Goal: Task Accomplishment & Management: Complete application form

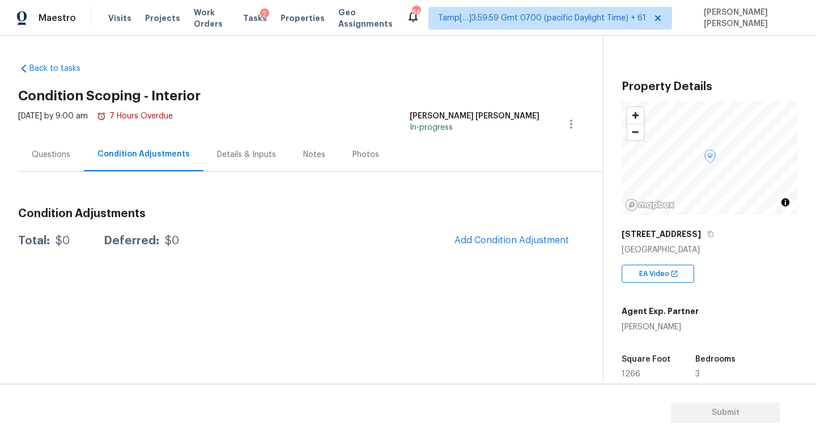
click at [290, 82] on div "Back to tasks Condition Scoping - Interior [DATE] by 9:00 am 7 Hours Overdue [P…" at bounding box center [310, 155] width 584 height 203
click at [56, 157] on div "Questions" at bounding box center [51, 154] width 39 height 11
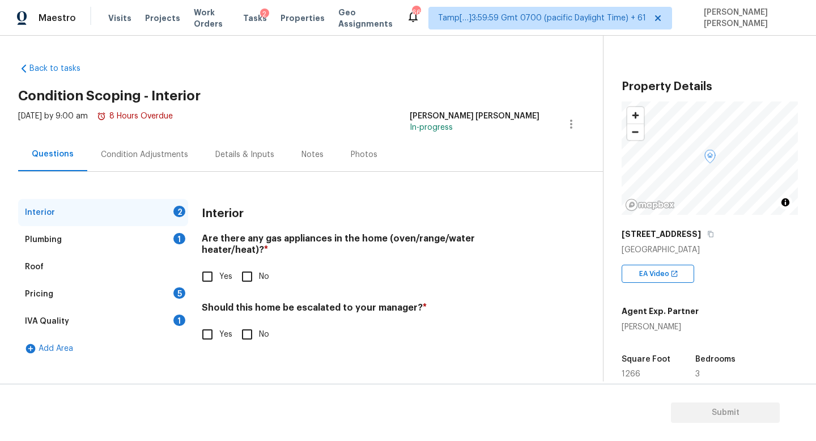
click at [65, 290] on div "Pricing 5" at bounding box center [103, 293] width 170 height 27
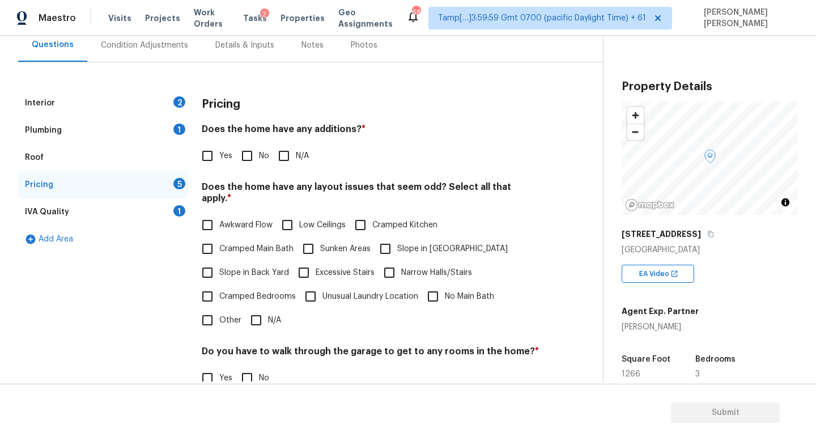
scroll to position [239, 0]
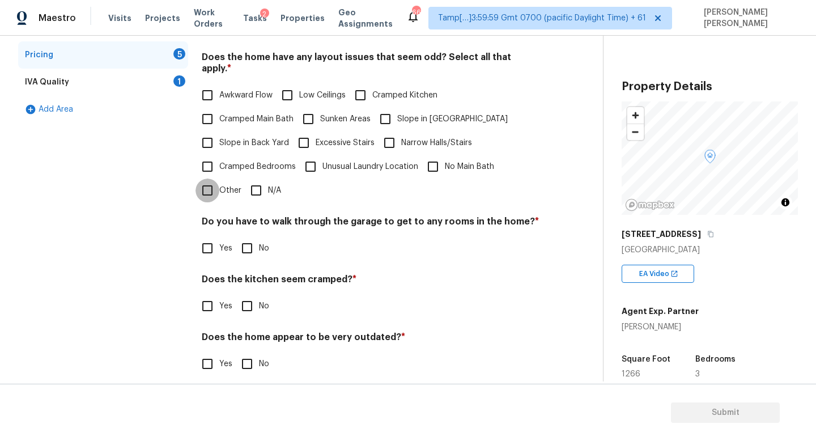
click at [210, 178] on input "Other" at bounding box center [207, 190] width 24 height 24
checkbox input "true"
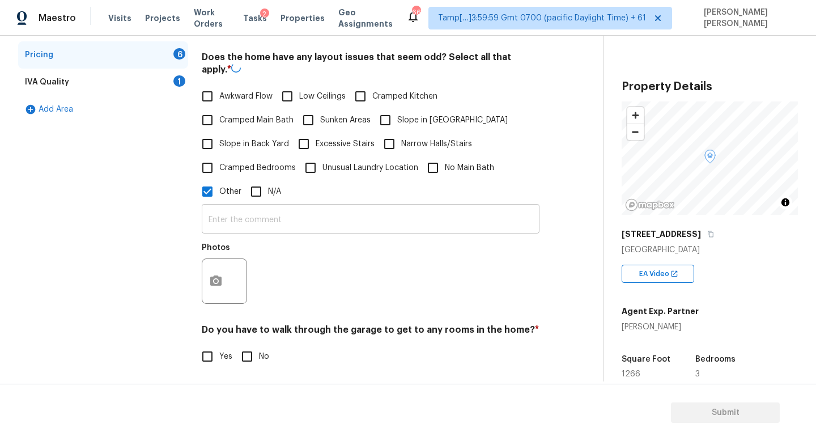
click at [246, 228] on div "​ Photos" at bounding box center [371, 256] width 338 height 107
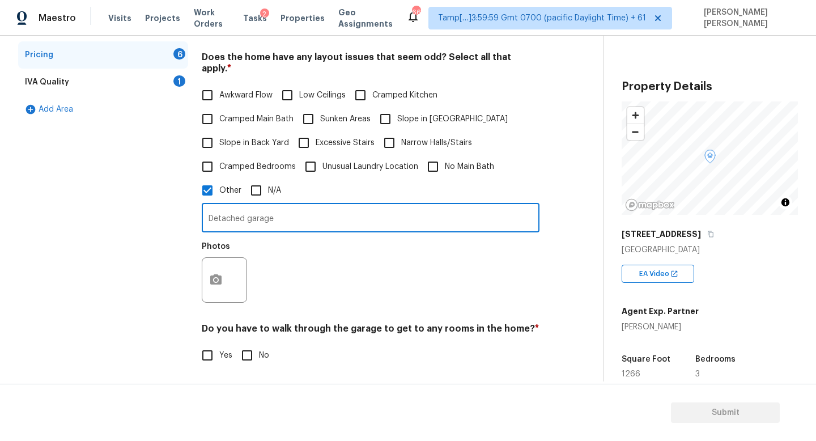
type input "Detached garage"
click at [148, 224] on div "Interior 2 Plumbing 1 Roof Pricing 6 IVA Quality 1 Add Area" at bounding box center [103, 228] width 170 height 536
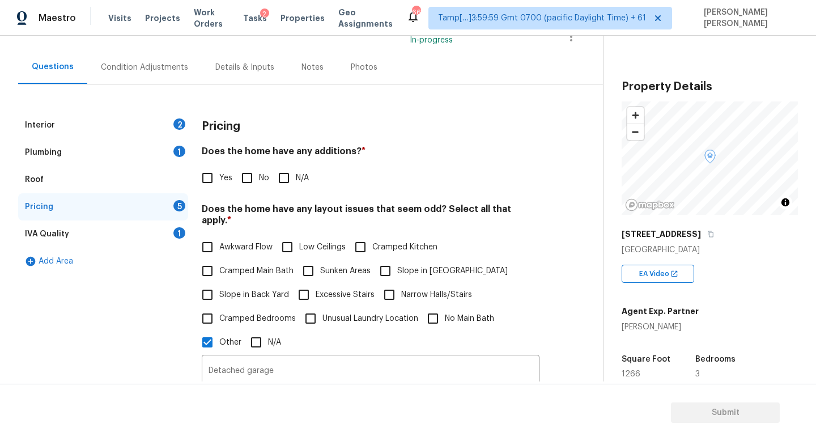
scroll to position [89, 0]
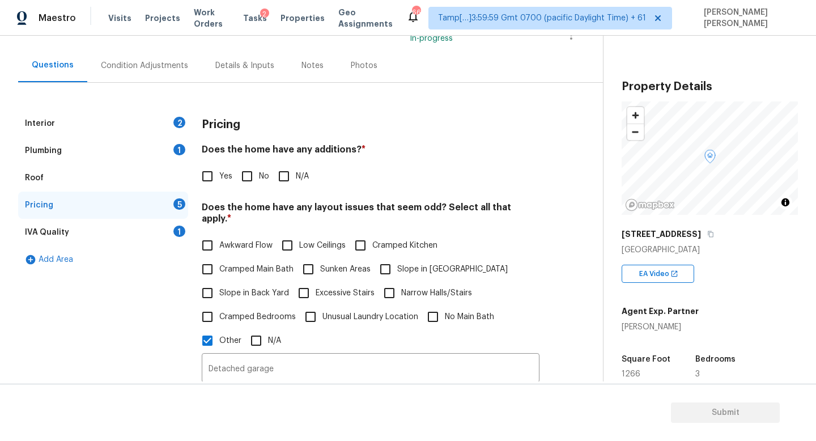
click at [133, 72] on div "Condition Adjustments" at bounding box center [144, 65] width 114 height 33
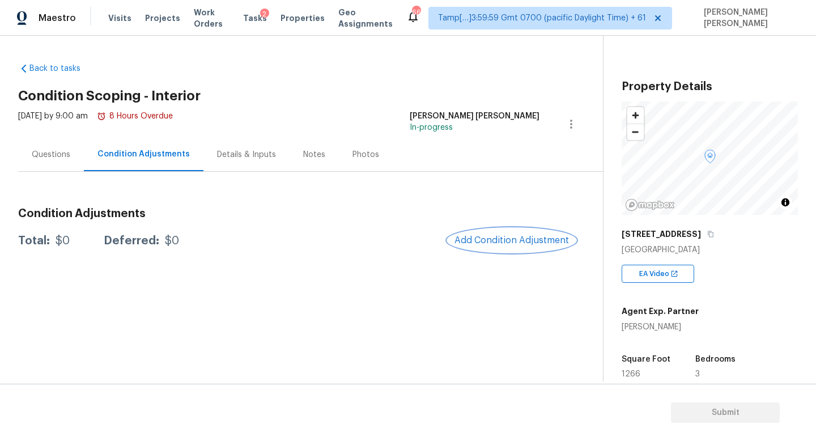
click at [517, 241] on span "Add Condition Adjustment" at bounding box center [511, 240] width 114 height 10
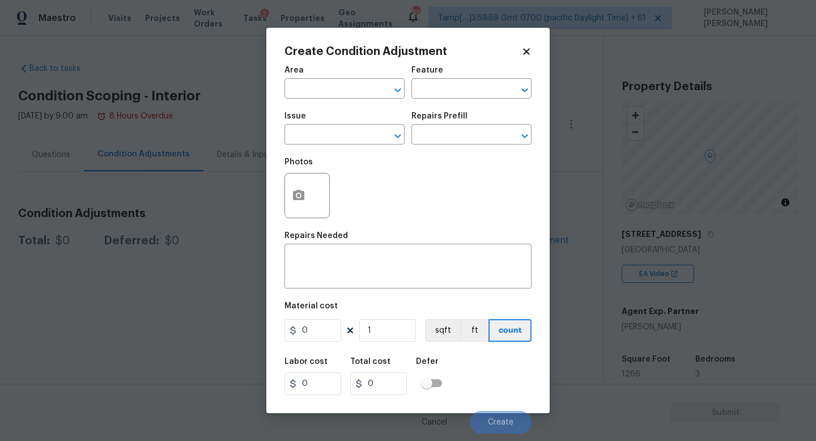
click at [754, 341] on body "Maestro Visits Projects Work Orders Tasks 2 Properties Geo Assignments 669 Tamp…" at bounding box center [408, 220] width 816 height 441
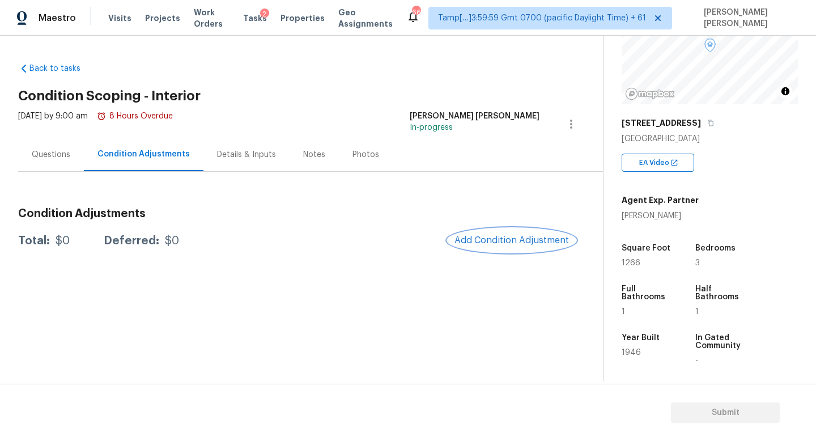
scroll to position [144, 0]
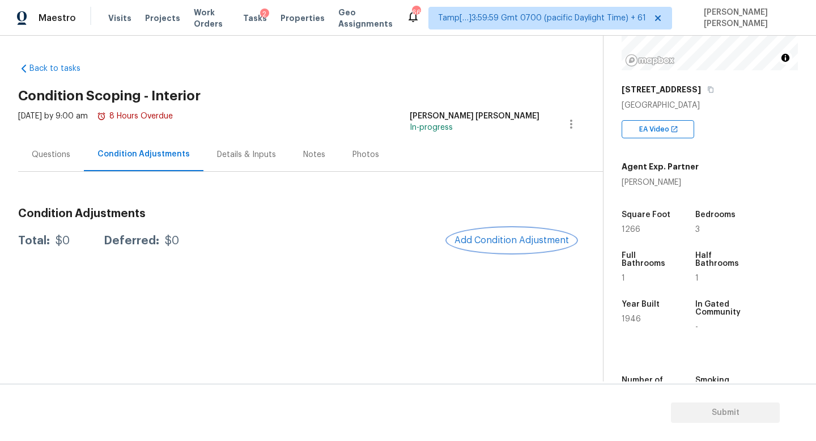
click at [510, 246] on button "Add Condition Adjustment" at bounding box center [511, 240] width 128 height 24
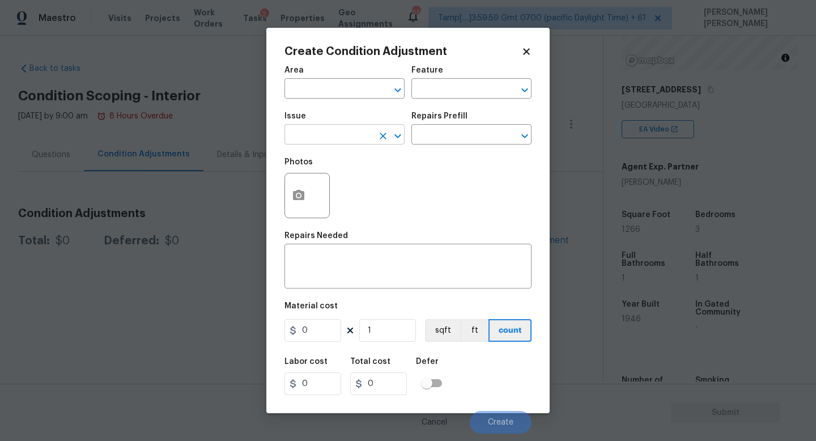
click at [313, 135] on input "text" at bounding box center [328, 136] width 88 height 18
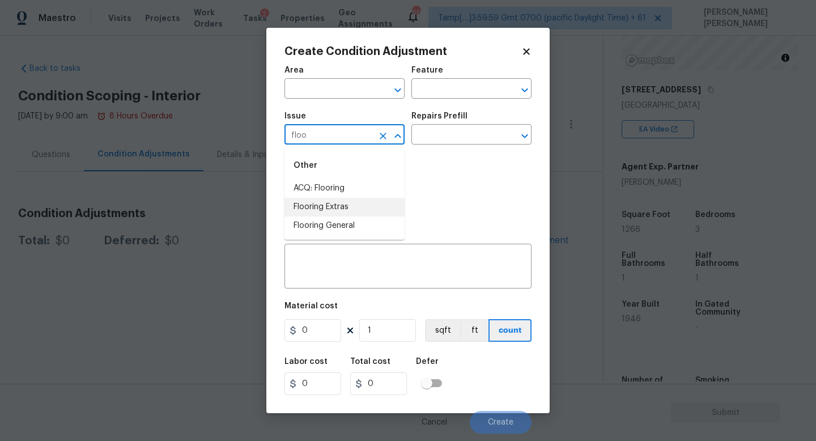
click at [315, 210] on li "Flooring Extras" at bounding box center [344, 207] width 120 height 19
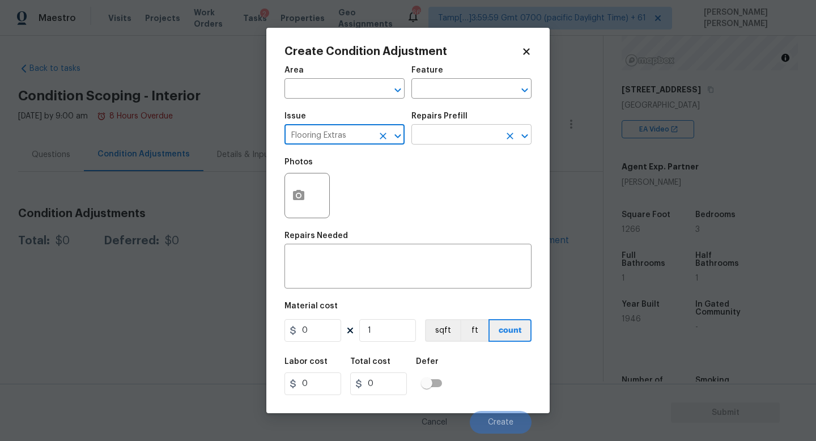
type input "Flooring Extras"
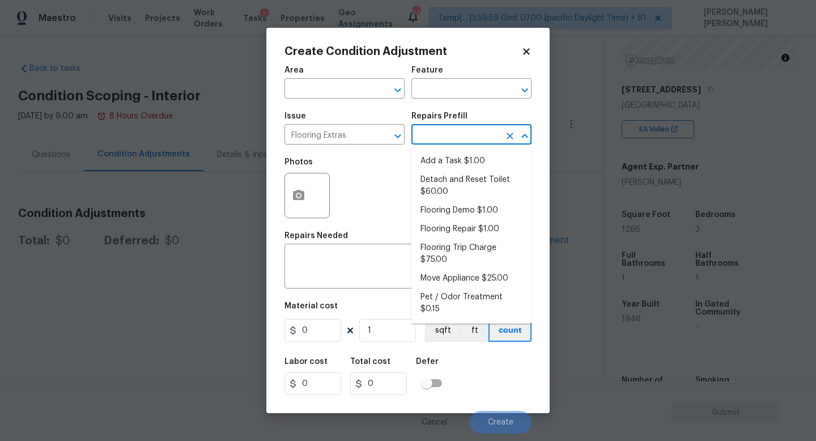
click at [466, 131] on input "text" at bounding box center [455, 136] width 88 height 18
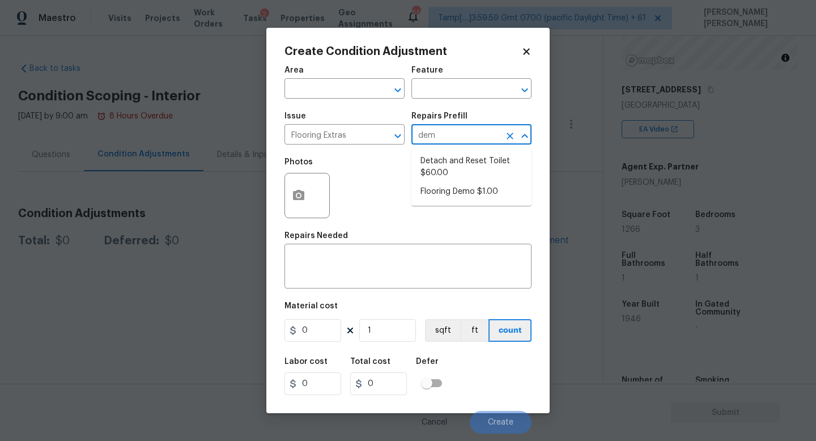
type input "demo"
click at [469, 161] on li "Flooring Demo $1.00" at bounding box center [471, 161] width 120 height 19
type input "Overall Flooring"
type textarea "Demo existing flooring."
type input "1"
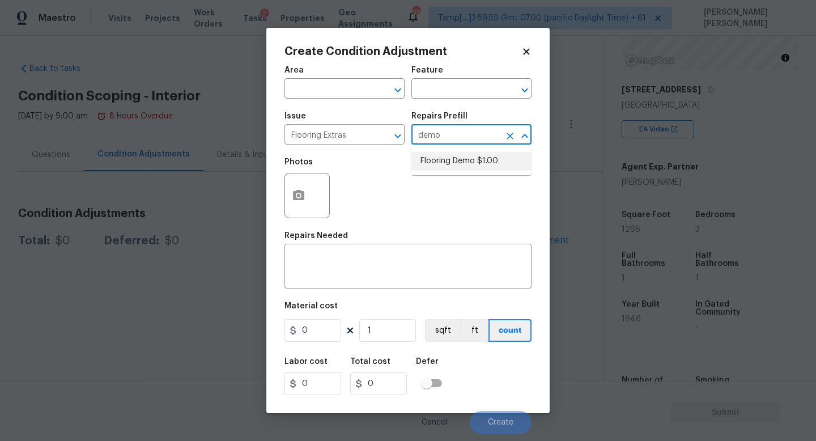
type input "1"
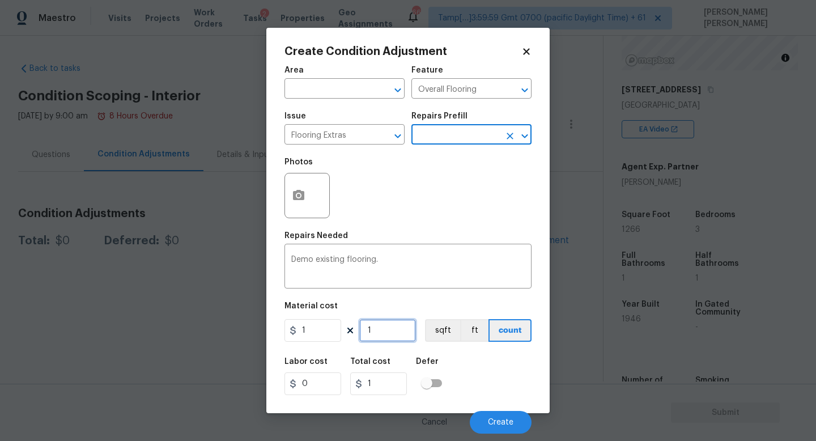
click at [386, 329] on input "1" at bounding box center [387, 330] width 57 height 23
type input "0"
type input "8"
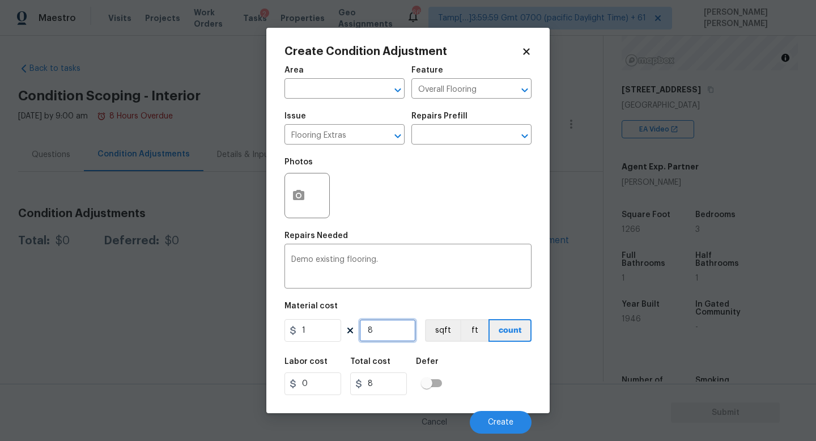
type input "80"
type input "800"
type input "80"
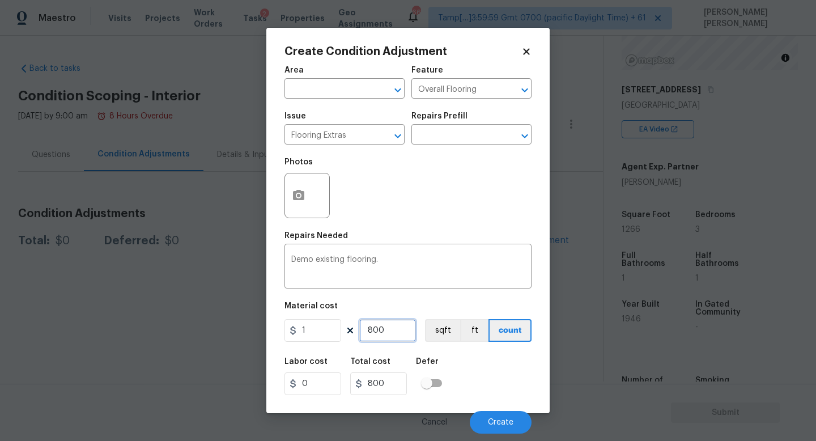
type input "80"
type input "8"
type input "0"
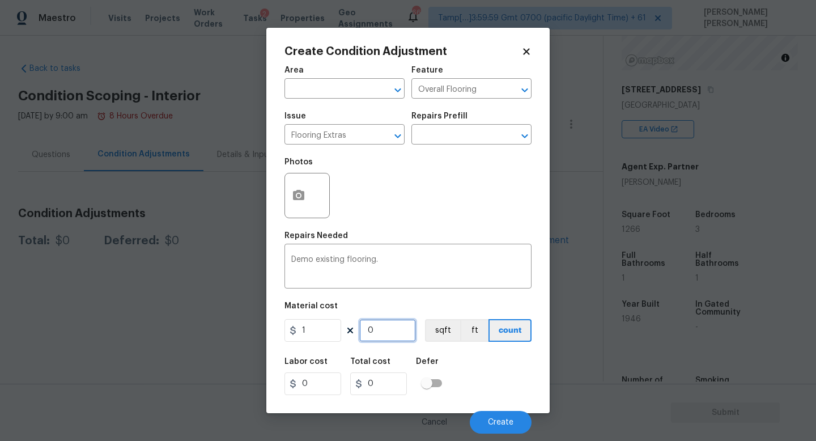
type input "0"
drag, startPoint x: 396, startPoint y: 318, endPoint x: 396, endPoint y: 233, distance: 85.5
click at [396, 308] on figure "Material cost 1 0 sqft ft count" at bounding box center [407, 323] width 247 height 42
click at [380, 136] on icon "Clear" at bounding box center [382, 135] width 11 height 11
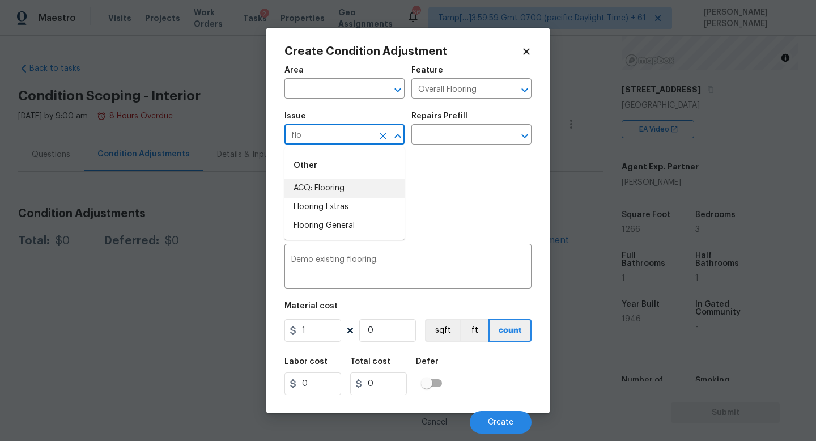
click at [312, 185] on li "ACQ: Flooring" at bounding box center [344, 188] width 120 height 19
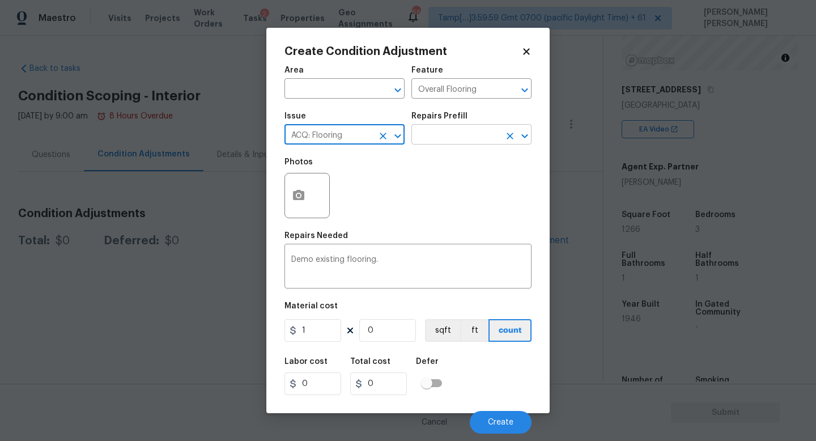
type input "ACQ: Flooring"
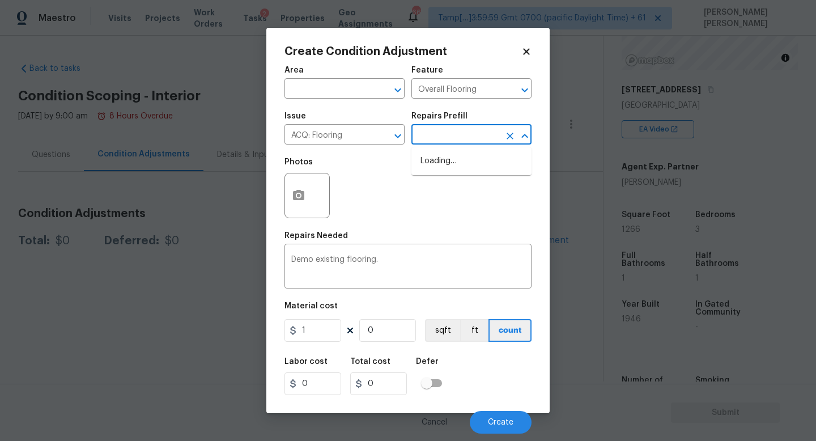
click at [449, 136] on input "text" at bounding box center [455, 136] width 88 height 18
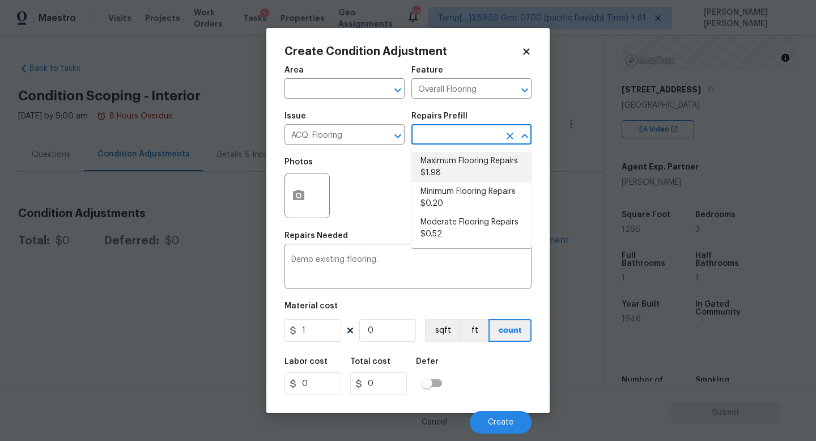
click at [467, 170] on li "Maximum Flooring Repairs $1.98" at bounding box center [471, 167] width 120 height 31
type input "Acquisition"
type textarea "Acquisition Scope: Maximum flooring repairs"
type input "1.98"
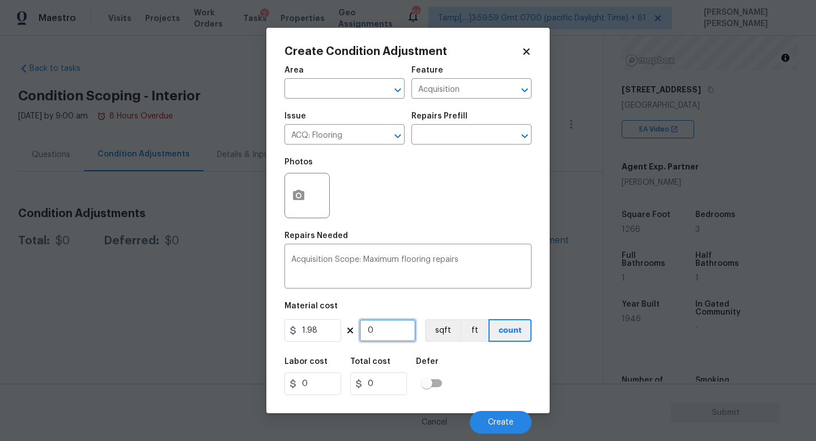
drag, startPoint x: 385, startPoint y: 332, endPoint x: 268, endPoint y: 331, distance: 117.2
click at [268, 331] on div "Create Condition Adjustment Area ​ Feature Acquisition ​ Issue ACQ: Flooring ​ …" at bounding box center [407, 220] width 283 height 385
type input "8"
type input "15.84"
type input "80"
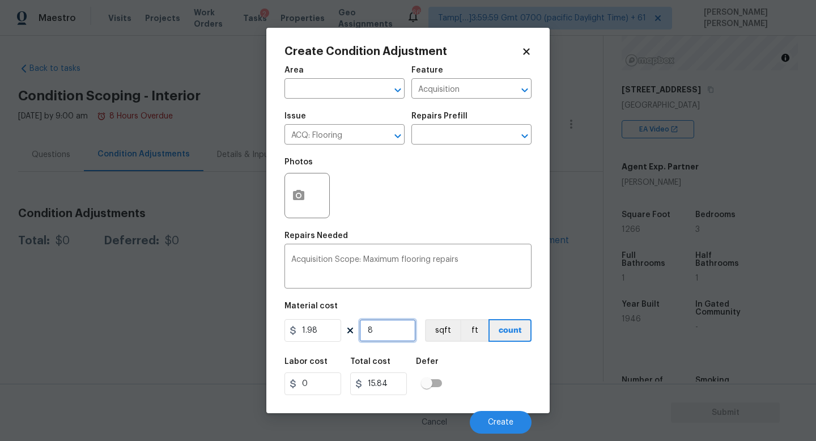
type input "158.4"
type input "800"
type input "1584"
type input "800"
click at [495, 425] on span "Create" at bounding box center [500, 422] width 25 height 8
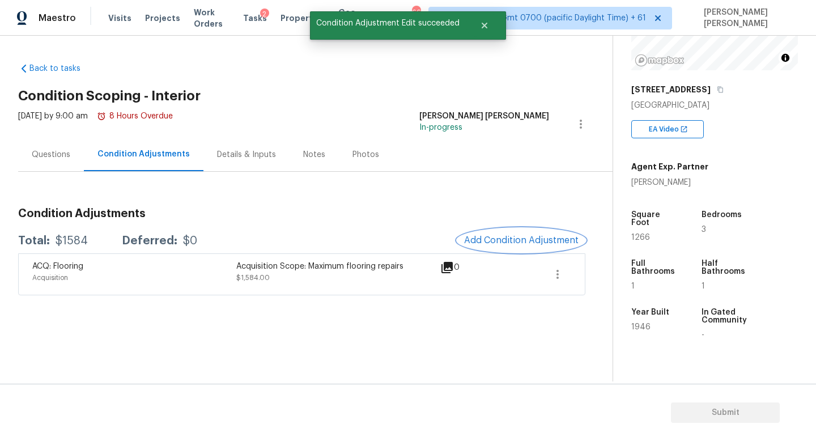
click at [507, 242] on span "Add Condition Adjustment" at bounding box center [521, 240] width 114 height 10
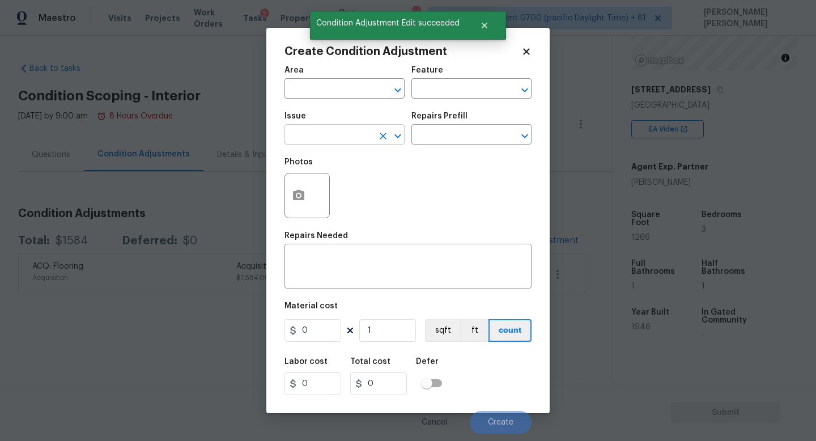
click at [309, 138] on input "text" at bounding box center [328, 136] width 88 height 18
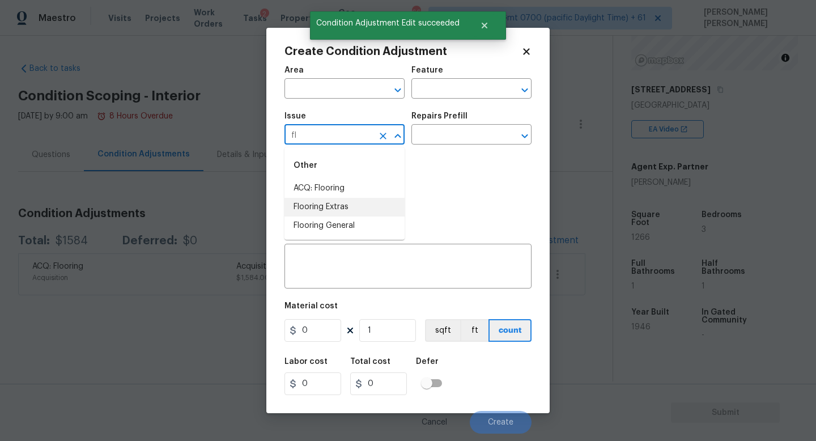
click at [339, 208] on li "Flooring Extras" at bounding box center [344, 207] width 120 height 19
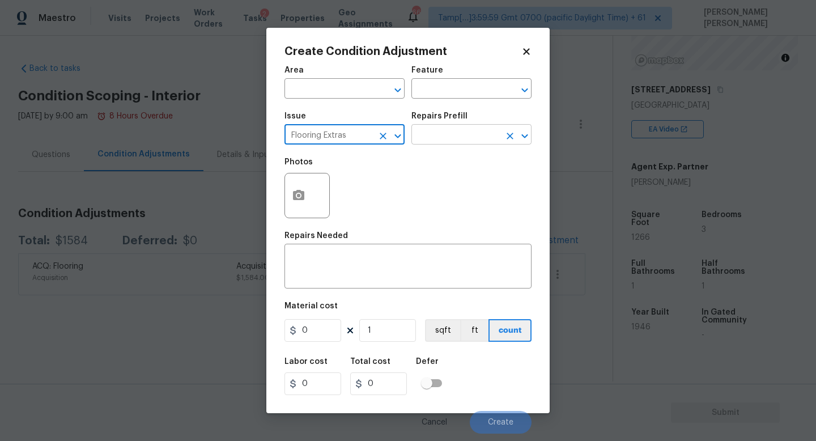
type input "Flooring Extras"
click at [453, 136] on input "text" at bounding box center [455, 136] width 88 height 18
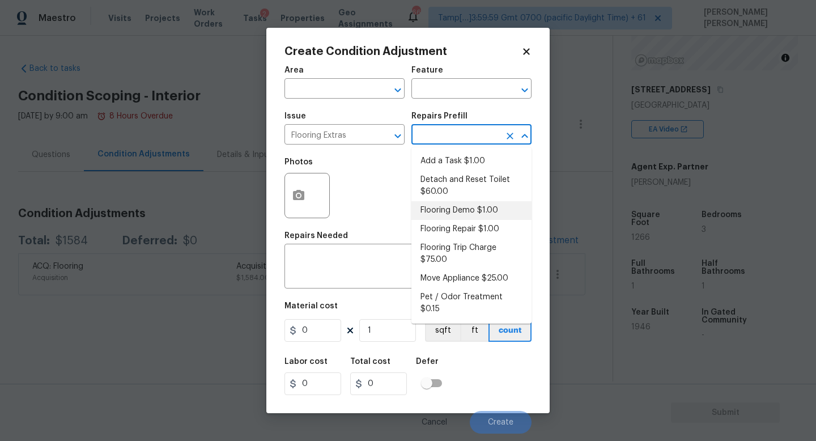
click at [466, 204] on li "Flooring Demo $1.00" at bounding box center [471, 210] width 120 height 19
type input "Overall Flooring"
type textarea "Demo existing flooring."
type input "1"
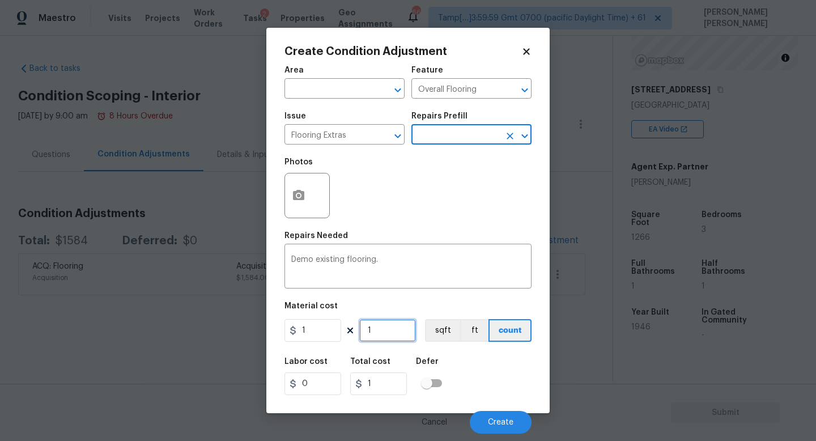
click at [391, 339] on input "1" at bounding box center [387, 330] width 57 height 23
type input "0"
type input "4"
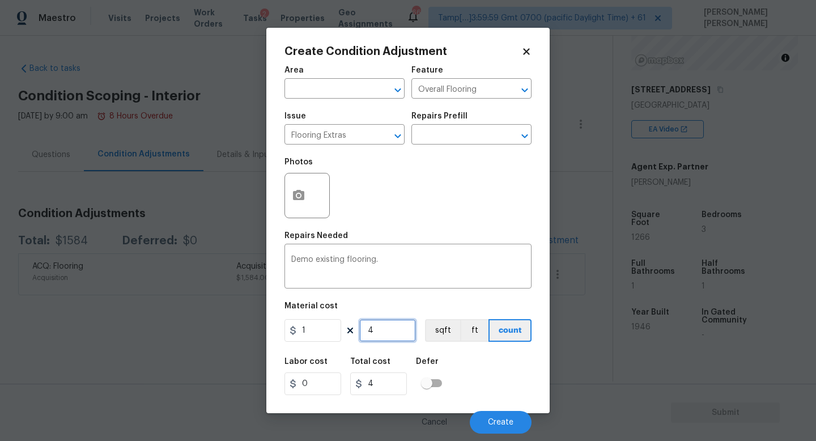
type input "40"
type input "400"
type input "40"
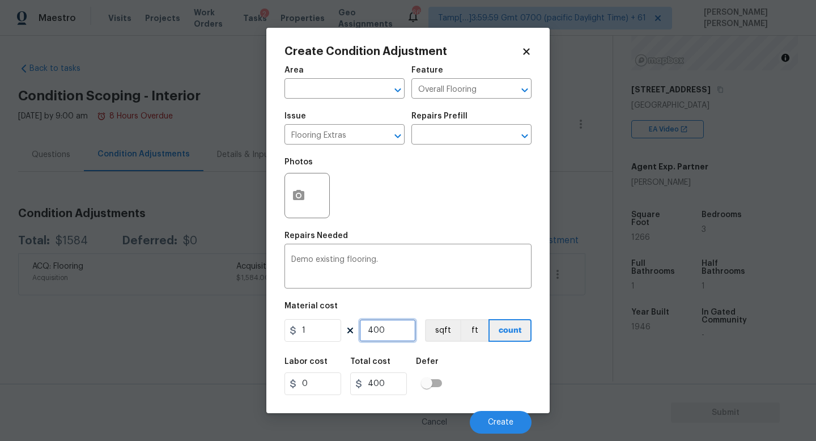
type input "40"
type input "4"
type input "0"
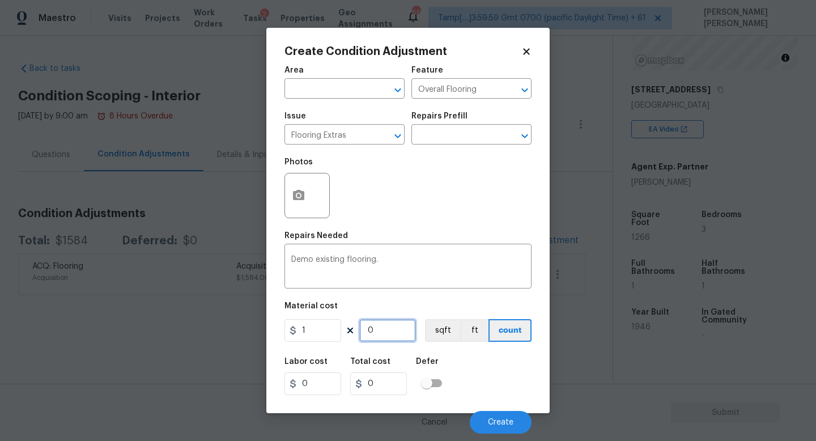
type input "4"
type input "46"
type input "466"
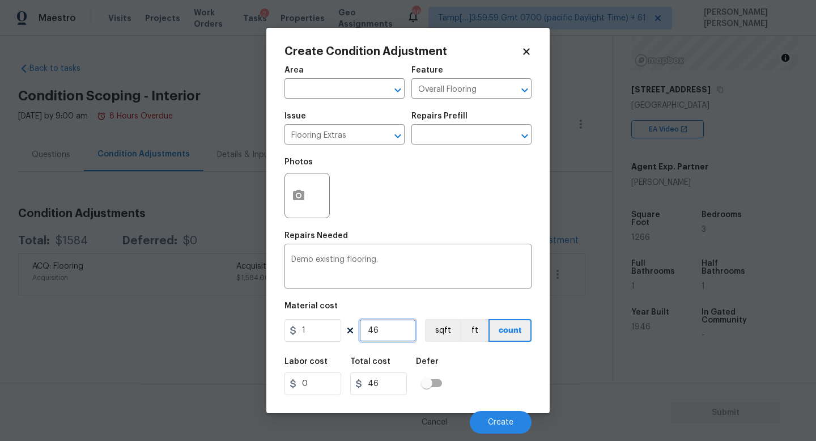
type input "466"
click at [507, 418] on span "Create" at bounding box center [500, 422] width 25 height 8
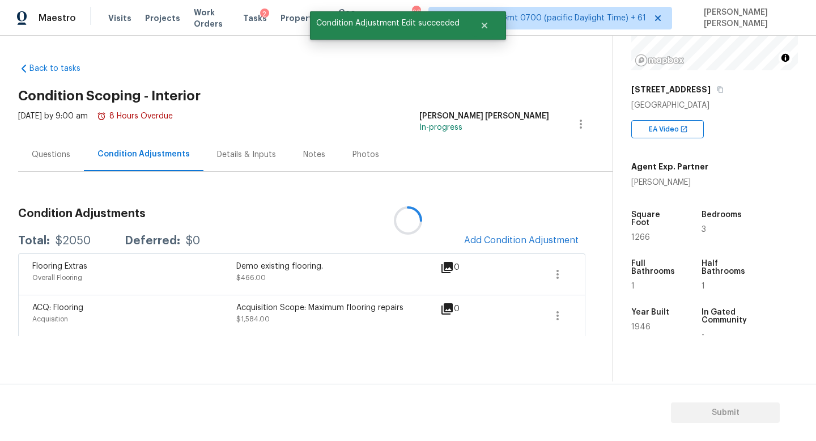
click at [533, 225] on div at bounding box center [408, 220] width 816 height 441
click at [523, 243] on div at bounding box center [408, 220] width 816 height 441
click at [512, 243] on span "Add Condition Adjustment" at bounding box center [521, 240] width 114 height 10
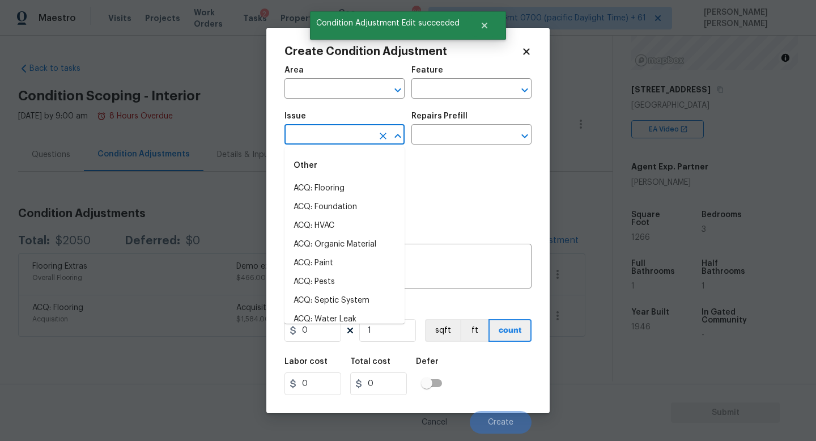
click at [325, 129] on input "text" at bounding box center [328, 136] width 88 height 18
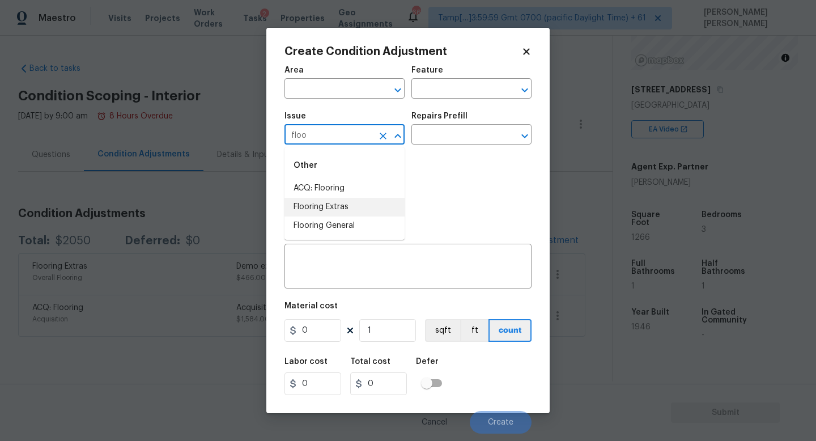
drag, startPoint x: 339, startPoint y: 204, endPoint x: 344, endPoint y: 199, distance: 6.8
click at [344, 199] on li "Flooring Extras" at bounding box center [344, 207] width 120 height 19
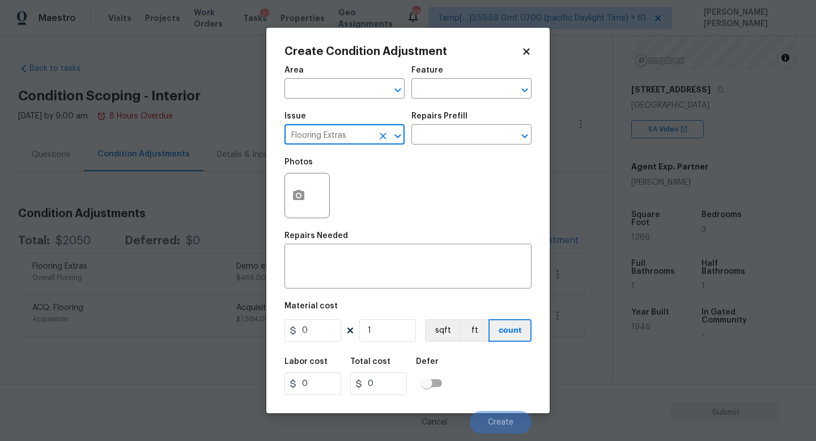
type input "Flooring Extras"
click at [344, 199] on div "Photos" at bounding box center [407, 188] width 247 height 74
click at [434, 136] on input "text" at bounding box center [455, 136] width 88 height 18
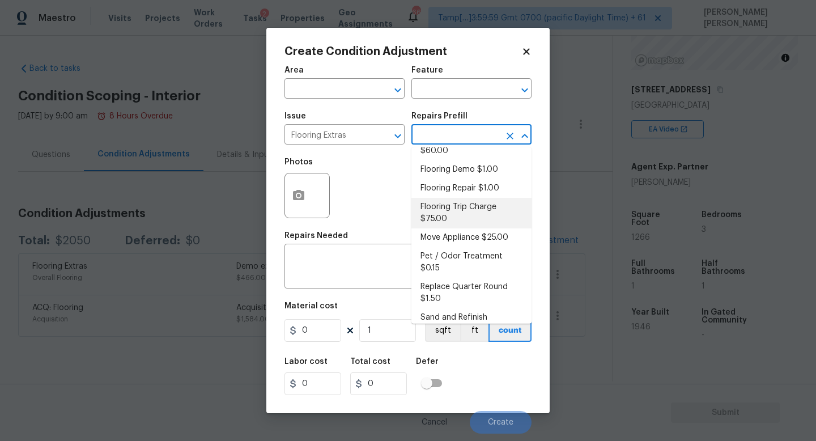
scroll to position [49, 0]
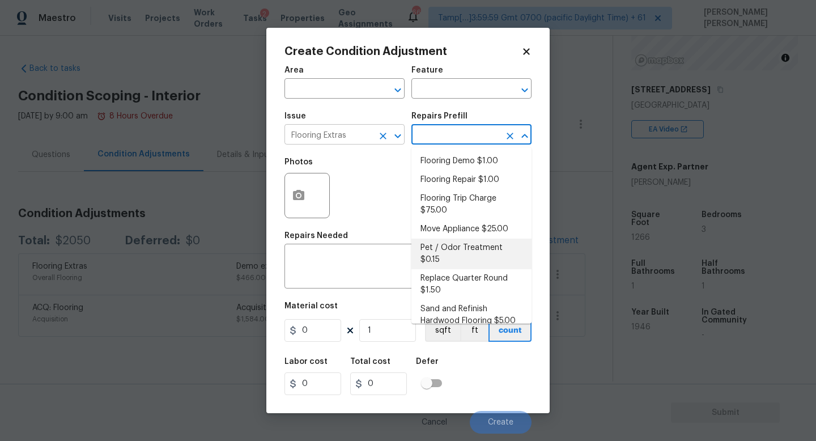
click at [385, 139] on icon "Clear" at bounding box center [382, 135] width 11 height 11
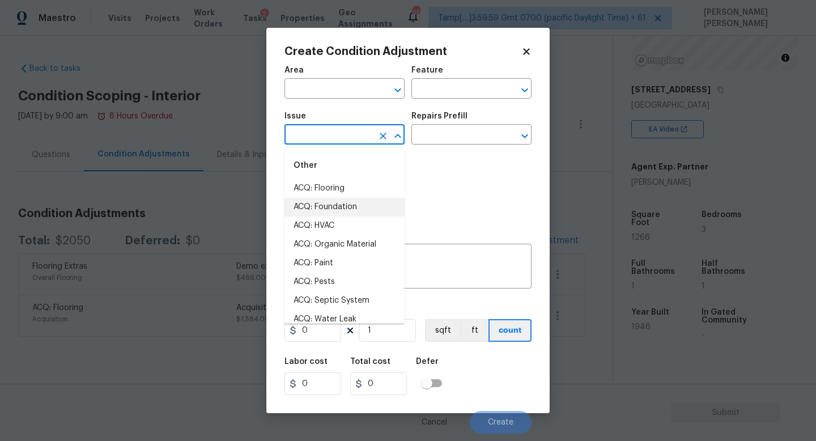
click at [328, 137] on input "text" at bounding box center [328, 136] width 88 height 18
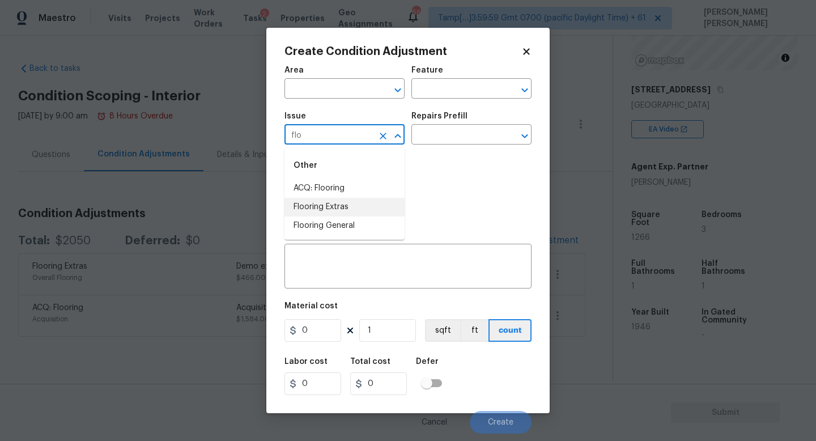
click at [336, 189] on li "ACQ: Flooring" at bounding box center [344, 188] width 120 height 19
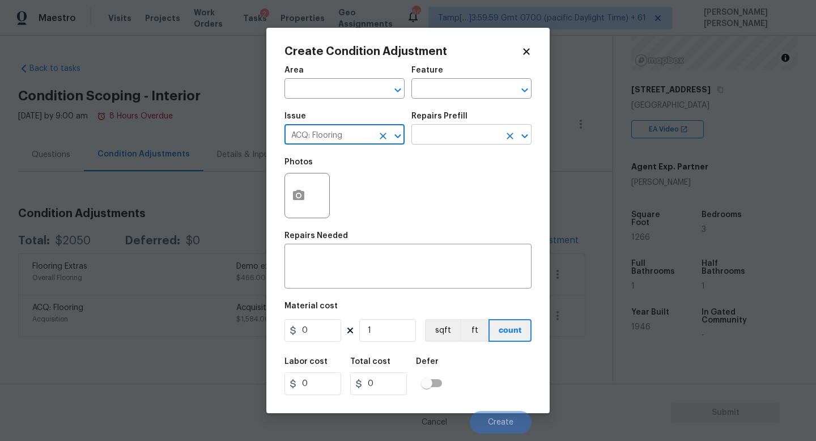
type input "ACQ: Flooring"
click at [460, 128] on input "text" at bounding box center [455, 136] width 88 height 18
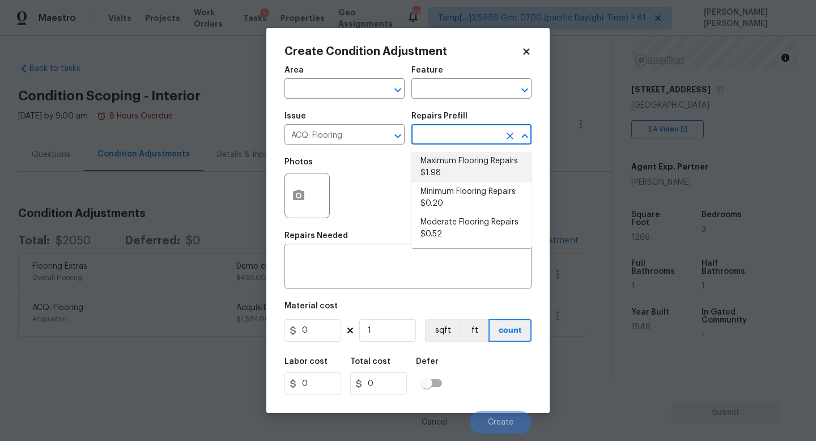
click at [454, 161] on li "Maximum Flooring Repairs $1.98" at bounding box center [471, 167] width 120 height 31
type input "Acquisition"
type textarea "Acquisition Scope: Maximum flooring repairs"
type input "1.98"
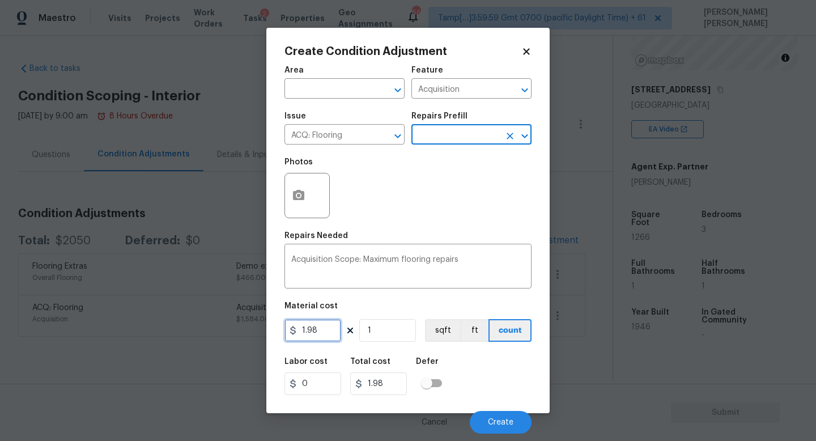
drag, startPoint x: 323, startPoint y: 334, endPoint x: 0, endPoint y: 318, distance: 323.8
click at [0, 318] on div "Create Condition Adjustment Area ​ Feature Acquisition ​ Issue ACQ: Flooring ​ …" at bounding box center [408, 220] width 816 height 441
type input "4.5"
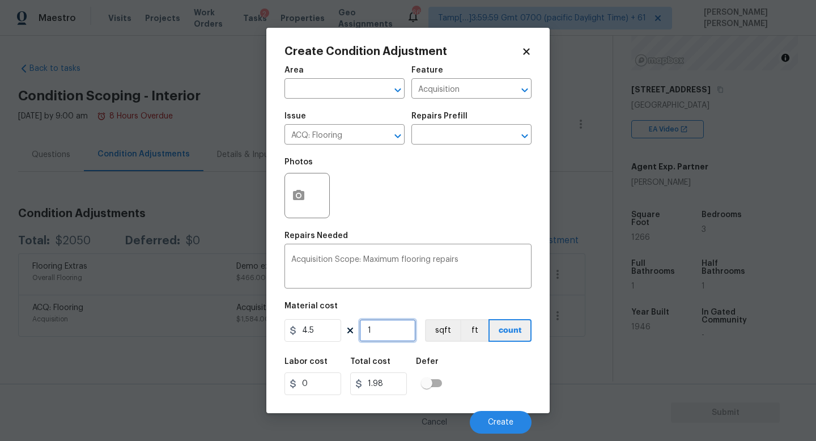
type input "4.5"
drag, startPoint x: 389, startPoint y: 329, endPoint x: 317, endPoint y: 329, distance: 72.5
click at [348, 329] on div "4.5 1 sqft ft count" at bounding box center [407, 330] width 247 height 23
type input "4"
type input "18"
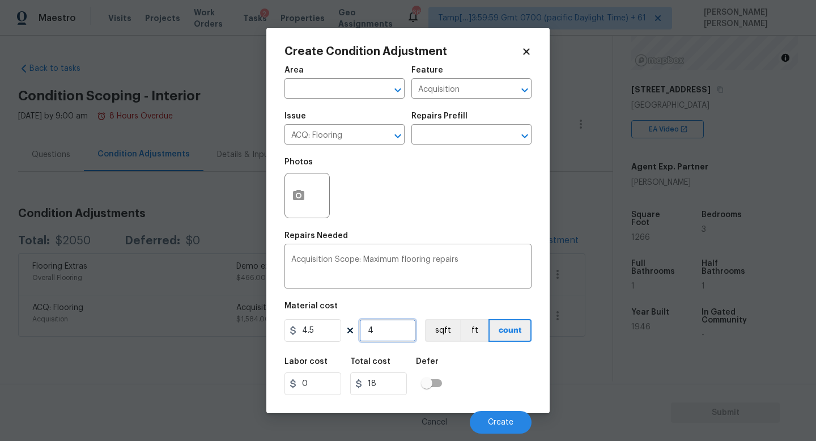
type input "46"
type input "207"
type input "466"
type input "2097"
type input "466"
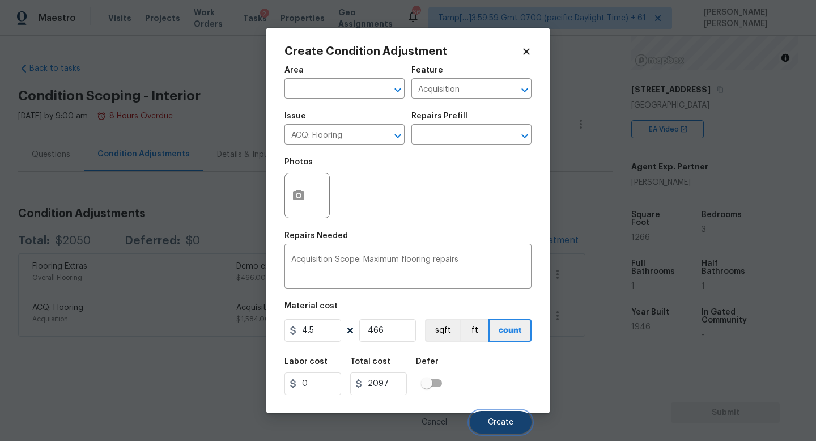
click at [512, 425] on span "Create" at bounding box center [500, 422] width 25 height 8
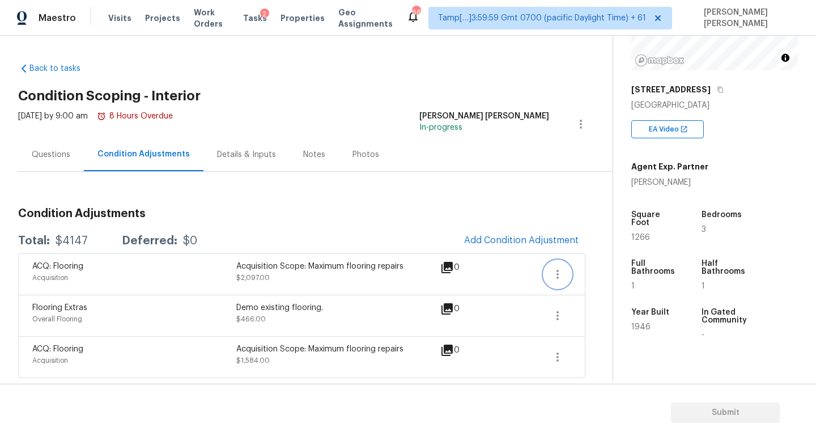
click at [558, 275] on icon "button" at bounding box center [557, 274] width 14 height 14
click at [600, 275] on div "Edit" at bounding box center [622, 271] width 88 height 11
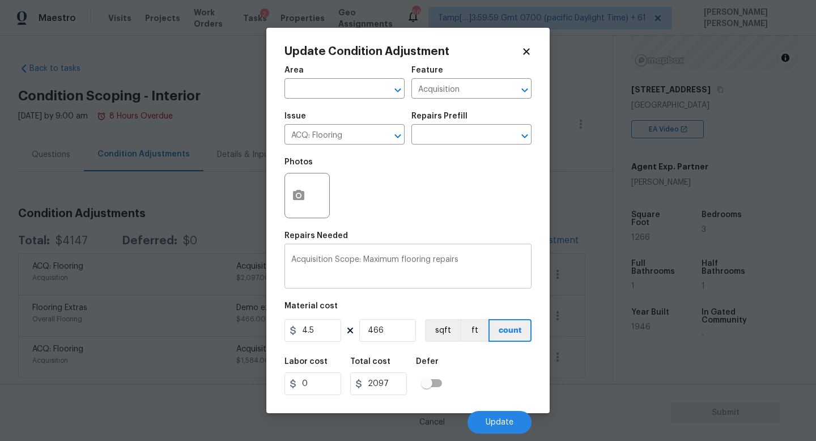
click at [480, 263] on textarea "Acquisition Scope: Maximum flooring repairs" at bounding box center [407, 267] width 233 height 24
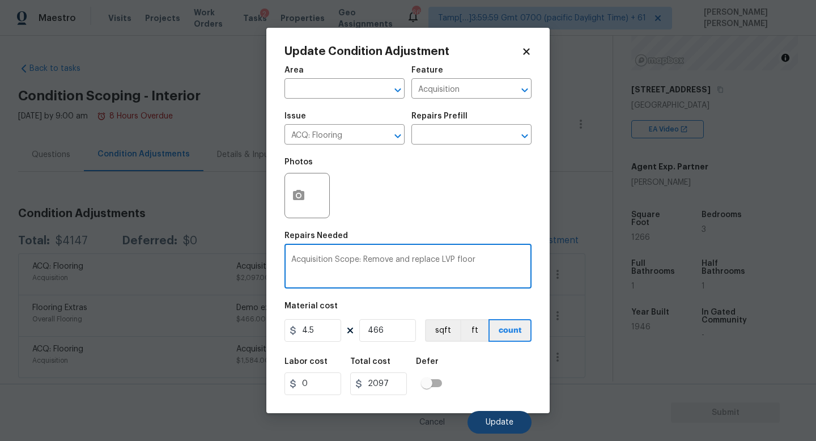
type textarea "Acquisition Scope: Remove and replace LVP floor"
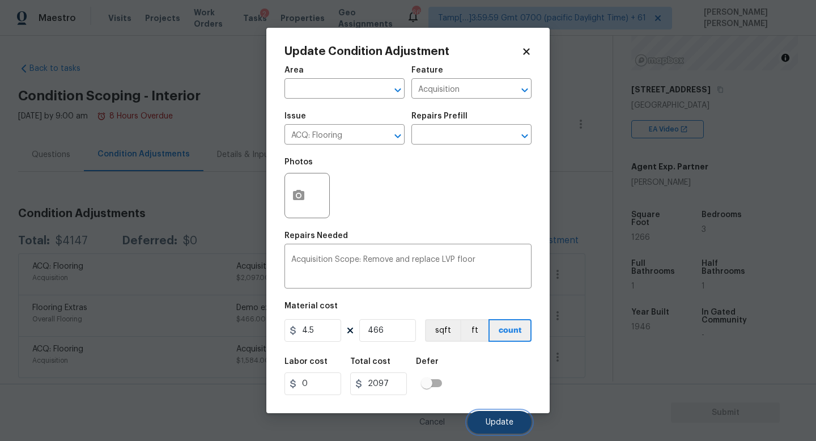
click at [506, 415] on button "Update" at bounding box center [499, 422] width 64 height 23
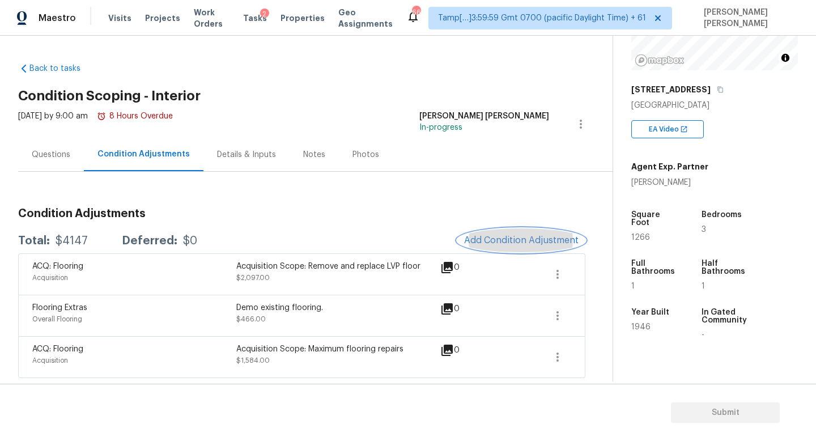
click at [523, 242] on span "Add Condition Adjustment" at bounding box center [521, 240] width 114 height 10
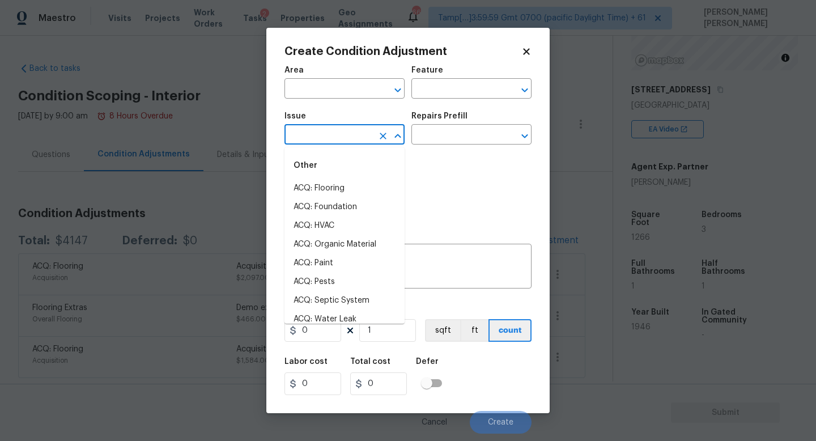
click at [305, 130] on input "text" at bounding box center [328, 136] width 88 height 18
type input "b"
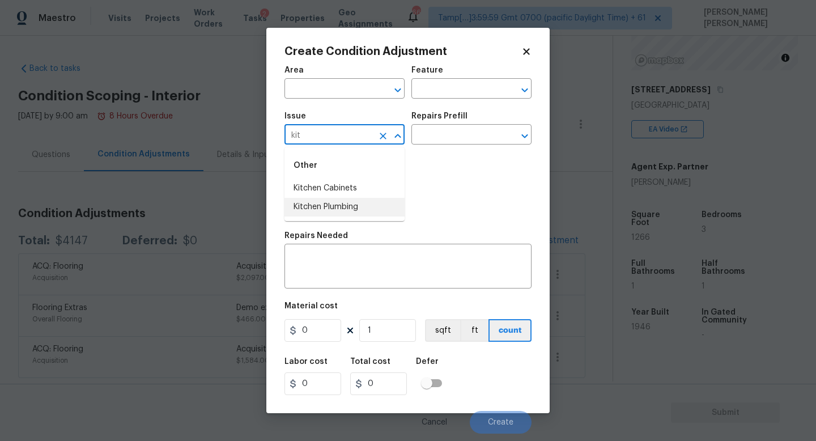
click at [343, 200] on li "Kitchen Plumbing" at bounding box center [344, 207] width 120 height 19
click at [352, 268] on textarea at bounding box center [407, 267] width 233 height 24
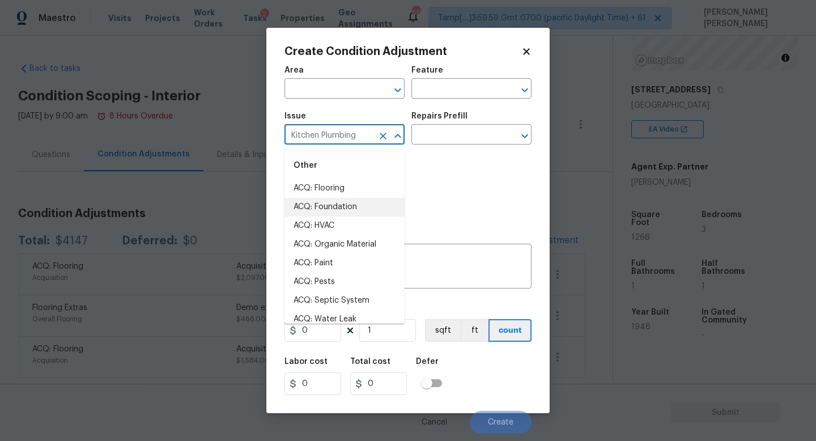
click at [365, 129] on input "Kitchen Plumbing" at bounding box center [328, 136] width 88 height 18
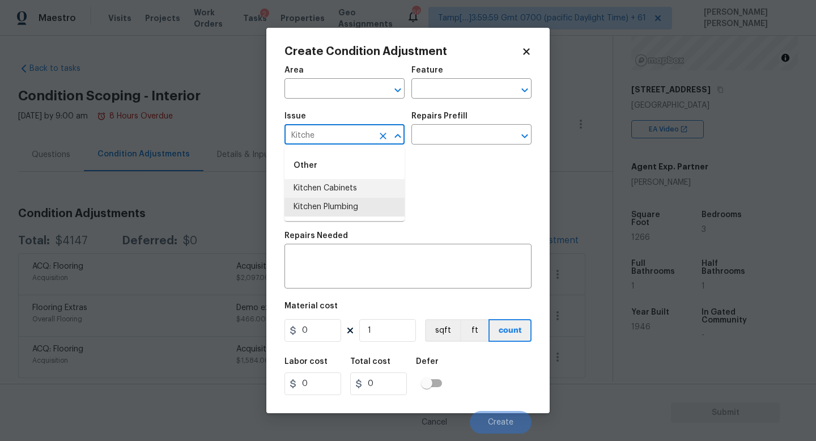
click at [356, 189] on li "Kitchen Cabinets" at bounding box center [344, 188] width 120 height 19
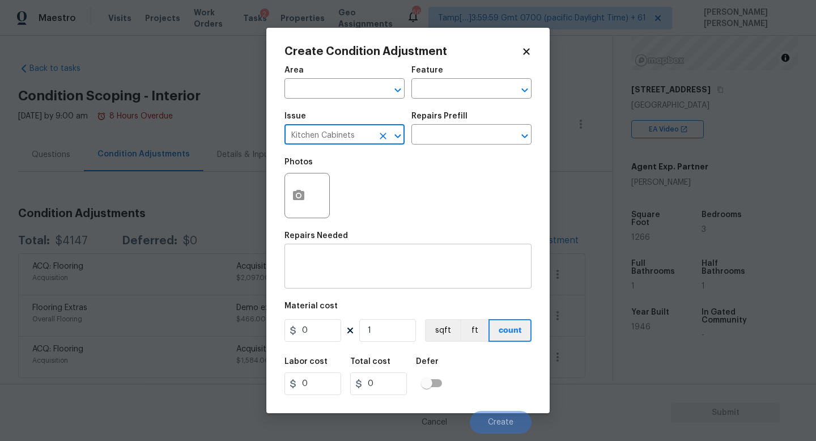
type input "Kitchen Cabinets"
click at [347, 267] on textarea at bounding box center [407, 267] width 233 height 24
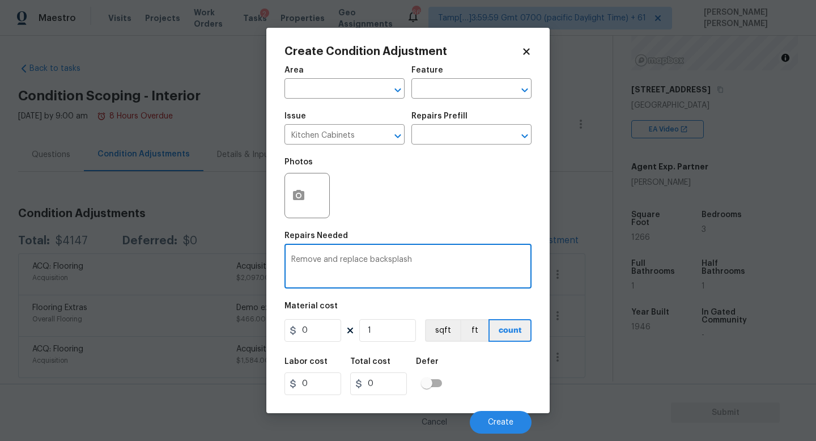
type textarea "Remove and replace backsplash"
drag, startPoint x: 266, startPoint y: 334, endPoint x: 227, endPoint y: 323, distance: 40.1
click at [243, 332] on div "Create Condition Adjustment Area ​ Feature ​ Issue Kitchen Cabinets ​ Repairs P…" at bounding box center [408, 220] width 816 height 441
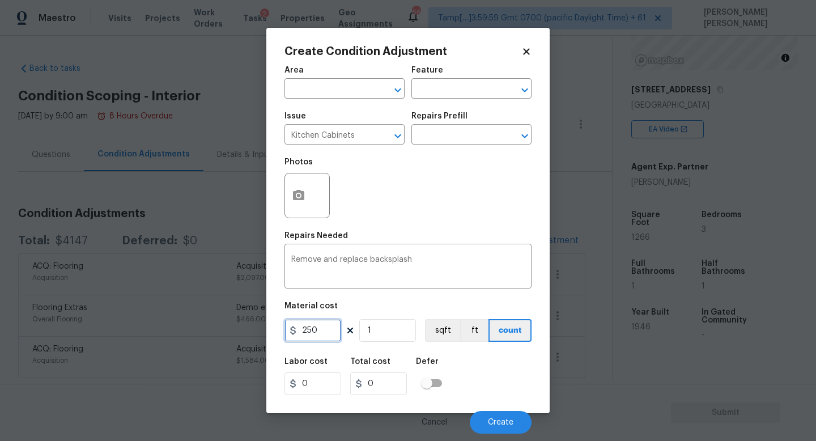
type input "250"
click at [294, 193] on icon "button" at bounding box center [298, 195] width 11 height 10
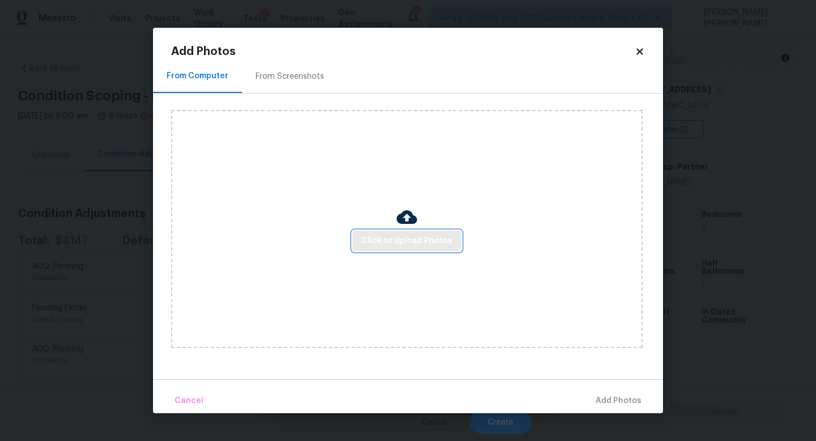
click at [399, 246] on span "Click to Upload Photos" at bounding box center [406, 241] width 91 height 14
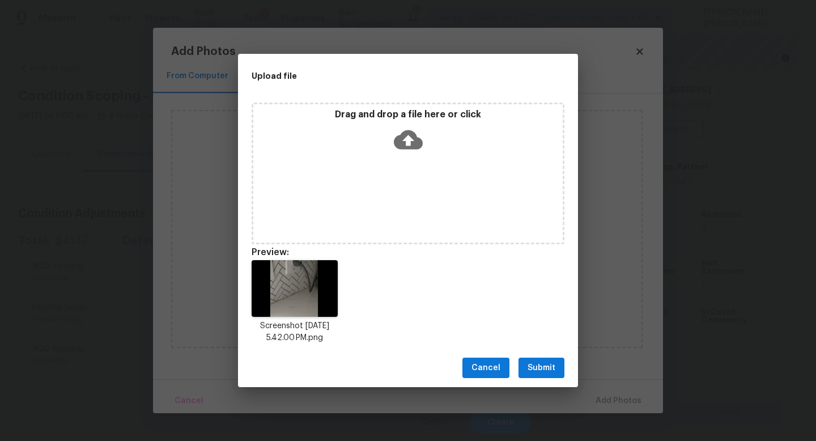
click at [544, 371] on span "Submit" at bounding box center [541, 368] width 28 height 14
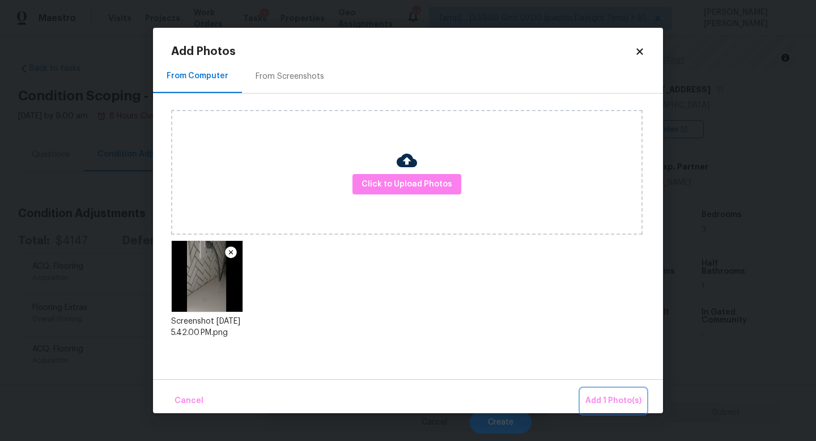
click at [600, 392] on button "Add 1 Photo(s)" at bounding box center [613, 401] width 65 height 24
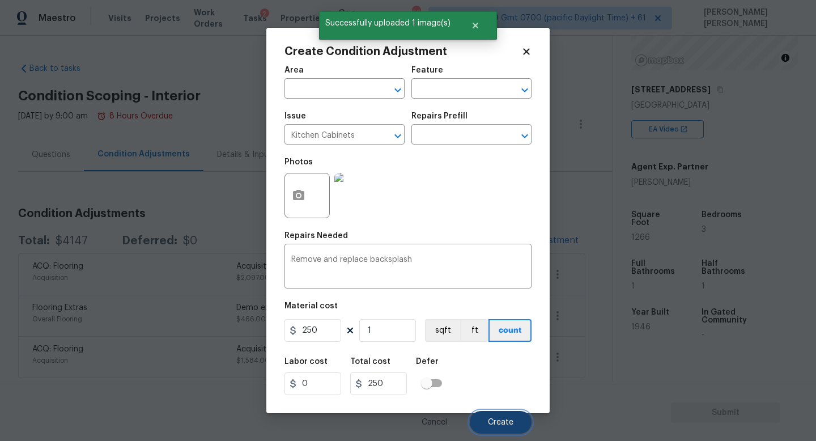
click at [510, 426] on span "Create" at bounding box center [500, 422] width 25 height 8
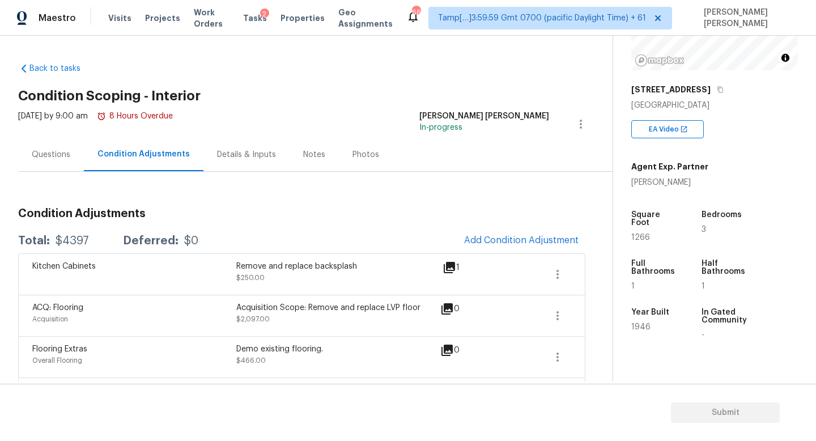
click at [39, 153] on div "Questions" at bounding box center [51, 154] width 39 height 11
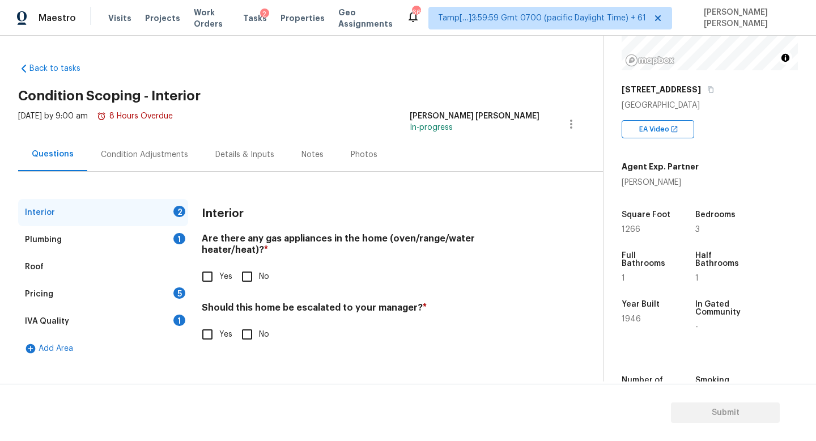
click at [212, 322] on input "Yes" at bounding box center [207, 334] width 24 height 24
checkbox input "true"
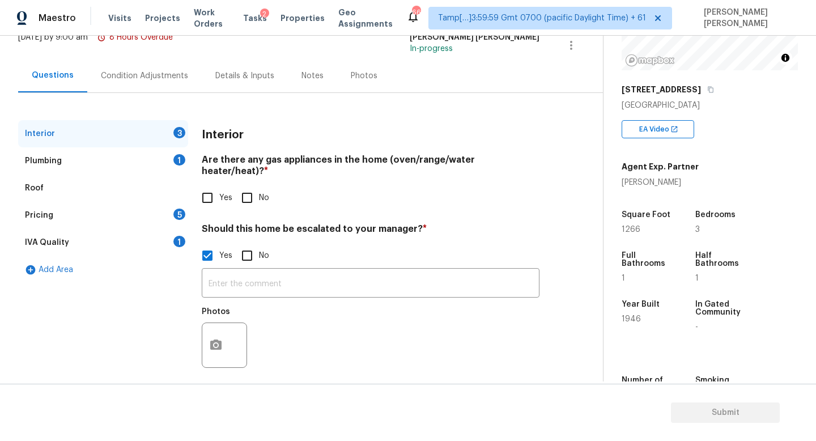
scroll to position [78, 0]
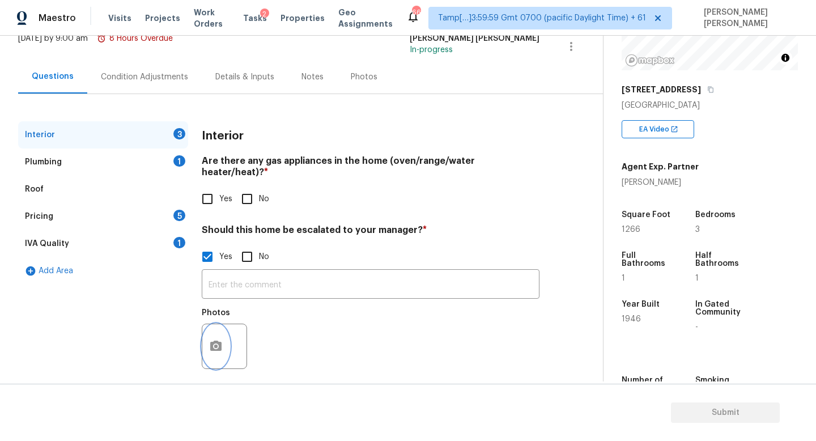
click at [210, 339] on icon "button" at bounding box center [216, 346] width 14 height 14
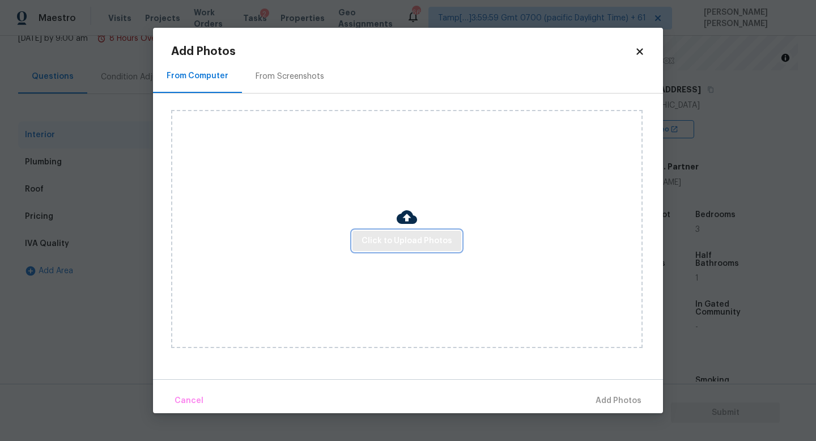
click at [434, 232] on button "Click to Upload Photos" at bounding box center [406, 241] width 109 height 21
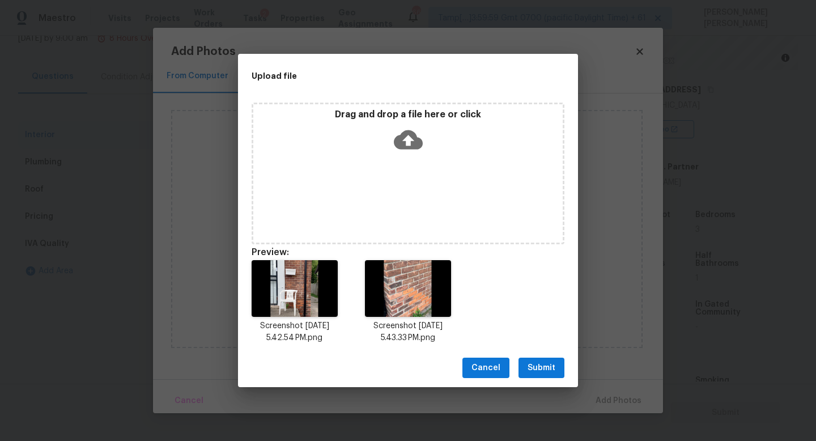
click at [547, 361] on span "Submit" at bounding box center [541, 368] width 28 height 14
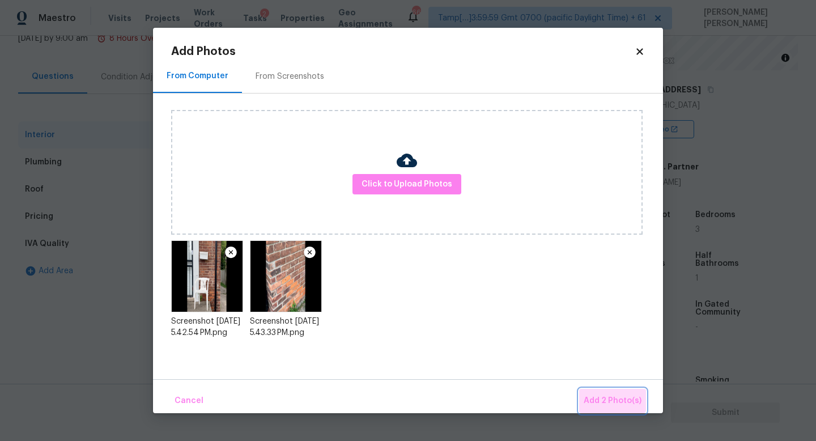
click at [611, 391] on button "Add 2 Photo(s)" at bounding box center [612, 401] width 67 height 24
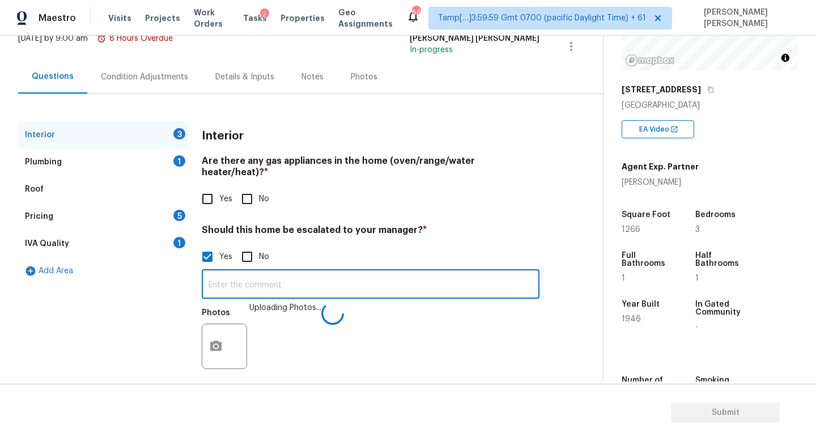
click at [262, 272] on input "text" at bounding box center [371, 285] width 338 height 27
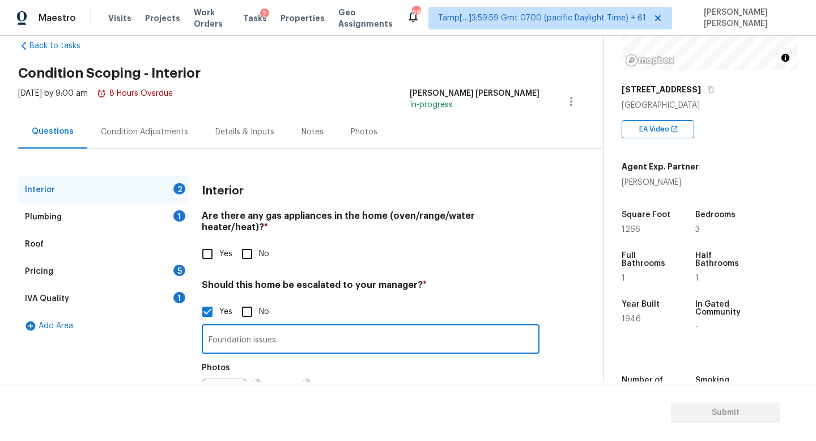
type input "Foundation issues."
click at [119, 125] on div "Condition Adjustments" at bounding box center [144, 131] width 114 height 33
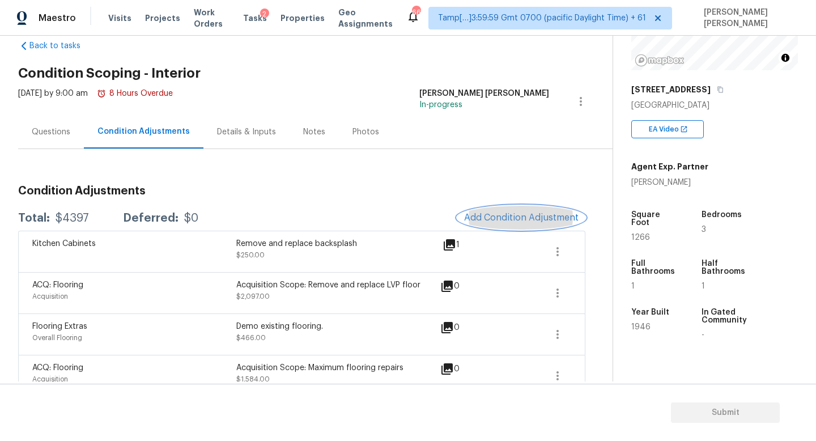
click at [536, 217] on span "Add Condition Adjustment" at bounding box center [521, 217] width 114 height 10
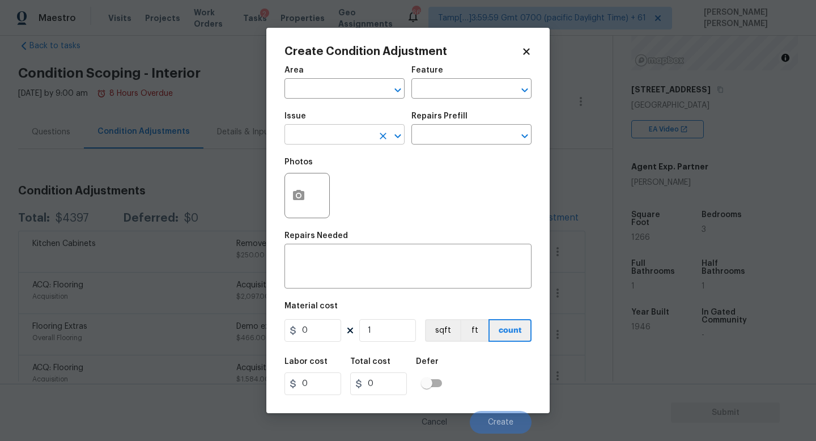
click at [317, 140] on input "text" at bounding box center [328, 136] width 88 height 18
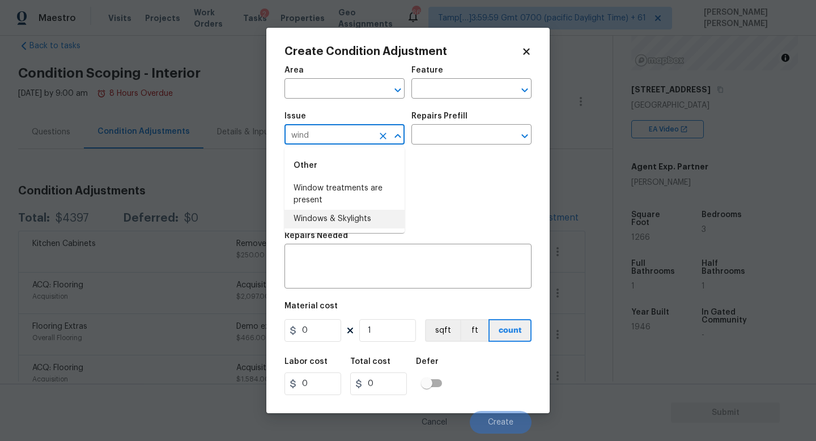
click at [354, 223] on li "Windows & Skylights" at bounding box center [344, 219] width 120 height 19
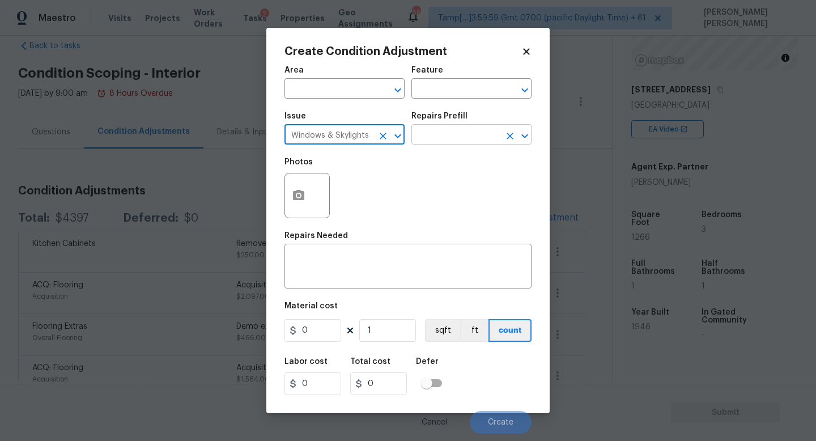
type input "Windows & Skylights"
click at [451, 132] on input "text" at bounding box center [455, 136] width 88 height 18
click at [343, 249] on div "x ​" at bounding box center [407, 267] width 247 height 42
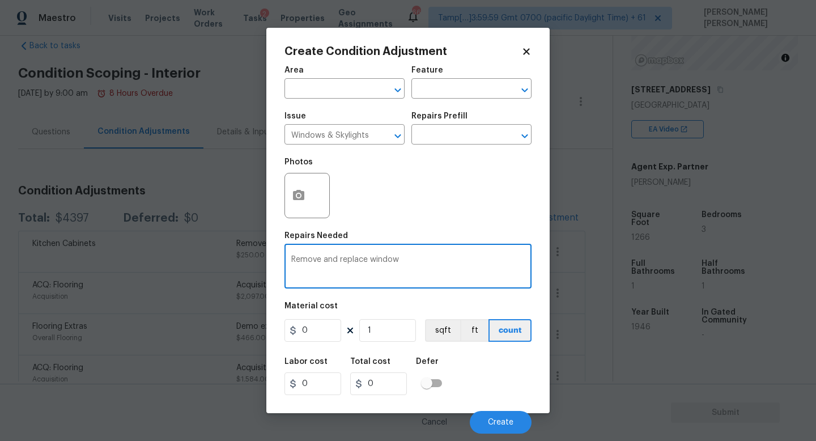
type textarea "Remove and replace window"
click at [303, 210] on button "button" at bounding box center [298, 195] width 27 height 44
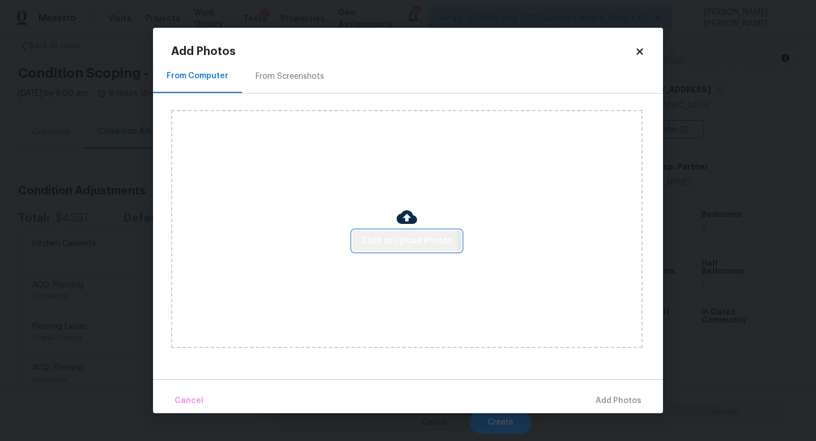
click at [404, 241] on span "Click to Upload Photos" at bounding box center [406, 241] width 91 height 14
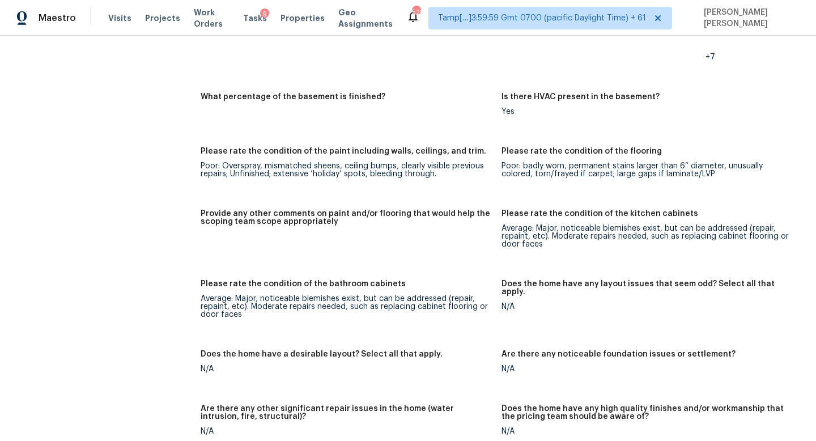
scroll to position [2030, 0]
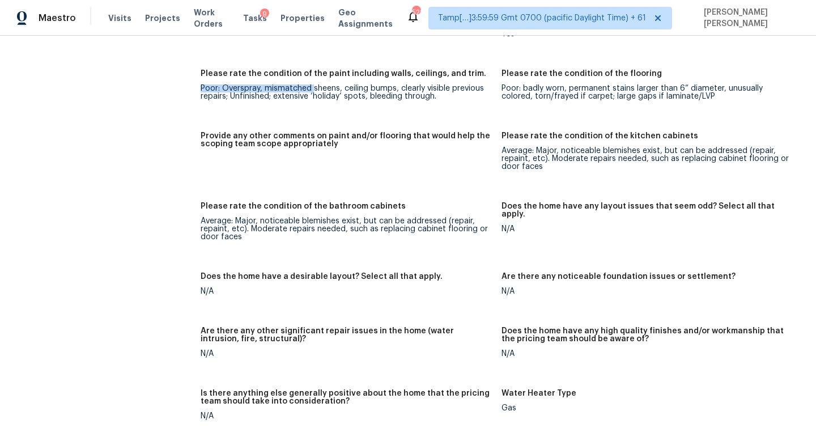
drag, startPoint x: 197, startPoint y: 78, endPoint x: 312, endPoint y: 78, distance: 115.0
drag, startPoint x: 505, startPoint y: 77, endPoint x: 586, endPoint y: 77, distance: 80.4
click at [586, 84] on div "Poor: badly worn, permanent stains larger than 6” diameter, unusually colored, …" at bounding box center [647, 92] width 292 height 16
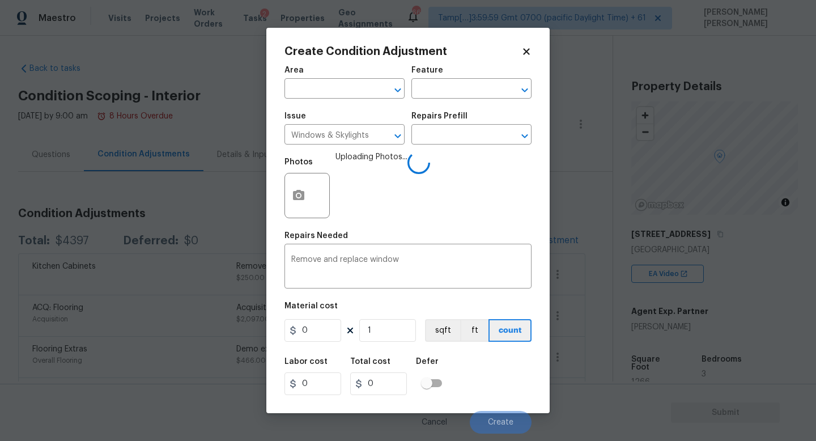
scroll to position [144, 0]
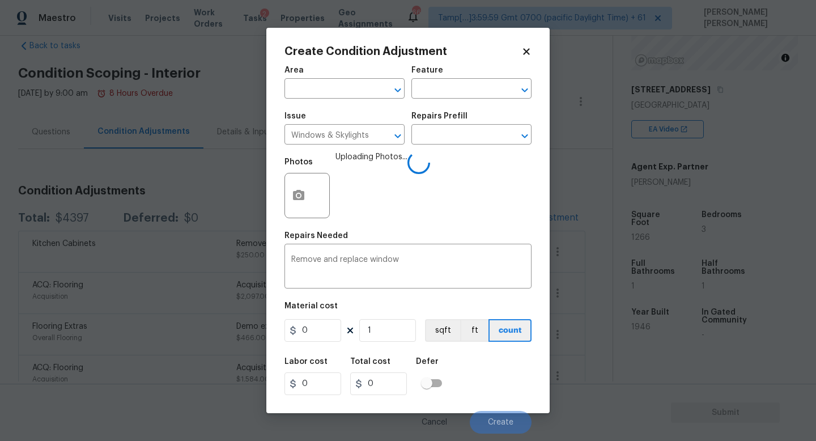
click at [322, 328] on input "0" at bounding box center [312, 330] width 57 height 23
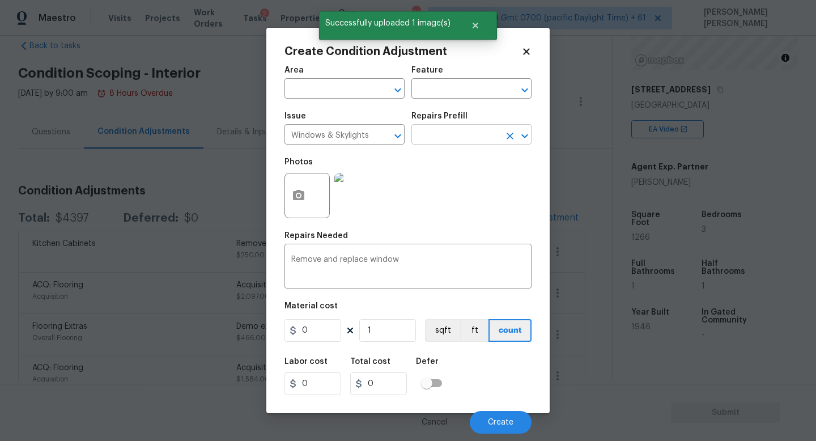
click at [453, 134] on input "text" at bounding box center [455, 136] width 88 height 18
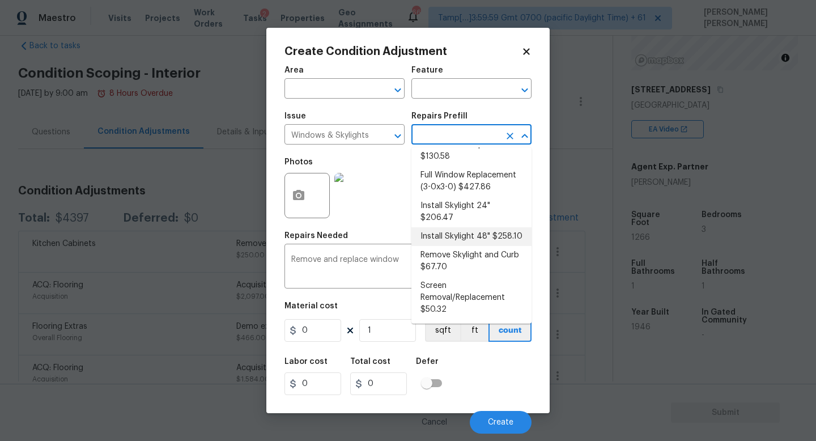
scroll to position [128, 0]
click at [485, 174] on li "Full Window Replacement (3-0x3-0) $427.86" at bounding box center [471, 180] width 120 height 31
type input "427.86"
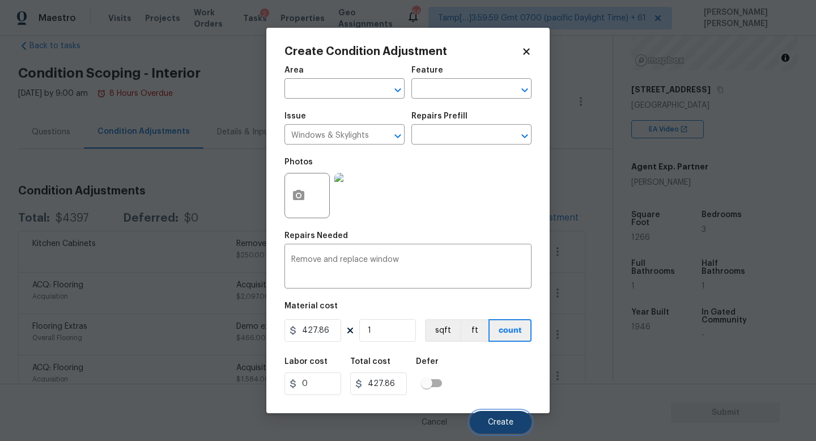
click at [492, 424] on span "Create" at bounding box center [500, 422] width 25 height 8
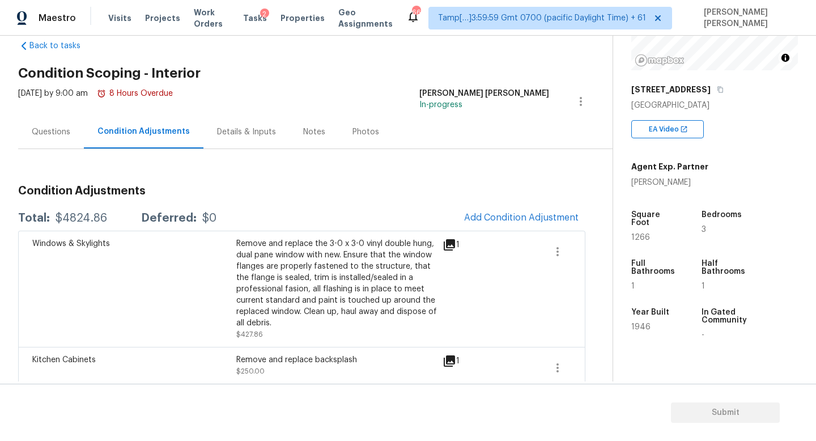
click at [54, 128] on div "Questions" at bounding box center [51, 131] width 39 height 11
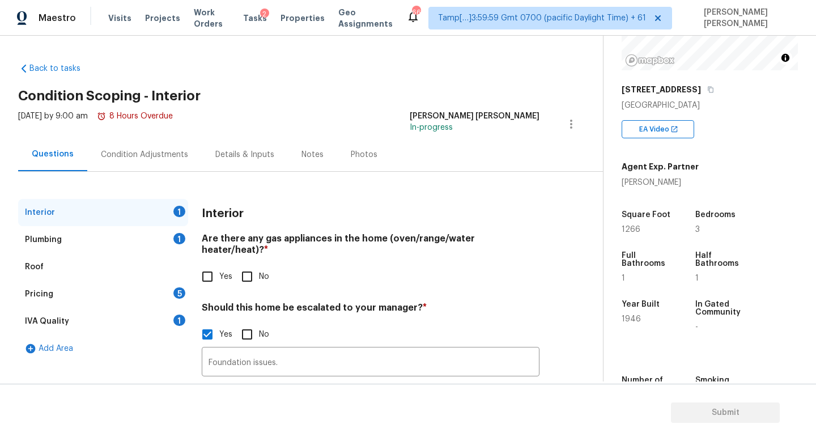
scroll to position [78, 0]
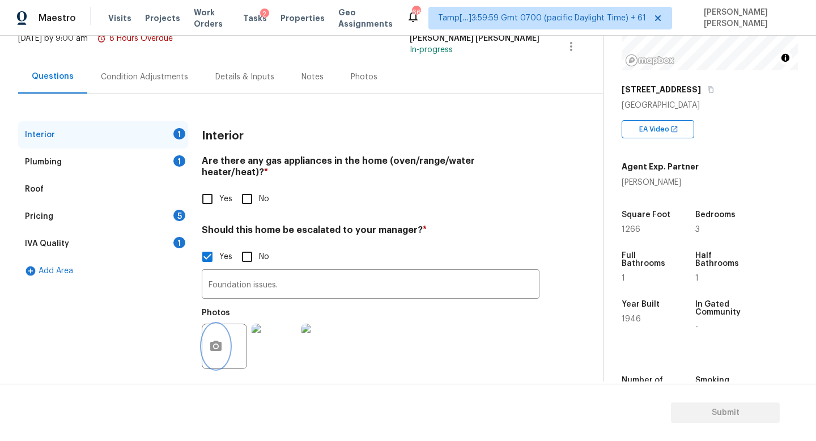
click at [212, 340] on icon "button" at bounding box center [215, 345] width 11 height 10
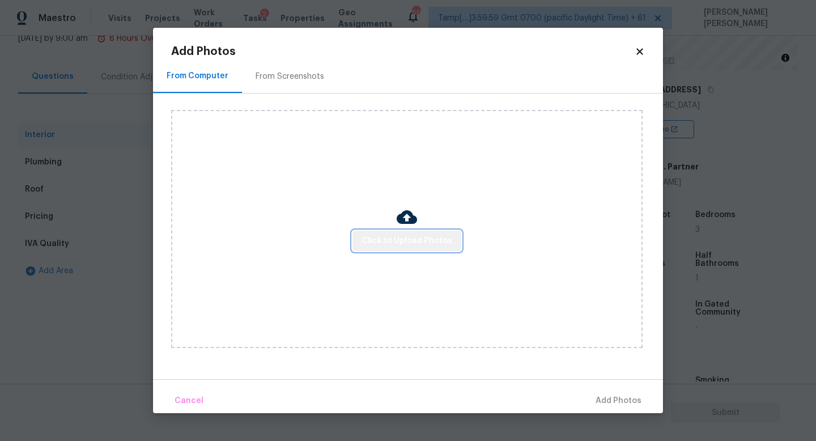
click at [415, 245] on span "Click to Upload Photos" at bounding box center [406, 241] width 91 height 14
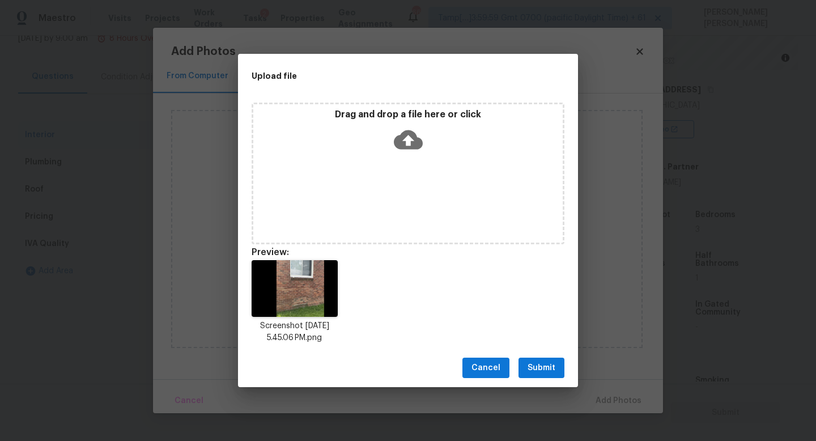
click at [543, 364] on span "Submit" at bounding box center [541, 368] width 28 height 14
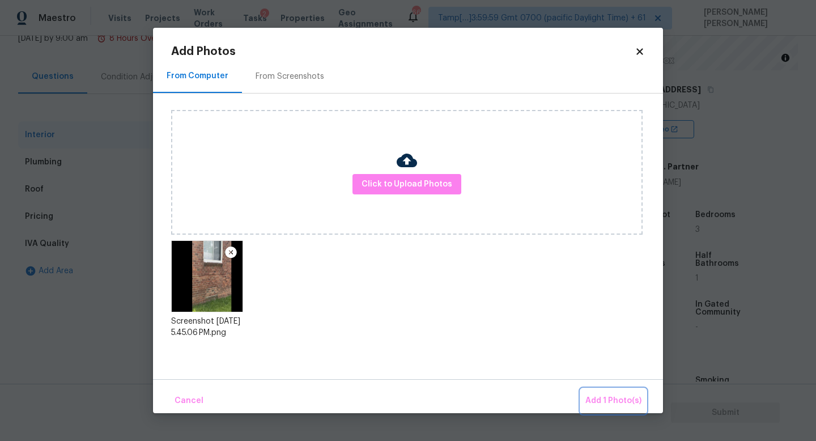
click at [616, 400] on span "Add 1 Photo(s)" at bounding box center [613, 401] width 56 height 14
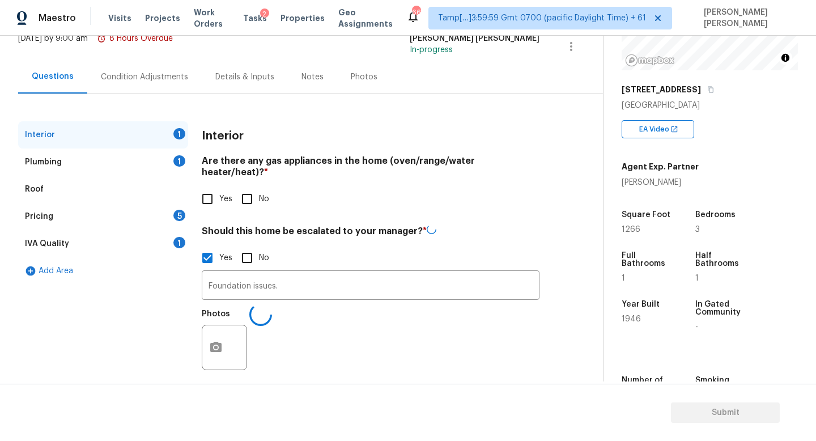
click at [141, 70] on div "Condition Adjustments" at bounding box center [144, 76] width 114 height 33
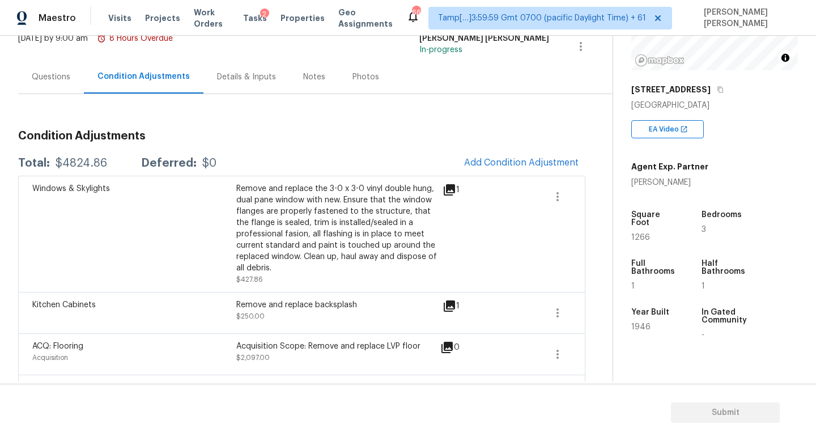
click at [54, 77] on div "Questions" at bounding box center [51, 76] width 39 height 11
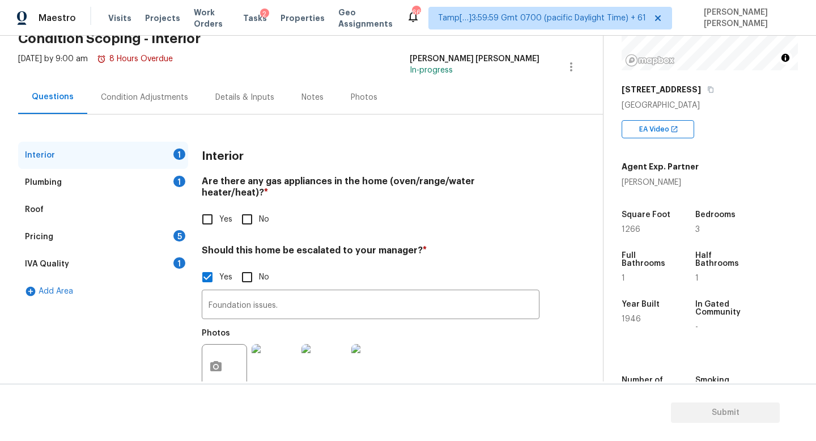
scroll to position [22, 0]
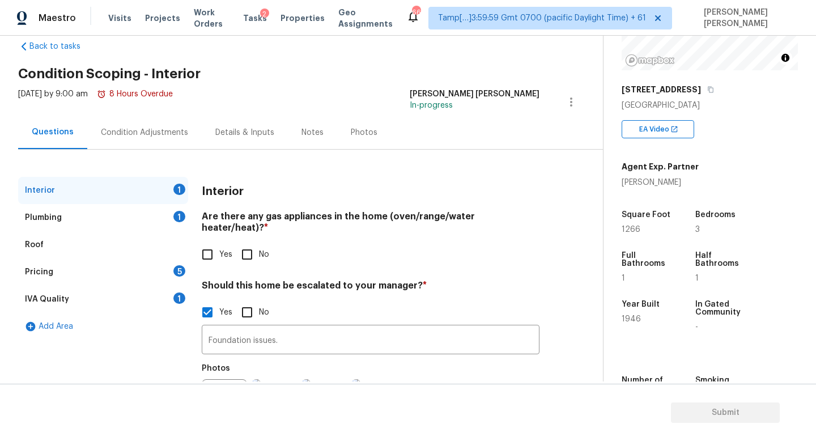
click at [139, 119] on div "Condition Adjustments" at bounding box center [144, 132] width 114 height 33
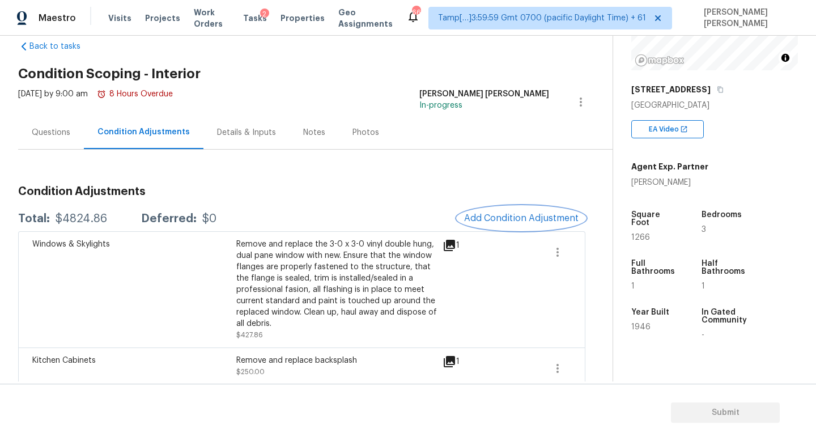
click at [524, 214] on span "Add Condition Adjustment" at bounding box center [521, 218] width 114 height 10
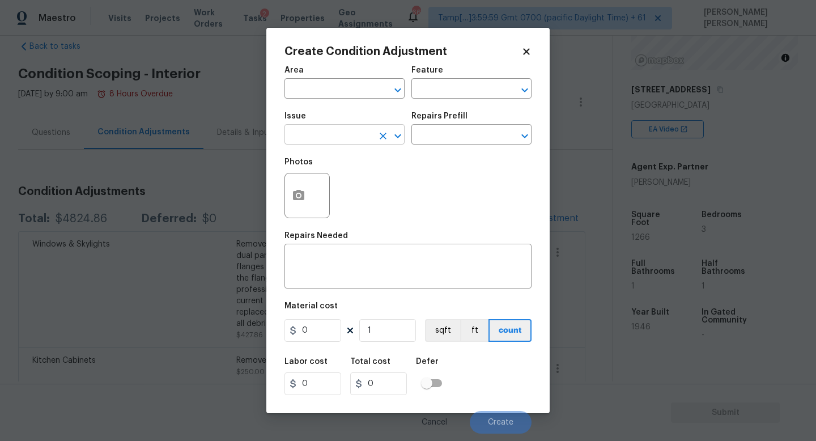
click at [350, 129] on input "text" at bounding box center [328, 136] width 88 height 18
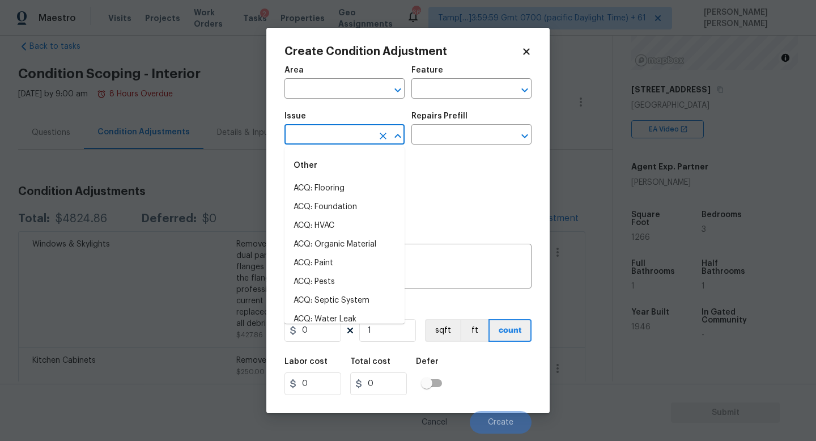
type input "l"
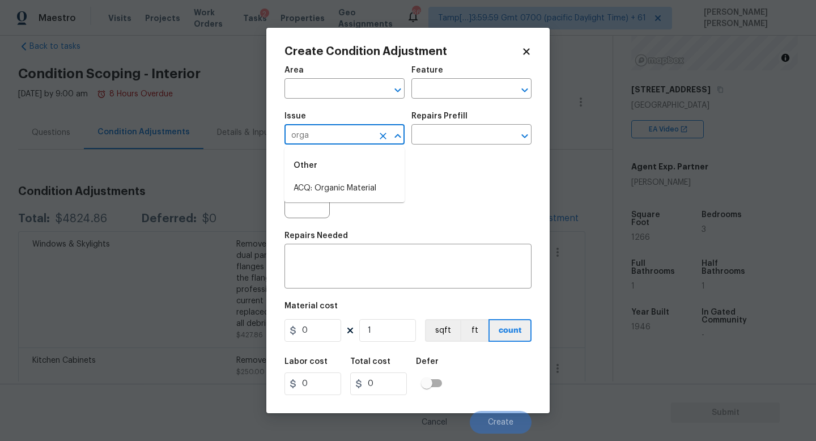
click at [353, 183] on li "ACQ: Organic Material" at bounding box center [344, 188] width 120 height 19
type input "ACQ: Organic Material"
click at [471, 125] on div "Repairs Prefill" at bounding box center [471, 119] width 120 height 15
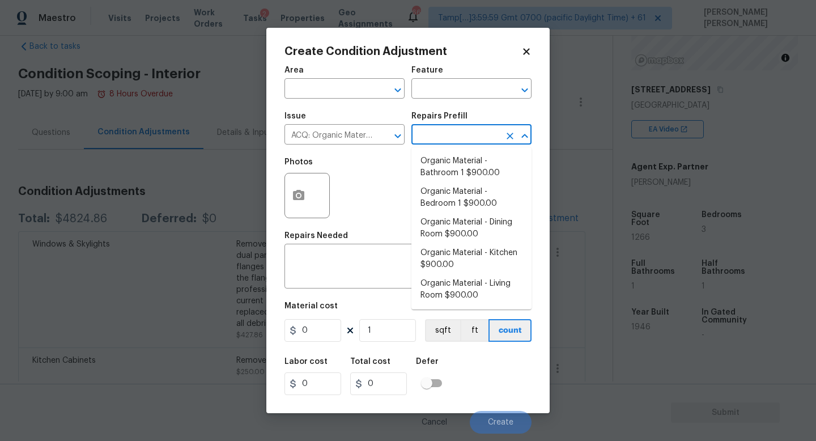
click at [467, 135] on input "text" at bounding box center [455, 136] width 88 height 18
click at [457, 169] on li "Organic Material - Bathroom 1 $900.00" at bounding box center [471, 167] width 120 height 31
type input "Acquisition"
type textarea "Acquisition Scope: Conditions Conducive to Organic Material - Bathroom 1 Discla…"
type input "900"
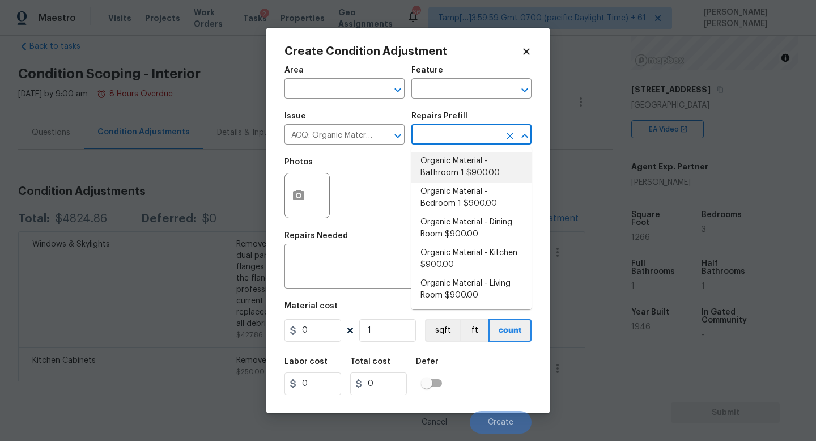
type input "900"
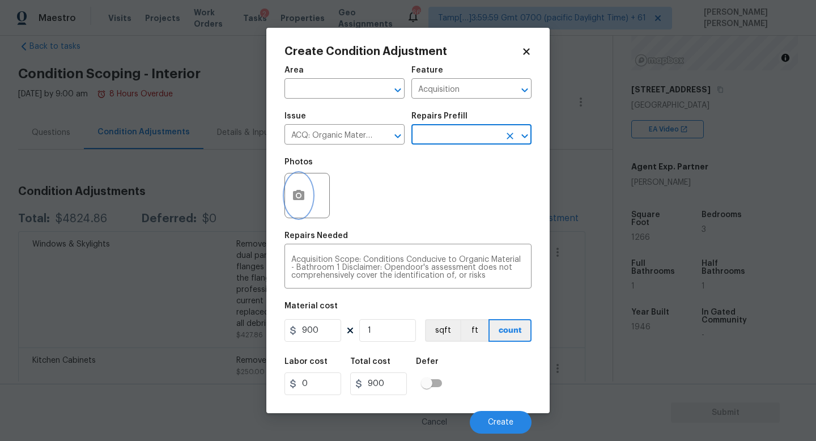
click at [301, 194] on icon "button" at bounding box center [298, 195] width 11 height 10
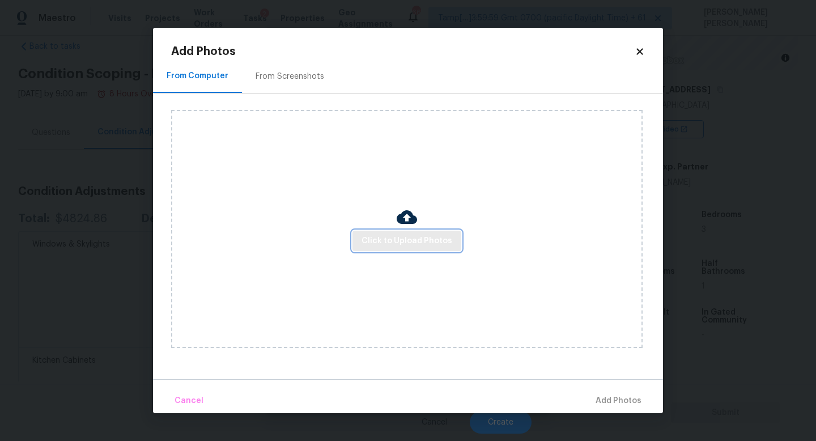
click at [383, 234] on span "Click to Upload Photos" at bounding box center [406, 241] width 91 height 14
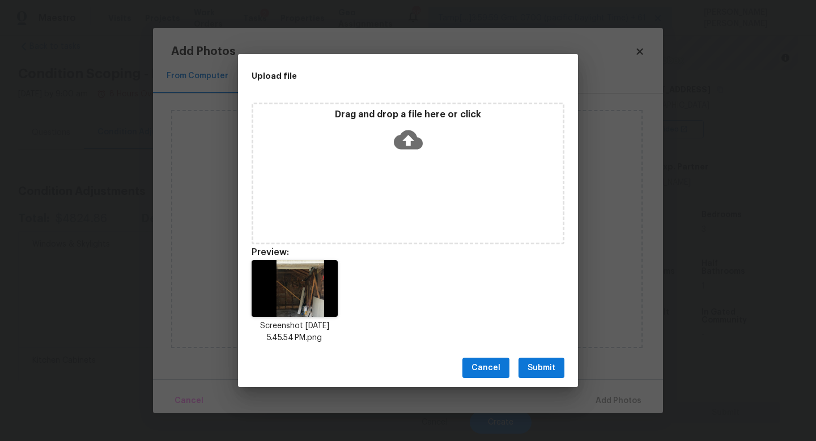
click at [536, 362] on span "Submit" at bounding box center [541, 368] width 28 height 14
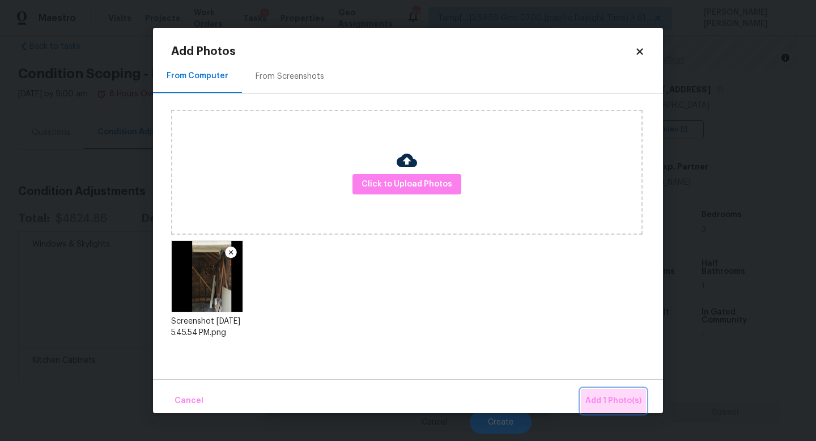
click at [622, 404] on span "Add 1 Photo(s)" at bounding box center [613, 401] width 56 height 14
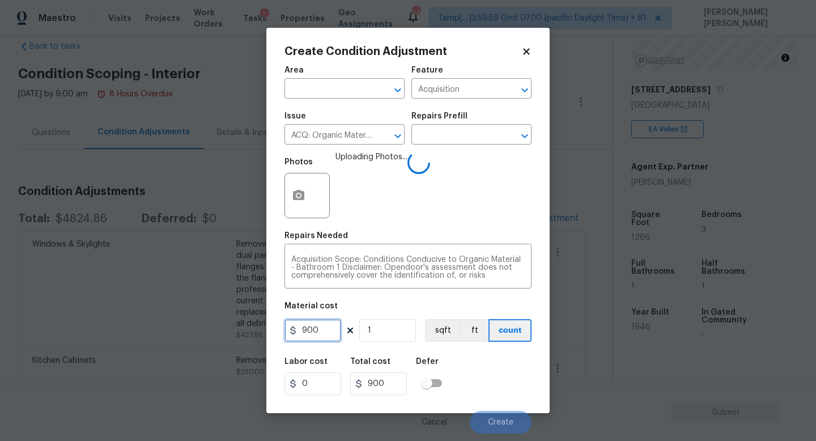
drag, startPoint x: 328, startPoint y: 331, endPoint x: 96, endPoint y: 331, distance: 232.2
click at [96, 331] on div "Create Condition Adjustment Area ​ Feature Acquisition ​ Issue ACQ: Organic Mat…" at bounding box center [408, 220] width 816 height 441
type input "2500"
click at [488, 366] on div "Labor cost 0 Total cost 2500 Defer" at bounding box center [407, 376] width 247 height 51
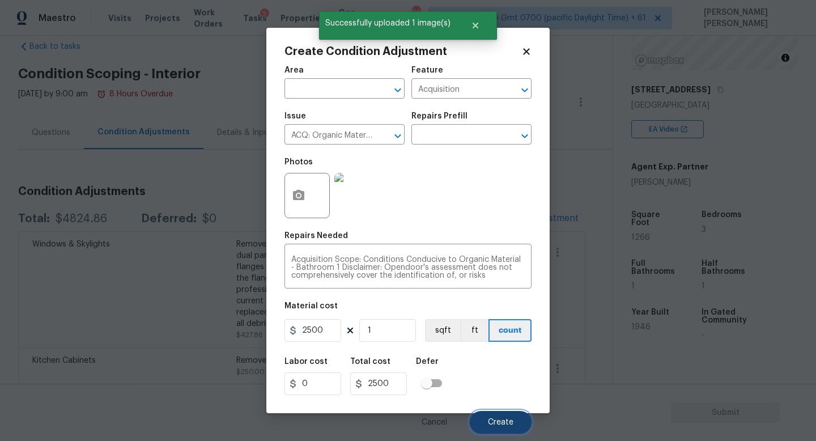
click at [494, 419] on span "Create" at bounding box center [500, 422] width 25 height 8
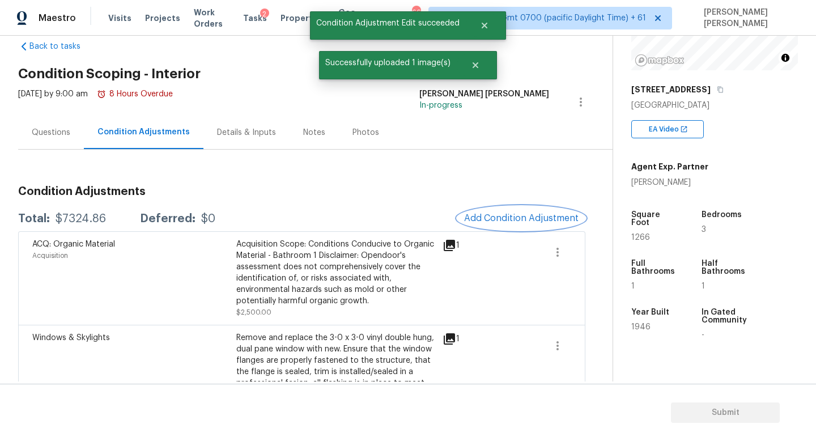
click at [523, 211] on button "Add Condition Adjustment" at bounding box center [521, 218] width 128 height 24
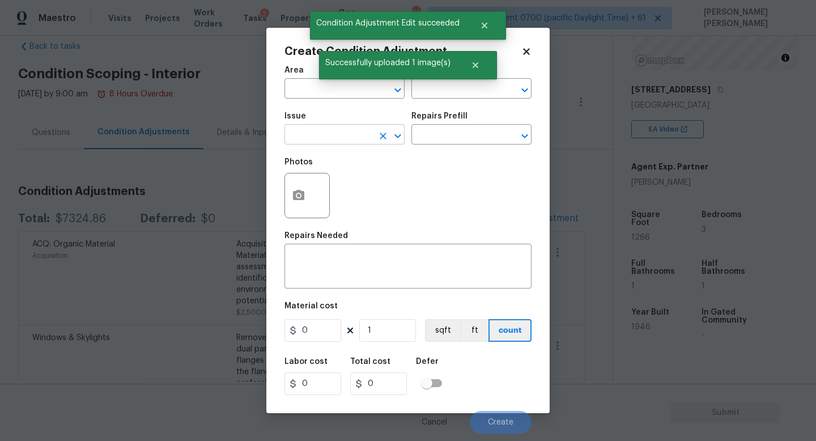
click at [332, 138] on input "text" at bounding box center [328, 136] width 88 height 18
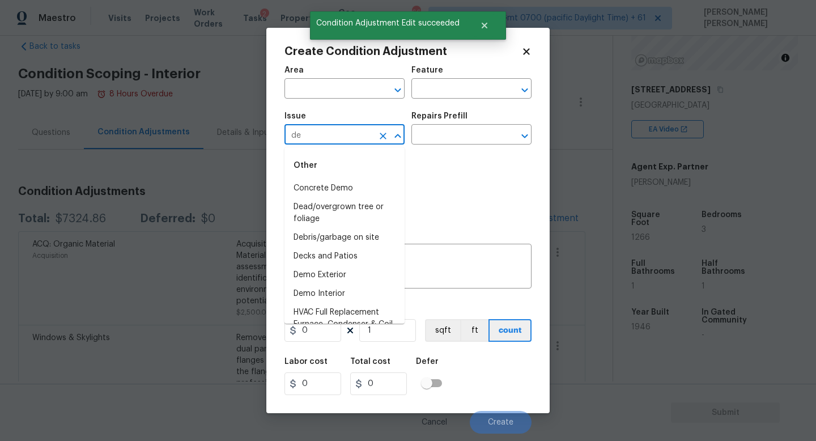
type input "deb"
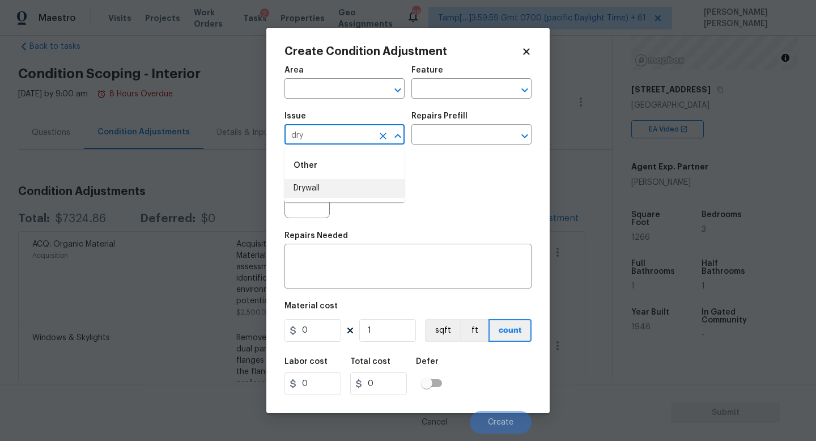
click at [356, 187] on li "Drywall" at bounding box center [344, 188] width 120 height 19
type input "Drywall"
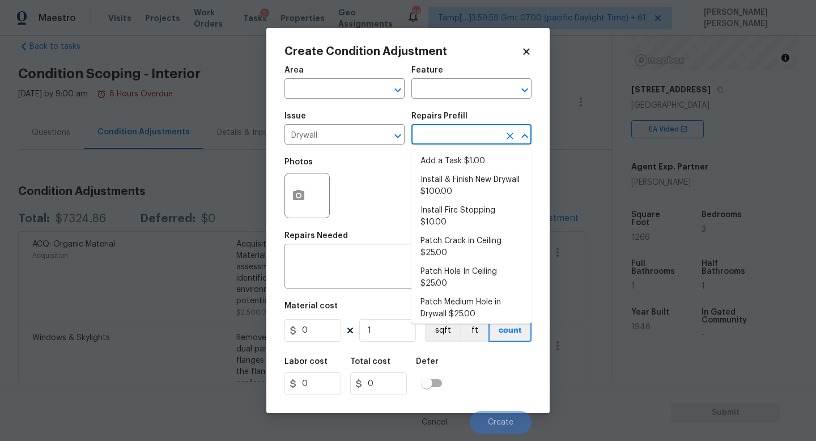
click at [485, 132] on input "text" at bounding box center [455, 136] width 88 height 18
click at [468, 182] on li "Install & Finish New Drywall $100.00" at bounding box center [471, 185] width 120 height 31
type input "Walls and Ceiling"
type textarea "Remove the existing damaged drywall and replace with new. Ensure that the new d…"
type input "100"
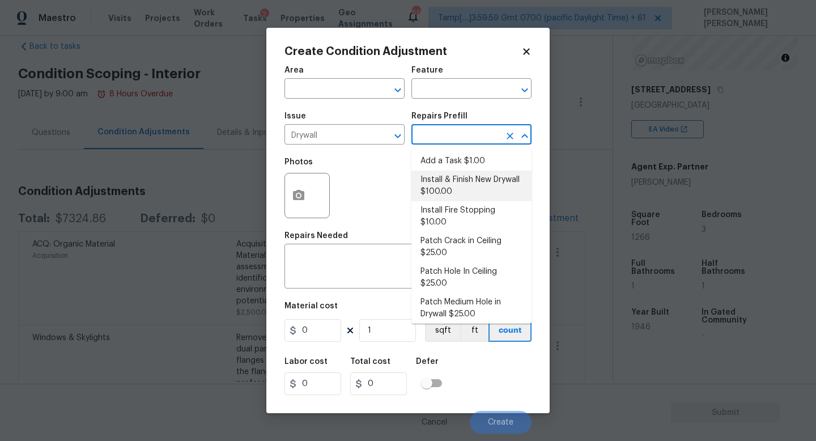
type input "100"
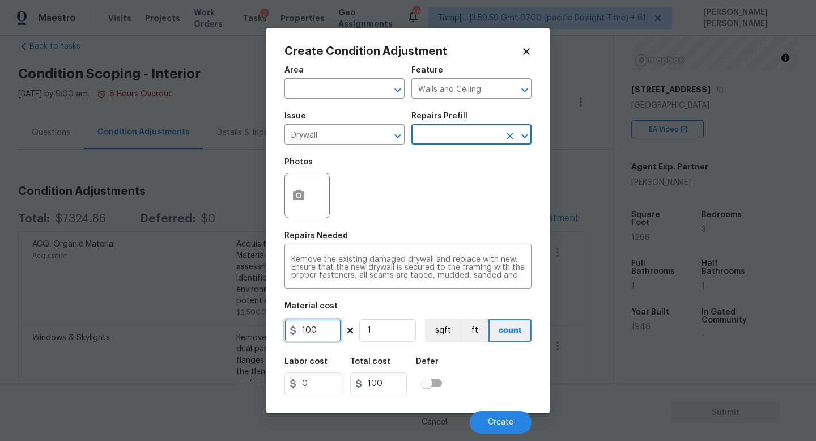
drag, startPoint x: 326, startPoint y: 327, endPoint x: 151, endPoint y: 327, distance: 175.6
click at [151, 327] on div "Create Condition Adjustment Area ​ Feature Walls and Ceiling ​ Issue Drywall ​ …" at bounding box center [408, 220] width 816 height 441
type input "1500"
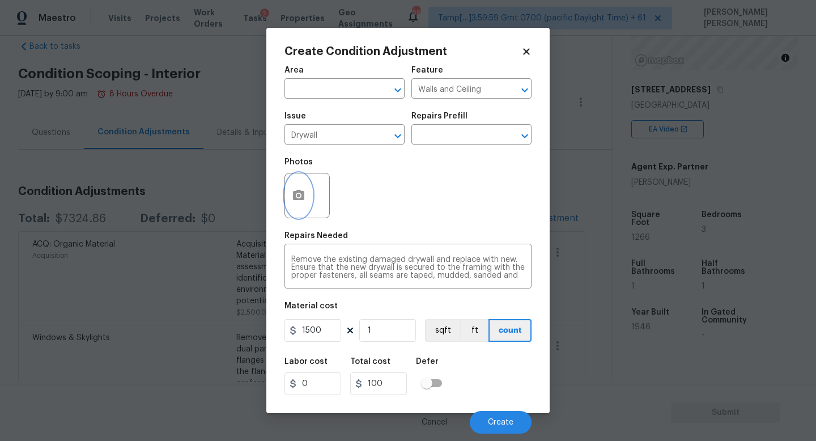
type input "1500"
click at [295, 192] on icon "button" at bounding box center [298, 195] width 11 height 10
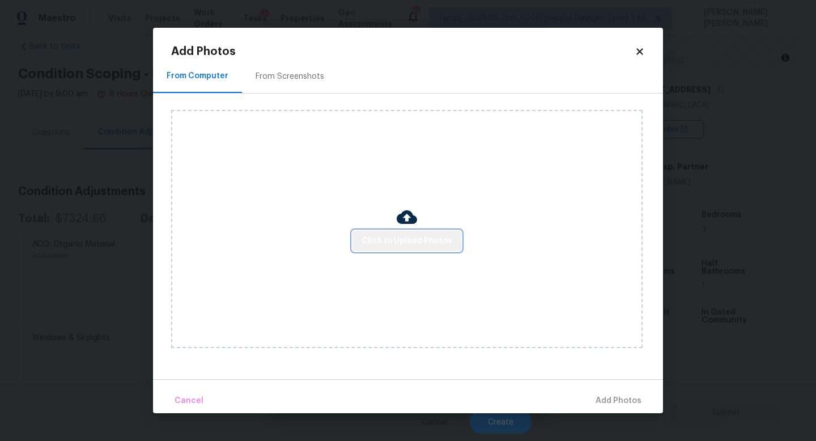
click at [408, 238] on span "Click to Upload Photos" at bounding box center [406, 241] width 91 height 14
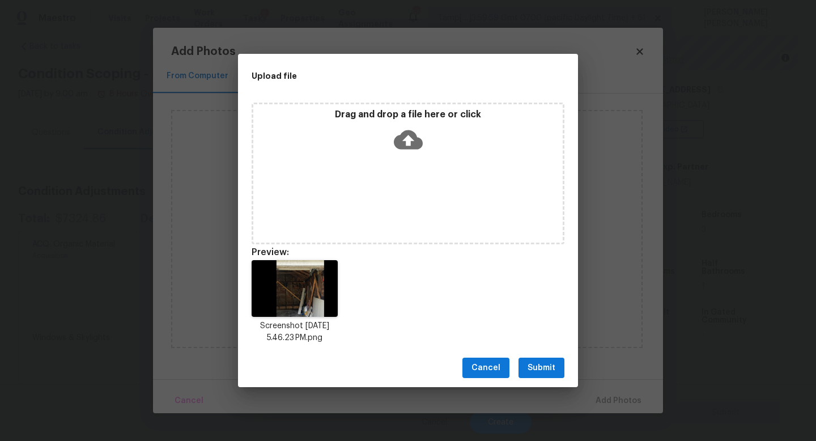
click at [545, 366] on span "Submit" at bounding box center [541, 368] width 28 height 14
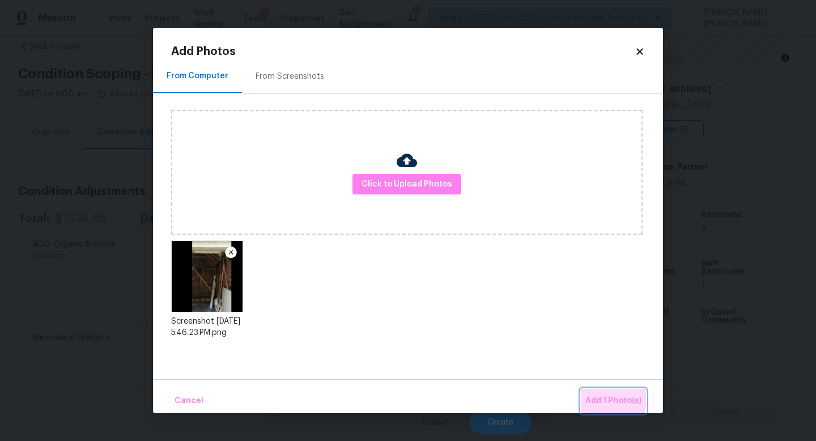
click at [597, 396] on span "Add 1 Photo(s)" at bounding box center [613, 401] width 56 height 14
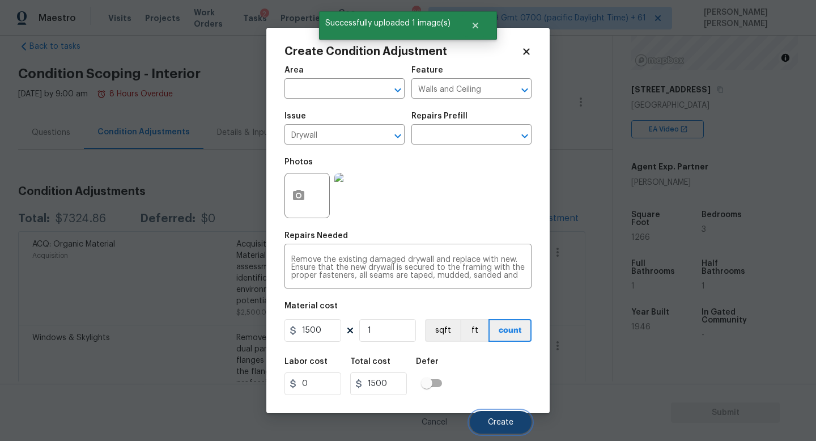
click at [498, 419] on span "Create" at bounding box center [500, 422] width 25 height 8
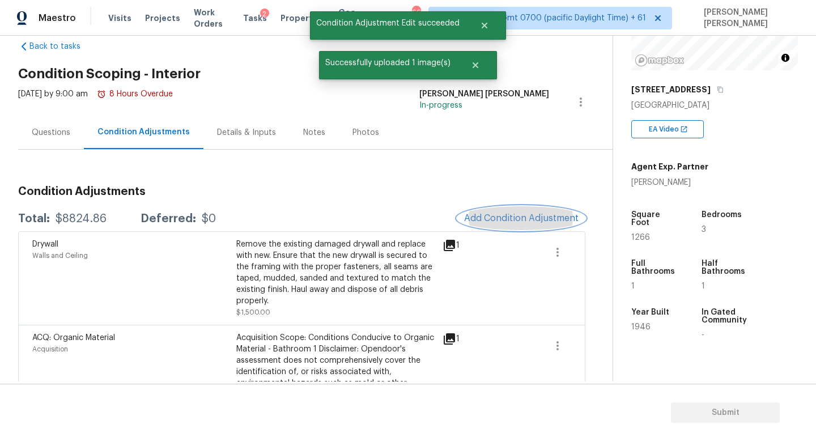
click at [521, 220] on span "Add Condition Adjustment" at bounding box center [521, 218] width 114 height 10
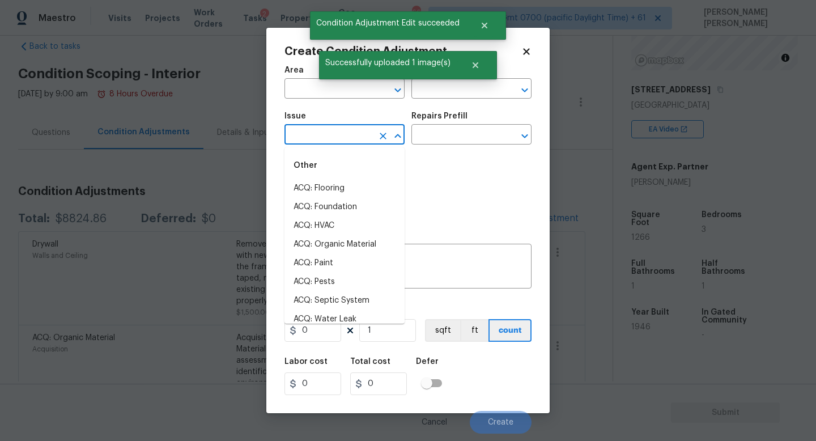
click at [332, 140] on input "text" at bounding box center [328, 136] width 88 height 18
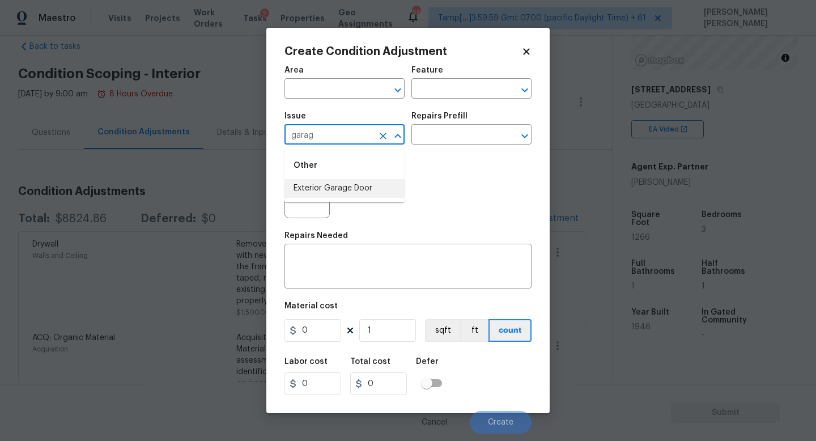
click at [368, 181] on li "Exterior Garage Door" at bounding box center [344, 188] width 120 height 19
type input "Exterior Garage Door"
click at [446, 134] on input "text" at bounding box center [455, 136] width 88 height 18
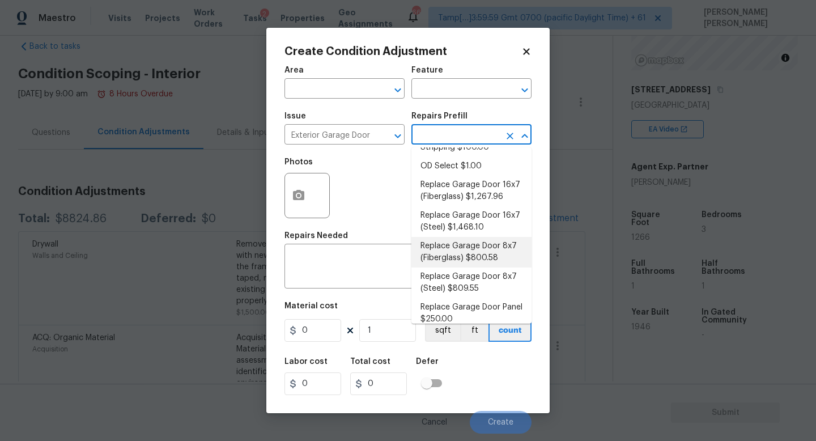
scroll to position [105, 0]
click at [491, 201] on li "Replace Garage Door 16x7 (Fiberglass) $1,267.96" at bounding box center [471, 191] width 120 height 31
type input "Interior Door"
type textarea "Remove the existing garage door and ALL of the existing hardware. Install new h…"
type input "1267.96"
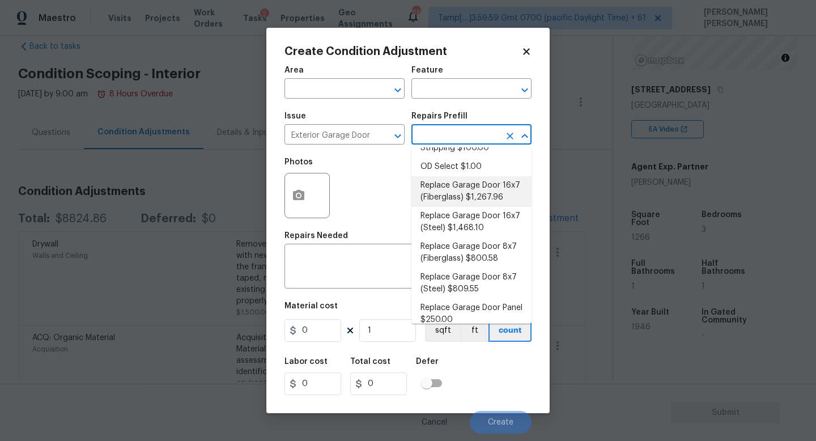
type input "1267.96"
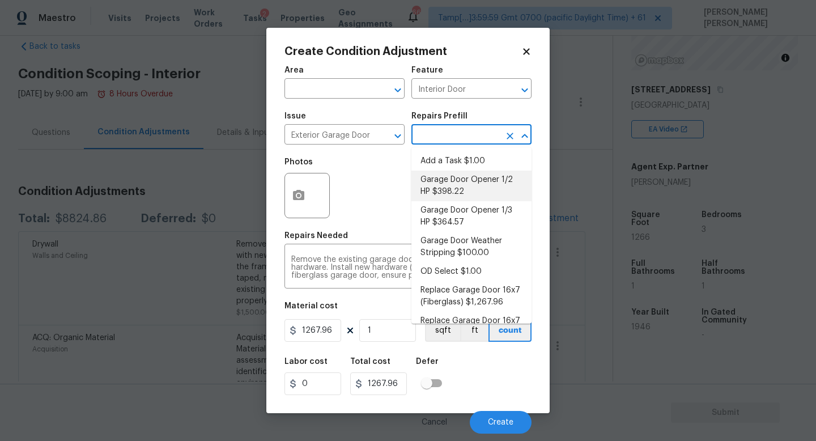
click at [443, 129] on input "text" at bounding box center [455, 136] width 88 height 18
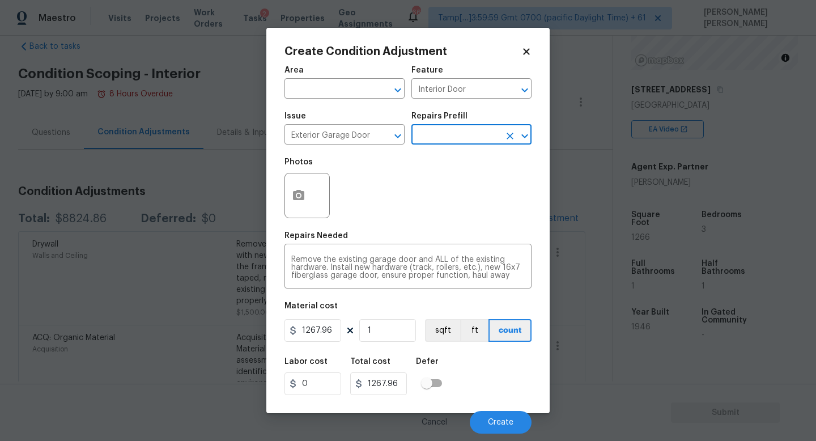
click at [443, 129] on input "text" at bounding box center [455, 136] width 88 height 18
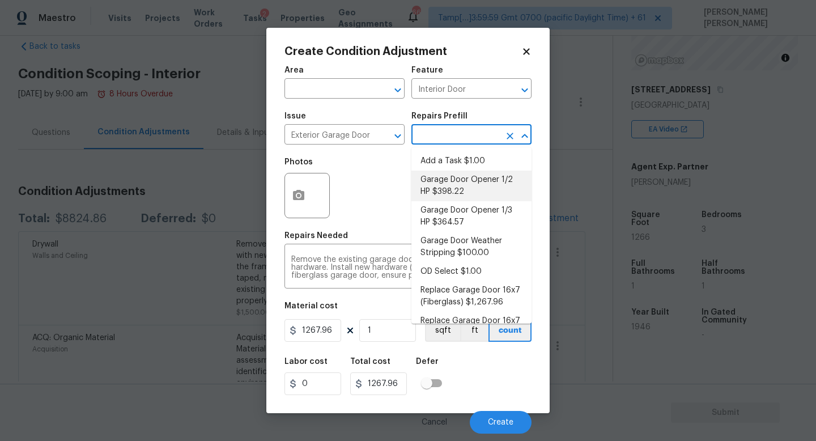
scroll to position [115, 0]
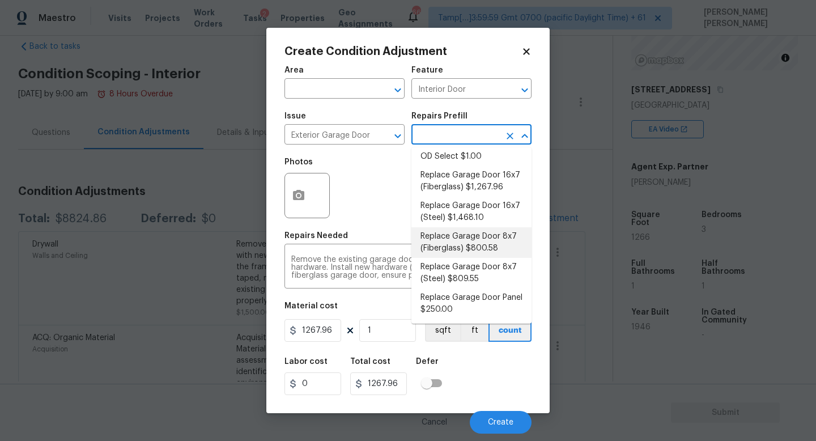
click at [494, 241] on li "Replace Garage Door 8x7 (Fiberglass) $800.58" at bounding box center [471, 242] width 120 height 31
type textarea "Remove the existing garage door and ALL of the existing hardware. Install new h…"
type input "800.58"
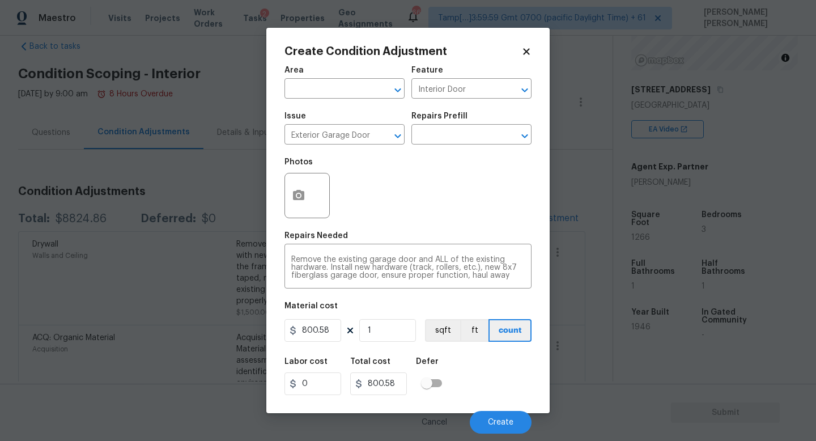
click at [466, 125] on div "Repairs Prefill" at bounding box center [471, 119] width 120 height 15
click at [301, 193] on icon "button" at bounding box center [298, 195] width 11 height 10
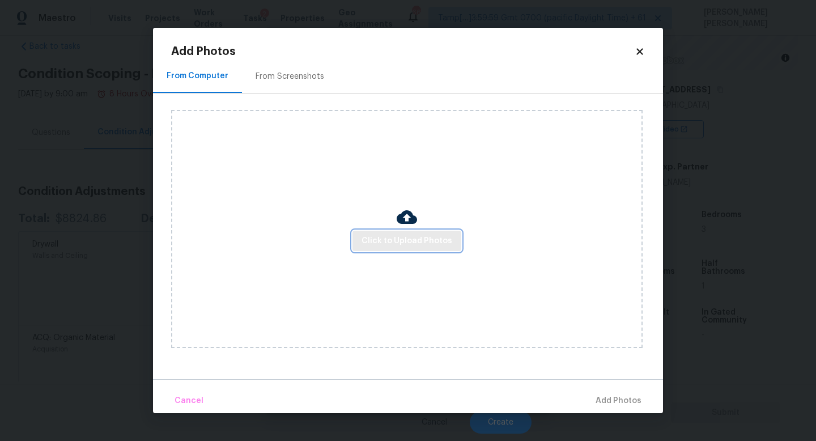
click at [405, 245] on span "Click to Upload Photos" at bounding box center [406, 241] width 91 height 14
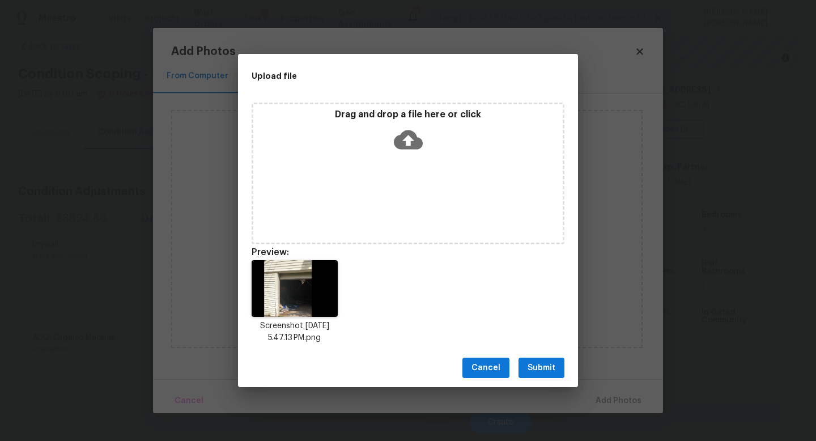
click at [541, 370] on span "Submit" at bounding box center [541, 368] width 28 height 14
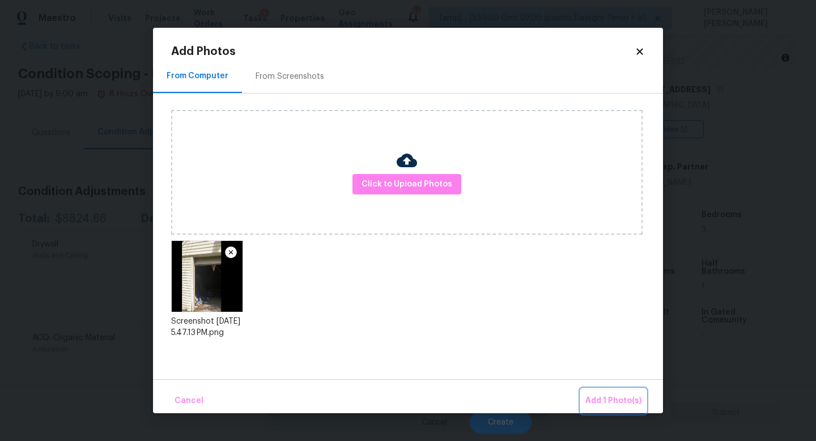
click at [607, 403] on span "Add 1 Photo(s)" at bounding box center [613, 401] width 56 height 14
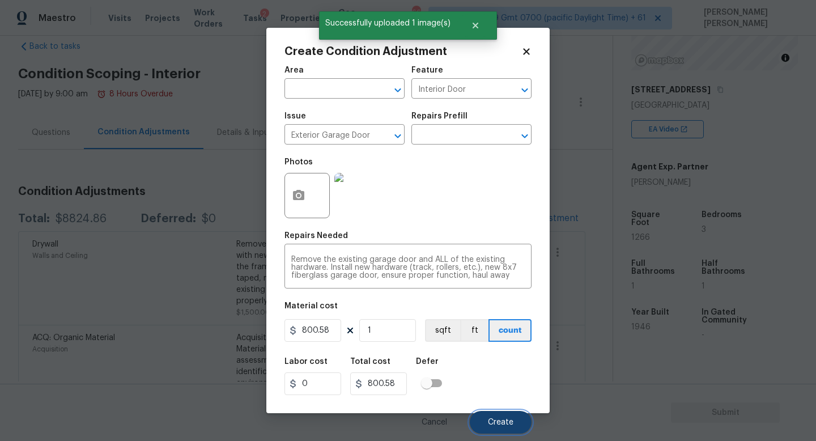
click at [500, 417] on button "Create" at bounding box center [501, 422] width 62 height 23
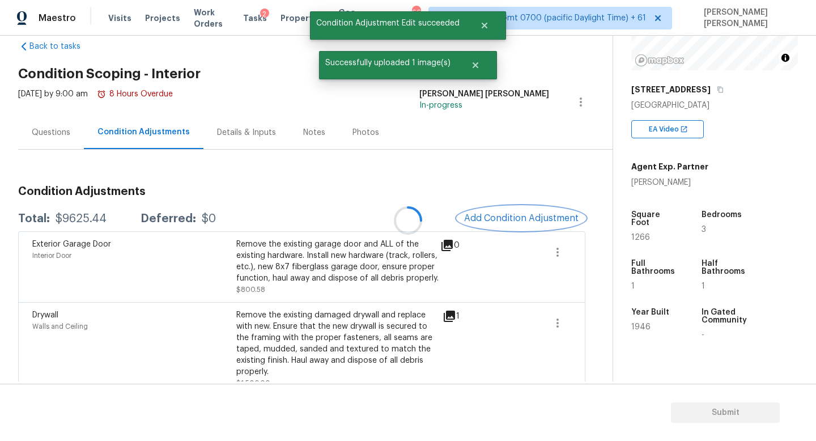
click at [513, 226] on button "Add Condition Adjustment" at bounding box center [521, 218] width 128 height 24
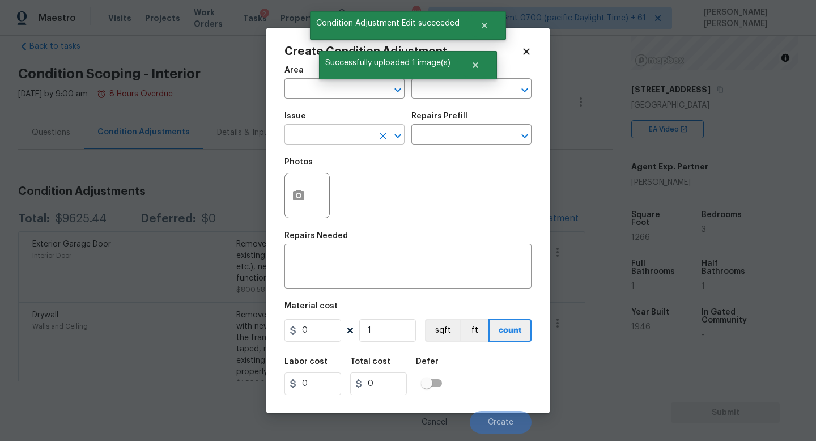
click at [313, 136] on input "text" at bounding box center [328, 136] width 88 height 18
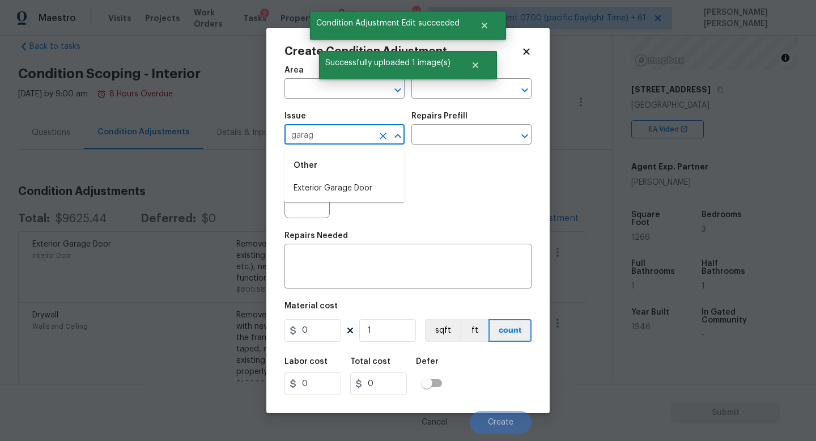
click at [331, 188] on li "Exterior Garage Door" at bounding box center [344, 188] width 120 height 19
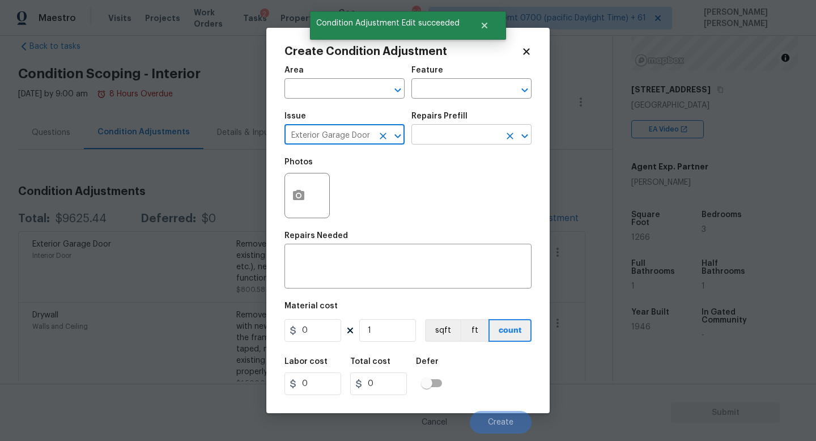
type input "Exterior Garage Door"
click at [462, 136] on input "text" at bounding box center [455, 136] width 88 height 18
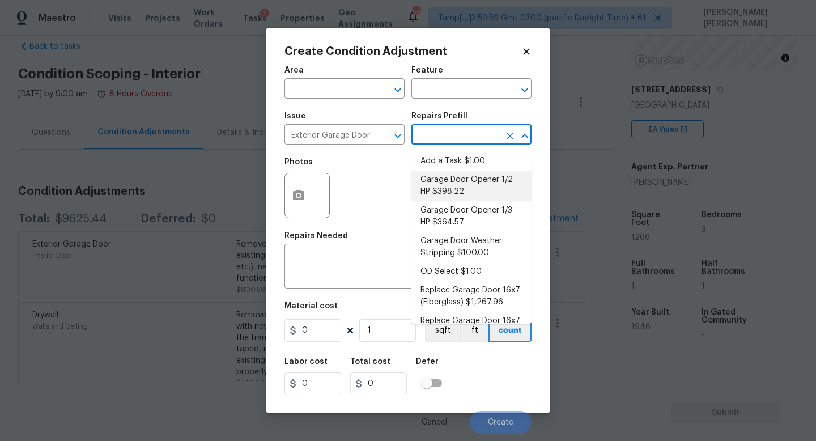
click at [493, 182] on li "Garage Door Opener 1/2 HP $398.22" at bounding box center [471, 185] width 120 height 31
type input "Interior Door"
type textarea "Remove the existing garage door opener and hardware/anchoring system. Install a…"
type input "398.22"
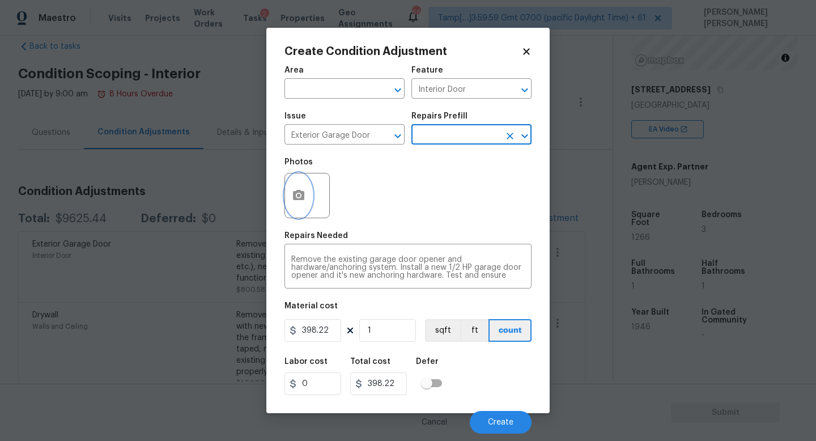
click at [308, 196] on button "button" at bounding box center [298, 195] width 27 height 44
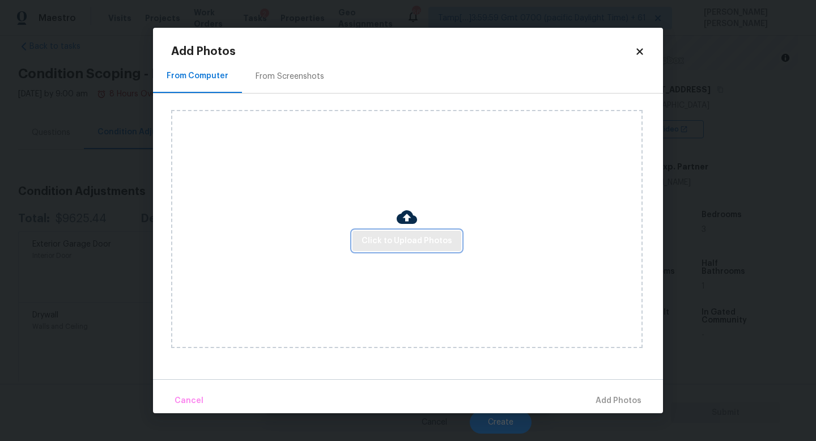
click at [408, 245] on span "Click to Upload Photos" at bounding box center [406, 241] width 91 height 14
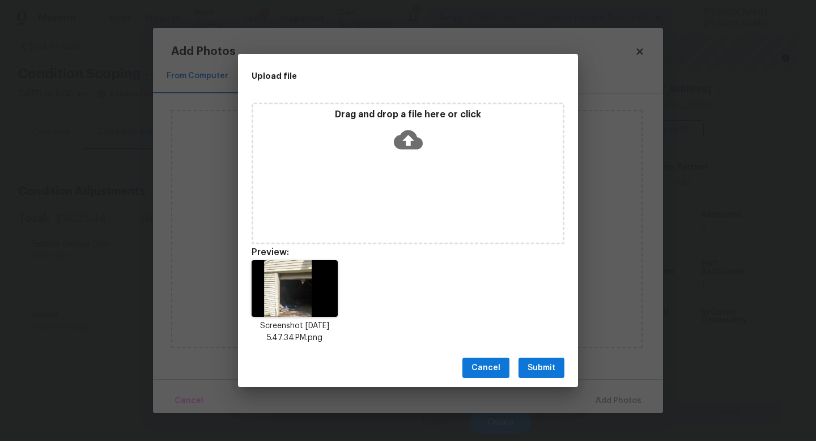
click at [548, 361] on span "Submit" at bounding box center [541, 368] width 28 height 14
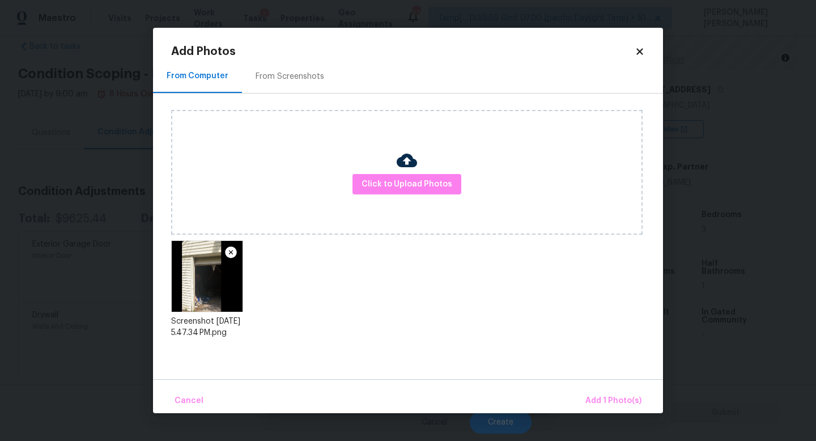
click at [595, 387] on div "Cancel Add 1 Photo(s)" at bounding box center [408, 396] width 510 height 34
click at [604, 390] on button "Add 1 Photo(s)" at bounding box center [613, 401] width 65 height 24
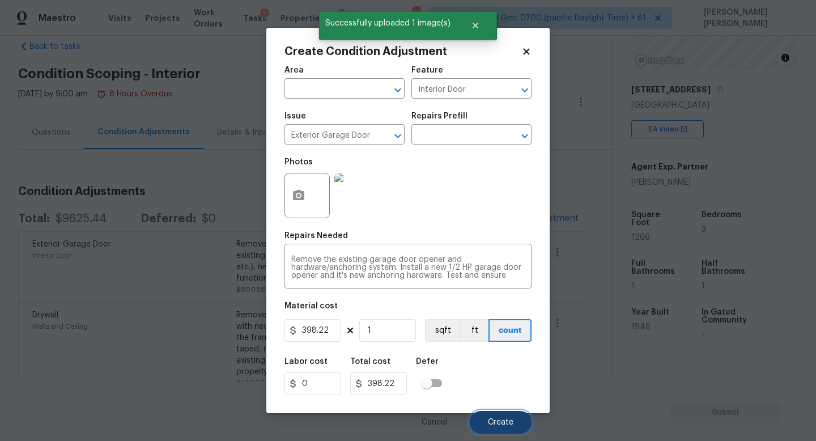
click at [496, 417] on button "Create" at bounding box center [501, 422] width 62 height 23
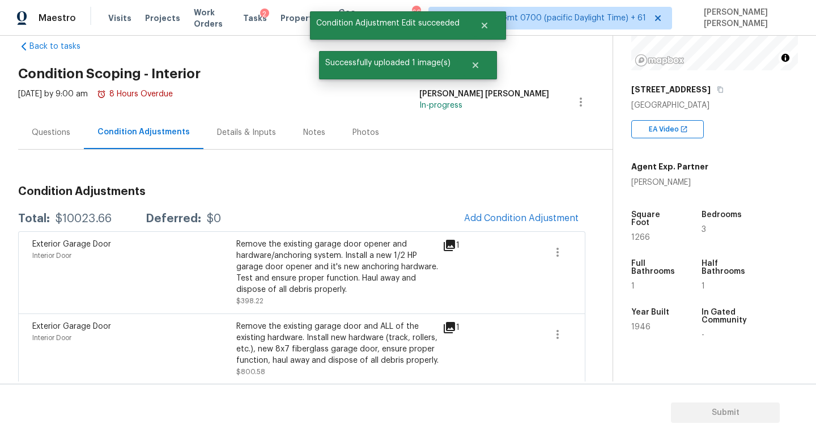
click at [539, 230] on span "Add Condition Adjustment" at bounding box center [521, 218] width 128 height 25
click at [539, 222] on span "Add Condition Adjustment" at bounding box center [521, 218] width 114 height 10
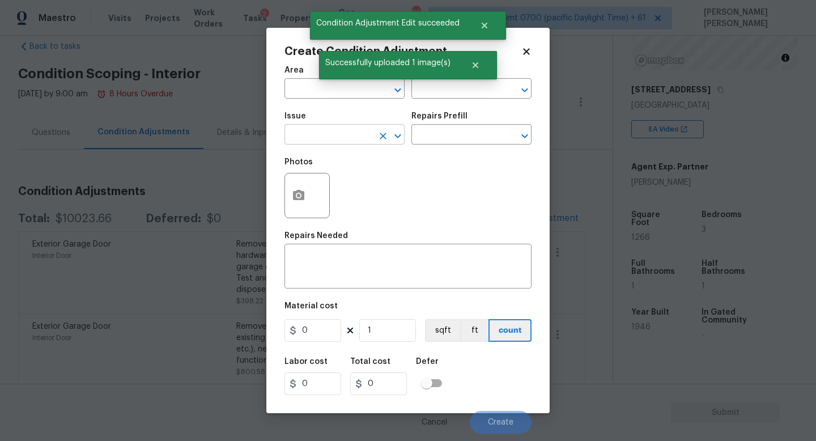
click at [322, 141] on input "text" at bounding box center [328, 136] width 88 height 18
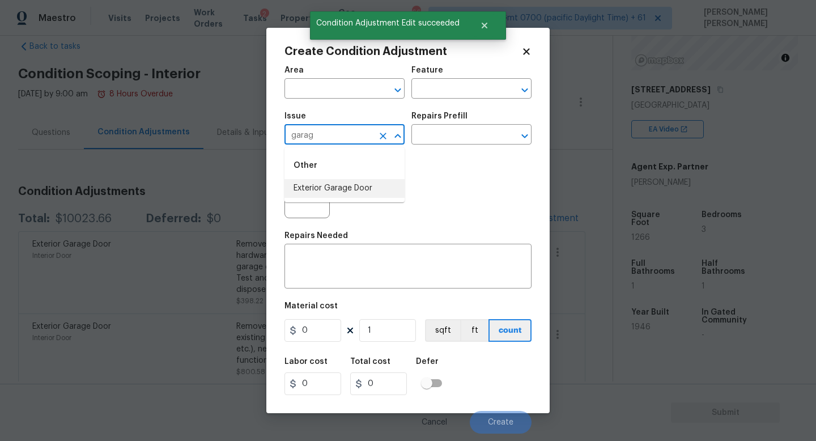
click at [344, 187] on li "Exterior Garage Door" at bounding box center [344, 188] width 120 height 19
type input "Exterior Garage Door"
click at [433, 140] on input "text" at bounding box center [455, 136] width 88 height 18
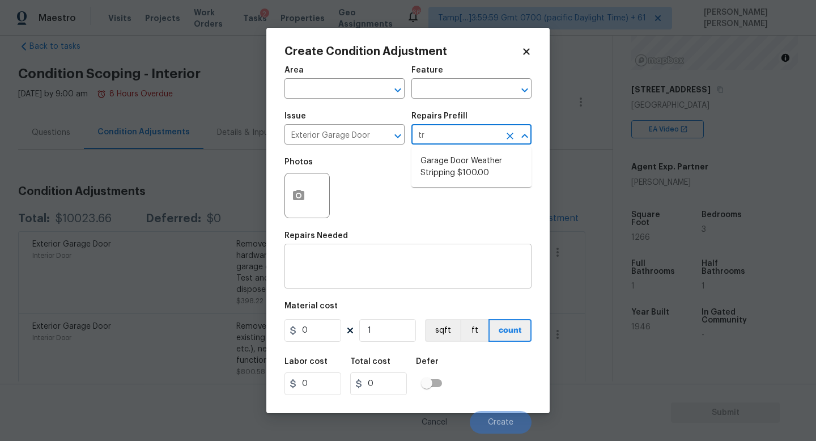
type input "tr"
click at [371, 263] on textarea at bounding box center [407, 267] width 233 height 24
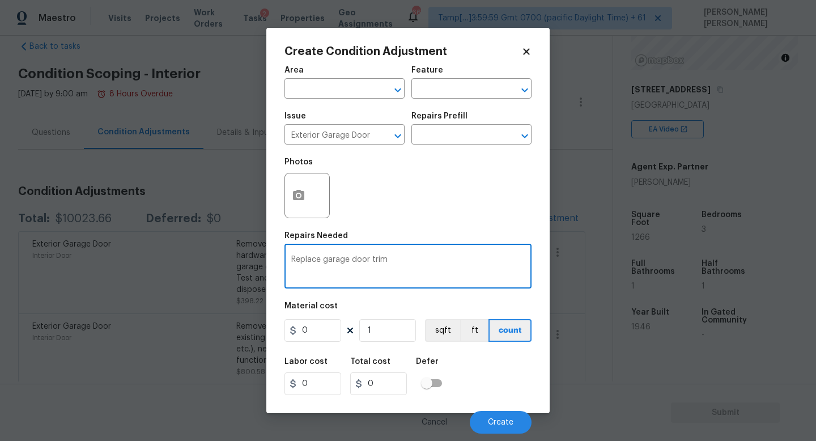
type textarea "Replace garage door trim"
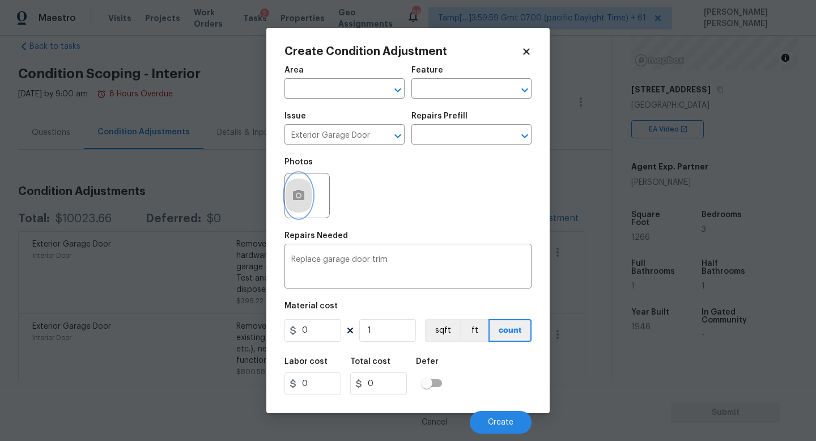
click at [302, 191] on icon "button" at bounding box center [298, 195] width 11 height 10
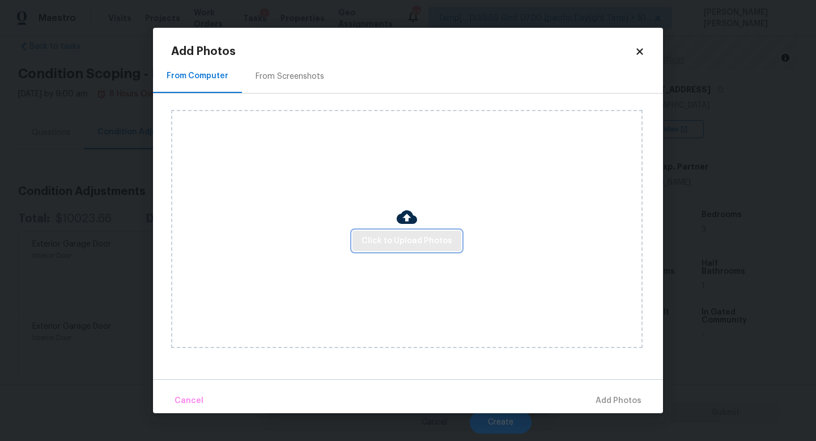
click at [422, 238] on span "Click to Upload Photos" at bounding box center [406, 241] width 91 height 14
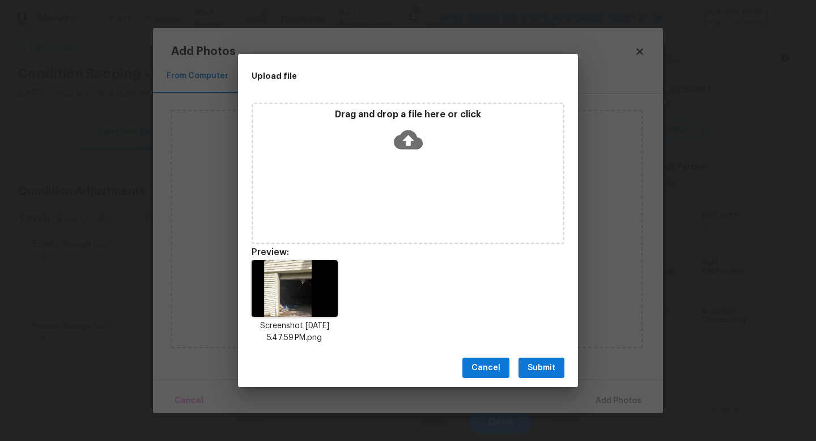
click at [532, 355] on div "Cancel Submit" at bounding box center [408, 367] width 340 height 39
click at [548, 368] on span "Submit" at bounding box center [541, 368] width 28 height 14
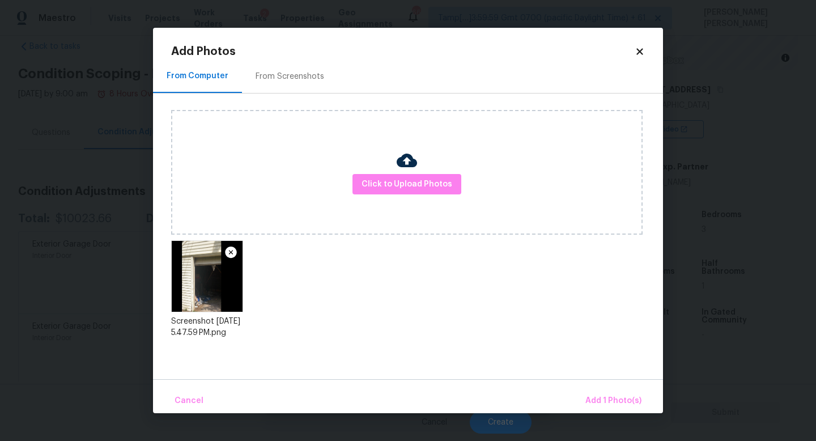
click at [611, 387] on div "Cancel Add 1 Photo(s)" at bounding box center [408, 396] width 510 height 34
click at [611, 391] on button "Add 1 Photo(s)" at bounding box center [613, 401] width 65 height 24
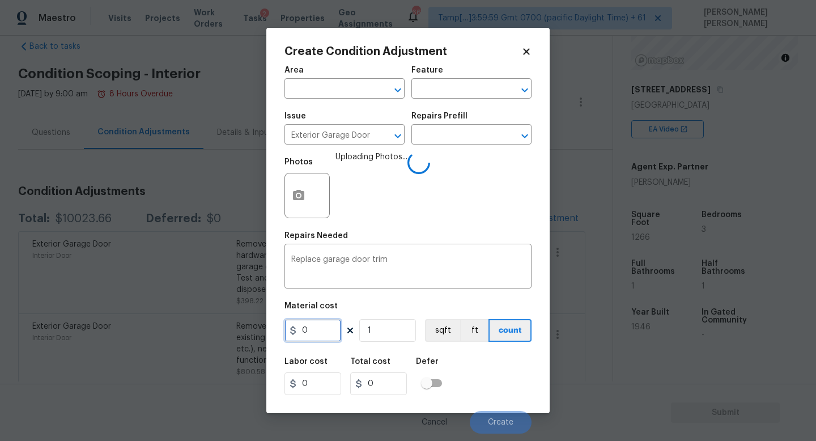
drag, startPoint x: 329, startPoint y: 330, endPoint x: 266, endPoint y: 330, distance: 62.9
click at [272, 330] on div "Create Condition Adjustment Area ​ Feature ​ Issue Exterior Garage Door ​ Repai…" at bounding box center [407, 220] width 283 height 385
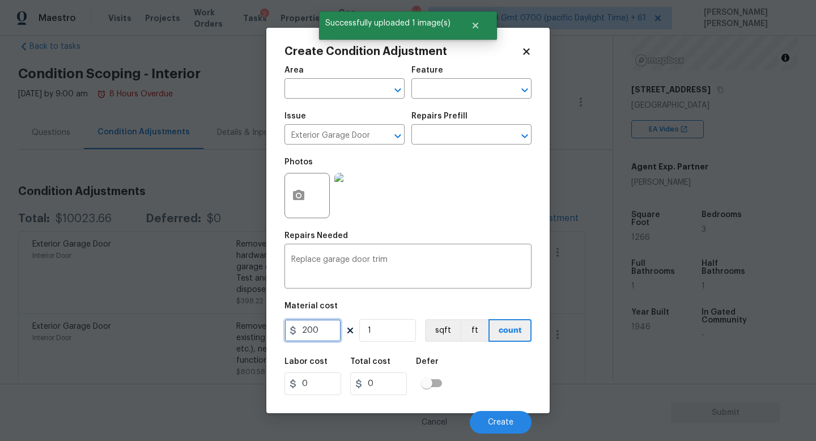
type input "200"
click at [488, 372] on div "Labor cost 0 Total cost 200 Defer" at bounding box center [407, 376] width 247 height 51
click at [500, 419] on span "Create" at bounding box center [500, 422] width 25 height 8
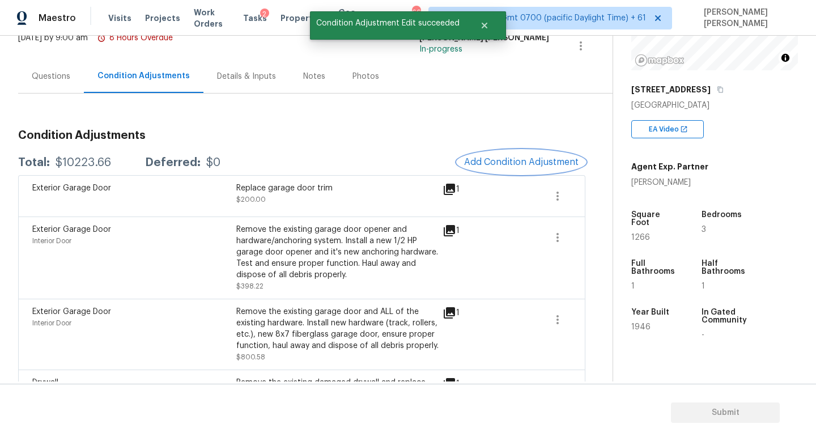
scroll to position [93, 0]
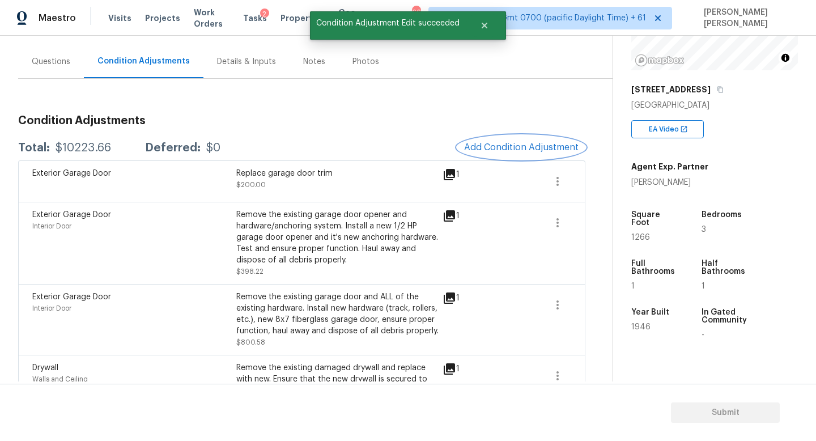
click at [500, 157] on button "Add Condition Adjustment" at bounding box center [521, 147] width 128 height 24
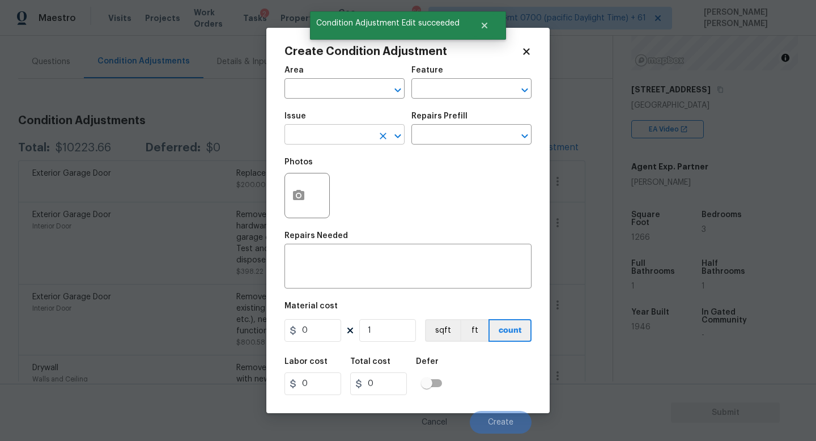
click at [319, 132] on input "text" at bounding box center [328, 136] width 88 height 18
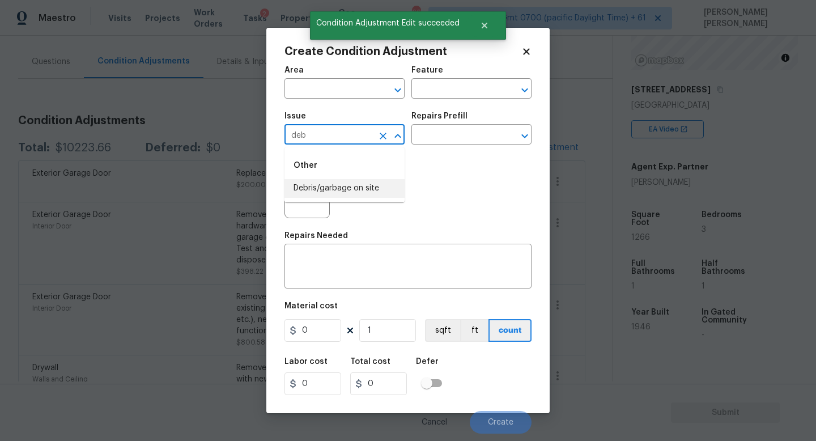
click at [333, 185] on li "Debris/garbage on site" at bounding box center [344, 188] width 120 height 19
type input "Debris/garbage on site"
click at [454, 139] on input "text" at bounding box center [455, 136] width 88 height 18
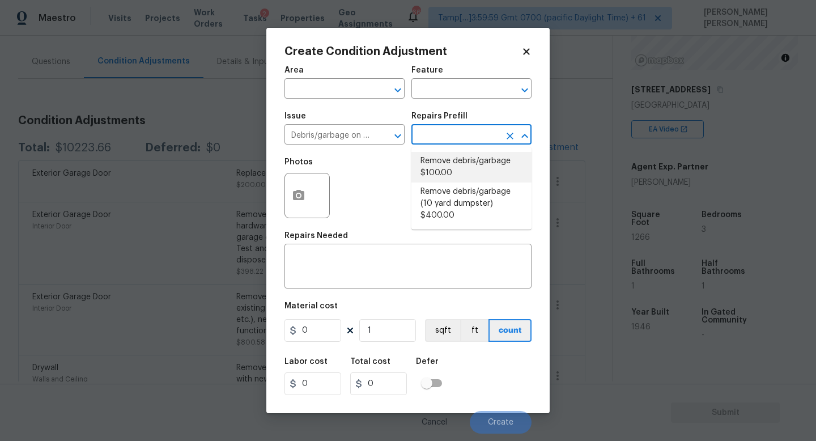
click at [456, 177] on li "Remove debris/garbage $100.00" at bounding box center [471, 167] width 120 height 31
type textarea "Remove, haul off, and properly dispose of any debris left by seller to offsite …"
type input "100"
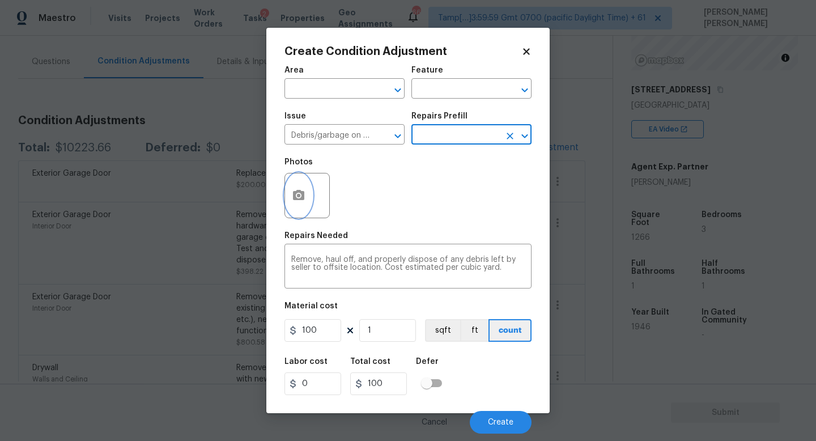
click at [298, 193] on icon "button" at bounding box center [298, 195] width 11 height 10
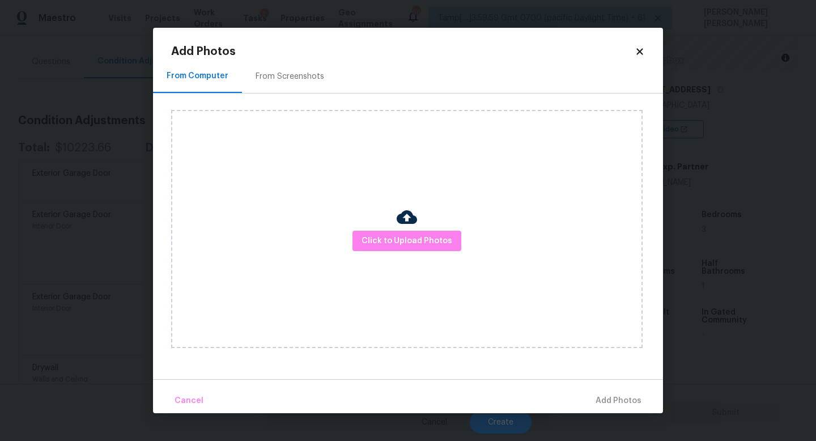
click at [381, 225] on div "Click to Upload Photos" at bounding box center [406, 229] width 471 height 238
click at [387, 236] on span "Click to Upload Photos" at bounding box center [406, 241] width 91 height 14
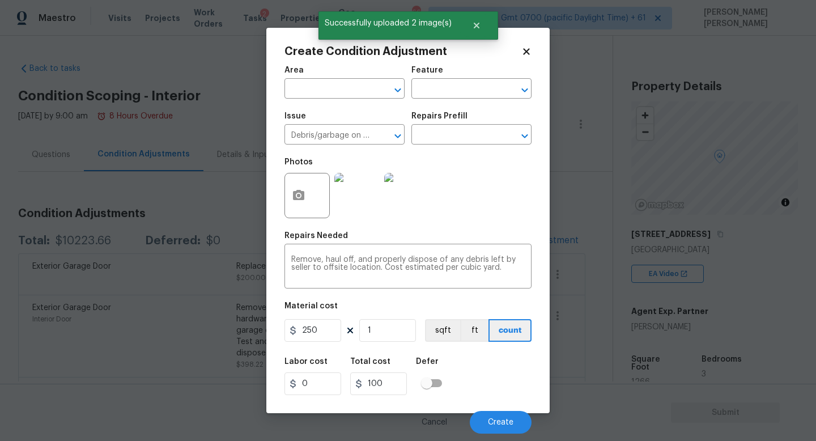
scroll to position [144, 0]
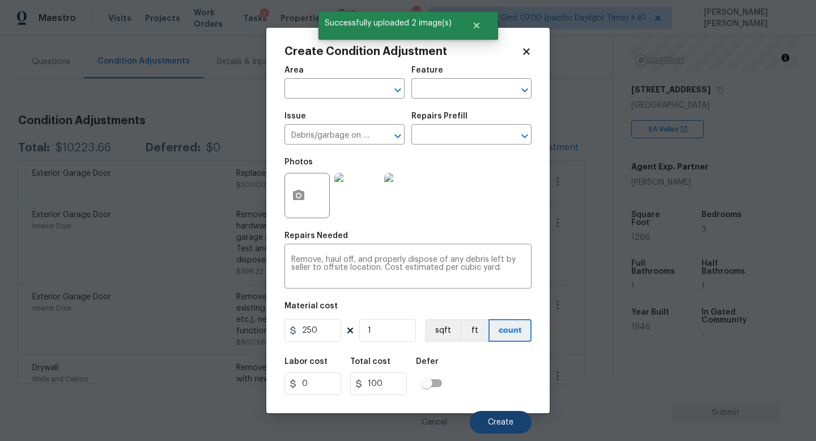
type input "250"
click at [504, 418] on span "Create" at bounding box center [500, 422] width 25 height 8
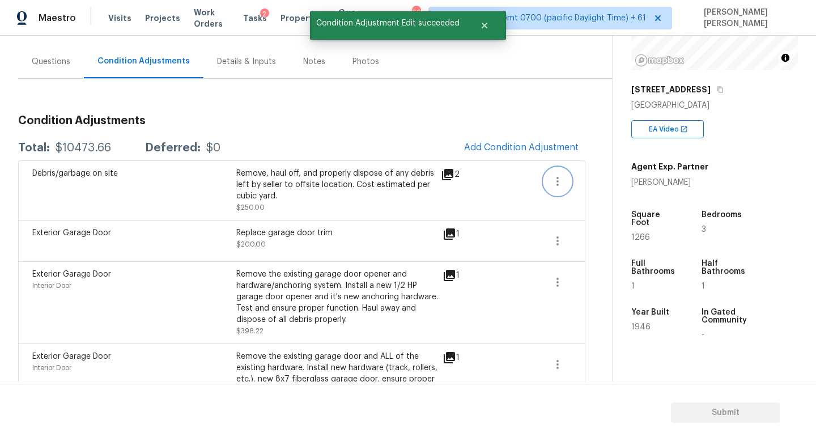
click at [556, 181] on icon "button" at bounding box center [557, 181] width 2 height 9
click at [603, 181] on div "Edit" at bounding box center [622, 178] width 88 height 11
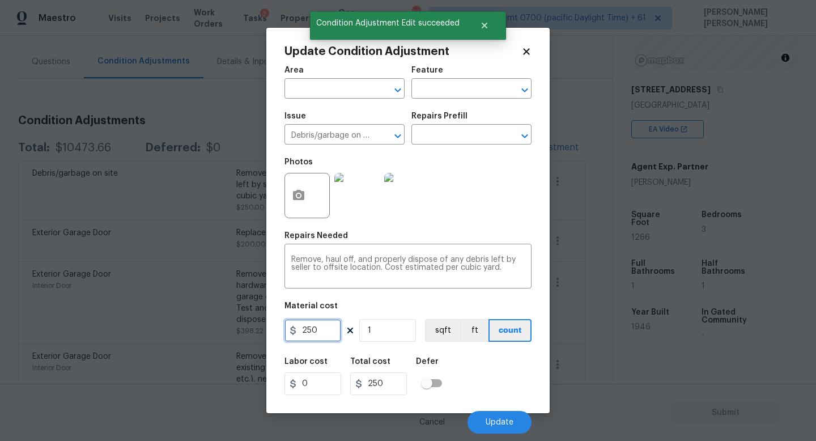
drag, startPoint x: 320, startPoint y: 338, endPoint x: 255, endPoint y: 333, distance: 65.3
click at [278, 336] on div "Update Condition Adjustment Area ​ Feature ​ Issue Debris/garbage on site ​ Rep…" at bounding box center [407, 220] width 283 height 385
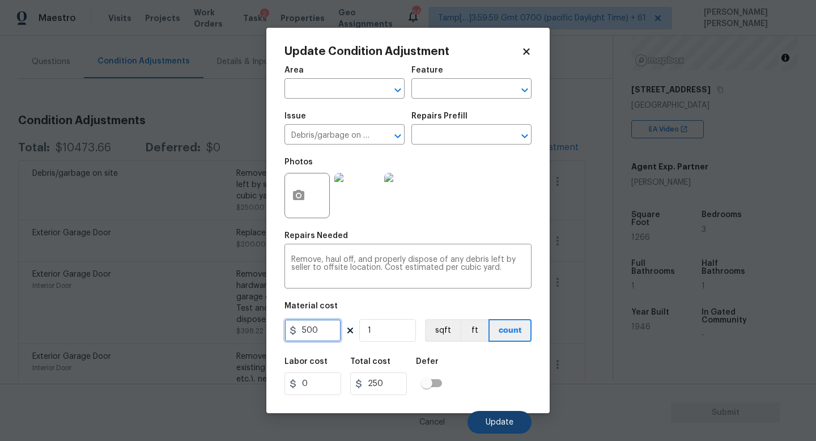
type input "500"
click at [498, 416] on button "Update" at bounding box center [499, 422] width 64 height 23
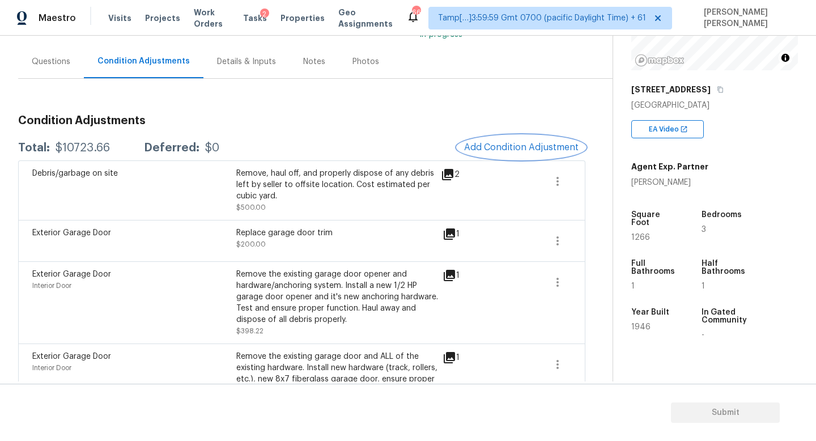
click at [501, 137] on button "Add Condition Adjustment" at bounding box center [521, 147] width 128 height 24
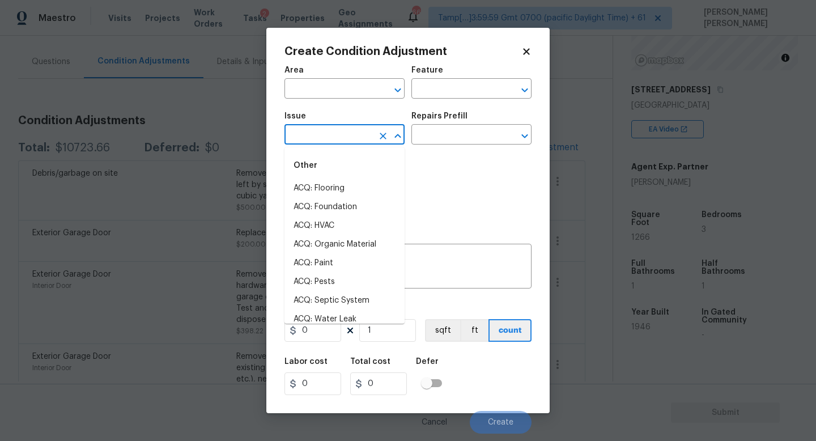
click at [319, 134] on input "text" at bounding box center [328, 136] width 88 height 18
type input "p"
type input "g"
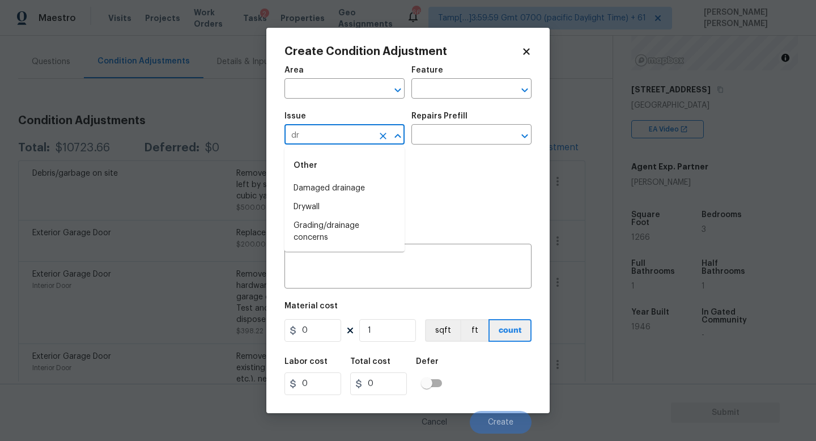
type input "dri"
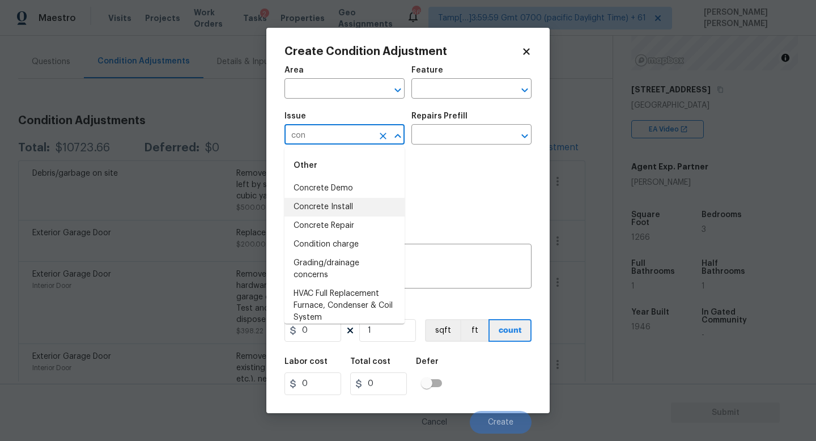
click at [340, 208] on li "Concrete Install" at bounding box center [344, 207] width 120 height 19
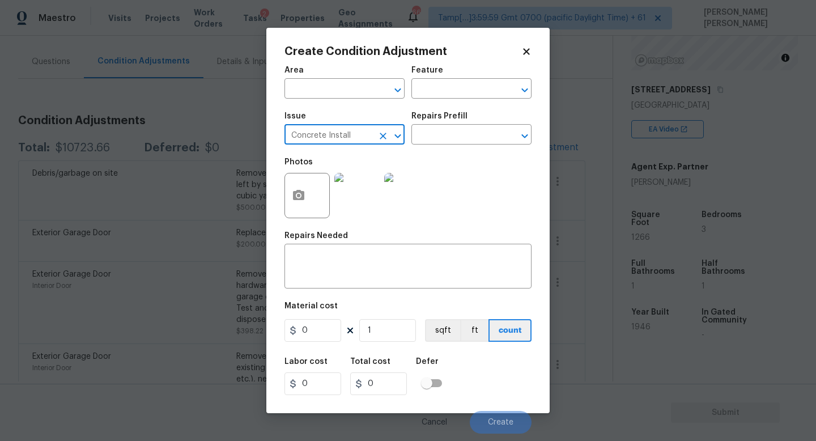
type input "Concrete Install"
click at [436, 126] on div "Repairs Prefill" at bounding box center [471, 119] width 120 height 15
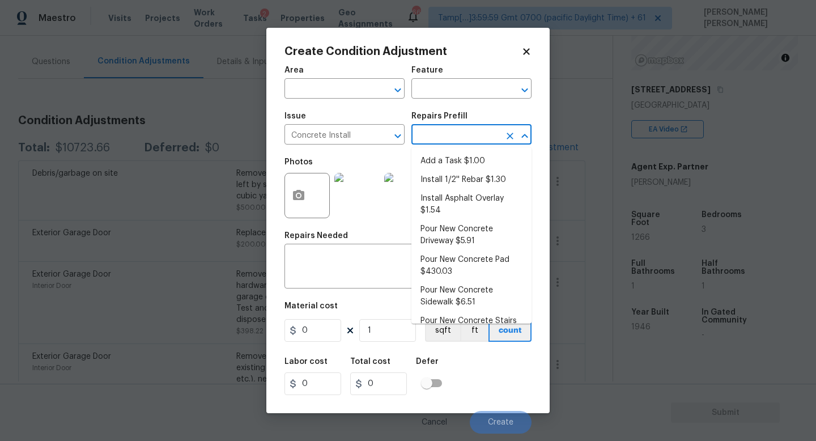
click at [437, 136] on input "text" at bounding box center [455, 136] width 88 height 18
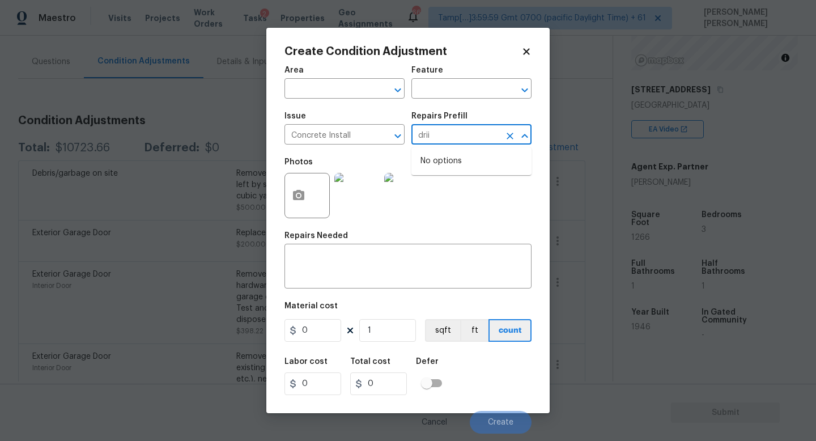
type input "dri"
click at [471, 168] on li "Pour New Concrete Driveway $5.91" at bounding box center [471, 167] width 120 height 31
type input "Flatwork"
type textarea "Prep the area, backfill/compact as needed, form, reinforce and pour a new concr…"
type input "5.91"
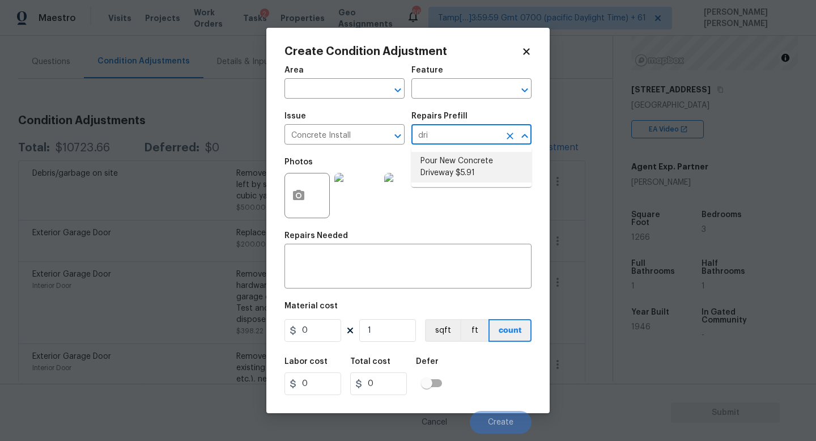
type input "5.91"
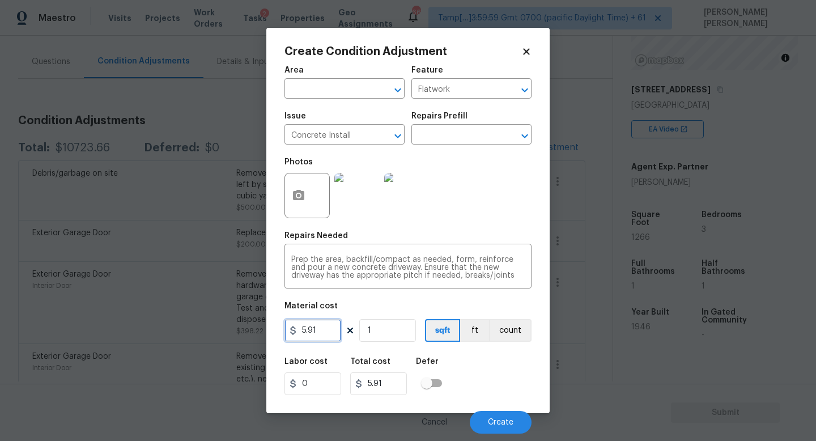
drag, startPoint x: 330, startPoint y: 329, endPoint x: 164, endPoint y: 329, distance: 166.5
click at [164, 329] on div "Create Condition Adjustment Area ​ Feature Flatwork ​ Issue Concrete Install ​ …" at bounding box center [408, 220] width 816 height 441
type input "5000"
click at [304, 195] on icon "button" at bounding box center [298, 195] width 11 height 10
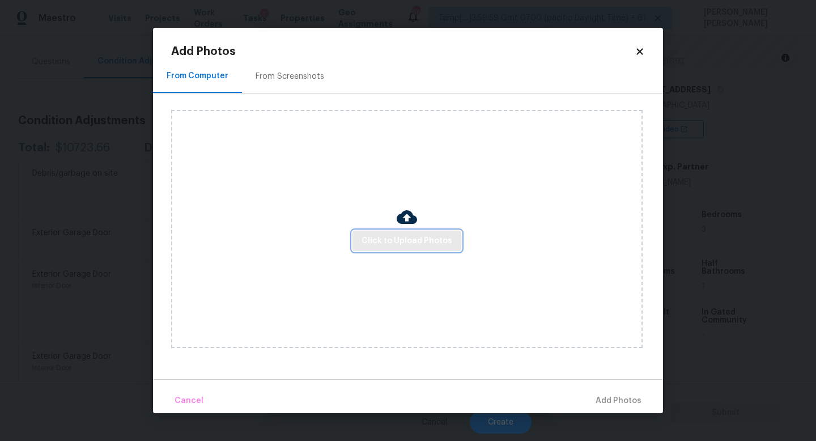
click at [381, 242] on span "Click to Upload Photos" at bounding box center [406, 241] width 91 height 14
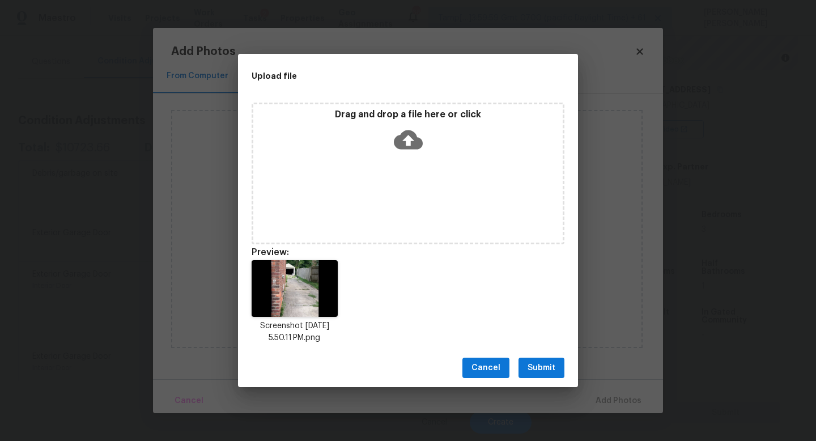
click at [554, 360] on button "Submit" at bounding box center [541, 367] width 46 height 21
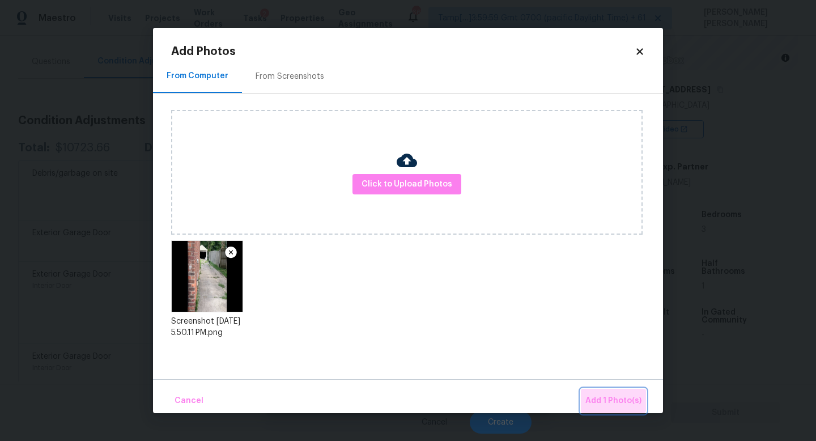
click at [614, 395] on span "Add 1 Photo(s)" at bounding box center [613, 401] width 56 height 14
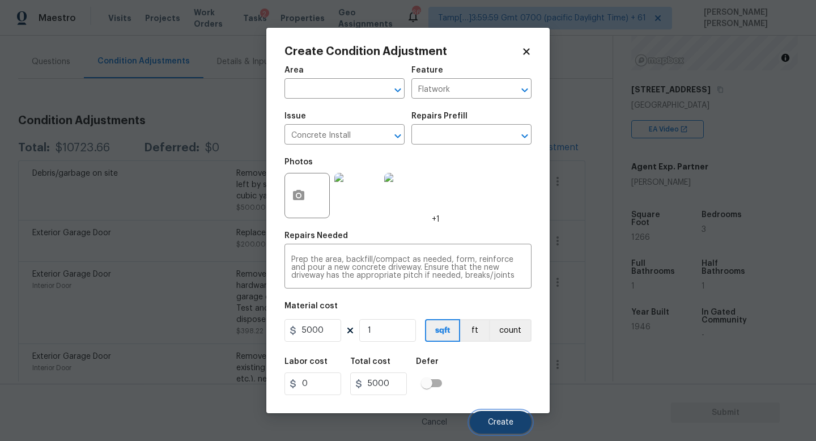
click at [498, 424] on span "Create" at bounding box center [500, 422] width 25 height 8
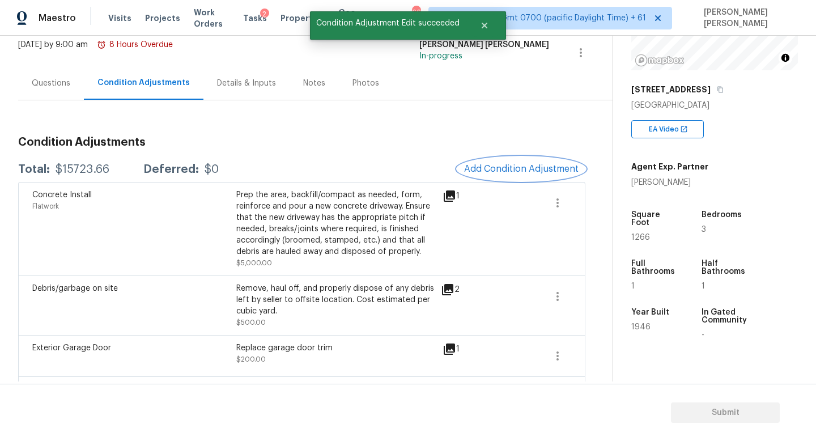
scroll to position [70, 0]
click at [57, 83] on div "Questions" at bounding box center [51, 84] width 39 height 11
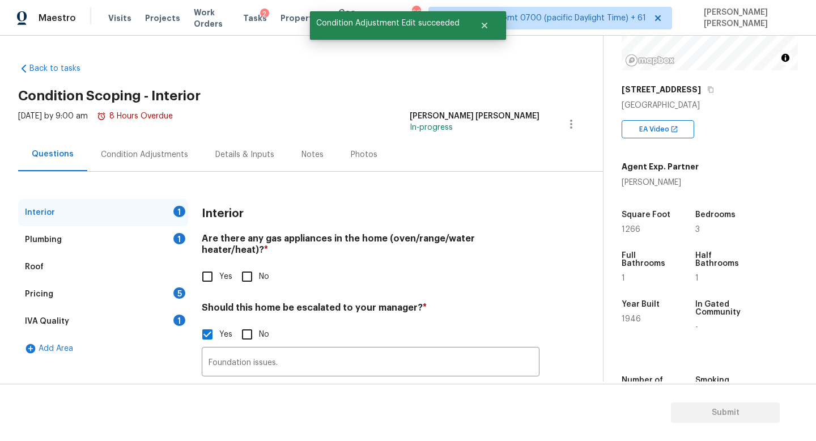
scroll to position [78, 0]
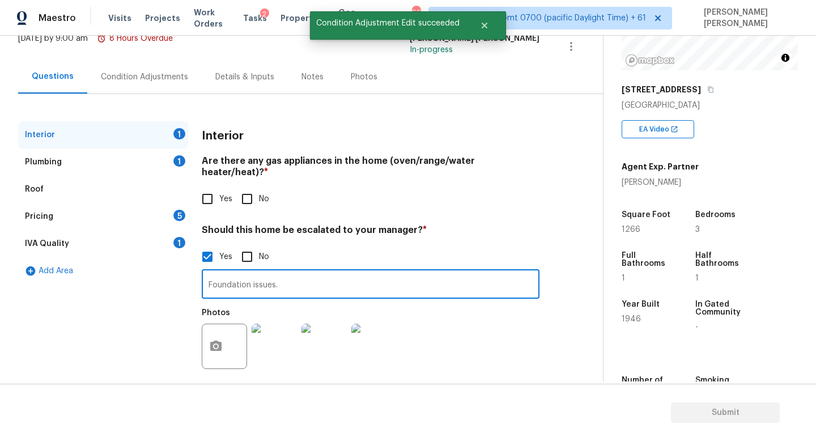
click at [329, 272] on input "Foundation issues." at bounding box center [371, 285] width 338 height 27
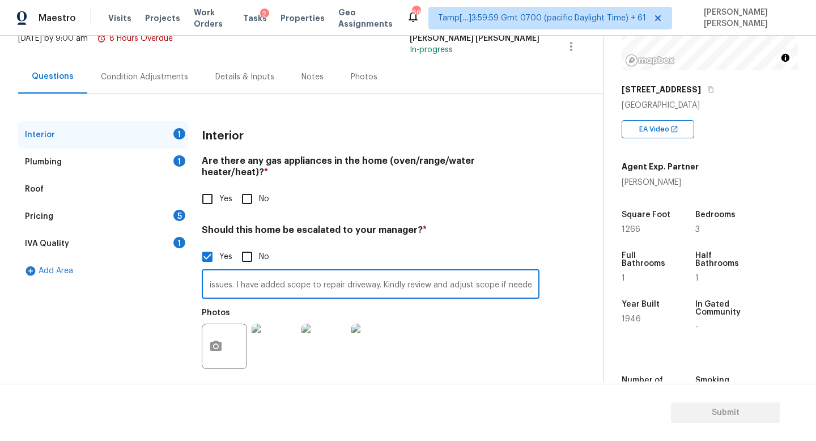
scroll to position [0, 48]
type input "Foundation issues. I have added scope to repair driveway. Kindly review and adj…"
click at [141, 80] on div "Condition Adjustments" at bounding box center [144, 76] width 87 height 11
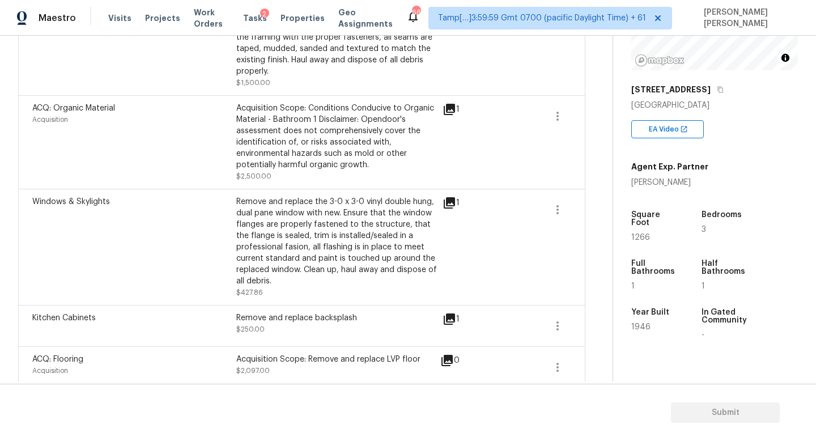
scroll to position [682, 0]
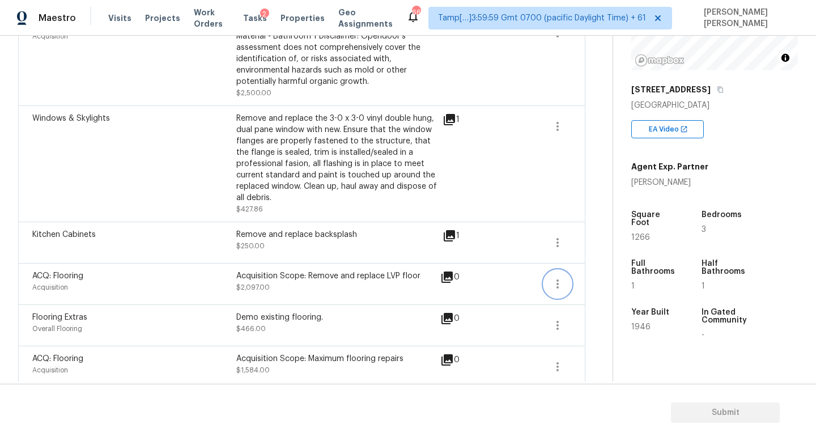
click at [560, 277] on icon "button" at bounding box center [557, 284] width 14 height 14
click at [630, 271] on div "Edit" at bounding box center [622, 271] width 88 height 11
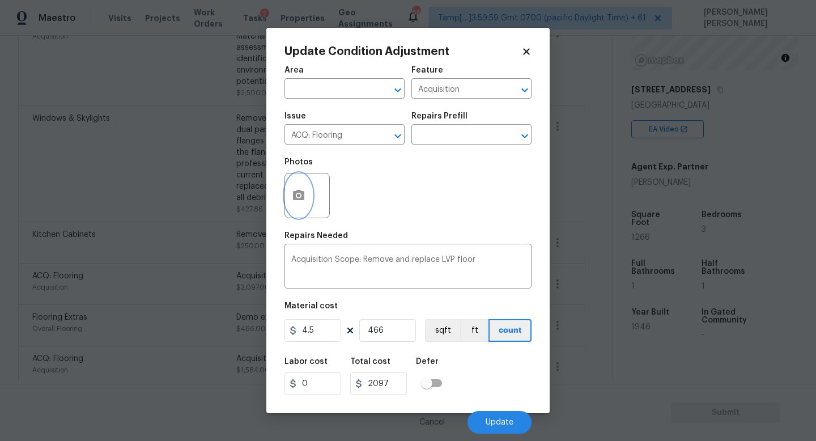
click at [302, 190] on icon "button" at bounding box center [299, 196] width 14 height 14
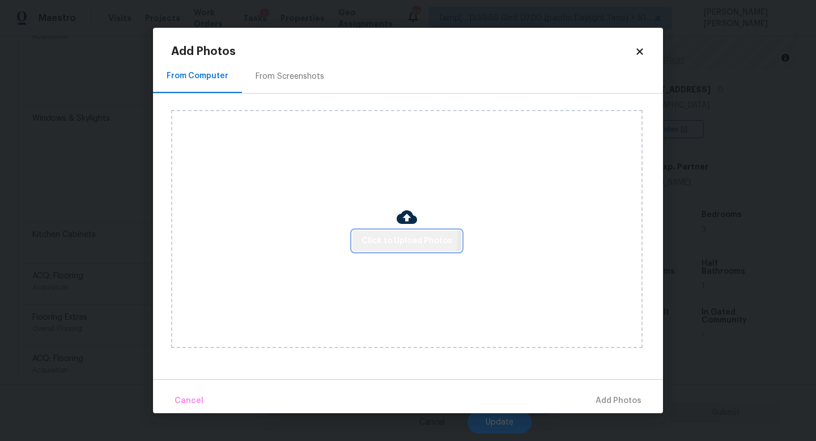
click at [394, 238] on span "Click to Upload Photos" at bounding box center [406, 241] width 91 height 14
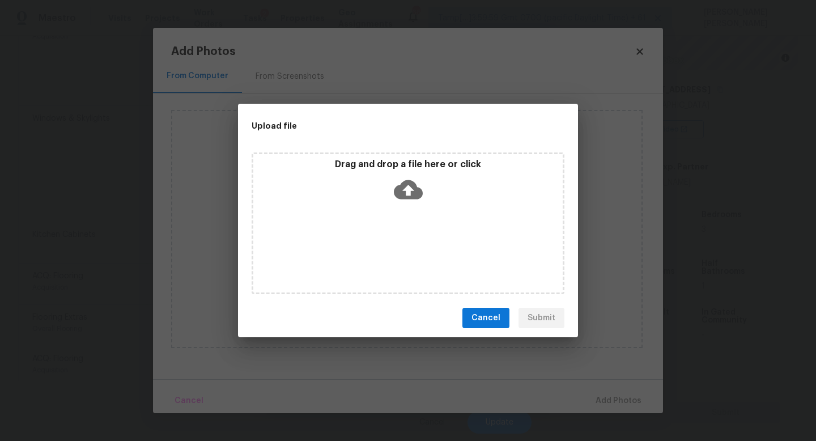
click at [498, 314] on span "Cancel" at bounding box center [485, 318] width 29 height 14
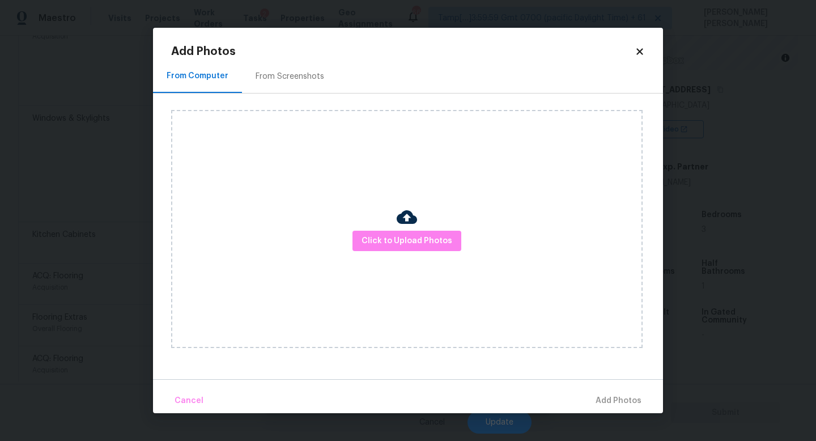
click at [642, 44] on div "Add Photos From Computer From Screenshots Click to Upload Photos Cancel Add Pho…" at bounding box center [408, 220] width 510 height 385
click at [639, 53] on icon at bounding box center [639, 51] width 10 height 10
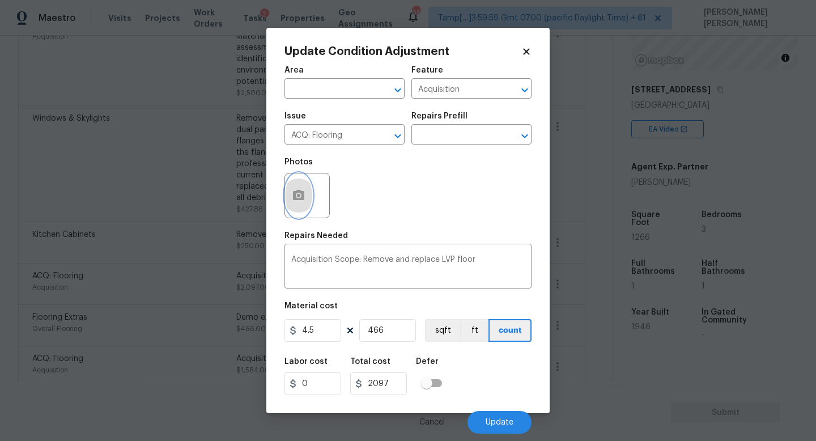
click at [286, 187] on button "button" at bounding box center [298, 195] width 27 height 44
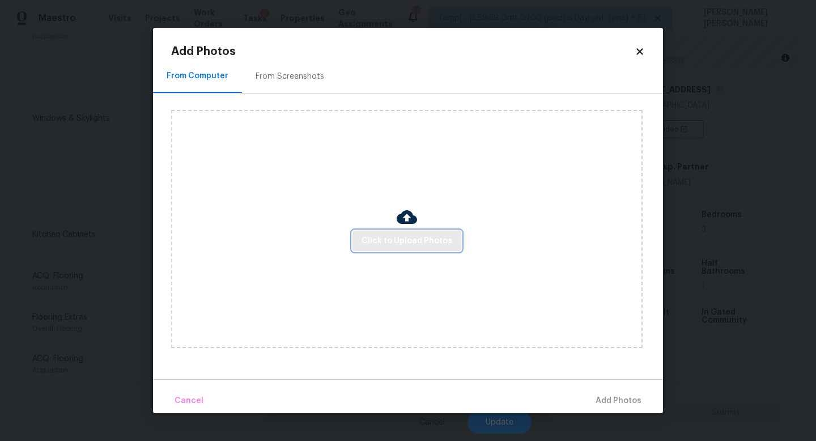
click at [400, 242] on span "Click to Upload Photos" at bounding box center [406, 241] width 91 height 14
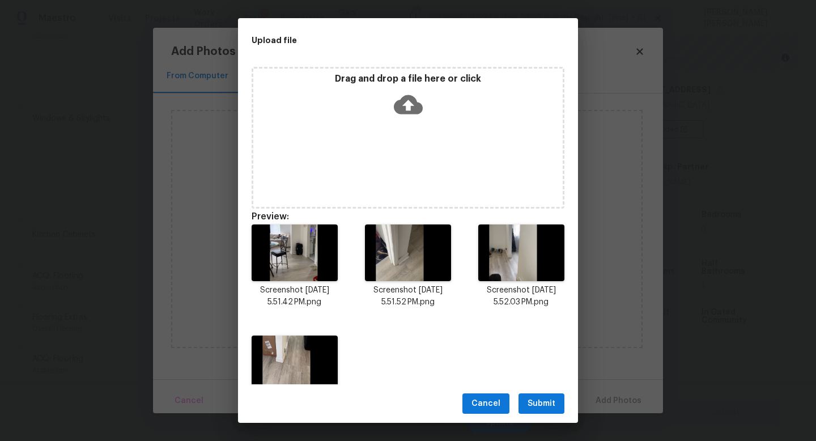
click at [543, 404] on span "Submit" at bounding box center [541, 403] width 28 height 14
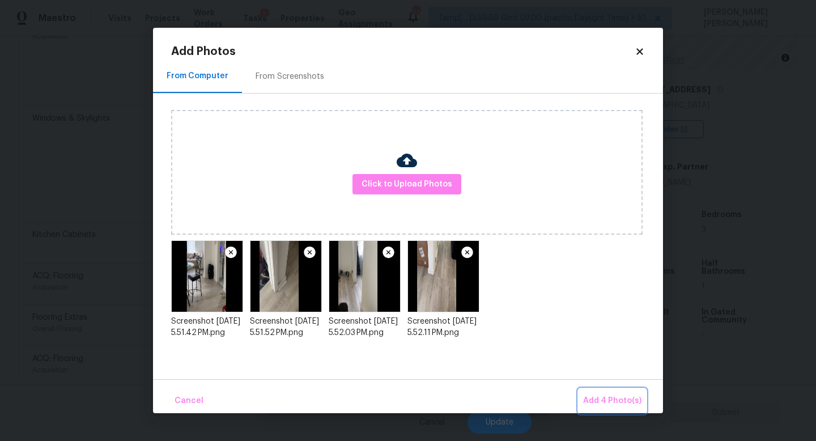
click at [644, 401] on button "Add 4 Photo(s)" at bounding box center [611, 401] width 67 height 24
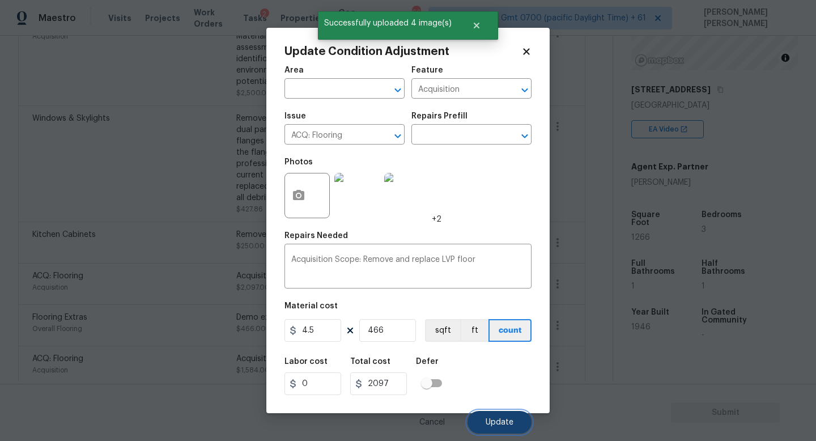
click at [504, 418] on span "Update" at bounding box center [499, 422] width 28 height 8
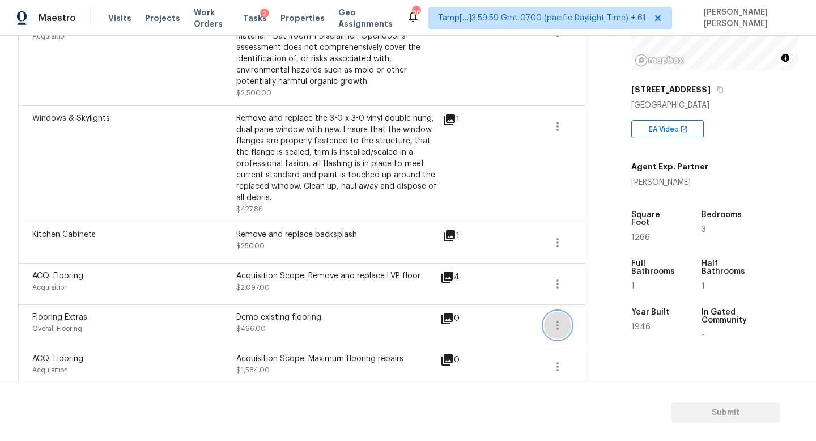
click at [557, 318] on icon "button" at bounding box center [557, 325] width 14 height 14
click at [604, 314] on div "Edit" at bounding box center [622, 313] width 88 height 11
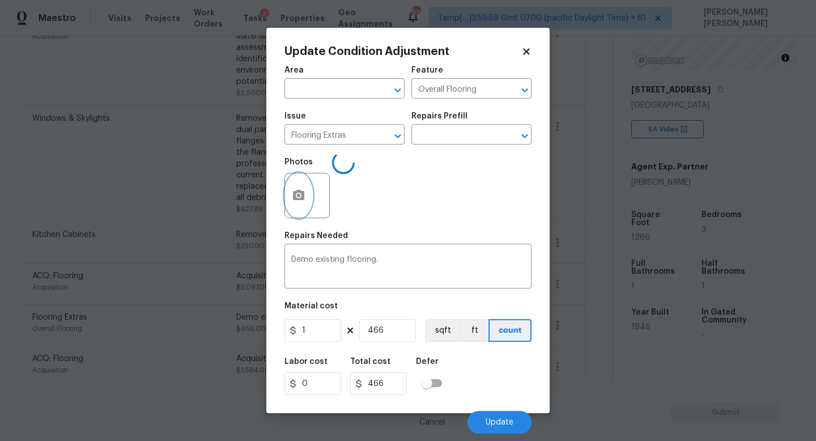
click at [300, 198] on icon "button" at bounding box center [298, 195] width 11 height 10
click at [57, 241] on body "Maestro Visits Projects Work Orders Tasks 2 Properties Geo Assignments 669 Tamp…" at bounding box center [408, 220] width 816 height 441
click at [313, 210] on div at bounding box center [306, 195] width 45 height 45
click at [305, 200] on icon "button" at bounding box center [299, 196] width 14 height 14
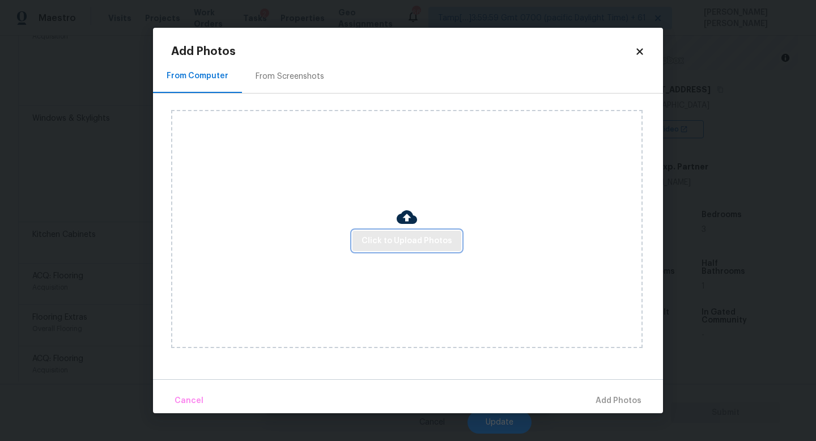
click at [407, 245] on span "Click to Upload Photos" at bounding box center [406, 241] width 91 height 14
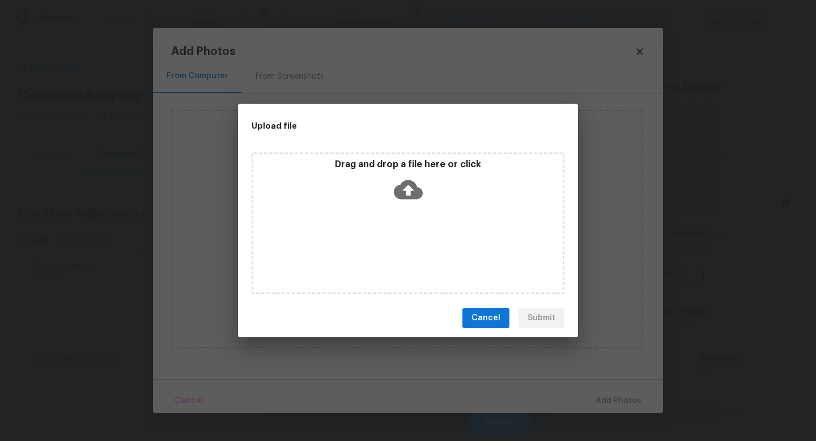
scroll to position [144, 0]
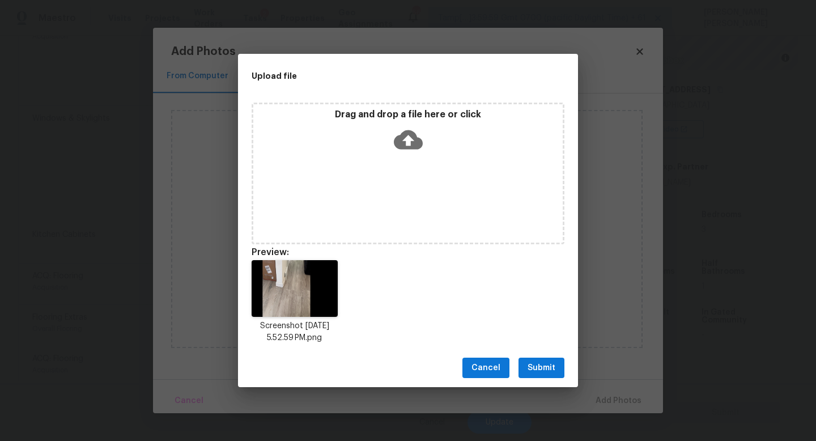
click at [548, 373] on span "Submit" at bounding box center [541, 368] width 28 height 14
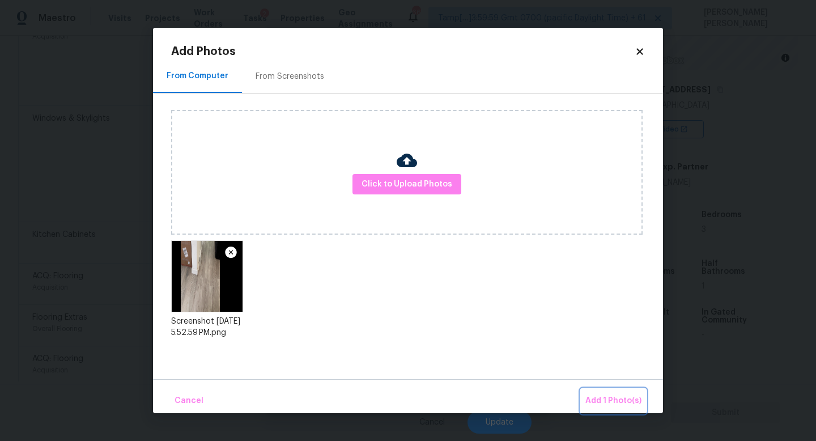
click at [612, 395] on span "Add 1 Photo(s)" at bounding box center [613, 401] width 56 height 14
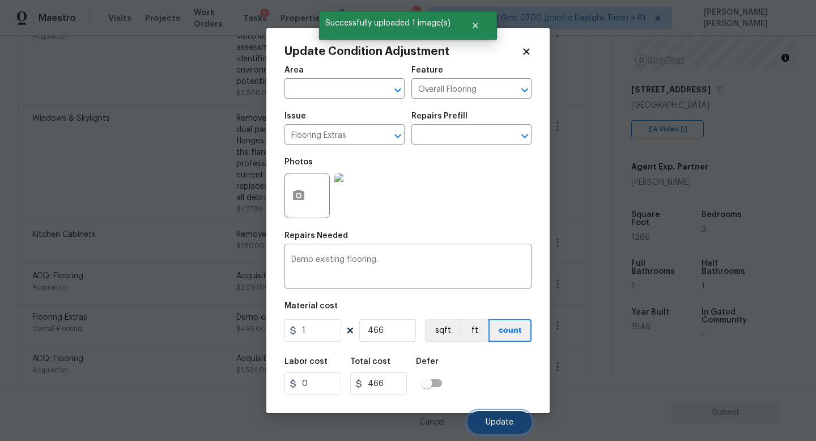
click at [498, 420] on span "Update" at bounding box center [499, 422] width 28 height 8
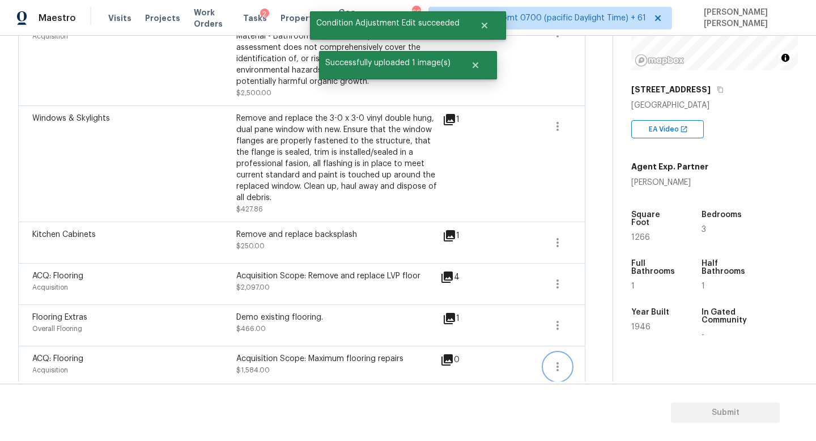
click at [557, 360] on icon "button" at bounding box center [557, 367] width 14 height 14
click at [613, 349] on div "Edit" at bounding box center [622, 354] width 88 height 11
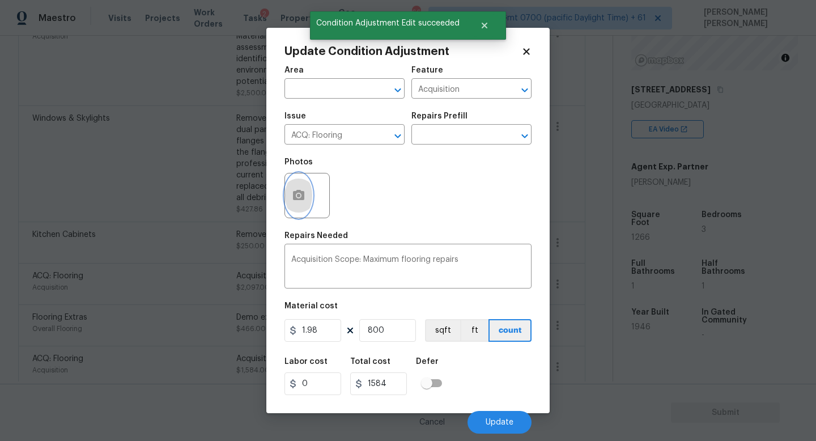
click at [302, 189] on icon "button" at bounding box center [299, 196] width 14 height 14
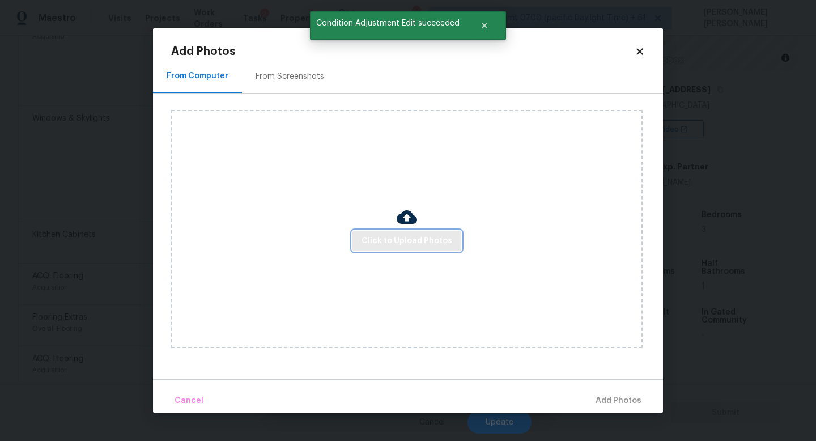
click at [418, 242] on span "Click to Upload Photos" at bounding box center [406, 241] width 91 height 14
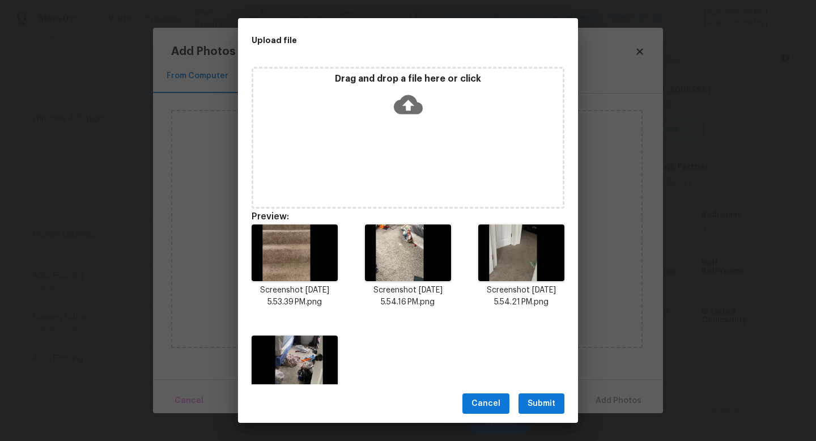
click at [530, 411] on button "Submit" at bounding box center [541, 403] width 46 height 21
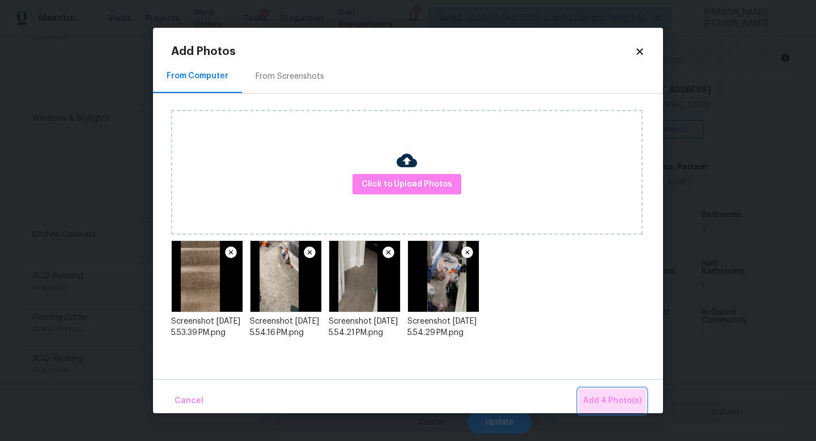
click at [600, 394] on span "Add 4 Photo(s)" at bounding box center [612, 401] width 58 height 14
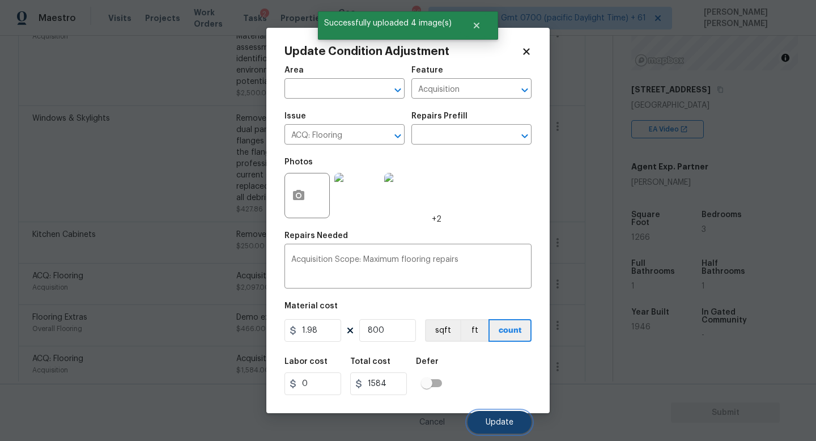
click at [511, 422] on span "Update" at bounding box center [499, 422] width 28 height 8
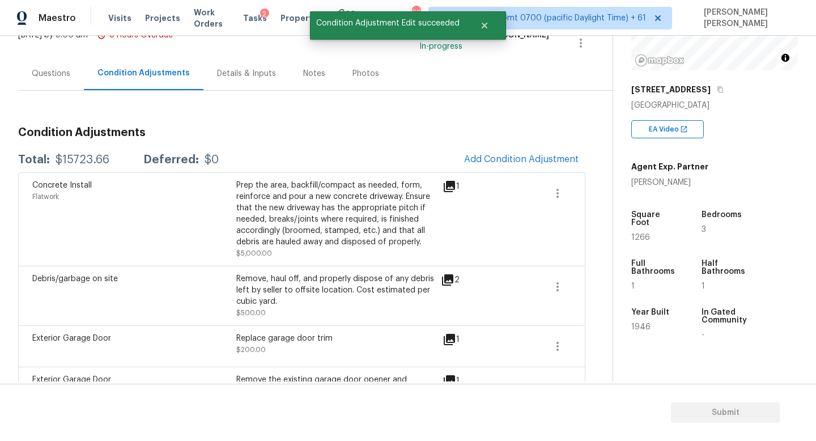
scroll to position [0, 0]
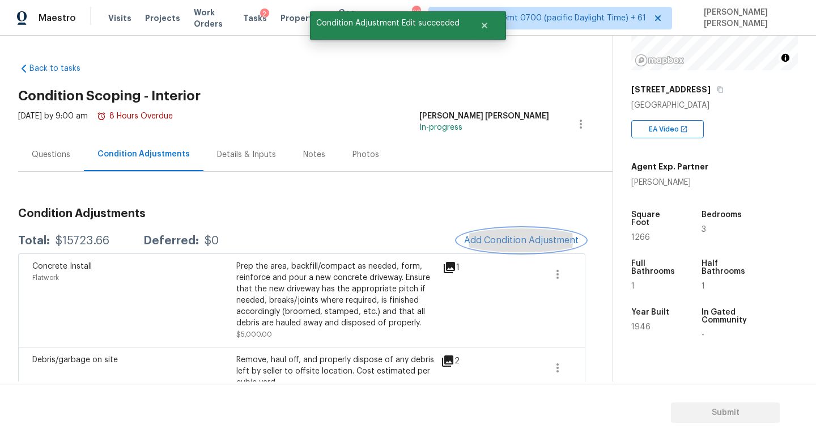
click at [502, 246] on button "Add Condition Adjustment" at bounding box center [521, 240] width 128 height 24
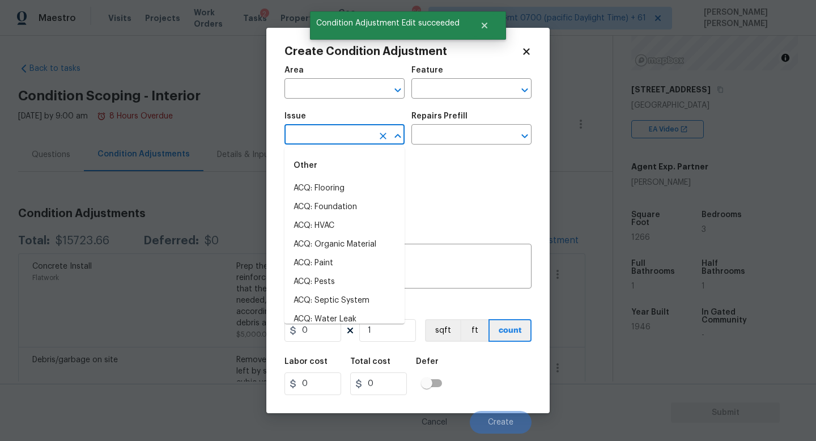
click at [361, 144] on input "text" at bounding box center [328, 136] width 88 height 18
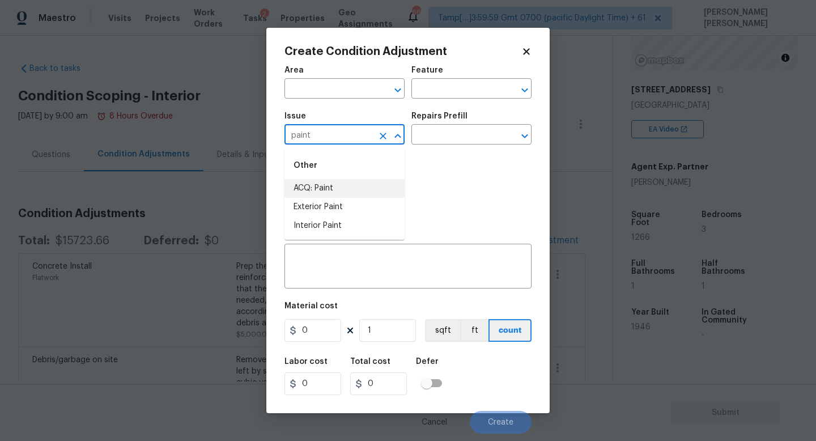
click at [370, 173] on div "Other" at bounding box center [344, 165] width 120 height 27
click at [370, 183] on li "ACQ: Paint" at bounding box center [344, 188] width 120 height 19
type input "ACQ: Paint"
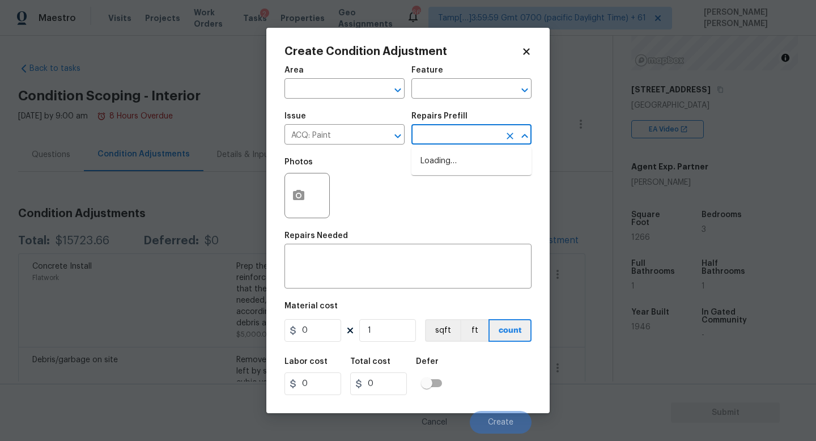
click at [469, 134] on input "text" at bounding box center [455, 136] width 88 height 18
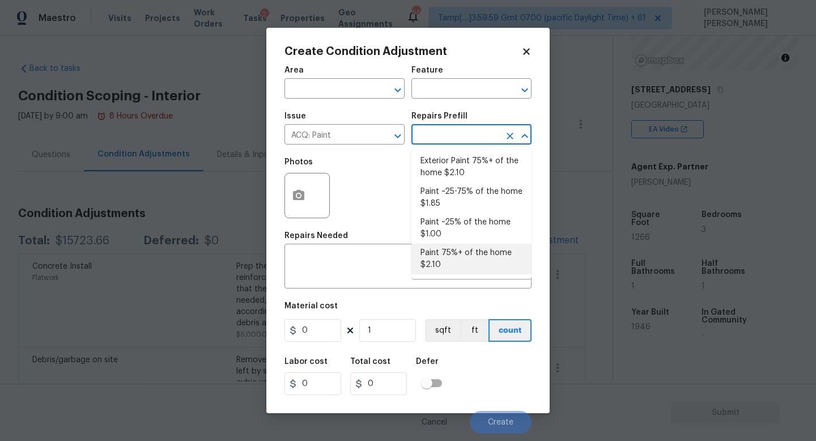
click at [475, 262] on li "Paint 75%+ of the home $2.10" at bounding box center [471, 259] width 120 height 31
type input "Acquisition"
type textarea "Acquisition Scope: 75%+ of the home will likely require interior paint"
type input "2.1"
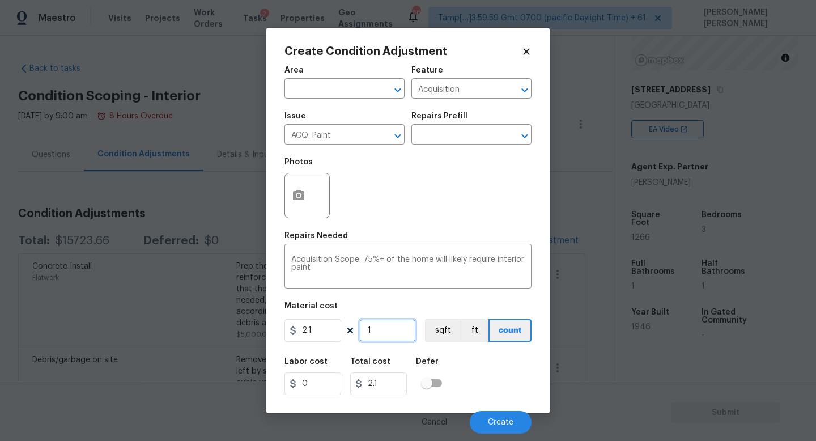
click at [395, 332] on input "1" at bounding box center [387, 330] width 57 height 23
type input "0"
type input "1"
type input "2.1"
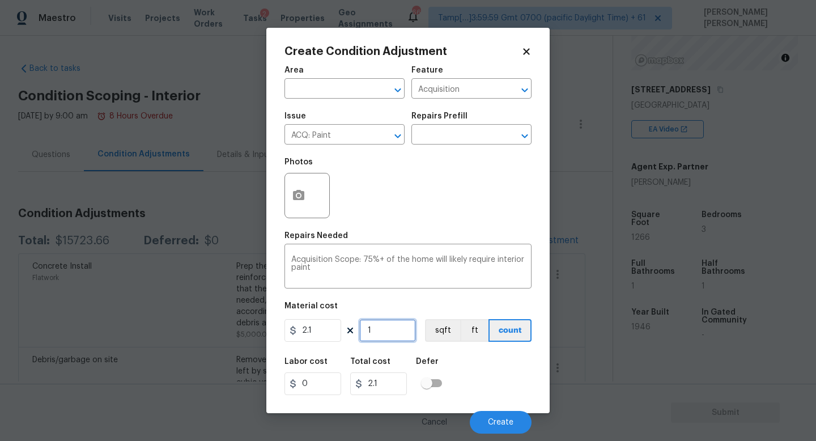
type input "12"
type input "25.2"
type input "126"
type input "264.6"
type input "1266"
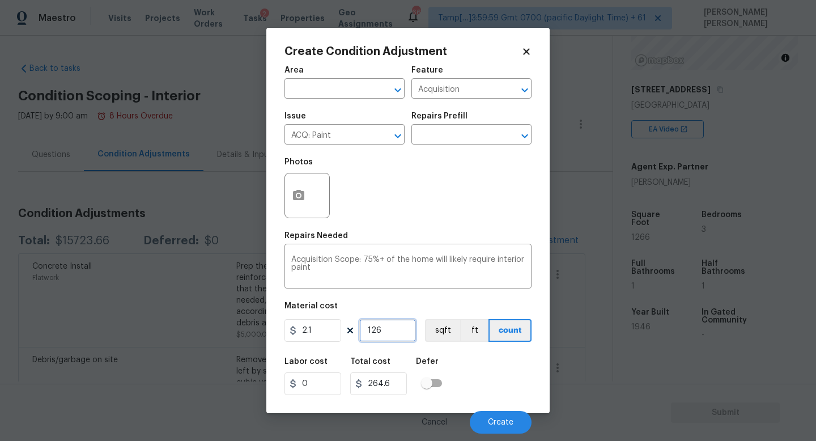
type input "2658.6"
type input "1266"
click at [310, 198] on button "button" at bounding box center [298, 195] width 27 height 44
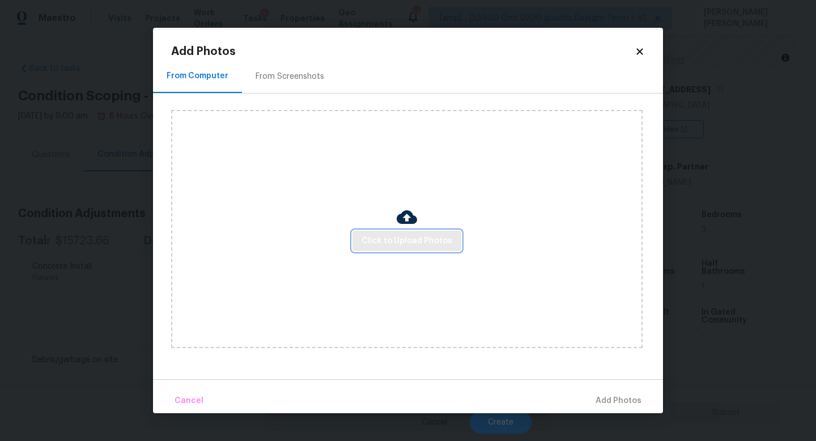
click at [399, 234] on span "Click to Upload Photos" at bounding box center [406, 241] width 91 height 14
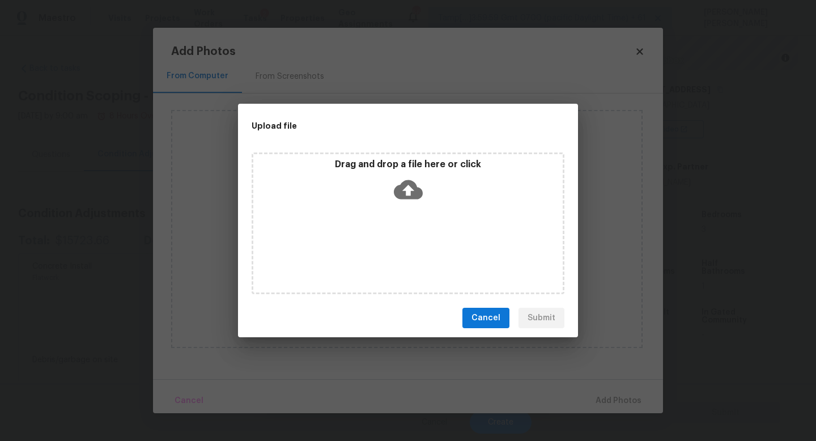
click at [488, 308] on button "Cancel" at bounding box center [485, 318] width 47 height 21
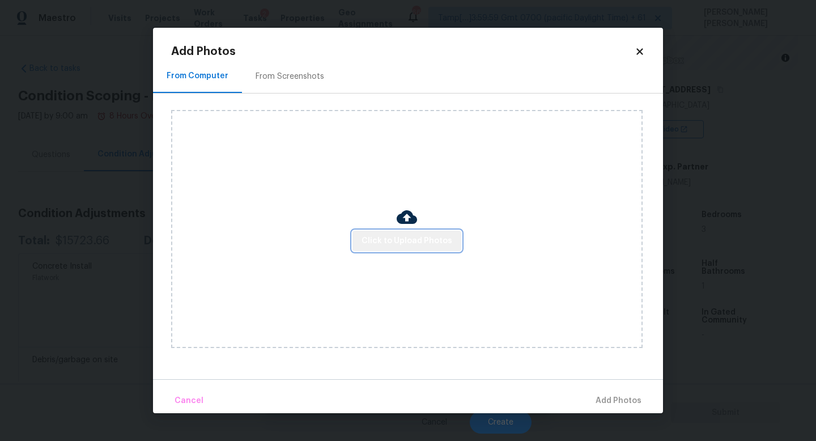
click at [415, 238] on span "Click to Upload Photos" at bounding box center [406, 241] width 91 height 14
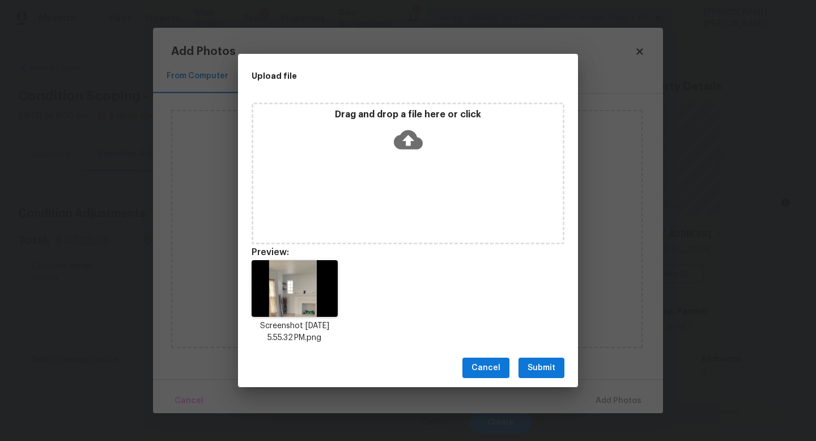
scroll to position [144, 0]
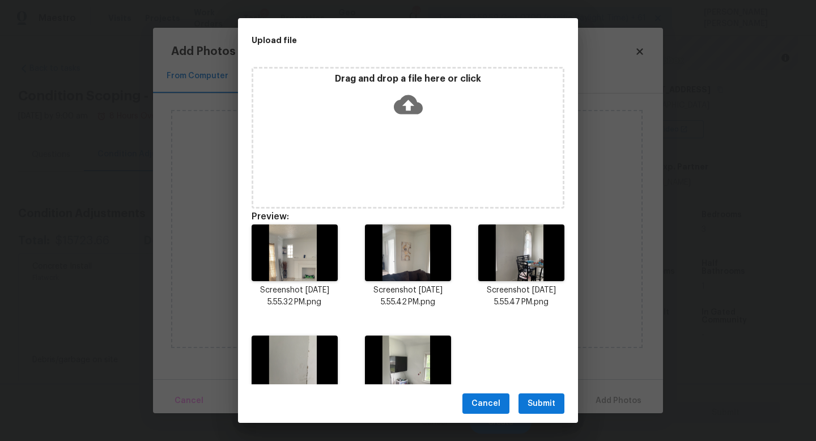
click at [529, 394] on button "Submit" at bounding box center [541, 403] width 46 height 21
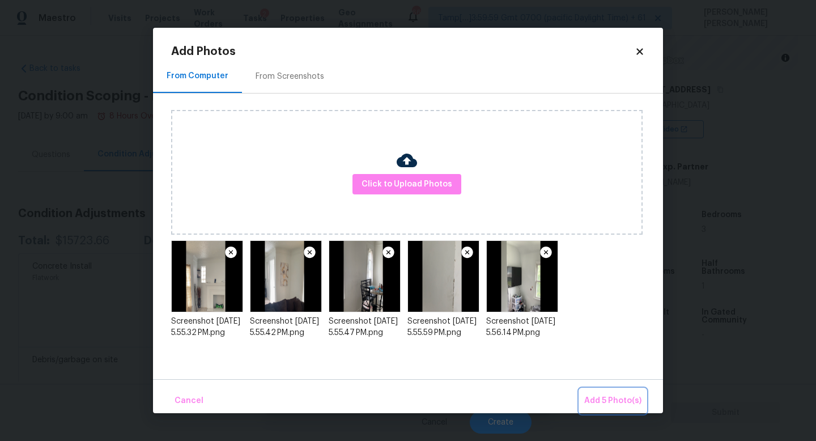
click at [606, 402] on span "Add 5 Photo(s)" at bounding box center [612, 401] width 57 height 14
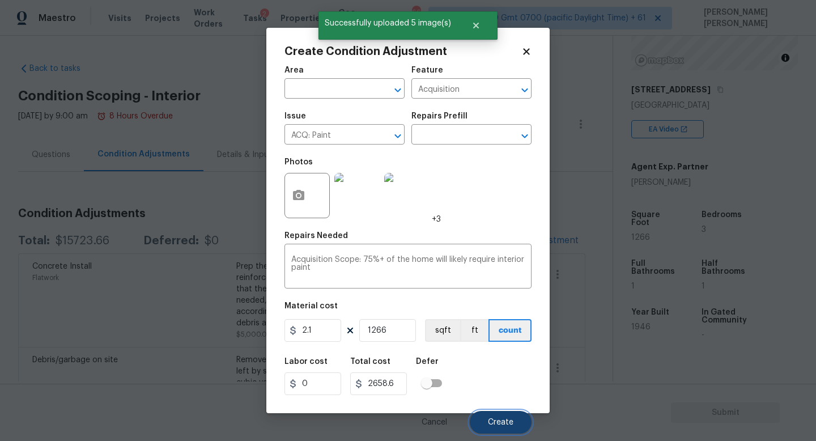
click at [498, 422] on span "Create" at bounding box center [500, 422] width 25 height 8
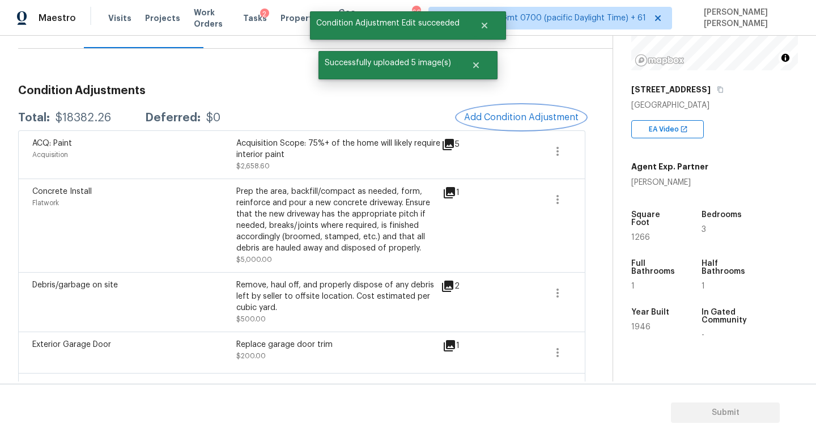
scroll to position [125, 0]
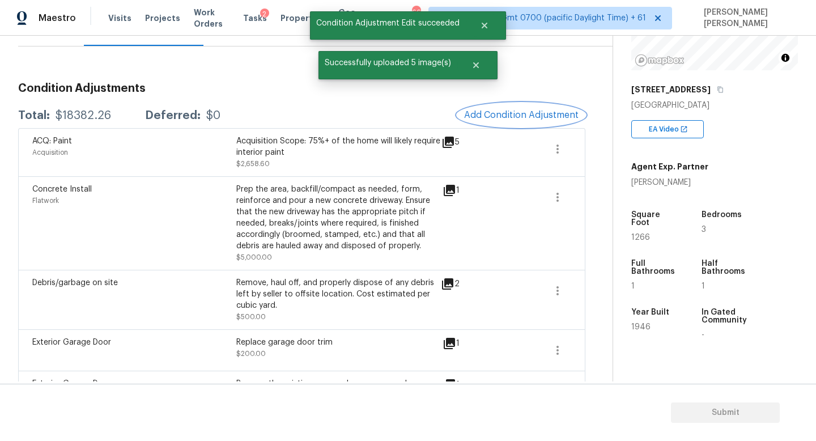
click at [514, 103] on button "Add Condition Adjustment" at bounding box center [521, 115] width 128 height 24
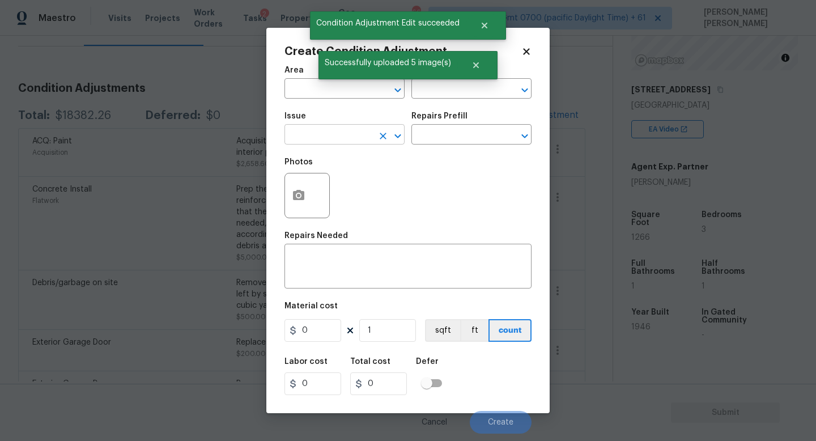
click at [332, 129] on input "text" at bounding box center [328, 136] width 88 height 18
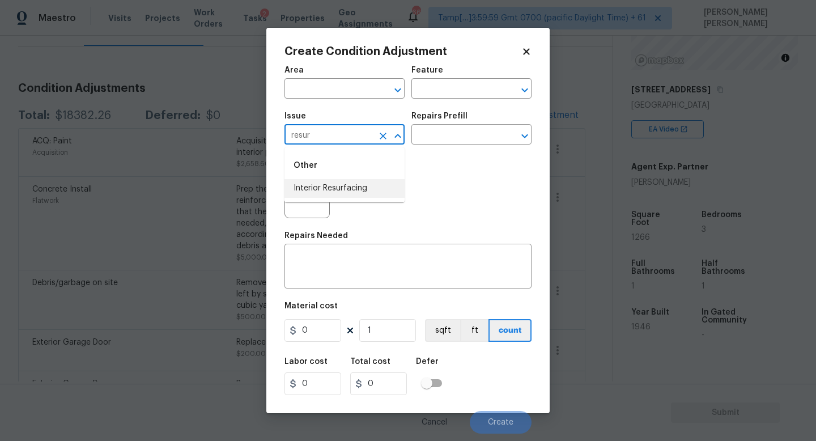
click at [362, 197] on li "Interior Resurfacing" at bounding box center [344, 188] width 120 height 19
type input "Interior Resurfacing"
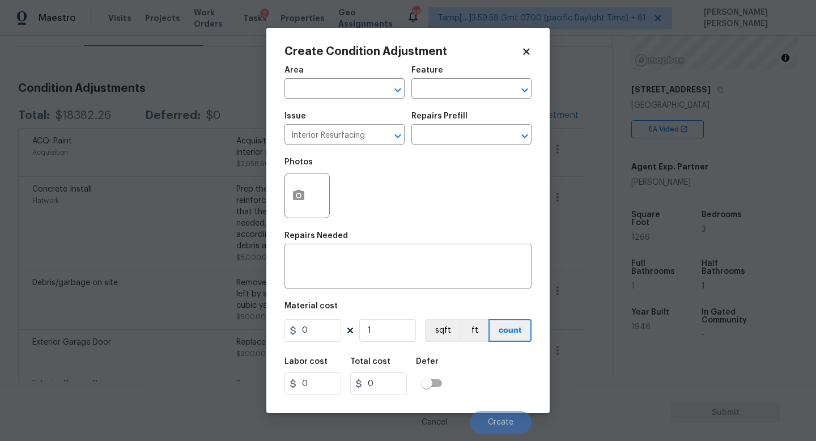
click at [471, 123] on div "Repairs Prefill" at bounding box center [471, 119] width 120 height 15
click at [463, 134] on input "text" at bounding box center [455, 136] width 88 height 18
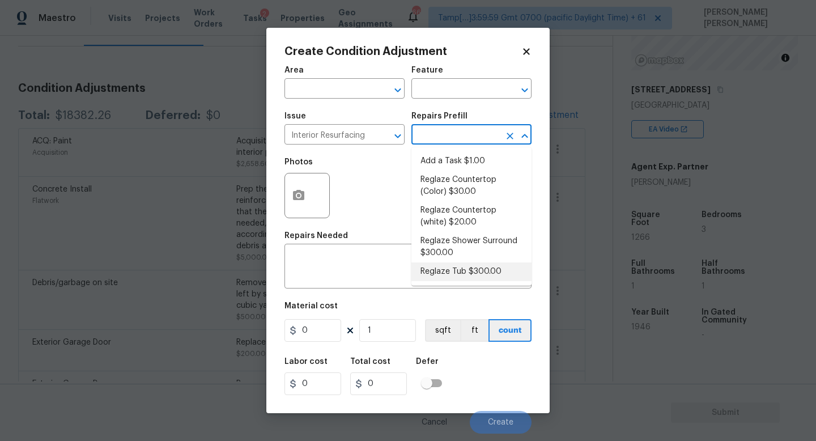
click at [491, 266] on li "Reglaze Tub $300.00" at bounding box center [471, 271] width 120 height 19
type textarea "Prep, mask, clean and reglaze the tub (white) both on the in and outer sides. H…"
type input "300"
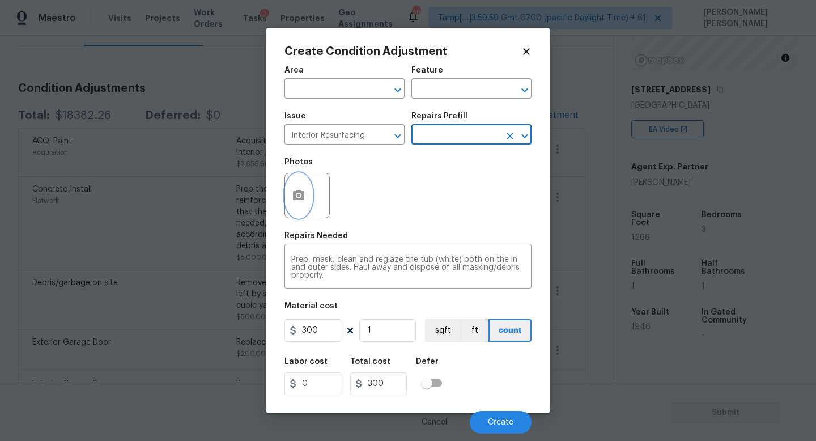
click at [310, 195] on button "button" at bounding box center [298, 195] width 27 height 44
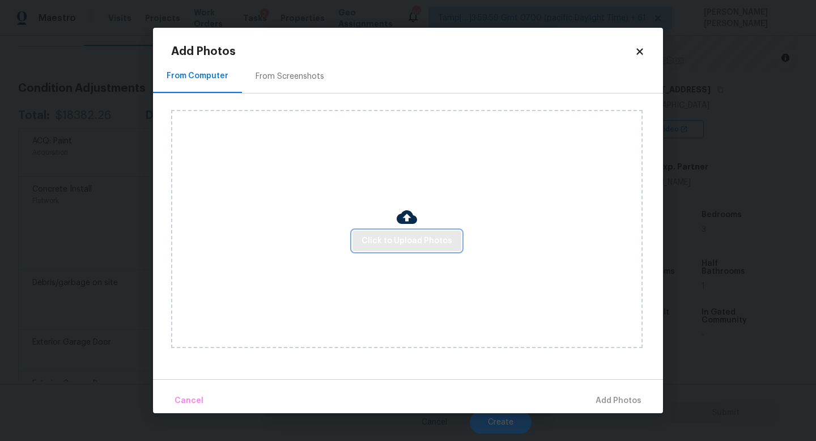
click at [417, 250] on button "Click to Upload Photos" at bounding box center [406, 241] width 109 height 21
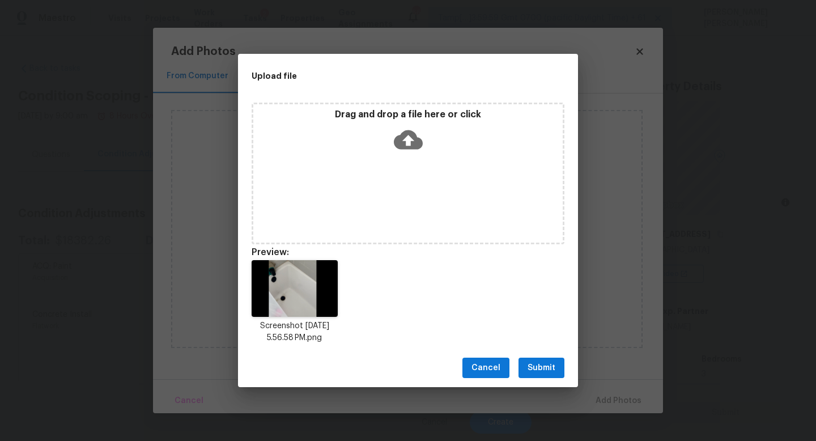
scroll to position [144, 0]
click at [535, 365] on span "Submit" at bounding box center [541, 368] width 28 height 14
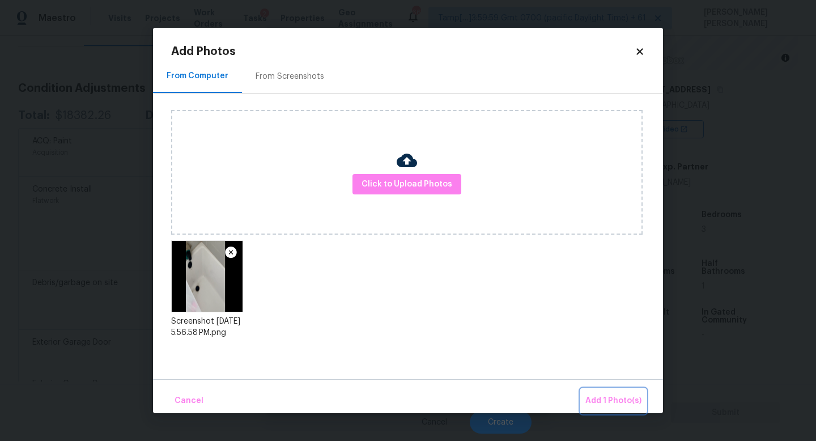
click at [624, 396] on span "Add 1 Photo(s)" at bounding box center [613, 401] width 56 height 14
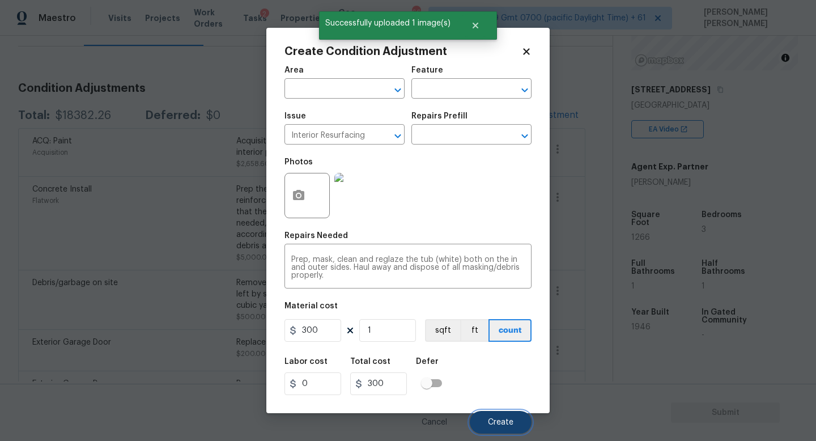
click at [504, 419] on span "Create" at bounding box center [500, 422] width 25 height 8
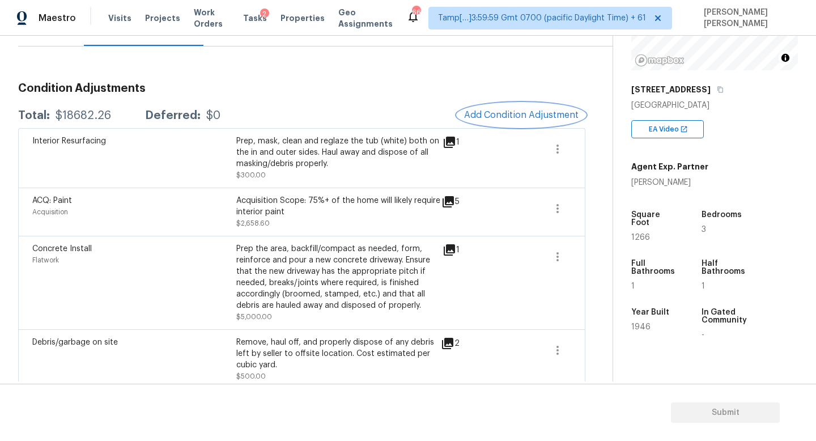
click at [491, 114] on span "Add Condition Adjustment" at bounding box center [521, 115] width 114 height 10
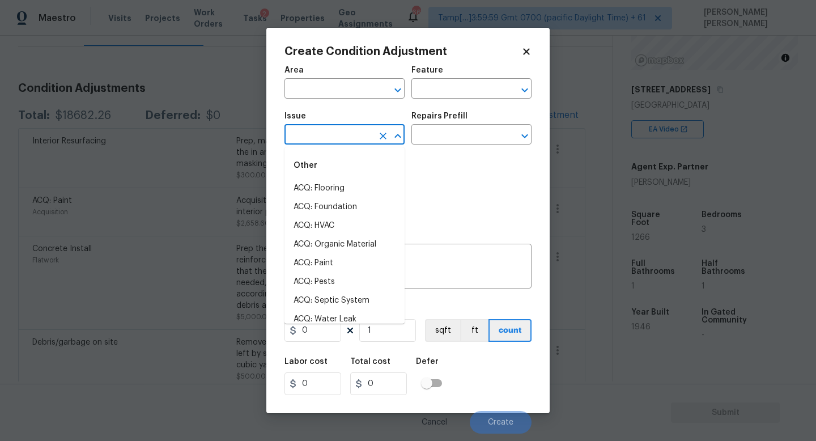
click at [312, 139] on input "text" at bounding box center [328, 136] width 88 height 18
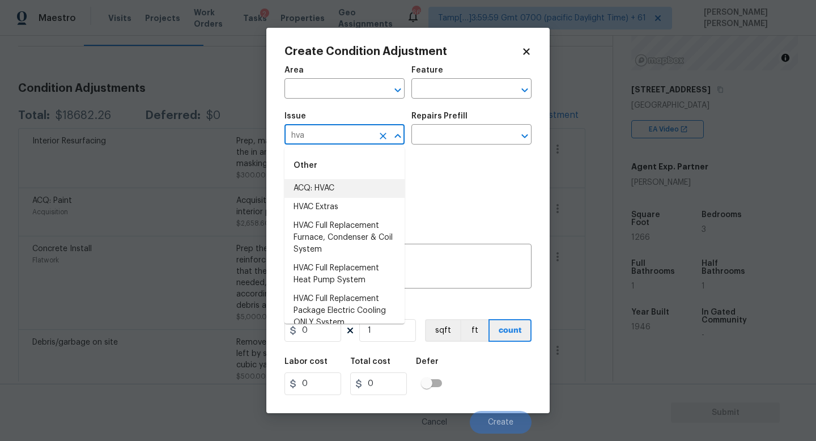
click at [348, 190] on li "ACQ: HVAC" at bounding box center [344, 188] width 120 height 19
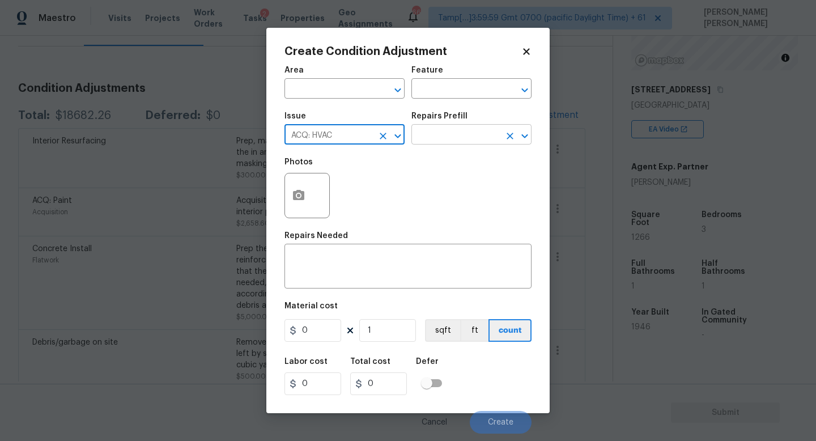
type input "ACQ: HVAC"
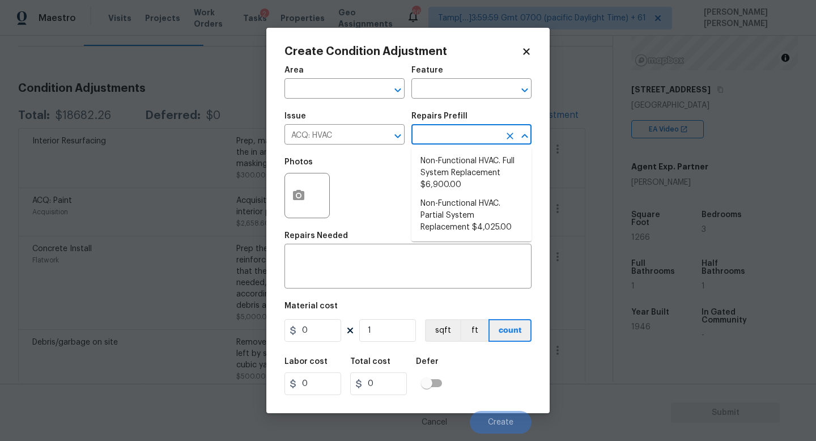
click at [441, 138] on input "text" at bounding box center [455, 136] width 88 height 18
click at [459, 174] on li "Non-Functional HVAC. Full System Replacement $6,900.00" at bounding box center [471, 173] width 120 height 42
type input "Acquisition"
type textarea "Acquisition Scope: Full System Replacement"
type input "6900"
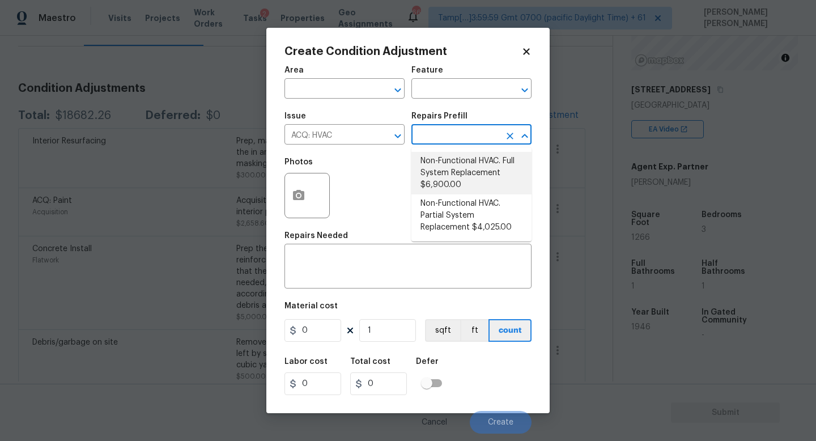
type input "6900"
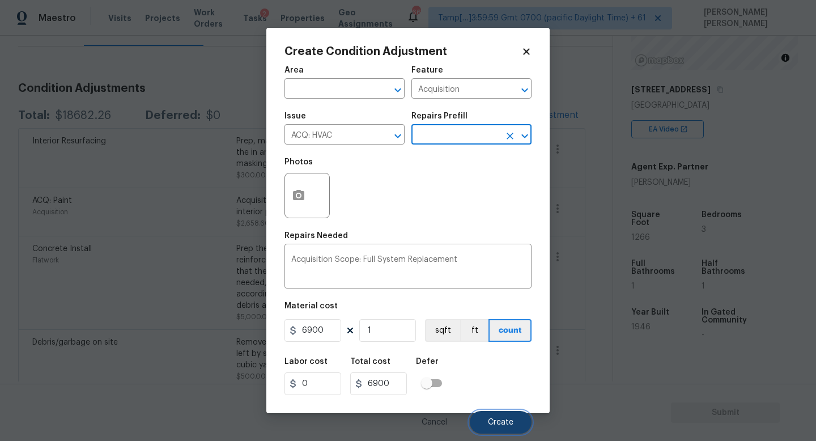
click at [504, 424] on span "Create" at bounding box center [500, 422] width 25 height 8
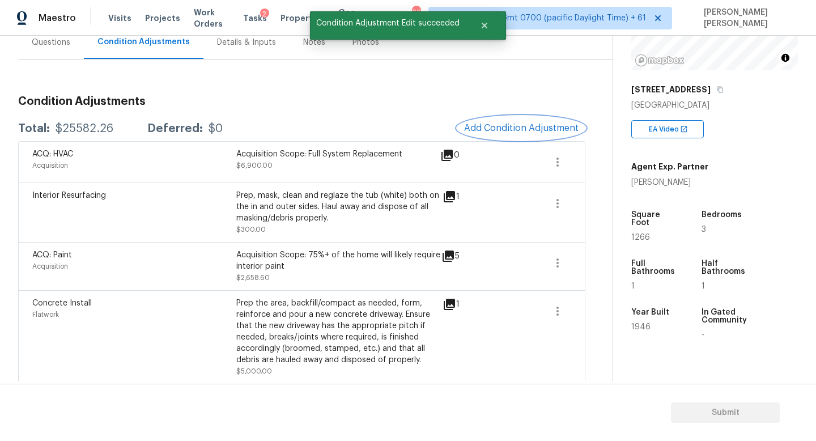
scroll to position [0, 0]
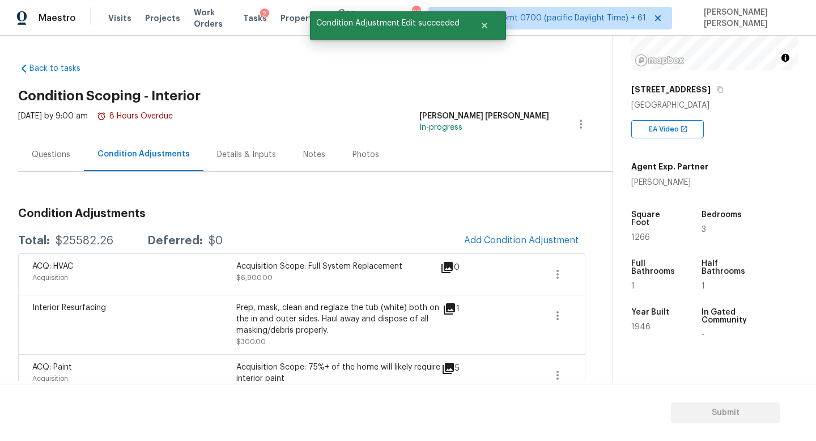
click at [41, 147] on div "Questions" at bounding box center [51, 154] width 66 height 33
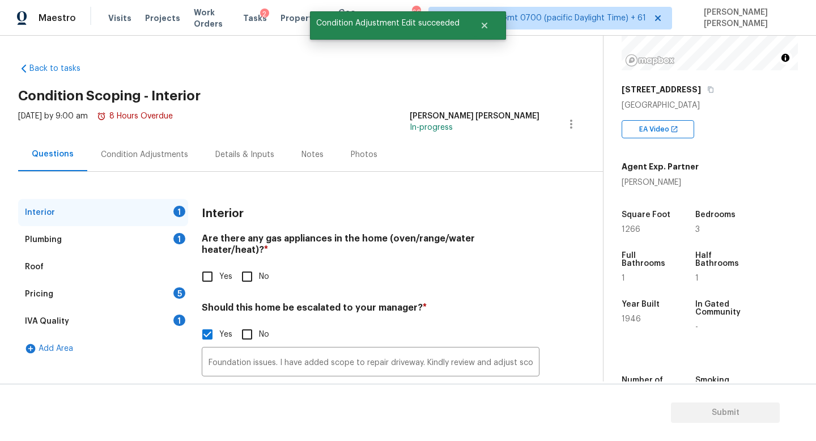
scroll to position [78, 0]
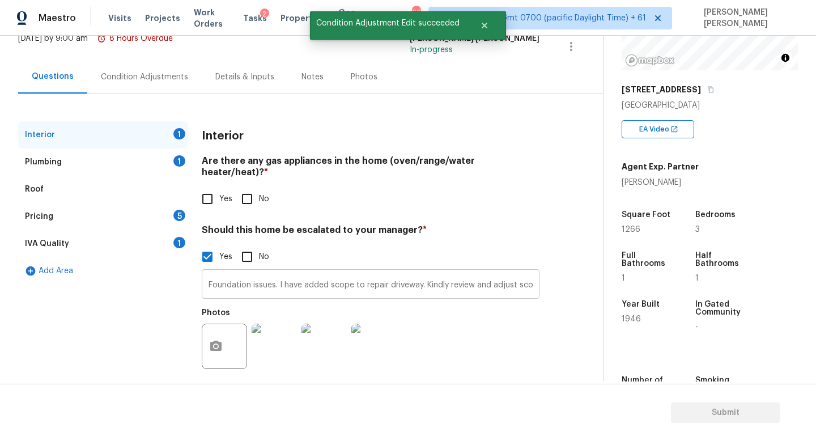
click at [413, 274] on input "Foundation issues. I have added scope to repair driveway. Kindly review and adj…" at bounding box center [371, 285] width 338 height 27
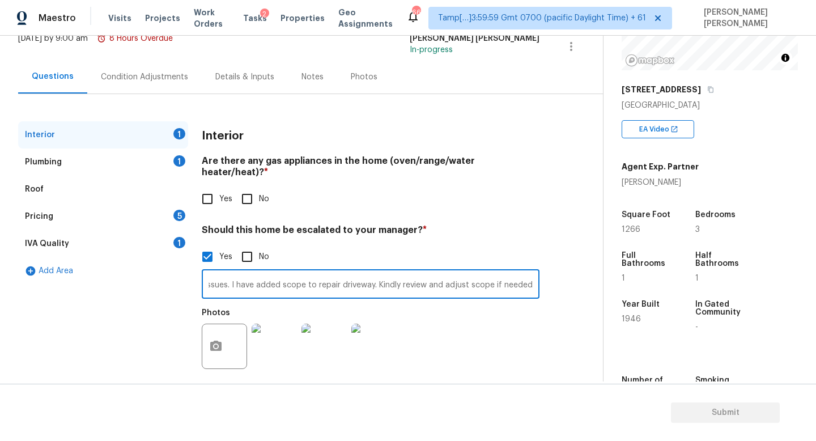
scroll to position [0, 0]
click at [160, 69] on div "Condition Adjustments" at bounding box center [144, 76] width 114 height 33
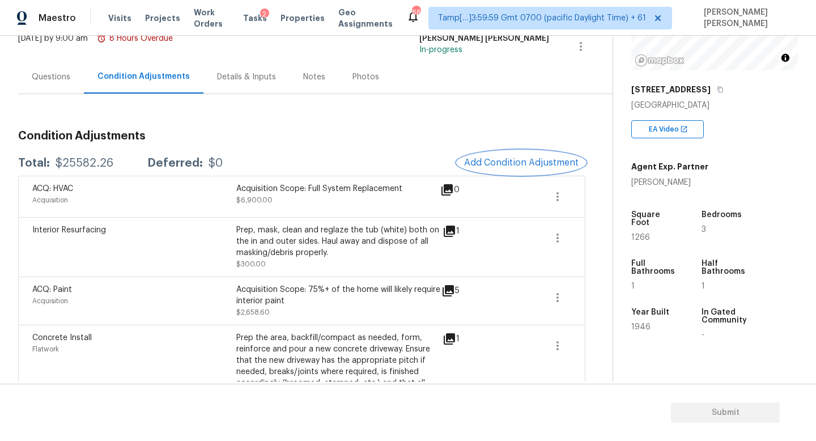
click at [497, 161] on span "Add Condition Adjustment" at bounding box center [521, 162] width 114 height 10
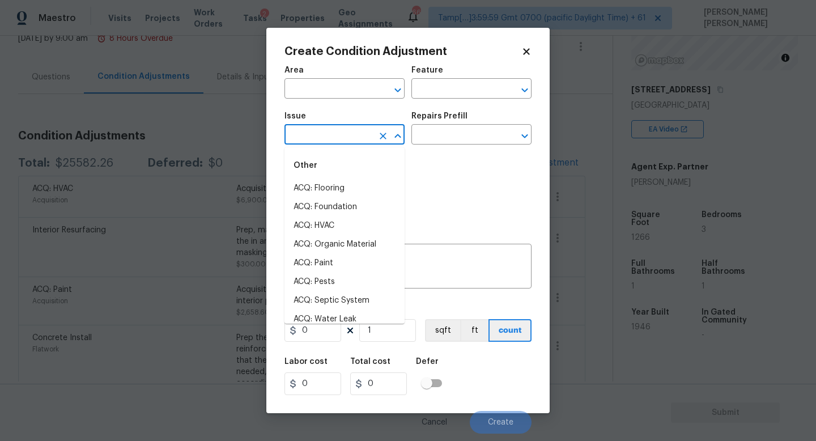
click at [349, 131] on input "text" at bounding box center [328, 136] width 88 height 18
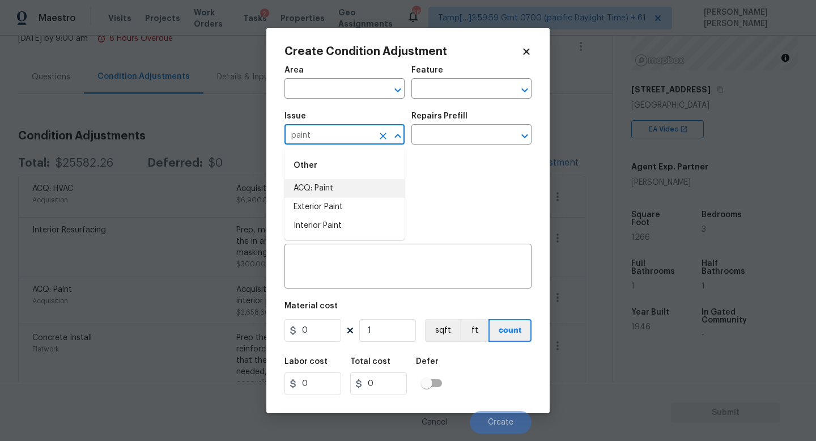
click at [352, 189] on li "ACQ: Paint" at bounding box center [344, 188] width 120 height 19
type input "ACQ: Paint"
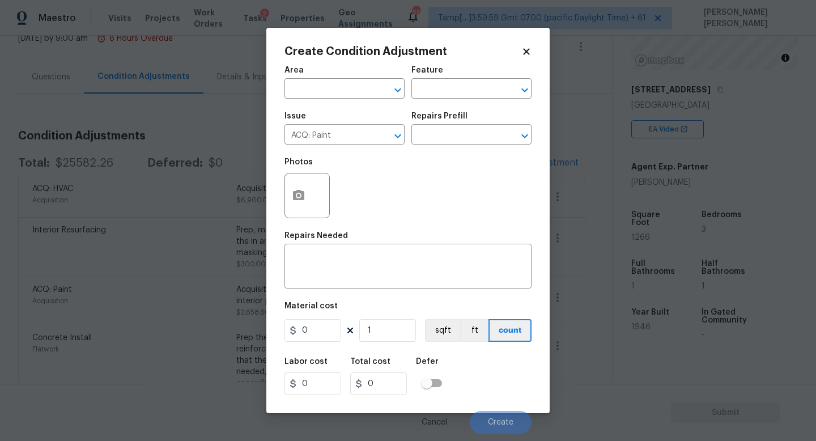
click at [437, 145] on div "Issue ACQ: Paint ​ Repairs Prefill ​" at bounding box center [407, 128] width 247 height 46
click at [451, 128] on input "text" at bounding box center [455, 136] width 88 height 18
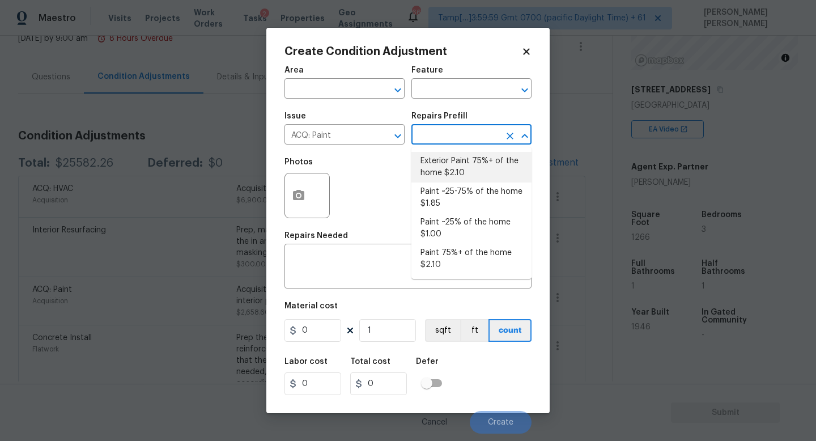
click at [453, 157] on li "Exterior Paint 75%+ of the home $2.10" at bounding box center [471, 167] width 120 height 31
type input "Acquisition"
type textarea "Acquisition Scope: 75%+ of the home exterior will likely require paint"
type input "2.1"
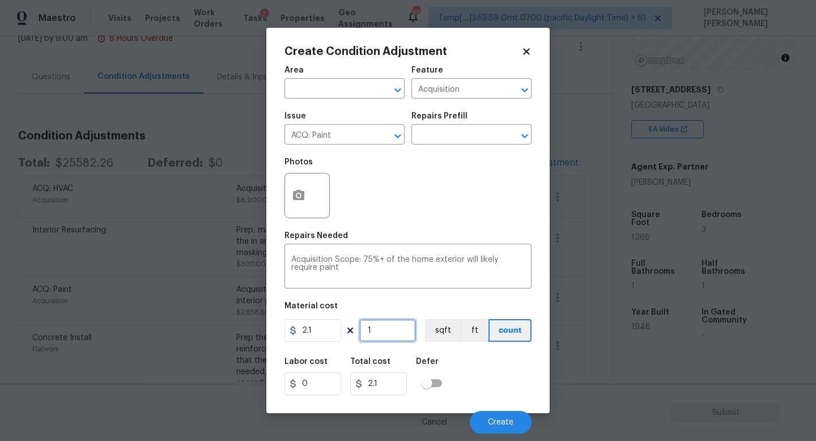
click at [381, 321] on input "1" at bounding box center [387, 330] width 57 height 23
type input "0"
type input "1"
type input "2.1"
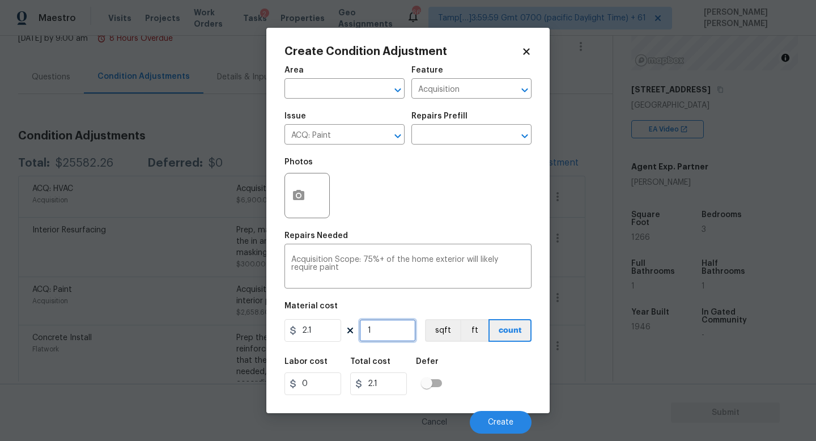
type input "12"
type input "25.2"
type input "126"
type input "264.6"
type input "1266"
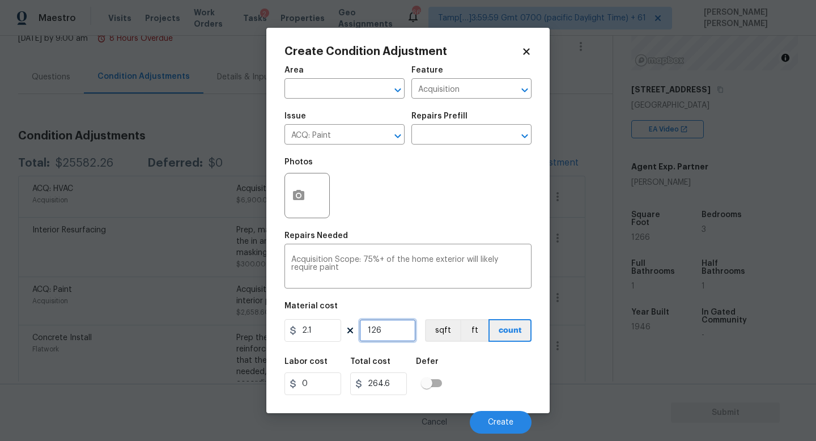
type input "2658.6"
type input "1266"
click at [500, 422] on span "Create" at bounding box center [500, 422] width 25 height 8
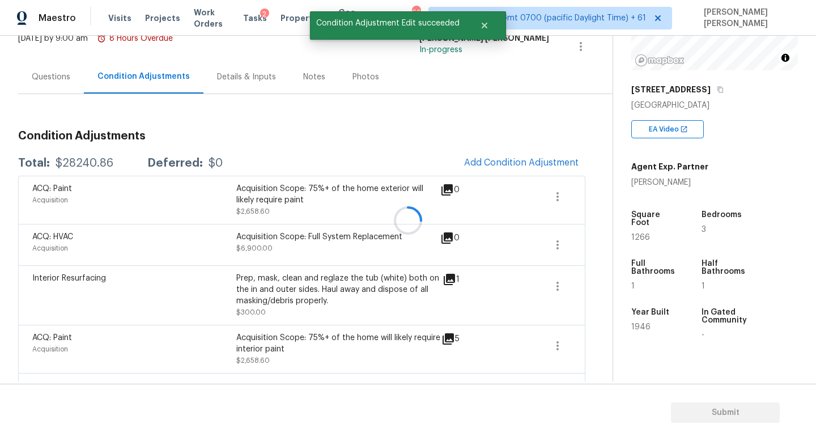
click at [534, 148] on div at bounding box center [408, 220] width 816 height 441
click at [518, 161] on div at bounding box center [408, 220] width 816 height 441
click at [517, 161] on span "Add Condition Adjustment" at bounding box center [521, 162] width 114 height 10
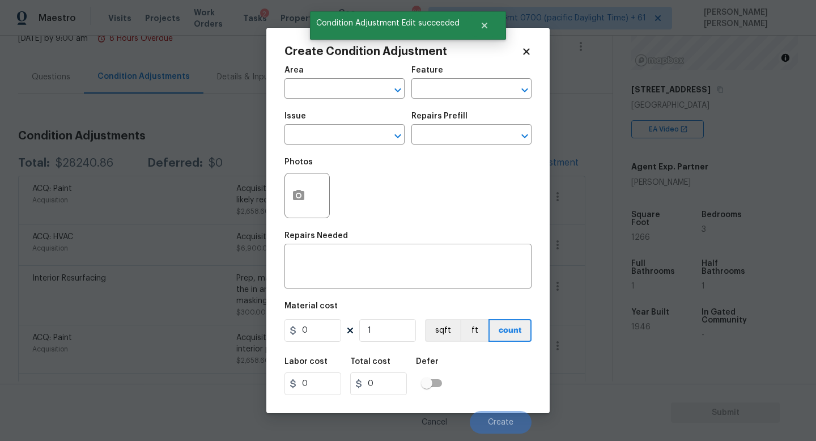
click at [311, 118] on div "Issue" at bounding box center [344, 119] width 120 height 15
click at [311, 133] on input "text" at bounding box center [328, 136] width 88 height 18
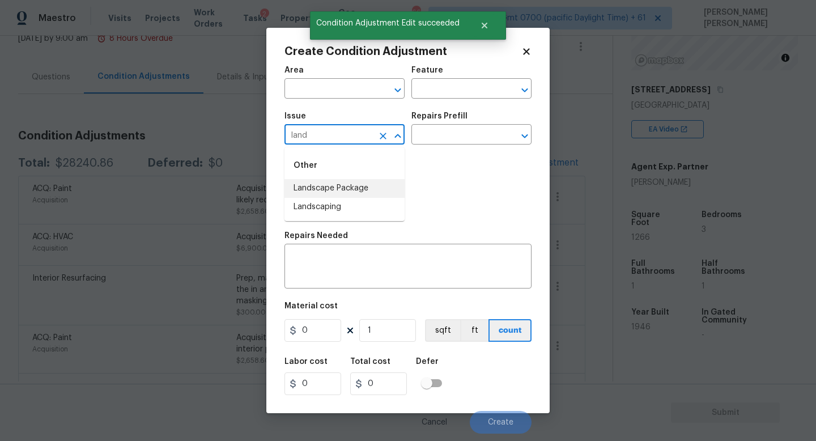
click at [327, 194] on li "Landscape Package" at bounding box center [344, 188] width 120 height 19
type input "Landscape Package"
click at [452, 135] on input "text" at bounding box center [455, 136] width 88 height 18
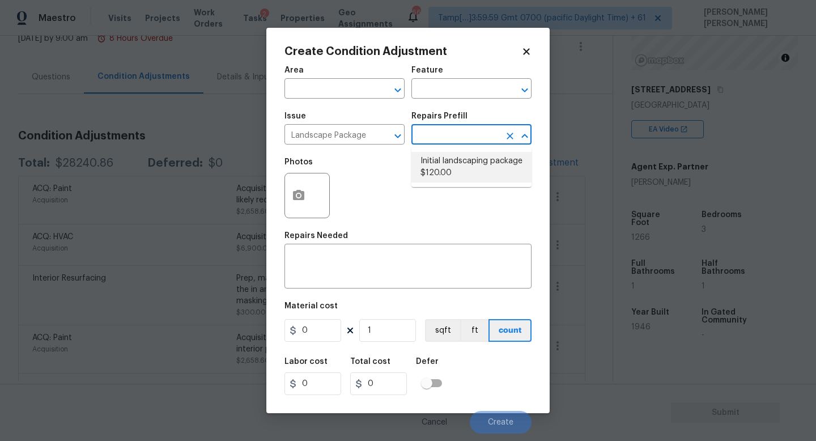
click at [455, 168] on li "Initial landscaping package $120.00" at bounding box center [471, 167] width 120 height 31
type input "Home Readiness Packages"
type textarea "Mowing of grass up to 6" in height. Mow, edge along driveways & sidewalks, trim…"
type input "120"
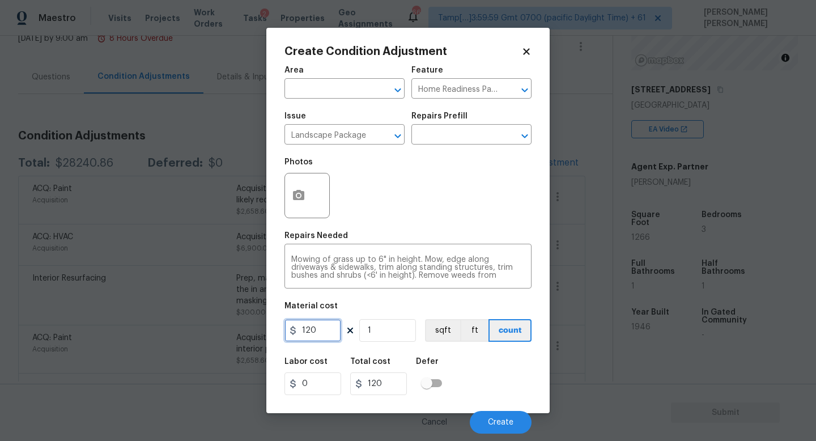
drag, startPoint x: 333, startPoint y: 328, endPoint x: 0, endPoint y: 322, distance: 333.1
click at [0, 322] on div "Create Condition Adjustment Area ​ Feature Home Readiness Packages ​ Issue Land…" at bounding box center [408, 220] width 816 height 441
type input "800"
click at [471, 368] on div "Labor cost 0 Total cost 800 Defer" at bounding box center [407, 376] width 247 height 51
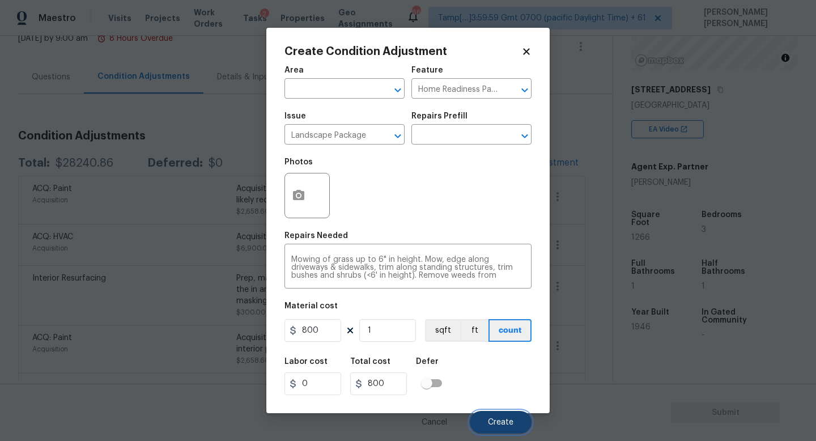
click at [506, 418] on span "Create" at bounding box center [500, 422] width 25 height 8
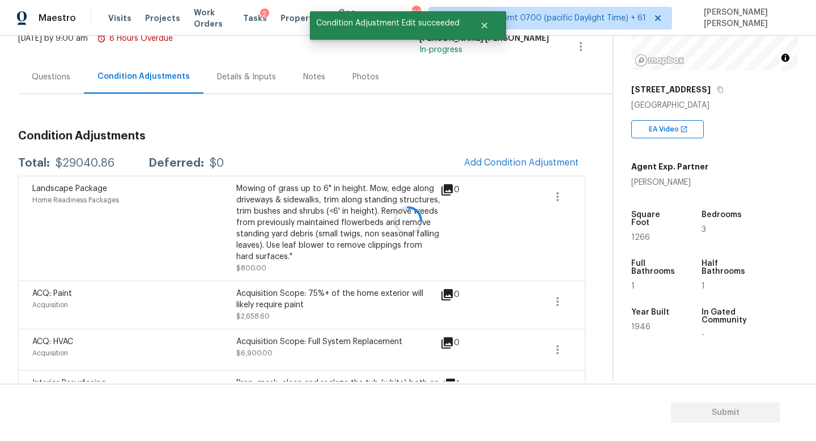
click at [540, 161] on div at bounding box center [408, 220] width 816 height 441
click at [524, 161] on span "Add Condition Adjustment" at bounding box center [521, 162] width 114 height 10
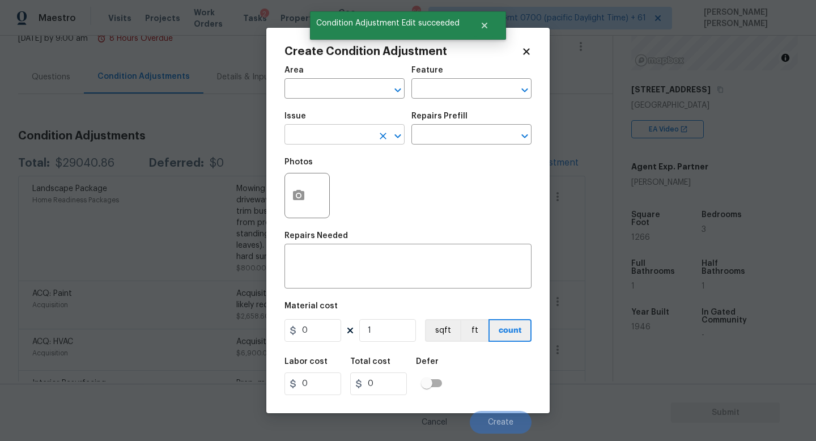
click at [333, 128] on input "text" at bounding box center [328, 136] width 88 height 18
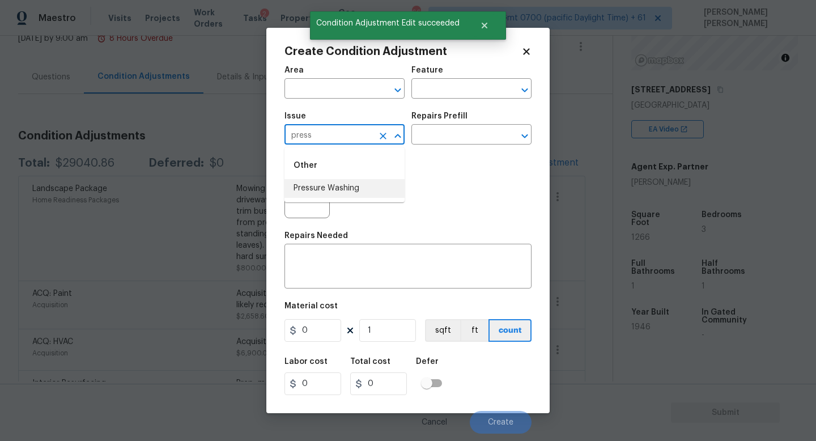
click at [347, 185] on li "Pressure Washing" at bounding box center [344, 188] width 120 height 19
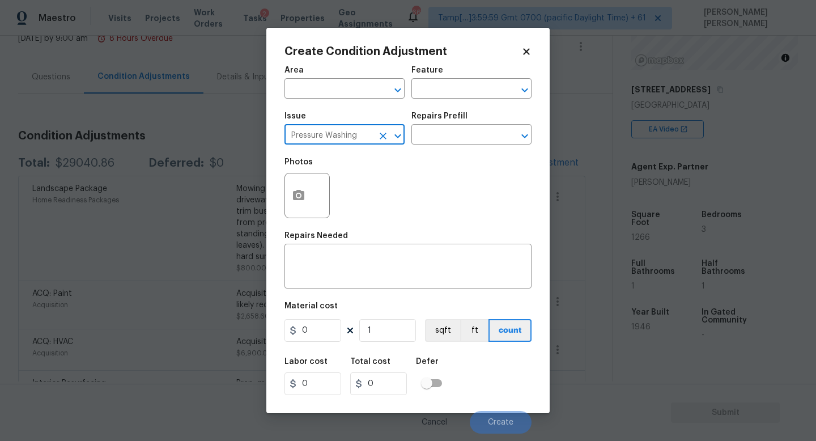
type input "Pressure Washing"
click at [430, 156] on div "Photos" at bounding box center [407, 188] width 247 height 74
click at [451, 131] on input "text" at bounding box center [455, 136] width 88 height 18
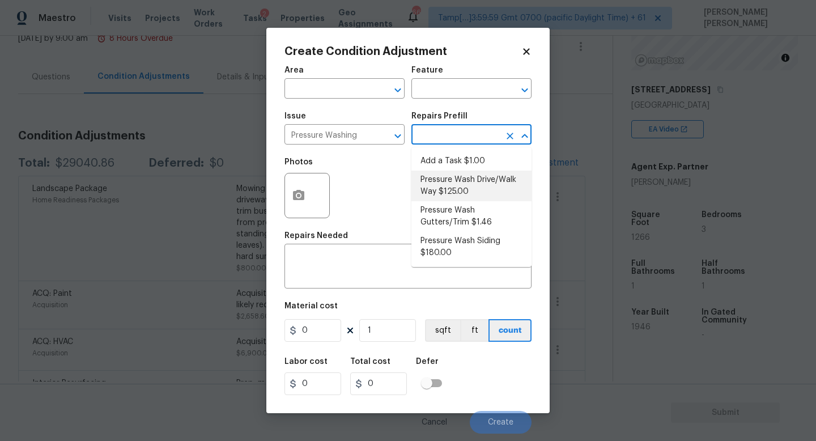
click at [466, 185] on li "Pressure Wash Drive/Walk Way $125.00" at bounding box center [471, 185] width 120 height 31
type input "Siding"
type textarea "Pressure wash the driveways/walkways as directed by the PM. Ensure that all deb…"
type input "125"
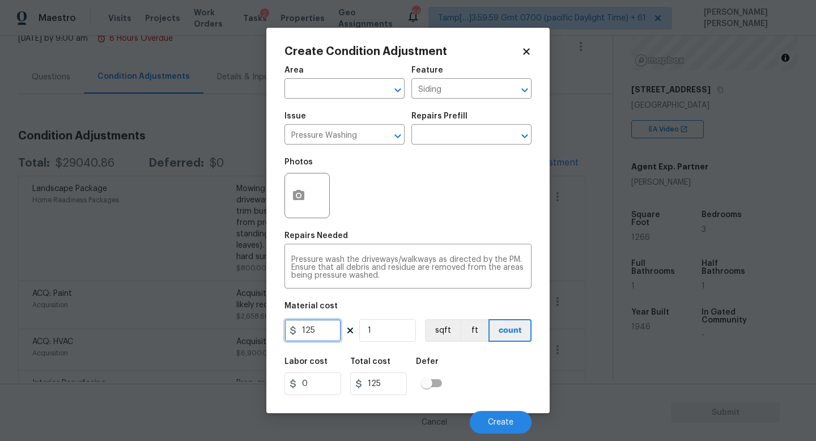
drag, startPoint x: 335, startPoint y: 334, endPoint x: 143, endPoint y: 322, distance: 192.9
click at [143, 322] on div "Create Condition Adjustment Area ​ Feature Siding ​ Issue Pressure Washing ​ Re…" at bounding box center [408, 220] width 816 height 441
type input "300"
click at [502, 416] on button "Create" at bounding box center [501, 422] width 62 height 23
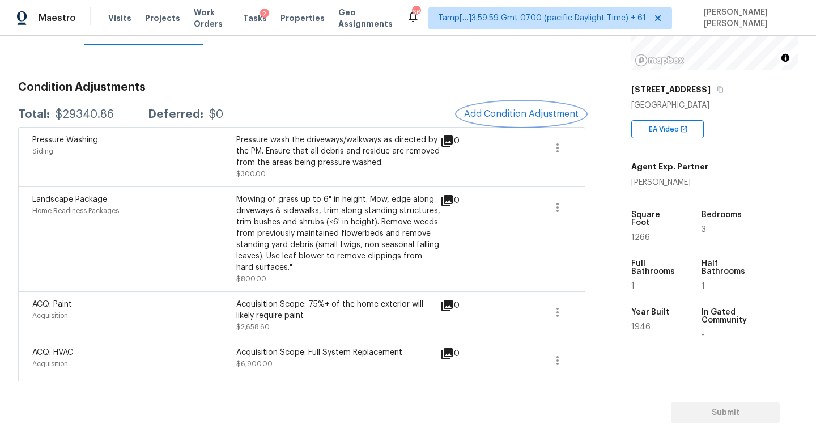
scroll to position [122, 0]
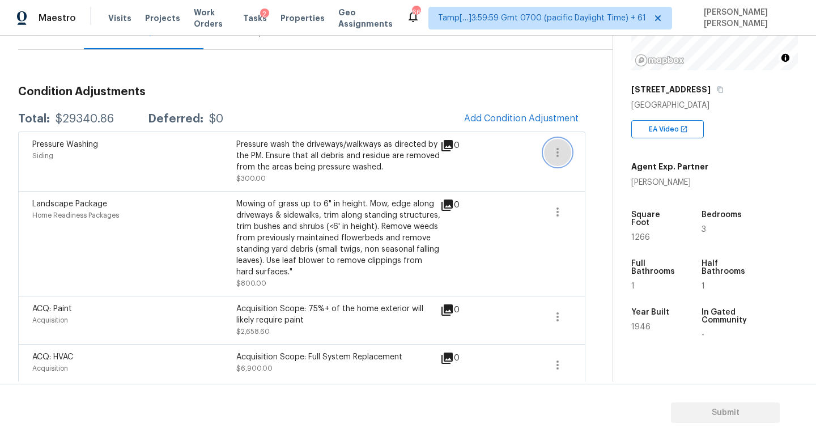
click at [556, 147] on icon "button" at bounding box center [557, 153] width 14 height 14
click at [581, 147] on div "Edit" at bounding box center [622, 149] width 88 height 11
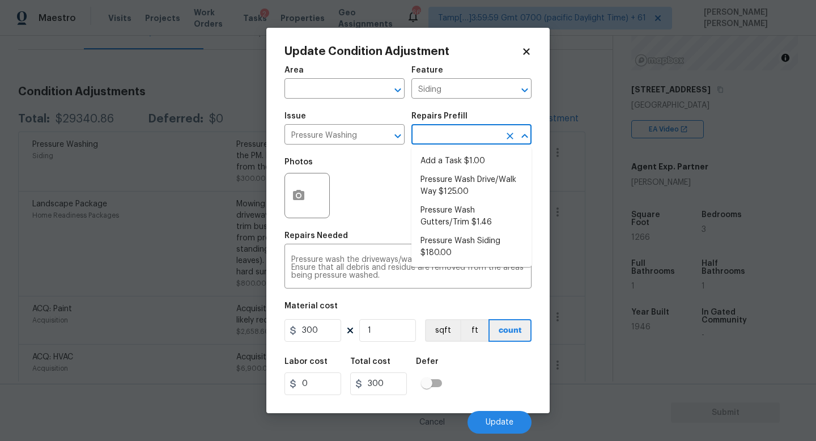
click at [436, 139] on input "text" at bounding box center [455, 136] width 88 height 18
click at [458, 255] on li "Pressure Wash Siding $180.00" at bounding box center [471, 247] width 120 height 31
type textarea "Protect areas as needed for pressure washing. Pressure wash the siding on the h…"
type input "180"
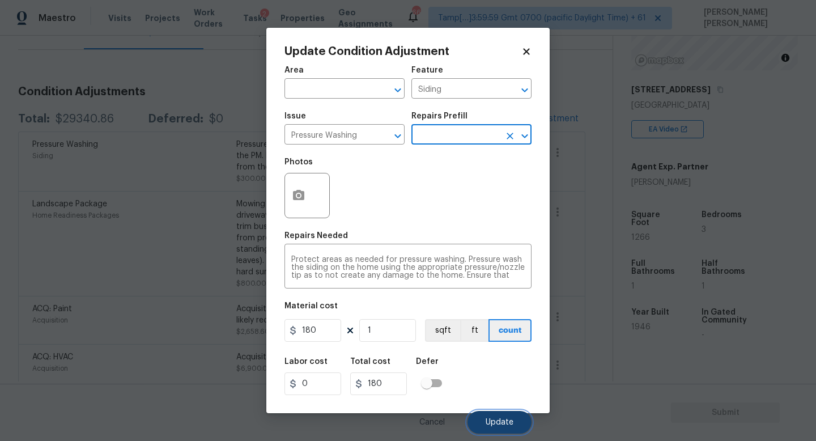
click at [500, 420] on span "Update" at bounding box center [499, 422] width 28 height 8
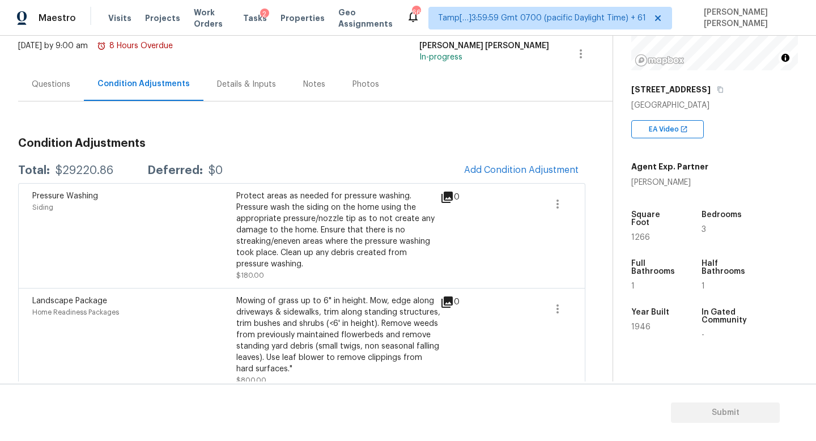
scroll to position [71, 0]
click at [516, 177] on button "Add Condition Adjustment" at bounding box center [521, 169] width 128 height 24
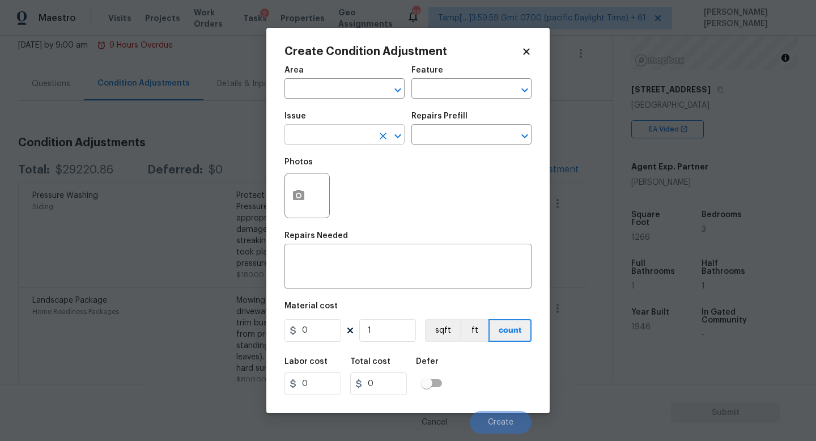
click at [338, 128] on input "text" at bounding box center [328, 136] width 88 height 18
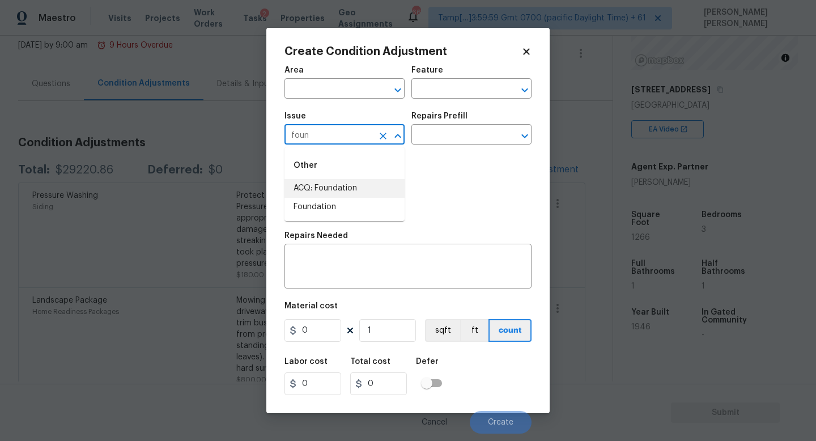
click at [353, 187] on li "ACQ: Foundation" at bounding box center [344, 188] width 120 height 19
type input "ACQ: Foundation"
click at [443, 121] on div "Repairs Prefill" at bounding box center [471, 119] width 120 height 15
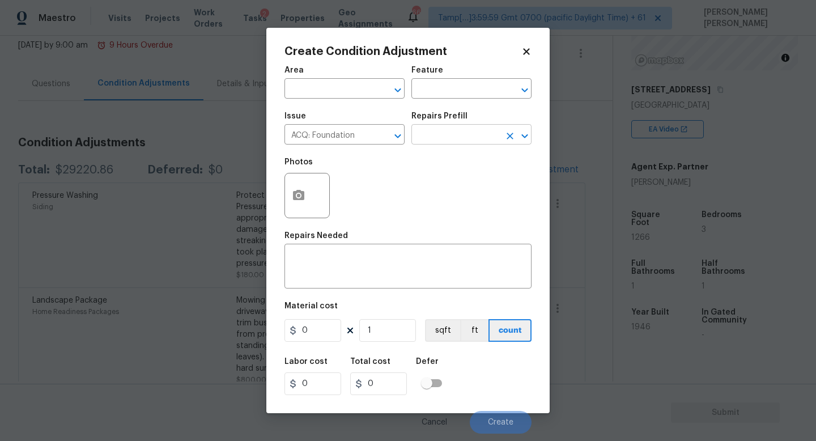
click at [442, 138] on input "text" at bounding box center [455, 136] width 88 height 18
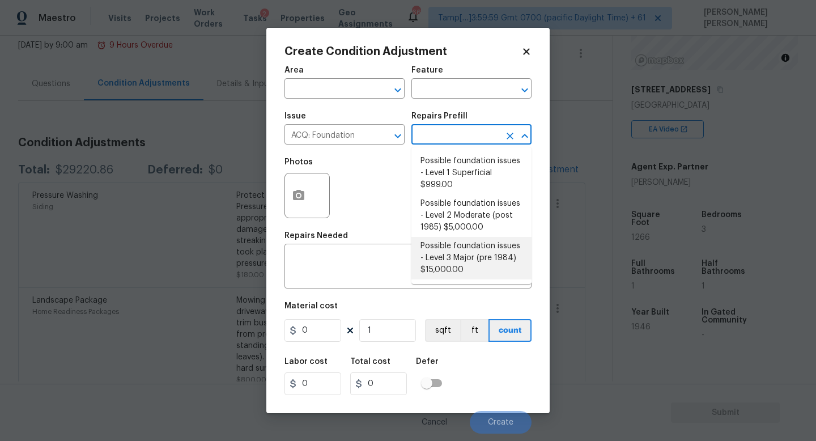
click at [476, 249] on li "Possible foundation issues - Level 3 Major (pre 1984) $15,000.00" at bounding box center [471, 258] width 120 height 42
type input "Acquisition"
type textarea "Possible foundation issues - Level 3 Major: Disclaimer: This is NOT a technical…"
type input "15000"
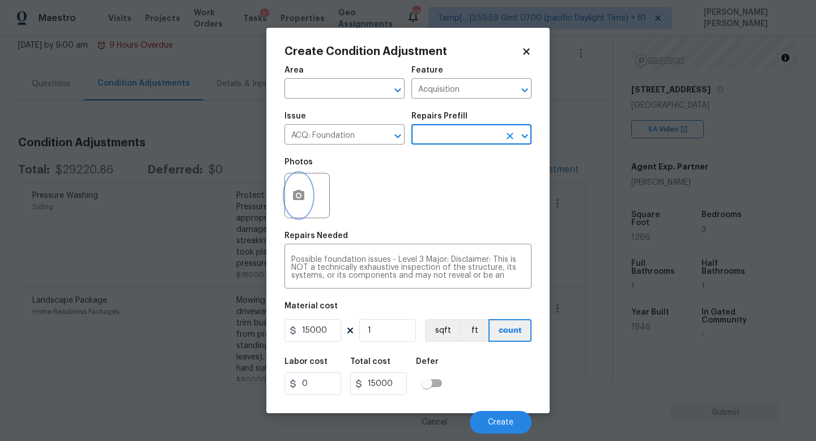
click at [308, 194] on button "button" at bounding box center [298, 195] width 27 height 44
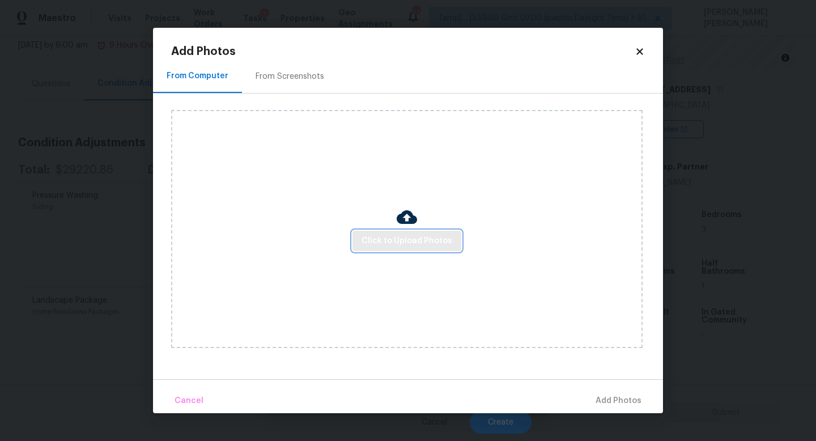
click at [393, 235] on span "Click to Upload Photos" at bounding box center [406, 241] width 91 height 14
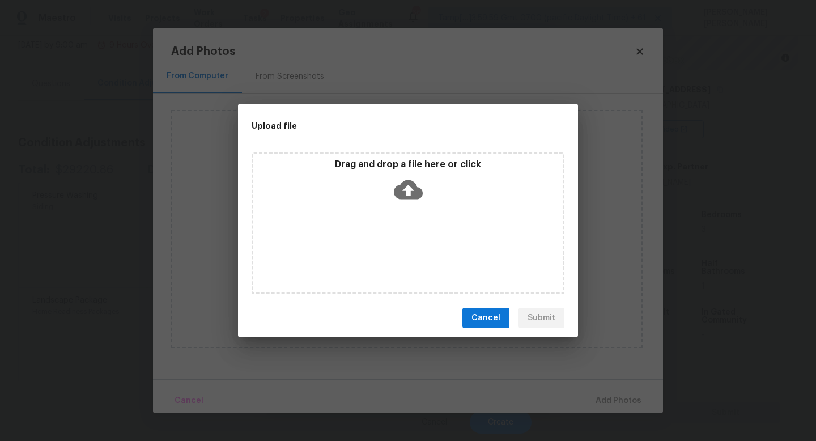
click at [490, 318] on span "Cancel" at bounding box center [485, 318] width 29 height 14
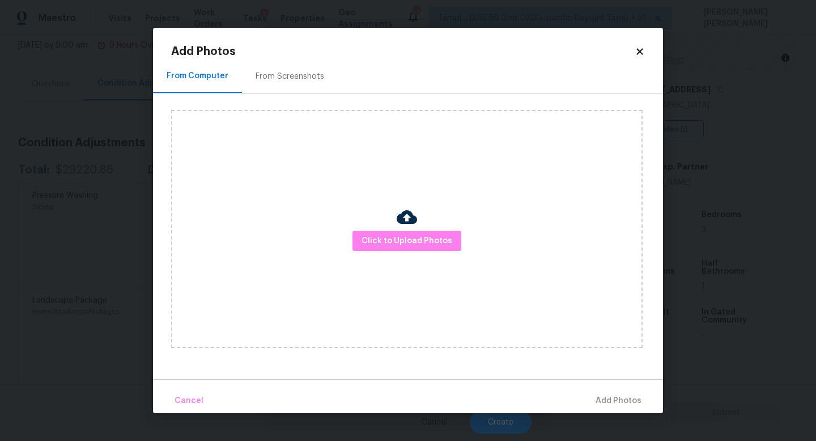
click at [641, 48] on icon at bounding box center [639, 51] width 10 height 10
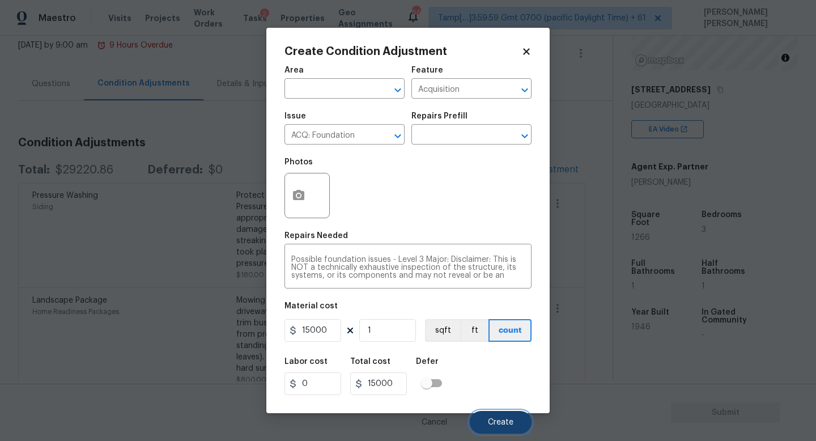
click at [491, 424] on span "Create" at bounding box center [500, 422] width 25 height 8
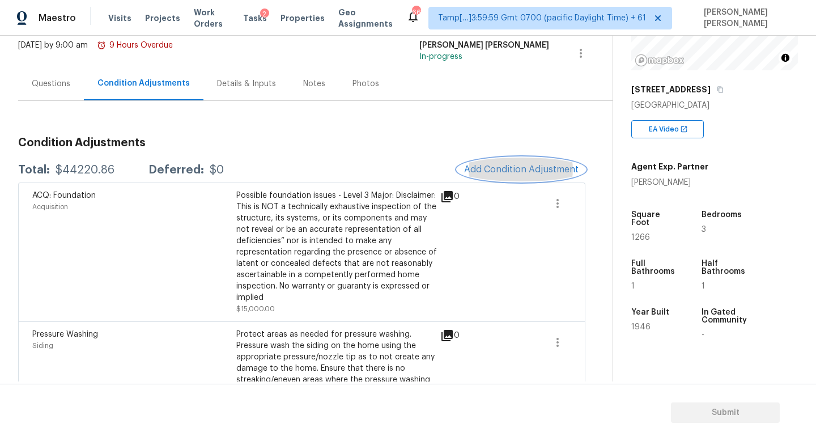
click at [513, 163] on button "Add Condition Adjustment" at bounding box center [521, 169] width 128 height 24
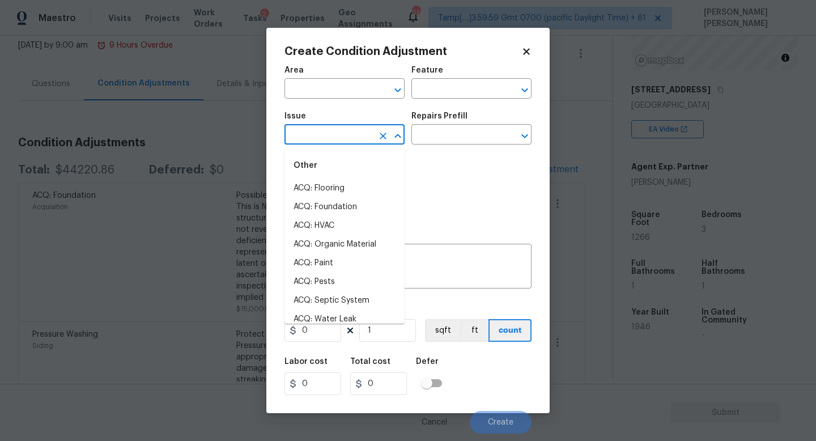
click at [347, 135] on input "text" at bounding box center [328, 136] width 88 height 18
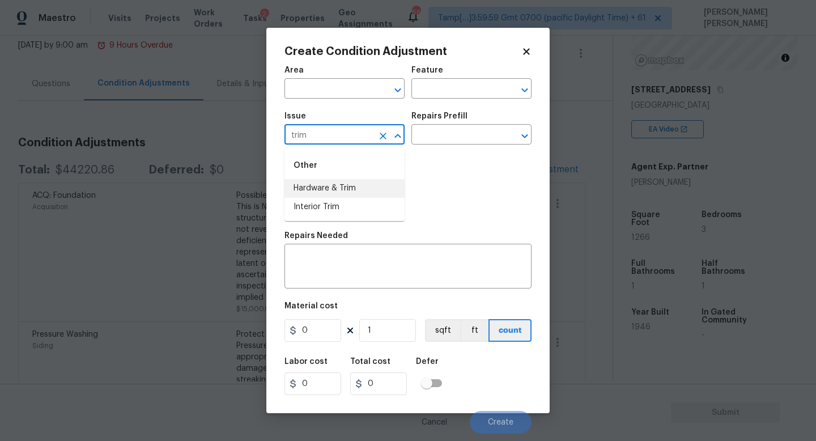
click at [353, 182] on li "Hardware & Trim" at bounding box center [344, 188] width 120 height 19
type input "Hardware & Trim"
click at [472, 113] on div "Repairs Prefill" at bounding box center [471, 119] width 120 height 15
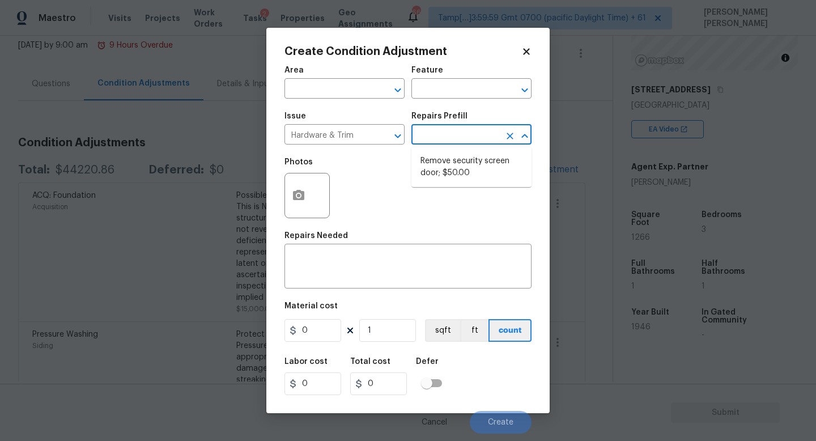
click at [463, 130] on input "text" at bounding box center [455, 136] width 88 height 18
click at [462, 168] on li "Remove security screen door; $50.00" at bounding box center [471, 167] width 120 height 31
type input "Home Readiness Packages"
type textarea "Remove security screen door and patch/paint trim as needed."
type input "50"
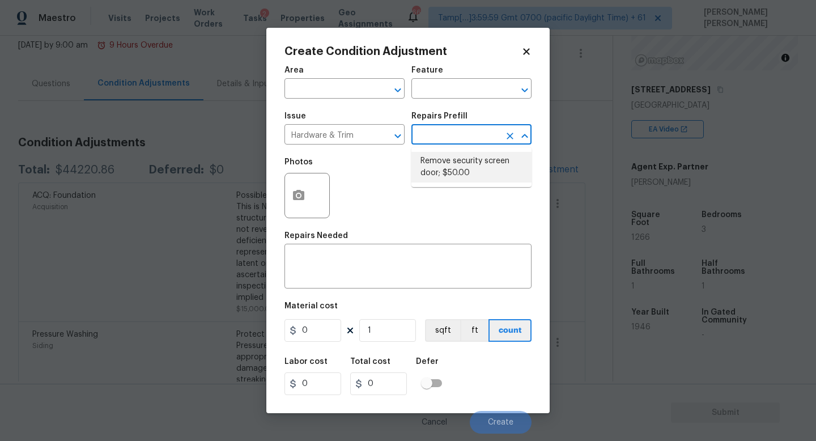
type input "50"
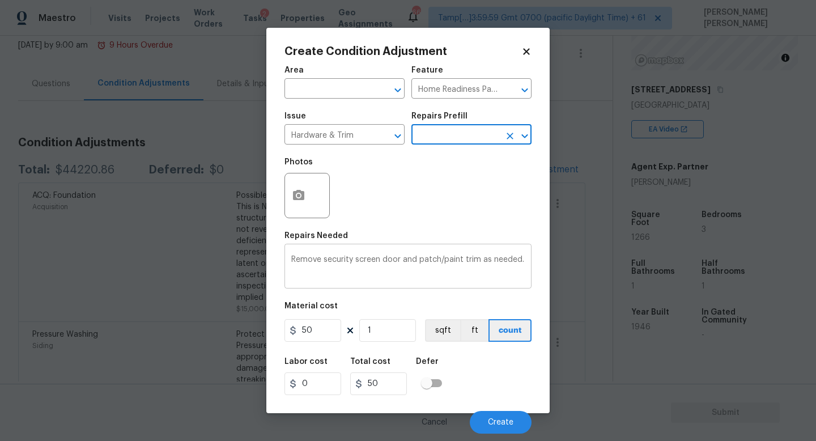
click at [347, 247] on div "Remove security screen door and patch/paint trim as needed. x ​" at bounding box center [407, 267] width 247 height 42
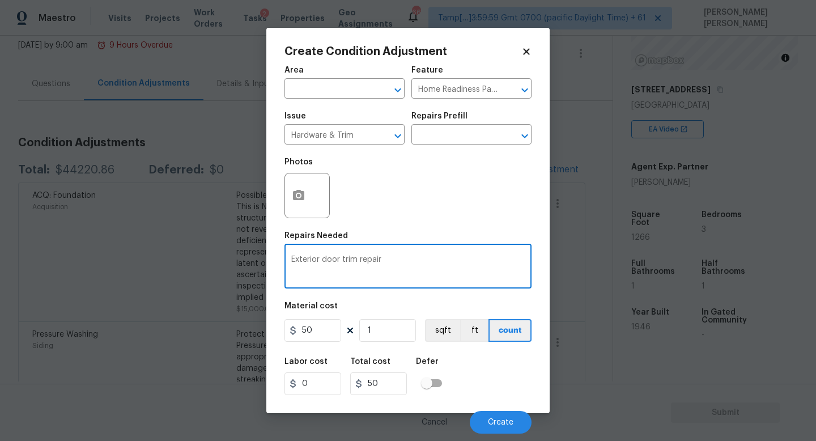
type textarea "Exterior door trim repair"
click at [297, 200] on icon "button" at bounding box center [299, 196] width 14 height 14
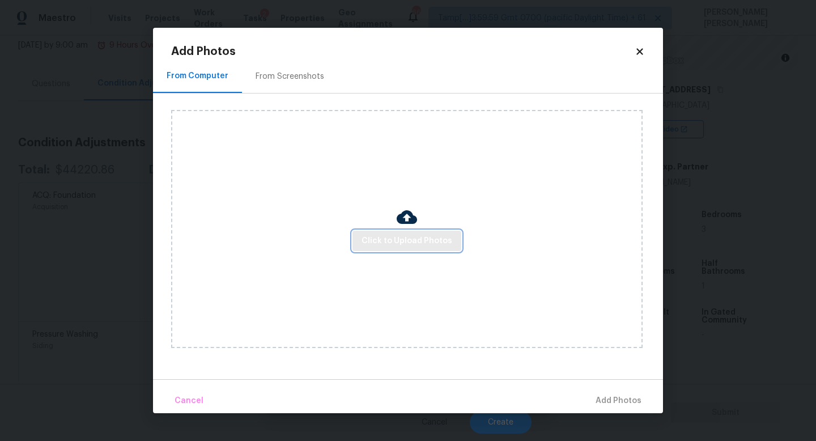
click at [400, 240] on span "Click to Upload Photos" at bounding box center [406, 241] width 91 height 14
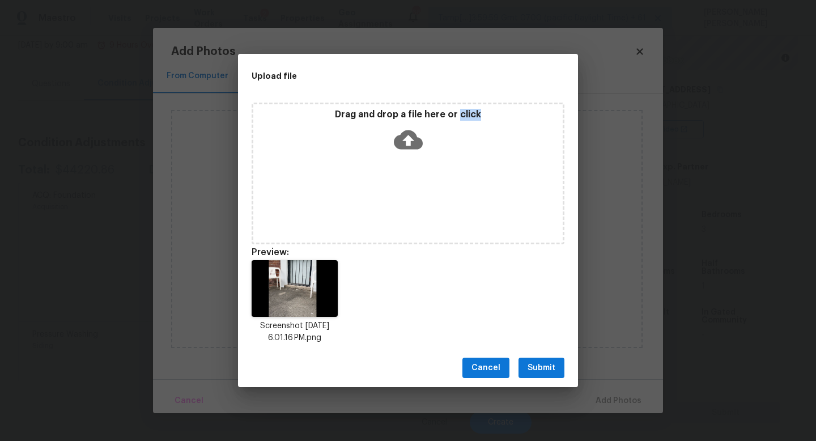
click at [532, 367] on span "Submit" at bounding box center [541, 368] width 28 height 14
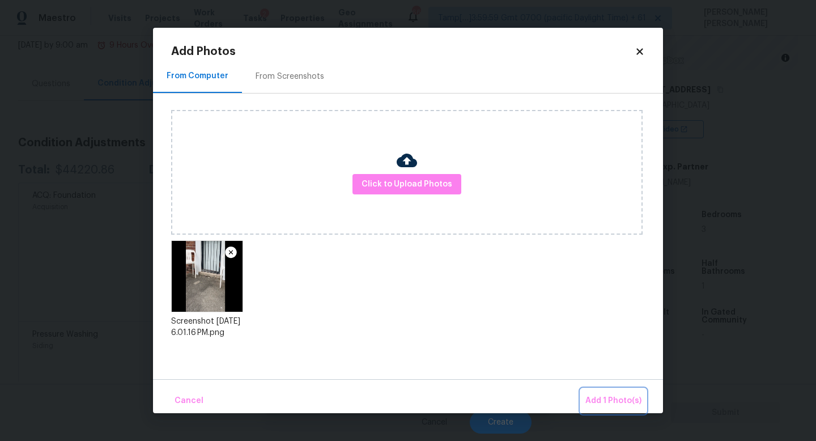
click at [607, 396] on span "Add 1 Photo(s)" at bounding box center [613, 401] width 56 height 14
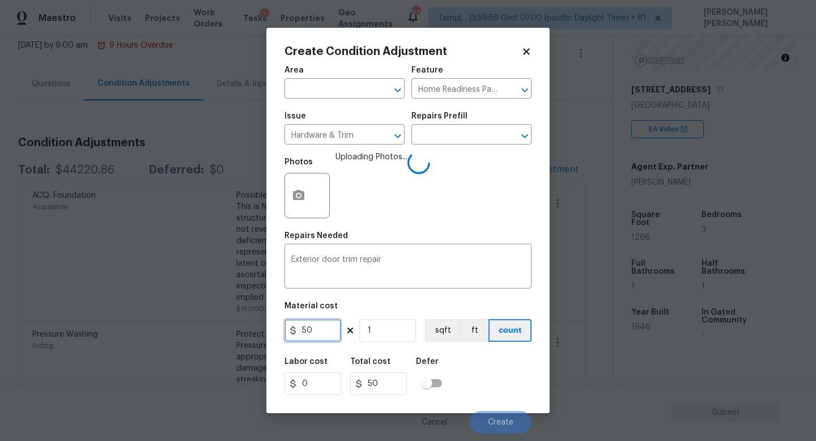
drag, startPoint x: 328, startPoint y: 332, endPoint x: 134, endPoint y: 332, distance: 193.7
click at [134, 332] on div "Create Condition Adjustment Area ​ Feature Home Readiness Packages ​ Issue Hard…" at bounding box center [408, 220] width 816 height 441
type input "200"
click at [482, 372] on div "Labor cost 0 Total cost 200 Defer" at bounding box center [407, 376] width 247 height 51
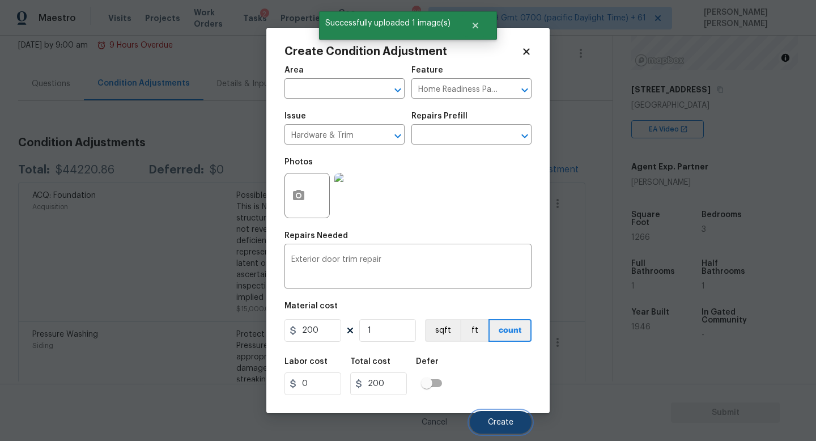
click at [507, 419] on span "Create" at bounding box center [500, 422] width 25 height 8
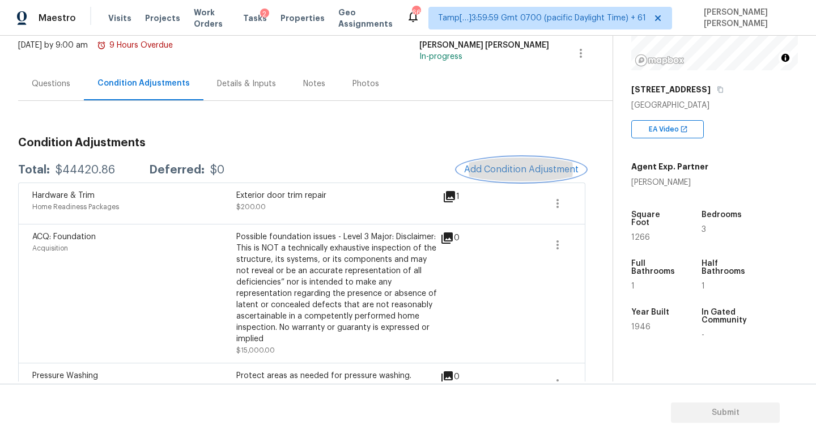
click at [548, 171] on span "Add Condition Adjustment" at bounding box center [521, 169] width 114 height 10
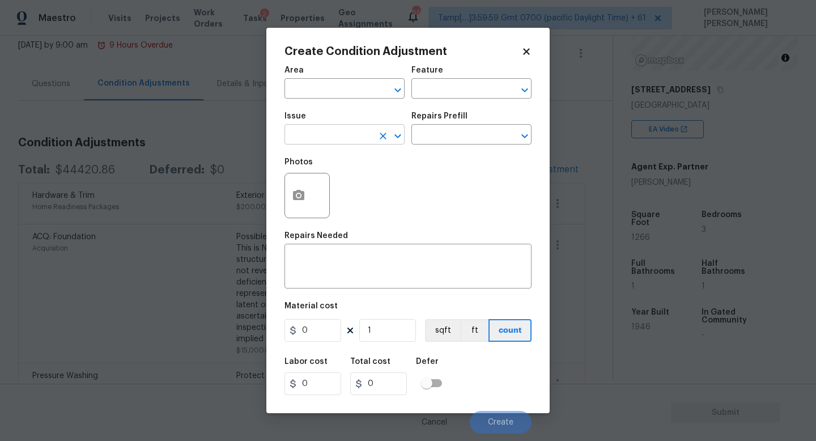
click at [328, 139] on input "text" at bounding box center [328, 136] width 88 height 18
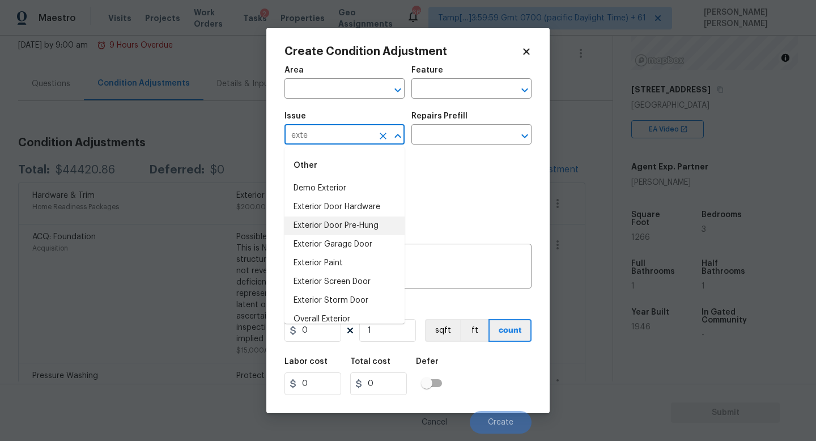
scroll to position [10, 0]
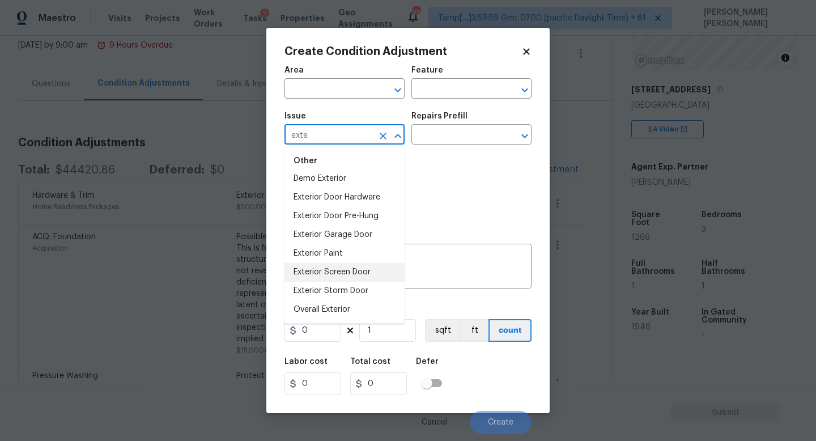
click at [363, 270] on li "Exterior Screen Door" at bounding box center [344, 272] width 120 height 19
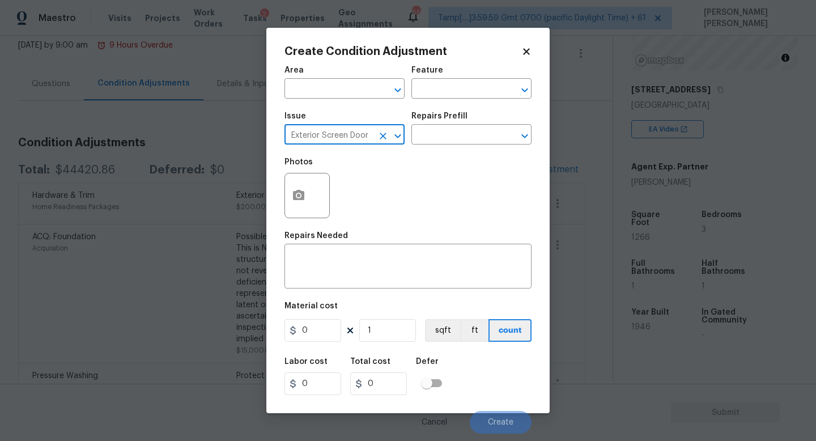
type input "Exterior Screen Door"
click at [453, 121] on div "Repairs Prefill" at bounding box center [471, 119] width 120 height 15
click at [451, 133] on input "text" at bounding box center [455, 136] width 88 height 18
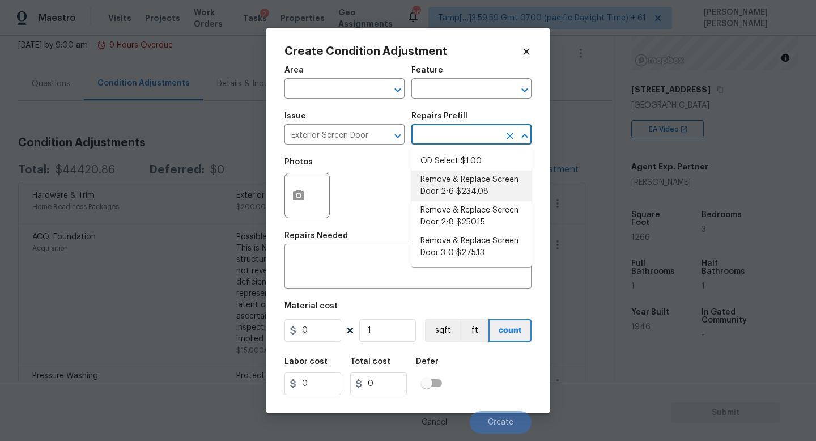
click at [487, 187] on li "Remove & Replace Screen Door 2-6 $234.08" at bounding box center [471, 185] width 120 height 31
type input "Interior Door"
type textarea "Remove the existing screen door, prep the door jamb and install a new 2-6 scree…"
type input "234.08"
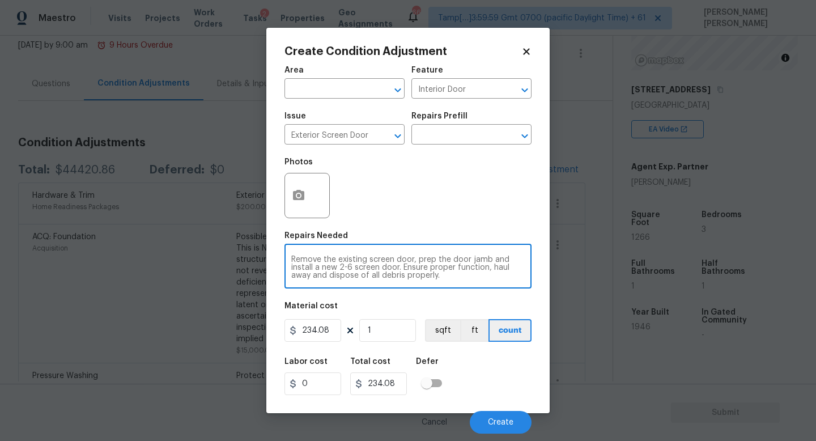
drag, startPoint x: 322, startPoint y: 258, endPoint x: 532, endPoint y: 313, distance: 216.8
click at [532, 313] on div "Create Condition Adjustment Area ​ Feature Interior Door ​ Issue Exterior Scree…" at bounding box center [407, 220] width 283 height 385
click at [409, 264] on textarea "Remove the existing screen door, prep the door jamb and install a new 2-6 scree…" at bounding box center [407, 267] width 233 height 24
drag, startPoint x: 414, startPoint y: 258, endPoint x: 577, endPoint y: 340, distance: 181.9
click at [577, 340] on div "Create Condition Adjustment Area ​ Feature Interior Door ​ Issue Exterior Scree…" at bounding box center [408, 220] width 816 height 441
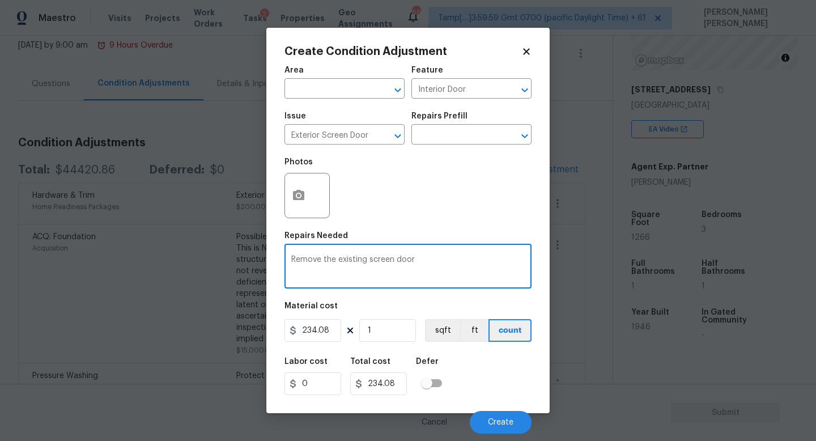
type textarea "Remove the existing screen door"
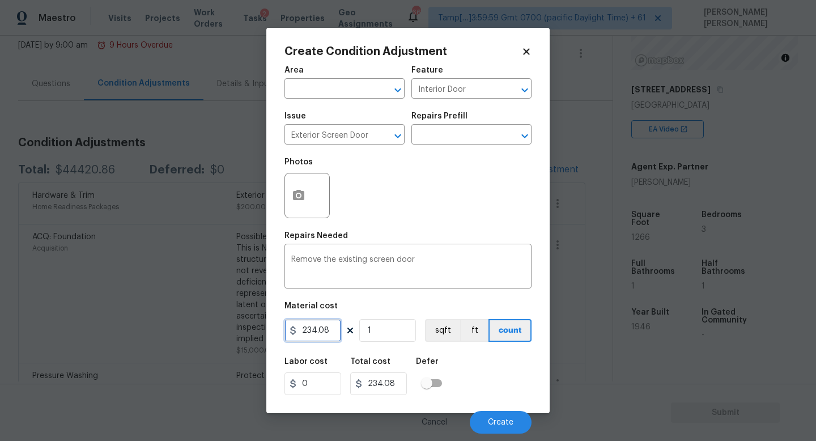
drag, startPoint x: 331, startPoint y: 332, endPoint x: 101, endPoint y: 325, distance: 230.6
click at [101, 325] on div "Create Condition Adjustment Area ​ Feature Interior Door ​ Issue Exterior Scree…" at bounding box center [408, 220] width 816 height 441
type input "100"
click at [299, 198] on icon "button" at bounding box center [299, 196] width 14 height 14
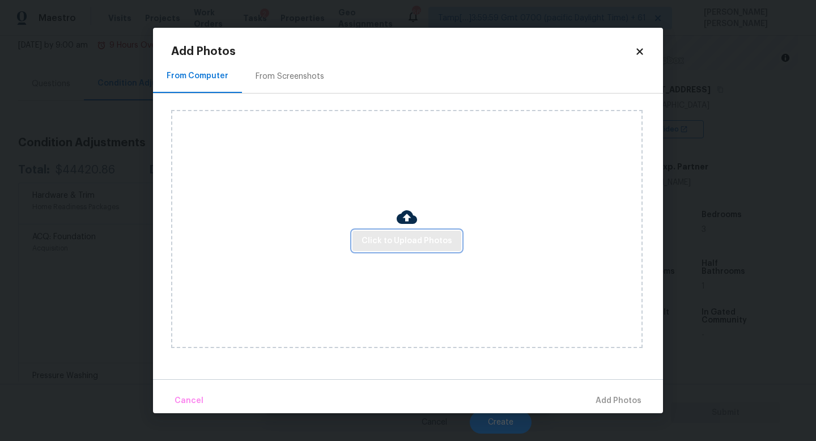
click at [416, 242] on span "Click to Upload Photos" at bounding box center [406, 241] width 91 height 14
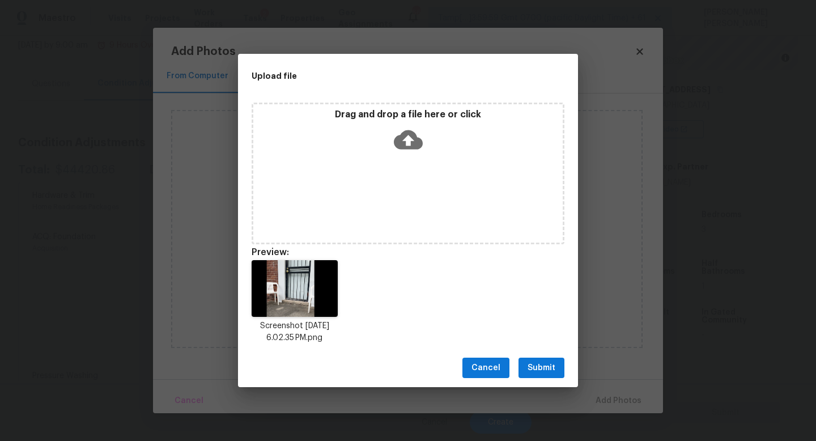
click at [553, 369] on span "Submit" at bounding box center [541, 368] width 28 height 14
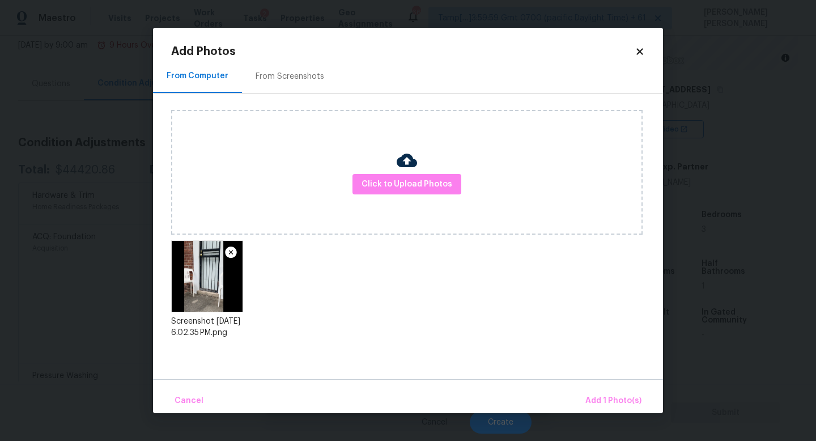
click at [586, 386] on div "Cancel Add 1 Photo(s)" at bounding box center [408, 396] width 510 height 34
click at [603, 392] on button "Add 1 Photo(s)" at bounding box center [613, 401] width 65 height 24
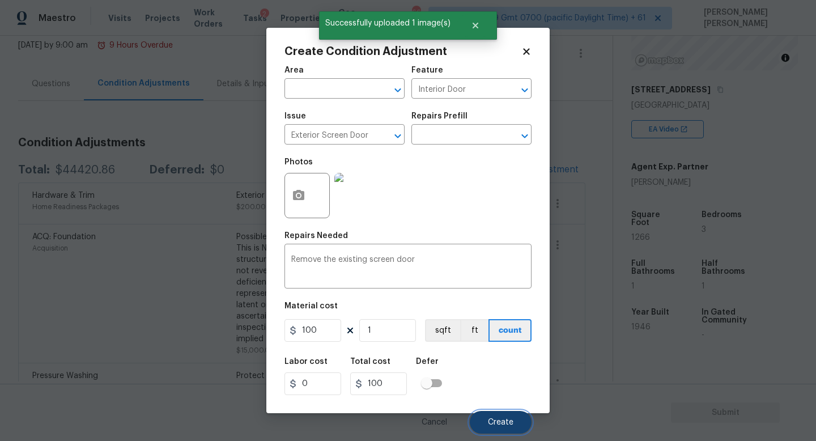
click at [515, 419] on button "Create" at bounding box center [501, 422] width 62 height 23
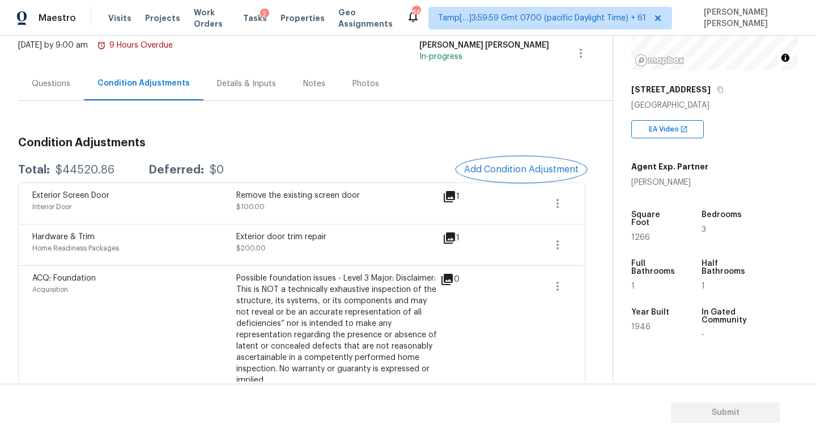
click at [535, 160] on button "Add Condition Adjustment" at bounding box center [521, 169] width 128 height 24
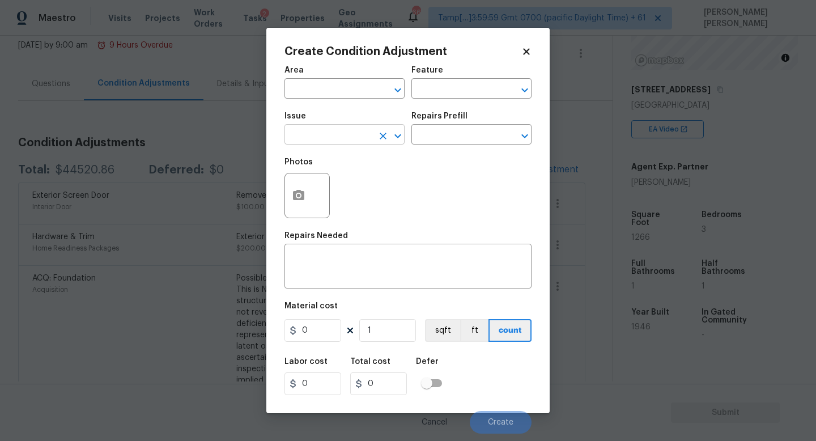
click at [326, 136] on input "text" at bounding box center [328, 136] width 88 height 18
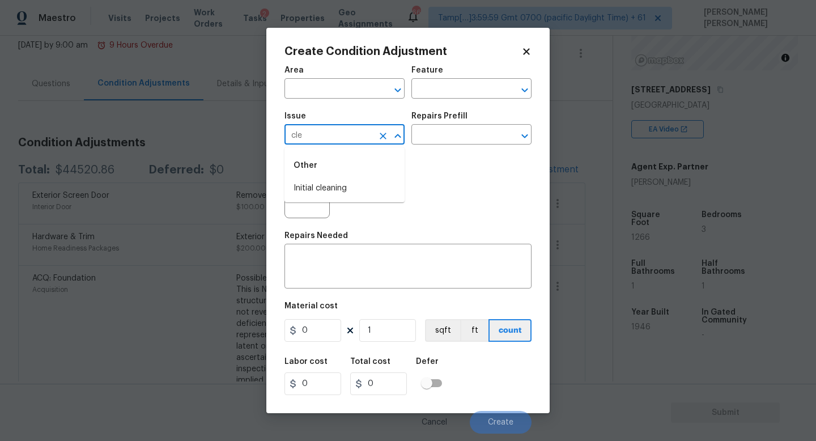
type input "clea"
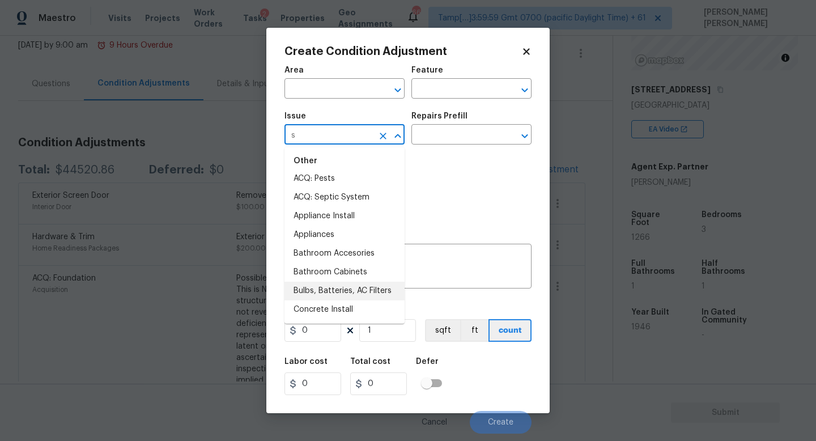
scroll to position [0, 0]
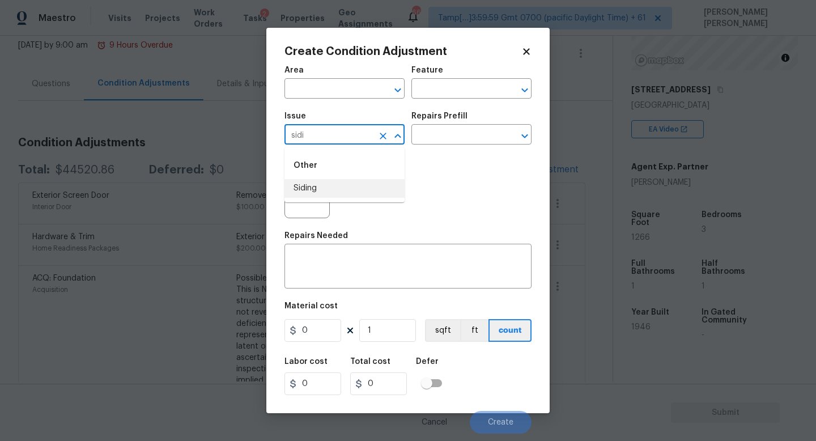
click at [367, 191] on li "Siding" at bounding box center [344, 188] width 120 height 19
type input "Siding"
click at [361, 270] on textarea at bounding box center [407, 267] width 233 height 24
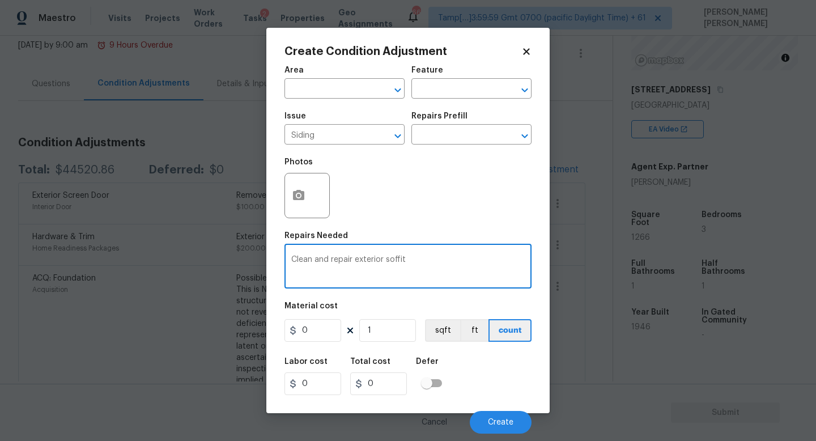
type textarea "Clean and repair exterior soffit"
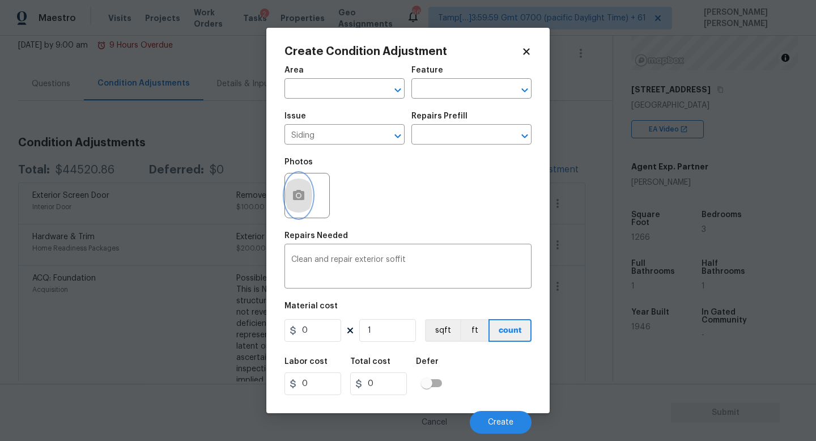
click at [295, 200] on icon "button" at bounding box center [298, 195] width 11 height 10
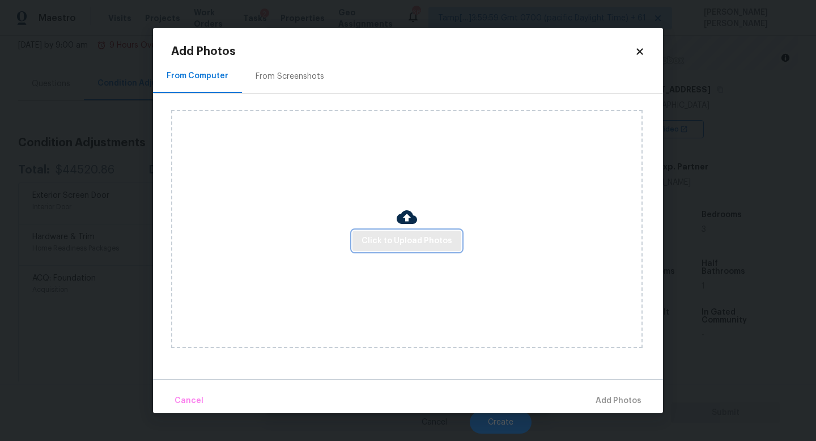
click at [416, 245] on span "Click to Upload Photos" at bounding box center [406, 241] width 91 height 14
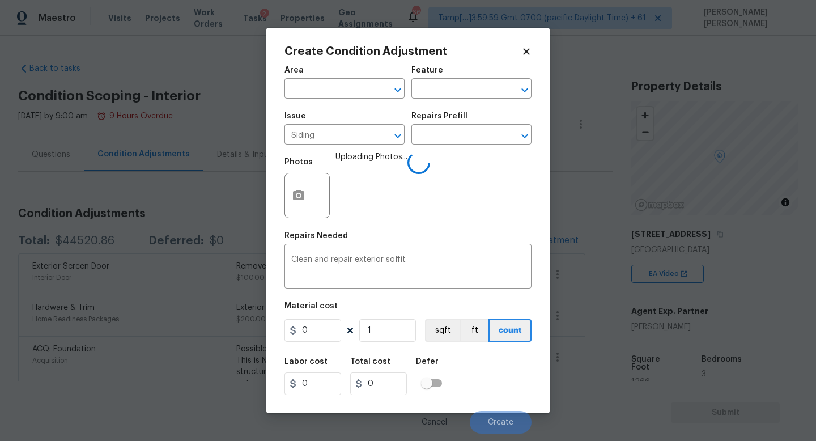
scroll to position [144, 0]
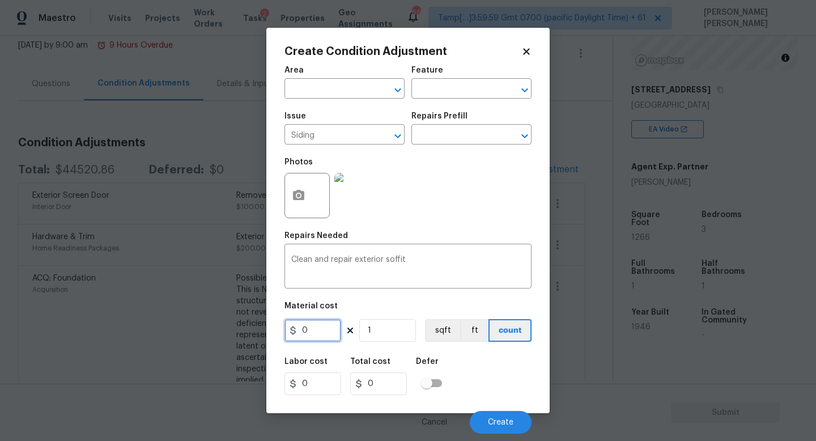
drag, startPoint x: 331, startPoint y: 332, endPoint x: 145, endPoint y: 323, distance: 186.6
click at [145, 323] on div "Create Condition Adjustment Area ​ Feature ​ Issue Siding ​ Repairs Prefill ​ P…" at bounding box center [408, 220] width 816 height 441
type input "575"
click at [514, 381] on div "Labor cost 0 Total cost 575 Defer" at bounding box center [407, 376] width 247 height 51
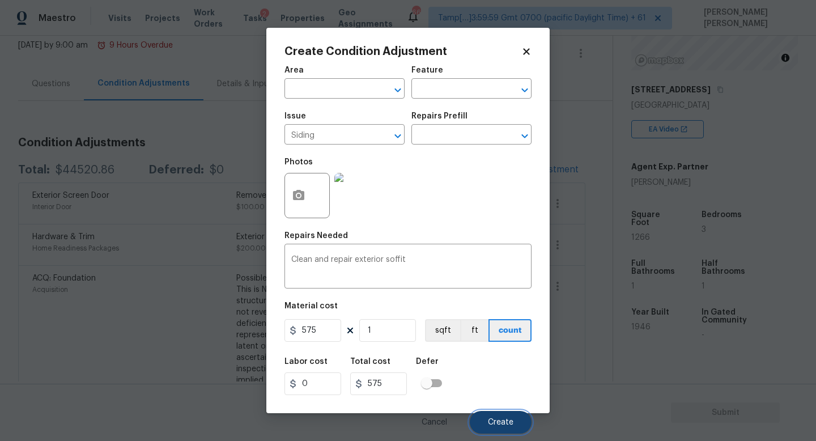
click at [505, 422] on span "Create" at bounding box center [500, 422] width 25 height 8
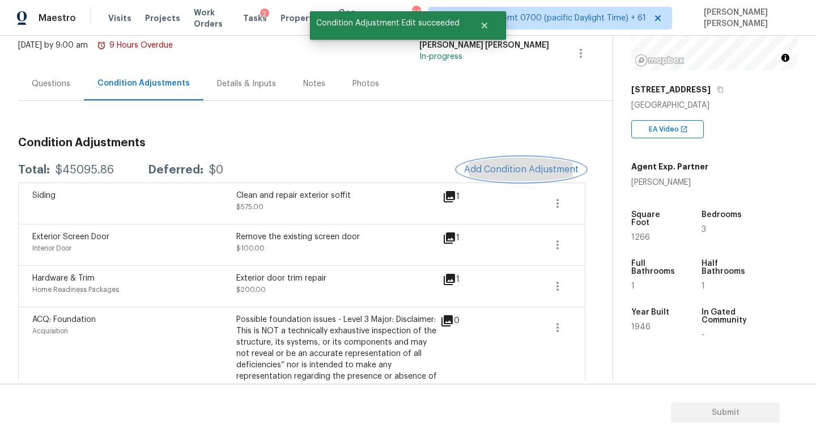
click at [535, 165] on span "Add Condition Adjustment" at bounding box center [521, 169] width 114 height 10
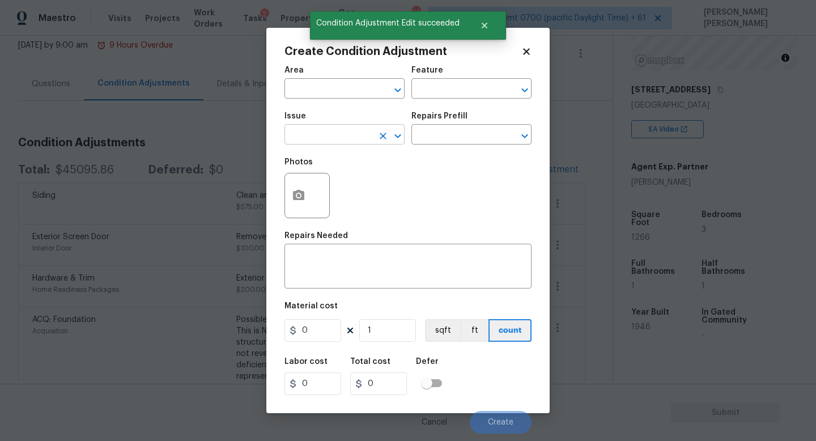
click at [344, 136] on input "text" at bounding box center [328, 136] width 88 height 18
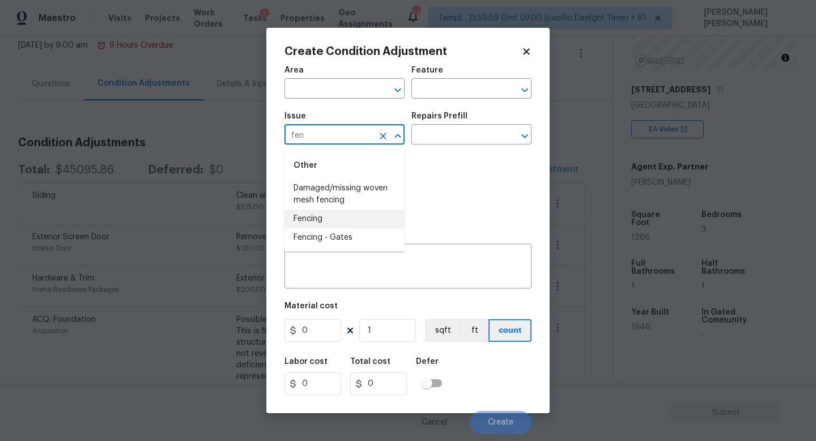
click at [335, 220] on li "Fencing" at bounding box center [344, 219] width 120 height 19
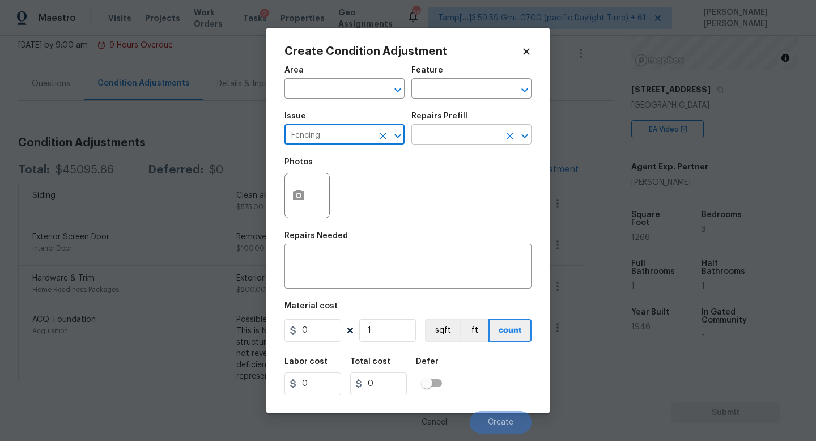
type input "Fencing"
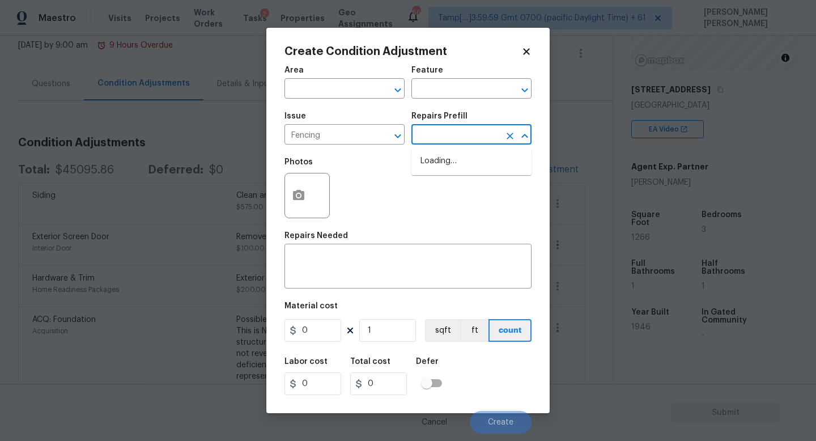
click at [457, 142] on input "text" at bounding box center [455, 136] width 88 height 18
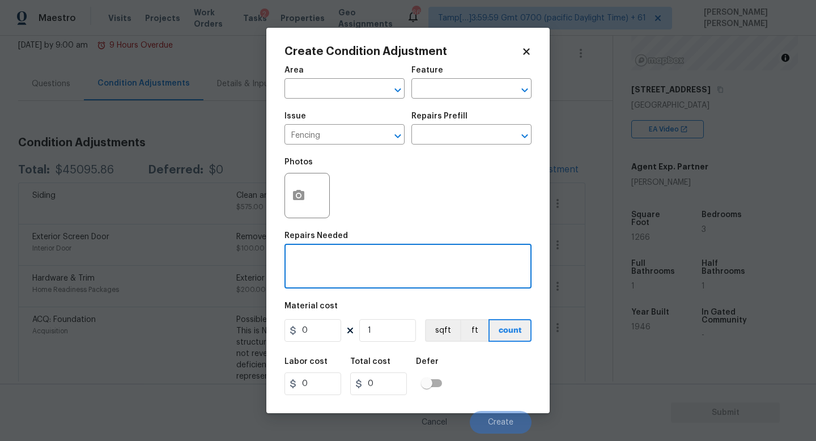
click at [343, 276] on textarea at bounding box center [407, 267] width 233 height 24
click at [309, 262] on textarea "Repalace and repaint" at bounding box center [407, 267] width 233 height 24
click at [380, 263] on textarea "Replace and repaint" at bounding box center [407, 267] width 233 height 24
type textarea "Replace and repaint fence"
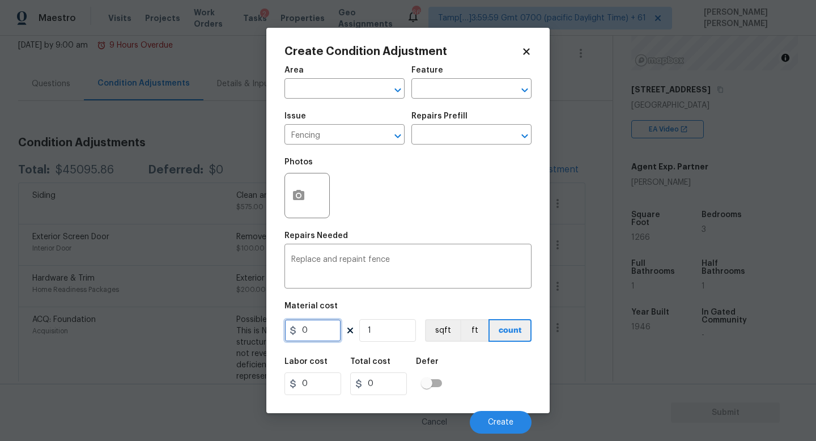
drag, startPoint x: 315, startPoint y: 336, endPoint x: 186, endPoint y: 313, distance: 131.9
click at [293, 336] on input "0" at bounding box center [312, 330] width 57 height 23
type input "5000"
click at [289, 179] on button "button" at bounding box center [298, 195] width 27 height 44
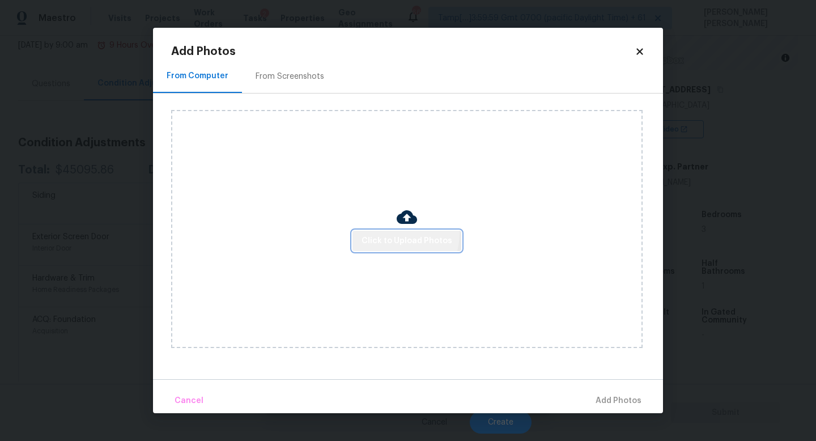
click at [397, 234] on span "Click to Upload Photos" at bounding box center [406, 241] width 91 height 14
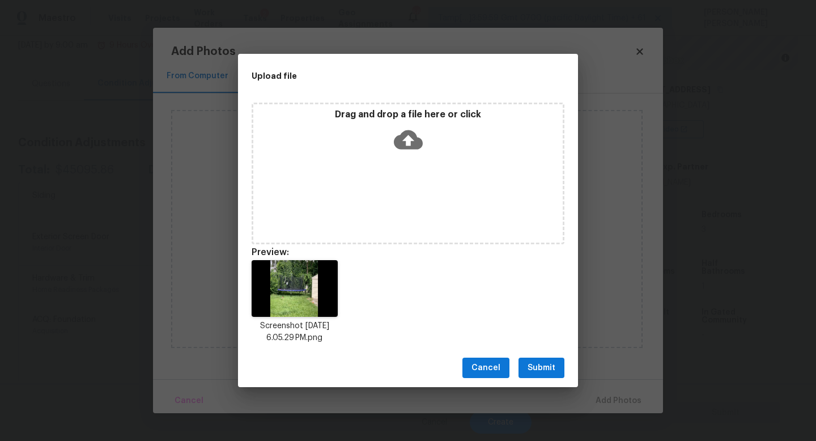
click at [536, 364] on span "Submit" at bounding box center [541, 368] width 28 height 14
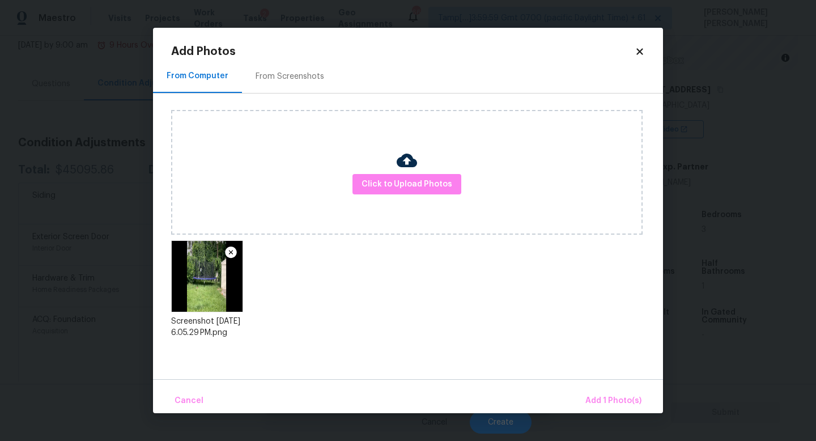
click at [611, 386] on div "Cancel Add 1 Photo(s)" at bounding box center [408, 396] width 510 height 34
click at [608, 392] on button "Add 1 Photo(s)" at bounding box center [613, 401] width 65 height 24
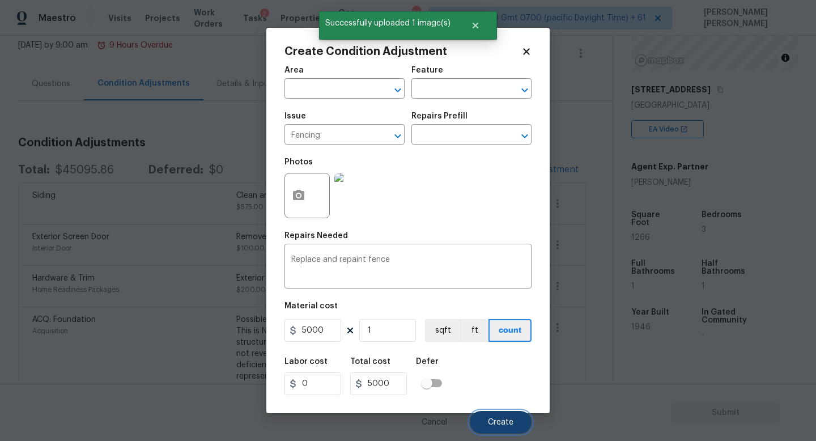
click at [499, 419] on span "Create" at bounding box center [500, 422] width 25 height 8
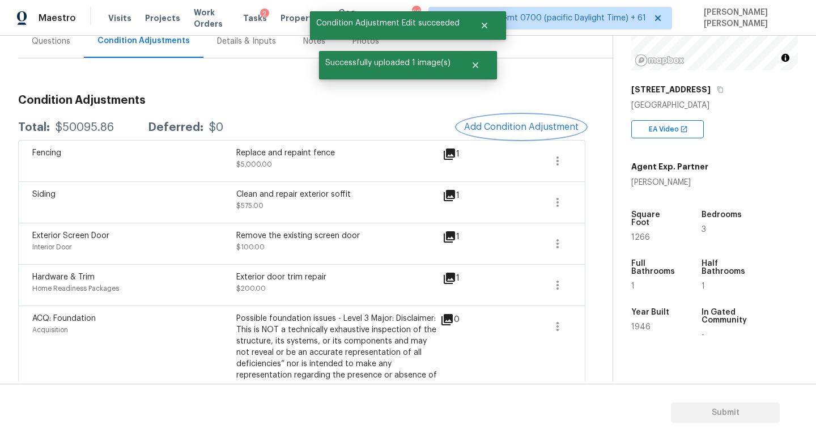
scroll to position [118, 0]
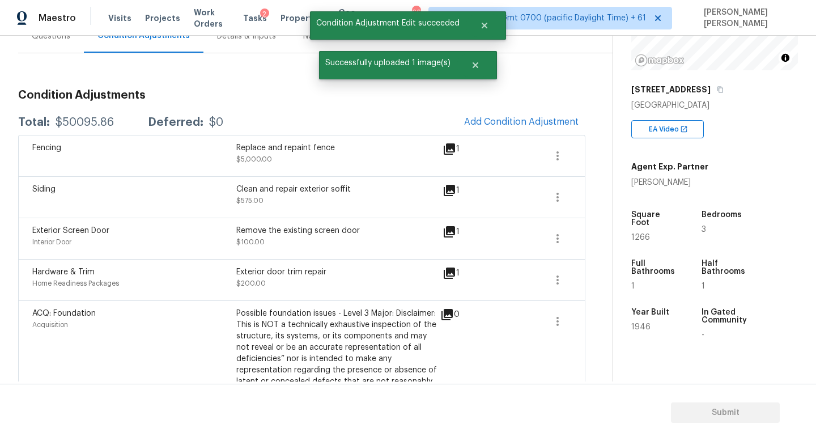
click at [317, 366] on div "Possible foundation issues - Level 3 Major: Disclaimer: This is NOT a technical…" at bounding box center [338, 364] width 204 height 113
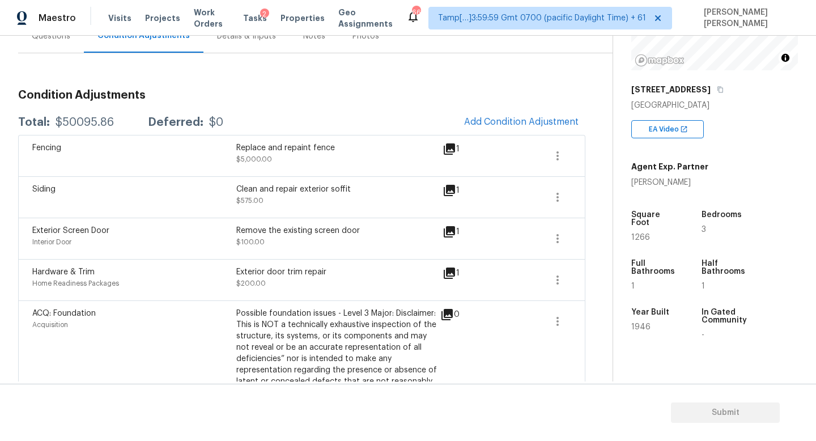
scroll to position [60, 0]
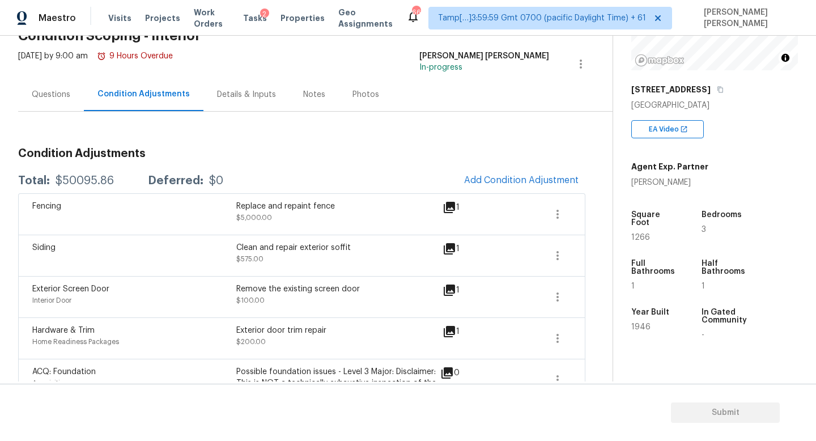
click at [54, 103] on div "Questions" at bounding box center [51, 94] width 66 height 33
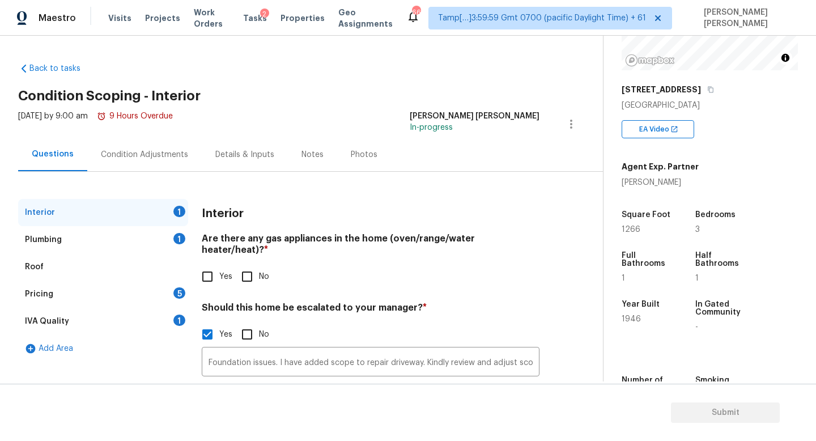
scroll to position [78, 0]
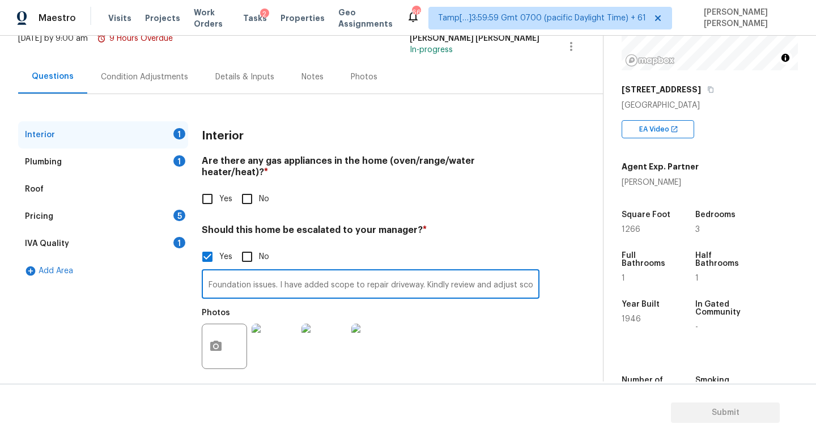
click at [327, 272] on input "Foundation issues. I have added scope to repair driveway. Kindly review and adj…" at bounding box center [371, 285] width 338 height 27
click at [321, 275] on input "Foundation issues. I have added scope to repair driveway. Kindly review and adj…" at bounding box center [371, 285] width 338 height 27
click at [375, 274] on input "Foundation issues. I have added scope to repair driveway. Kindly review and adj…" at bounding box center [371, 285] width 338 height 27
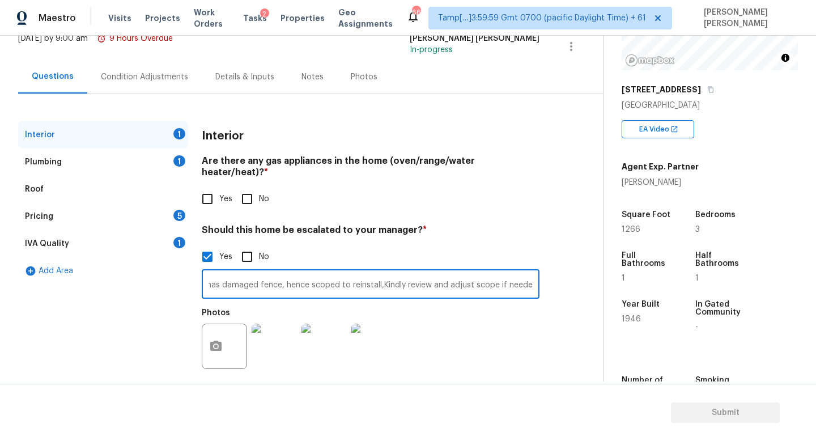
type input "Foundation issues. I have added scope to repair driveway. The yard has damaged …"
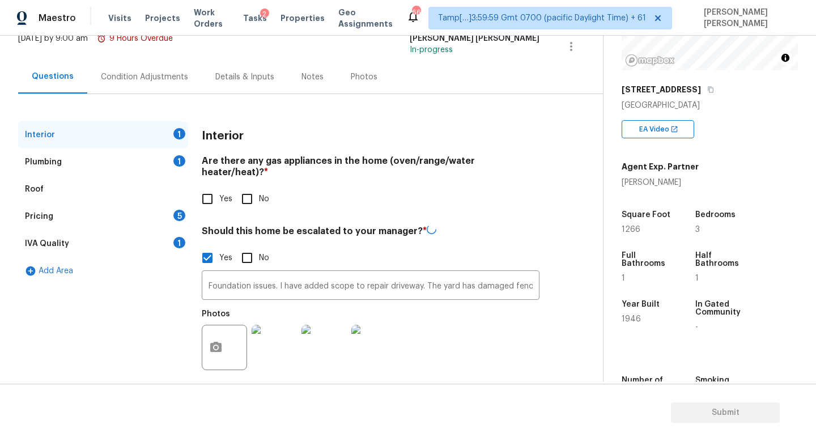
click at [141, 72] on div "Condition Adjustments" at bounding box center [144, 76] width 87 height 11
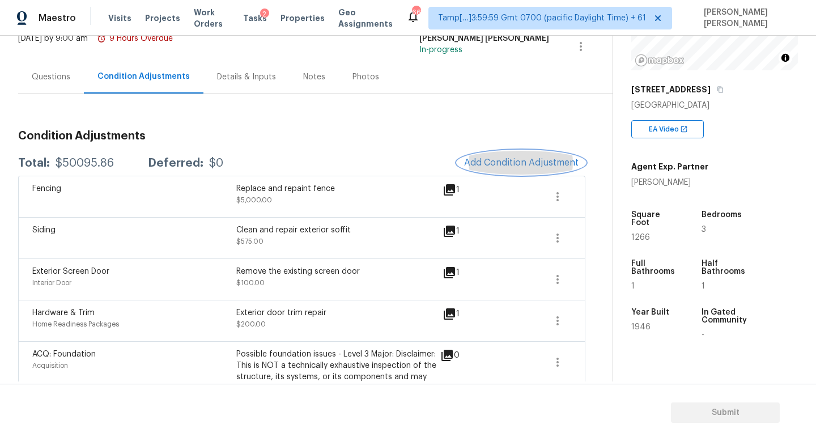
click at [515, 159] on span "Add Condition Adjustment" at bounding box center [521, 162] width 114 height 10
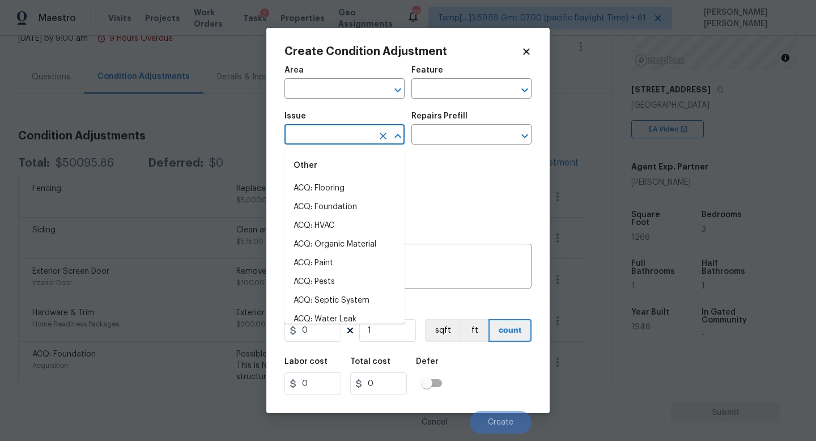
click at [312, 134] on input "text" at bounding box center [328, 136] width 88 height 18
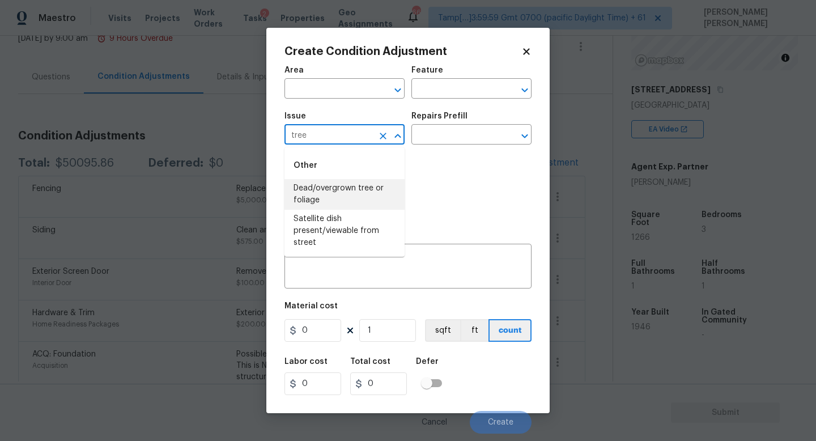
click at [321, 195] on li "Dead/overgrown tree or foliage" at bounding box center [344, 194] width 120 height 31
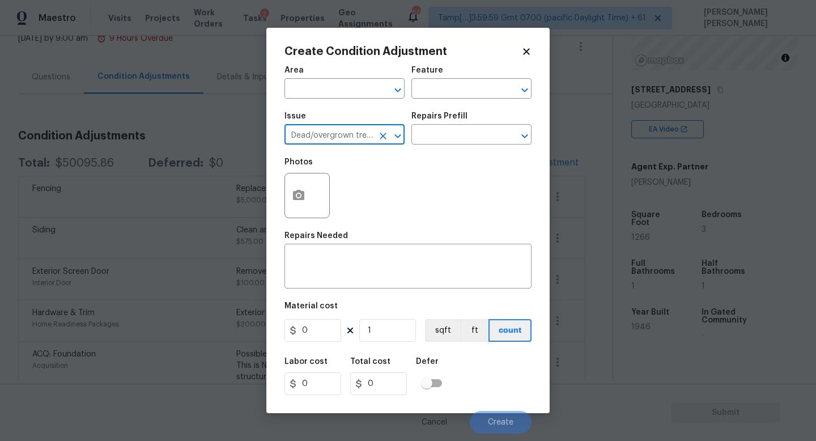
type input "Dead/overgrown tree or foliage"
drag, startPoint x: 317, startPoint y: 327, endPoint x: 155, endPoint y: 327, distance: 161.4
click at [155, 327] on div "Create Condition Adjustment Area ​ Feature ​ Issue Dead/overgrown tree or folia…" at bounding box center [408, 220] width 816 height 441
type input "100"
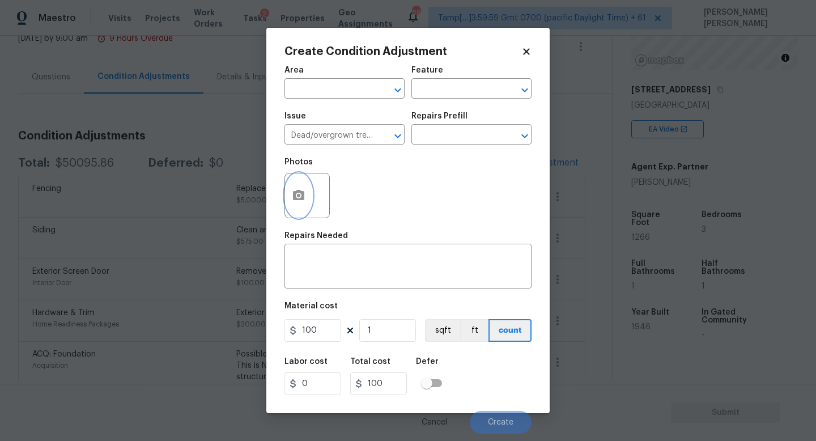
click at [305, 188] on button "button" at bounding box center [298, 195] width 27 height 44
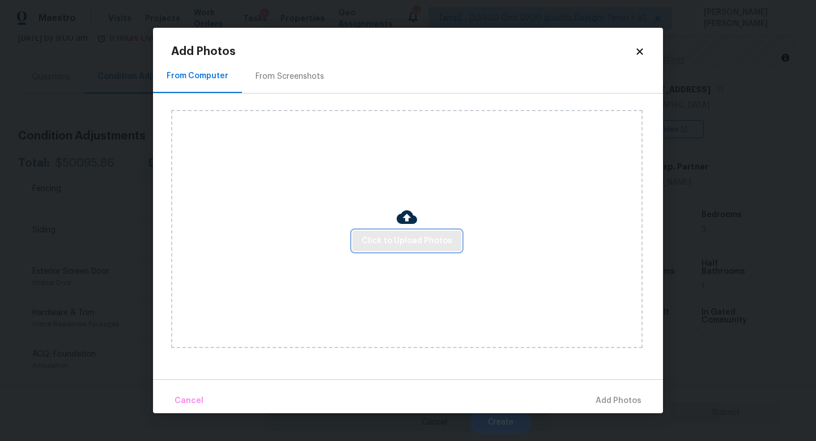
click at [402, 234] on span "Click to Upload Photos" at bounding box center [406, 241] width 91 height 14
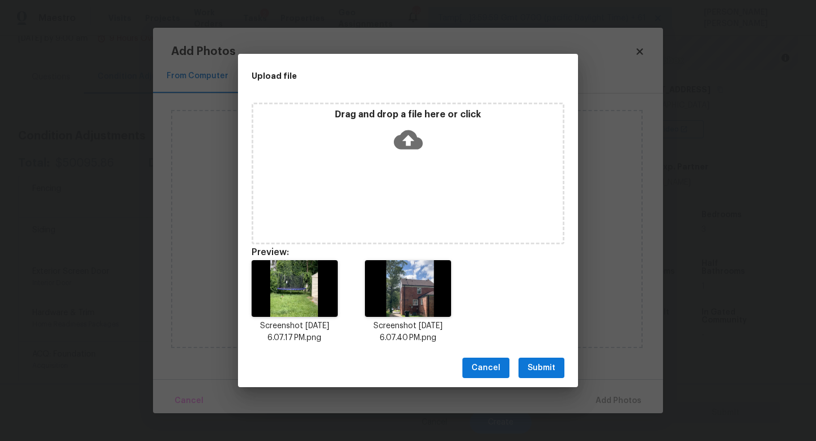
click at [546, 366] on span "Submit" at bounding box center [541, 368] width 28 height 14
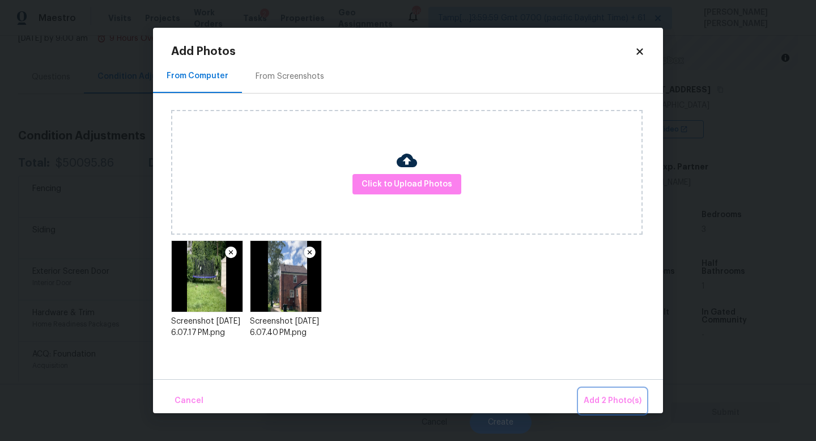
click at [616, 401] on span "Add 2 Photo(s)" at bounding box center [612, 401] width 58 height 14
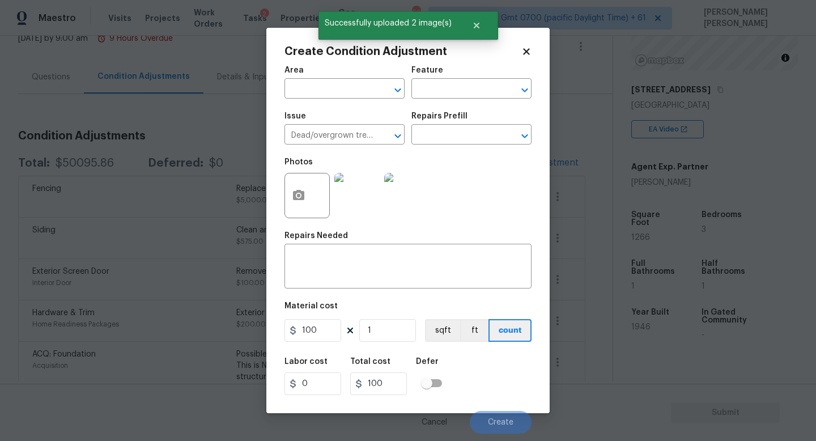
click at [403, 194] on img at bounding box center [406, 195] width 45 height 45
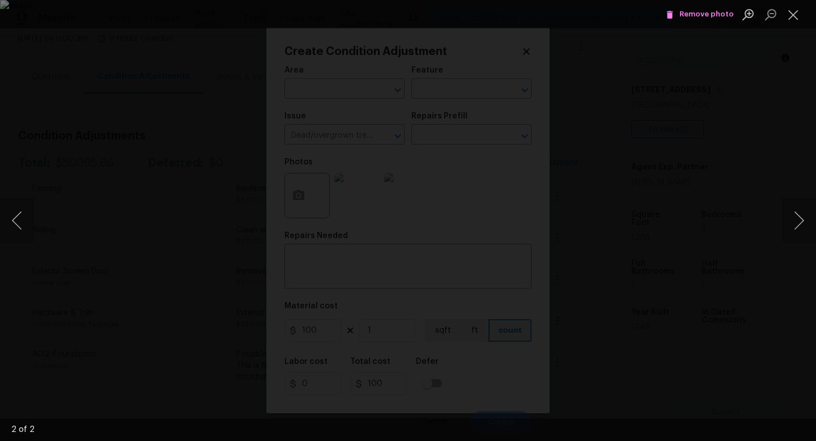
click at [708, 14] on span "Remove photo" at bounding box center [699, 14] width 68 height 13
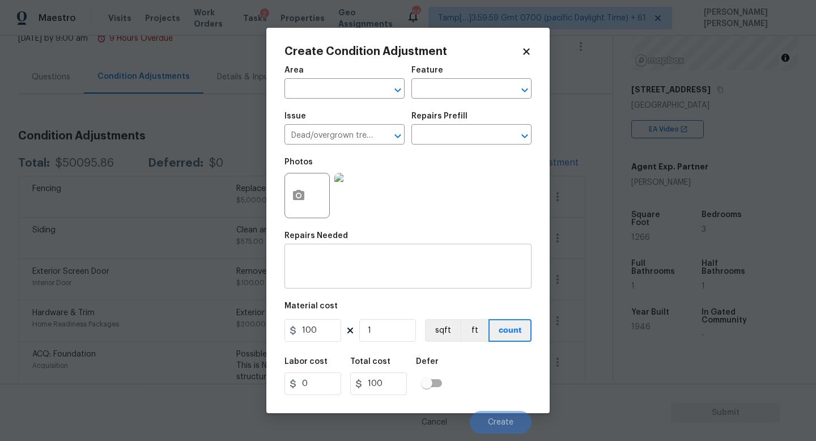
click at [398, 276] on textarea at bounding box center [407, 267] width 233 height 24
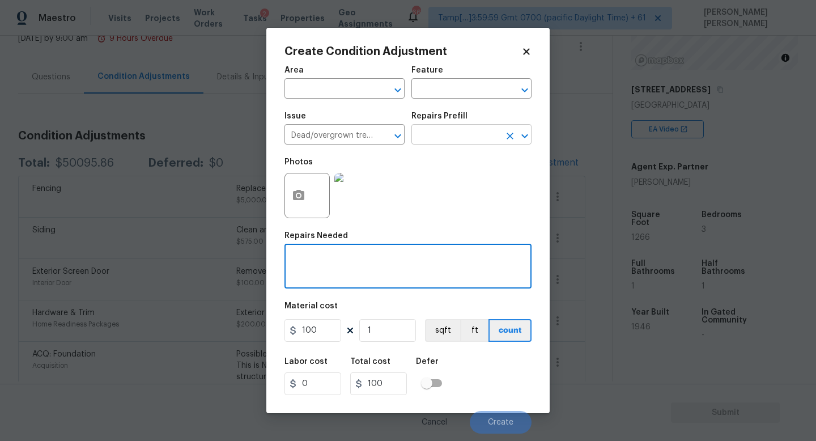
click at [457, 140] on input "text" at bounding box center [455, 136] width 88 height 18
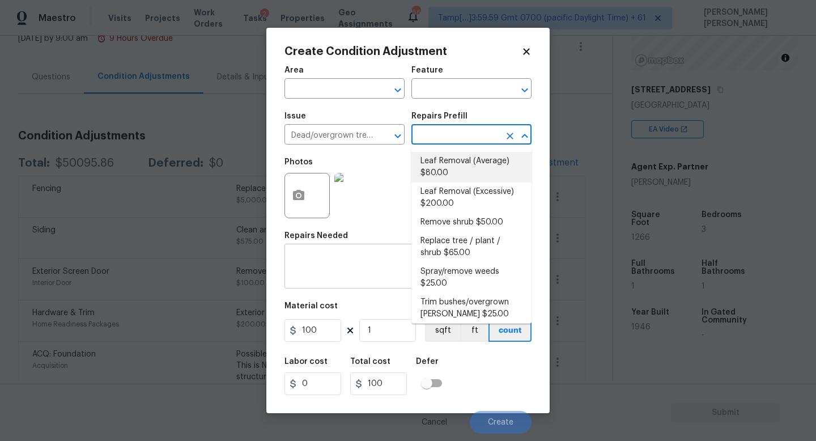
click at [353, 263] on textarea at bounding box center [407, 267] width 233 height 24
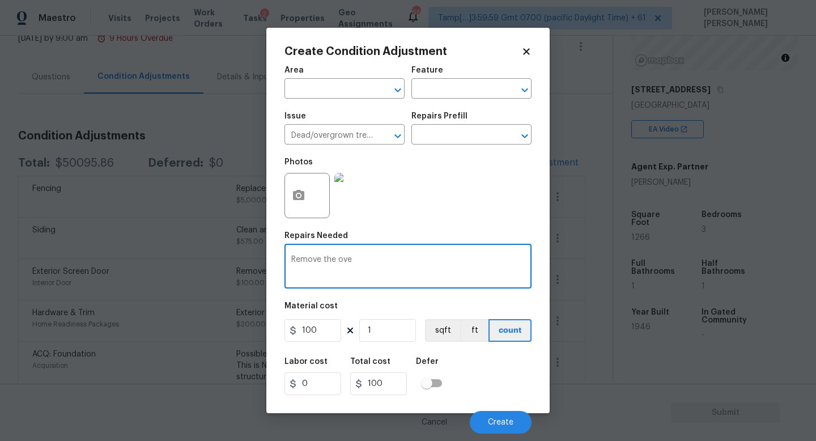
type textarea "Remove the over"
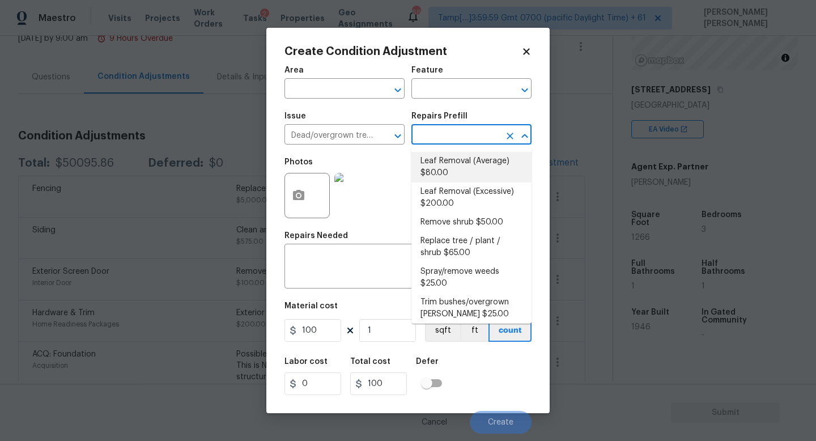
click at [461, 139] on input "text" at bounding box center [455, 136] width 88 height 18
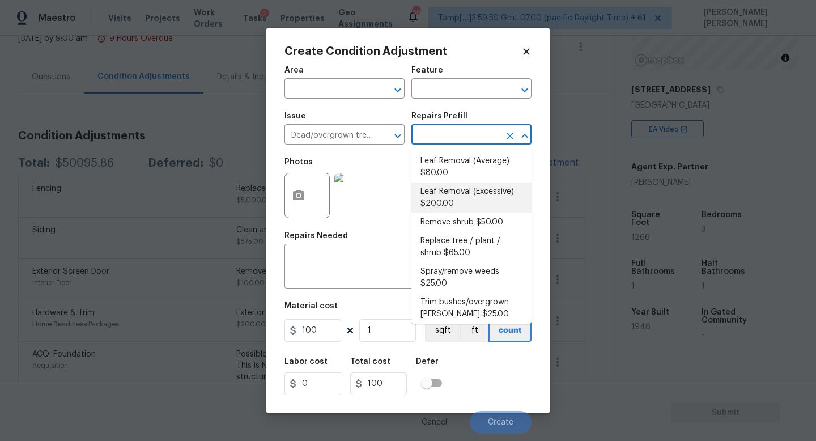
scroll to position [23, 0]
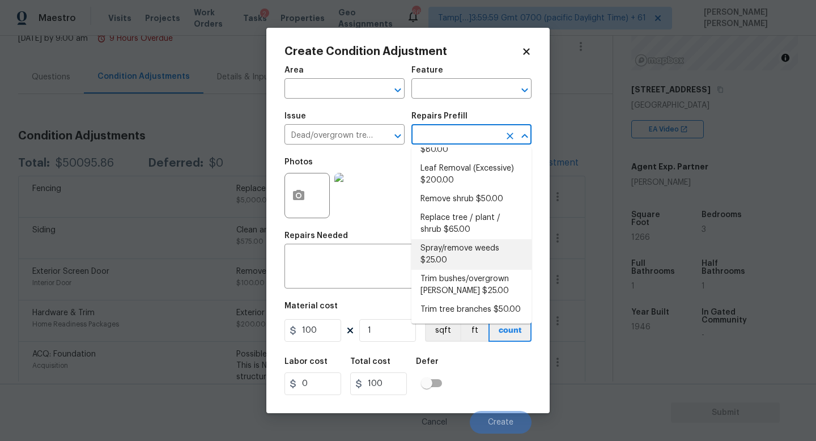
click at [462, 246] on li "Spray/remove weeds $25.00" at bounding box center [471, 254] width 120 height 31
type textarea "Spray for weeds in all beds/walkways/driveway or areas identified by HPM."
type input "25"
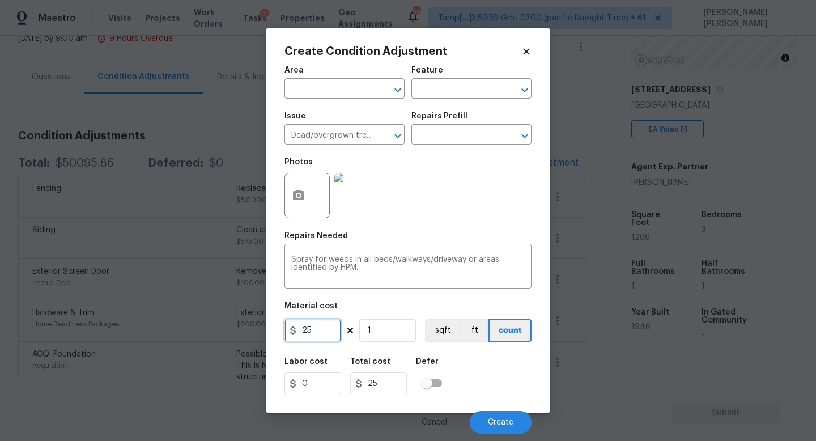
drag, startPoint x: 331, startPoint y: 331, endPoint x: 165, endPoint y: 330, distance: 165.4
click at [165, 330] on div "Create Condition Adjustment Area ​ Feature ​ Issue Dead/overgrown tree or folia…" at bounding box center [408, 220] width 816 height 441
type input "100"
click at [498, 378] on div "Labor cost 0 Total cost 100 Defer" at bounding box center [407, 376] width 247 height 51
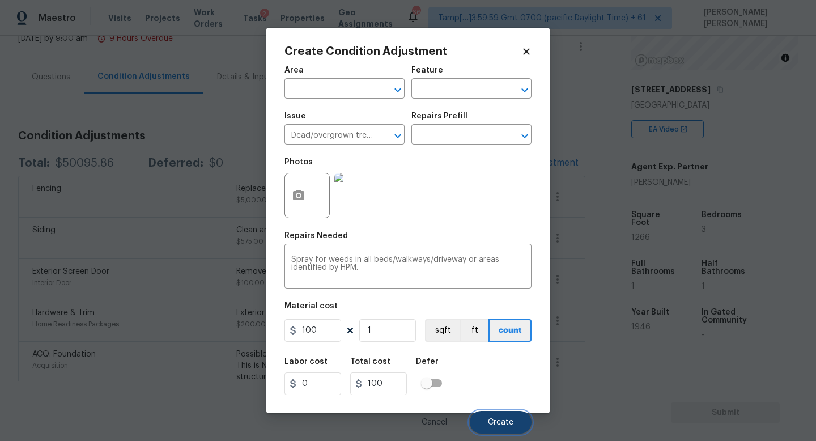
click at [507, 427] on button "Create" at bounding box center [501, 422] width 62 height 23
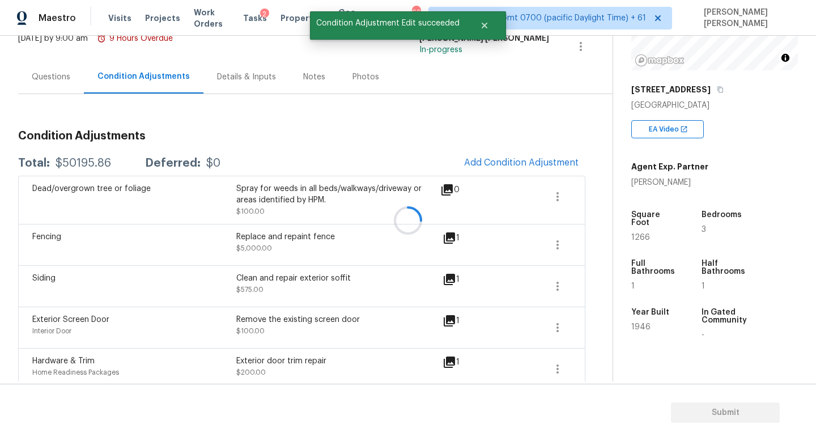
click at [516, 155] on div at bounding box center [408, 220] width 816 height 441
click at [506, 164] on span "Add Condition Adjustment" at bounding box center [521, 162] width 114 height 10
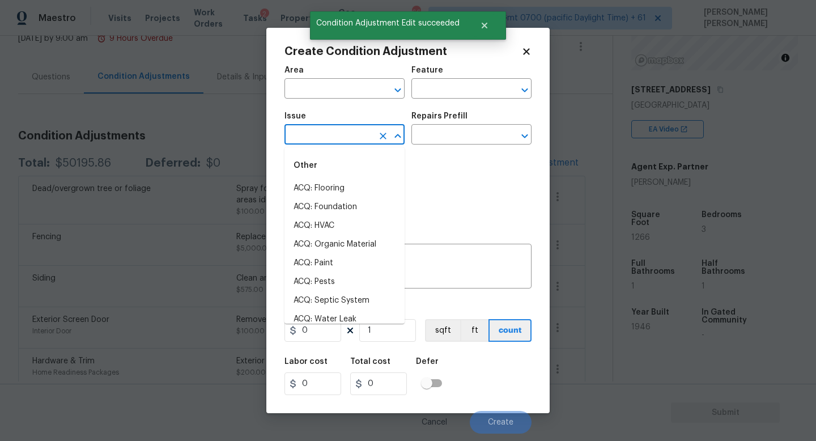
click at [297, 136] on input "text" at bounding box center [328, 136] width 88 height 18
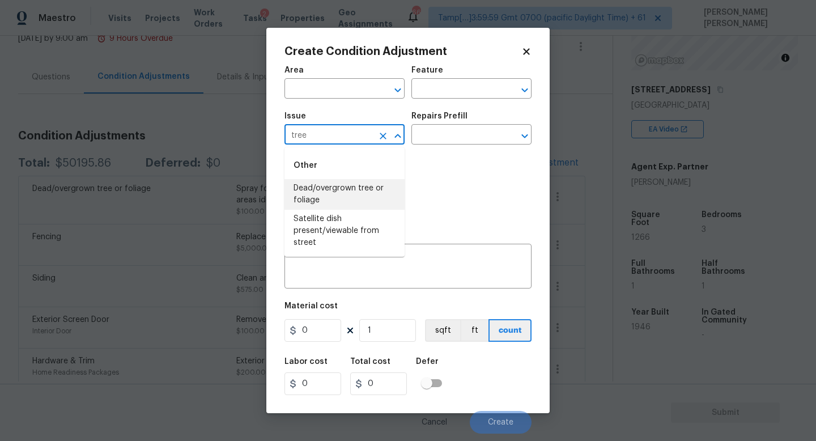
click at [332, 194] on li "Dead/overgrown tree or foliage" at bounding box center [344, 194] width 120 height 31
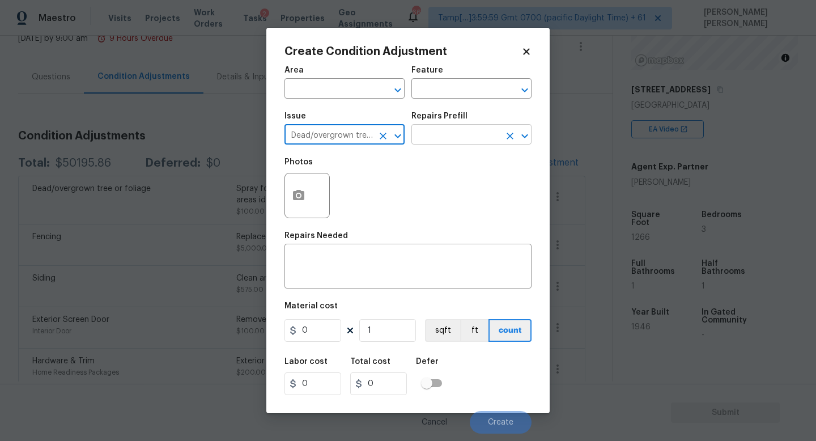
type input "Dead/overgrown tree or foliage"
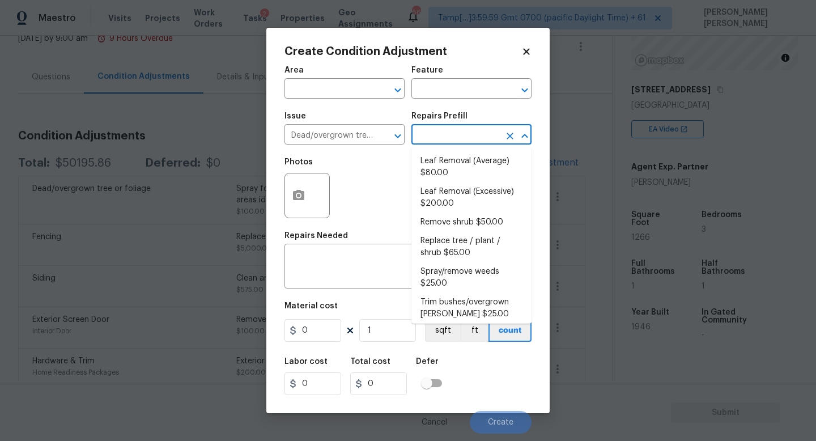
click at [475, 142] on input "text" at bounding box center [455, 136] width 88 height 18
type input "trim"
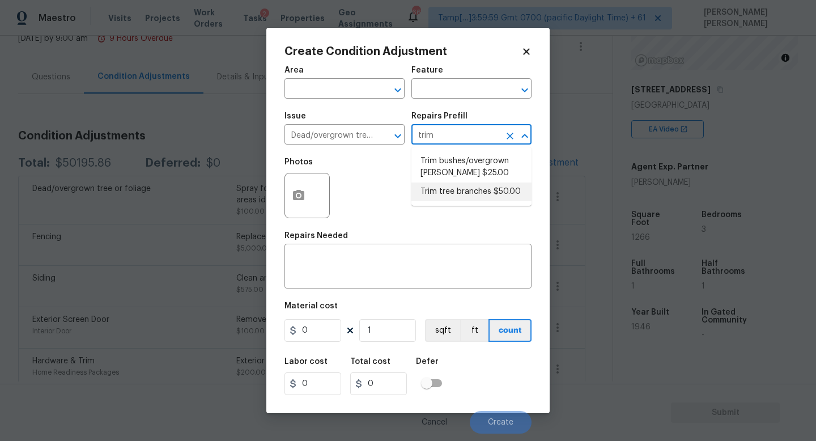
click at [495, 190] on li "Trim tree branches $50.00" at bounding box center [471, 191] width 120 height 19
type textarea "Trim back overgrown tree branches in contact with home & branches hanging low o…"
type input "50"
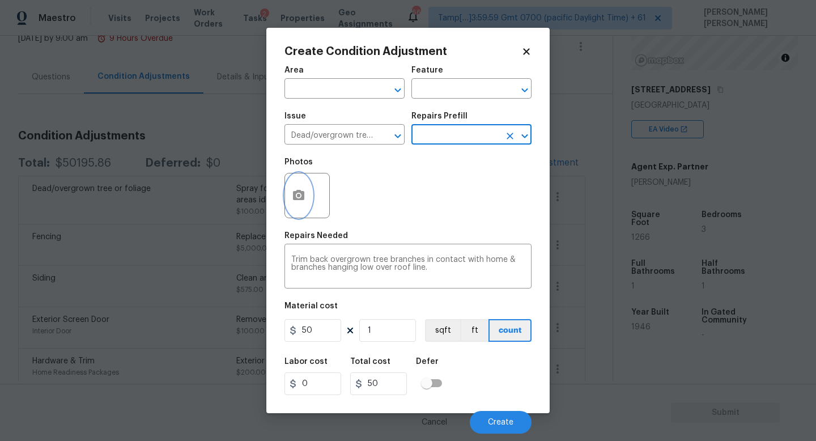
click at [311, 200] on button "button" at bounding box center [298, 195] width 27 height 44
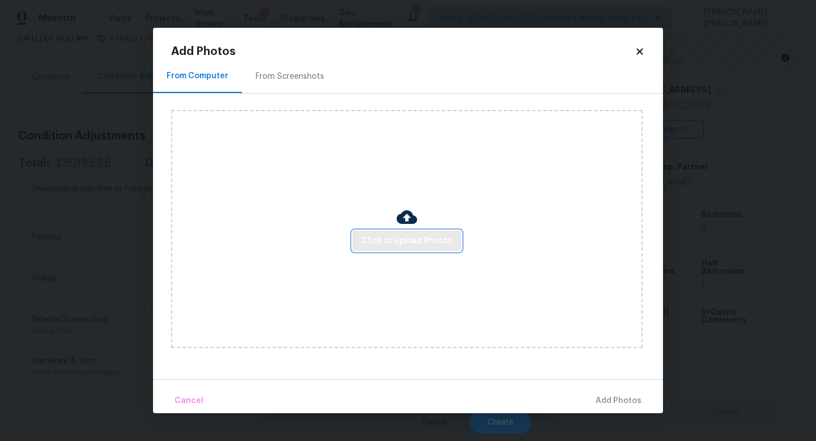
click at [417, 244] on span "Click to Upload Photos" at bounding box center [406, 241] width 91 height 14
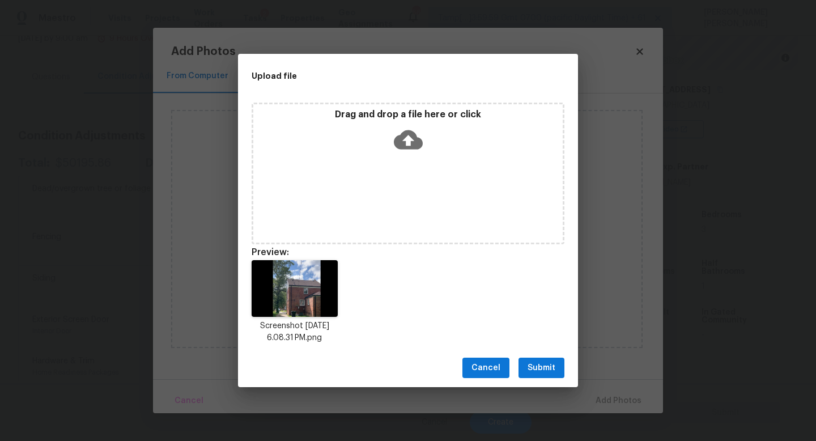
click at [532, 362] on span "Submit" at bounding box center [541, 368] width 28 height 14
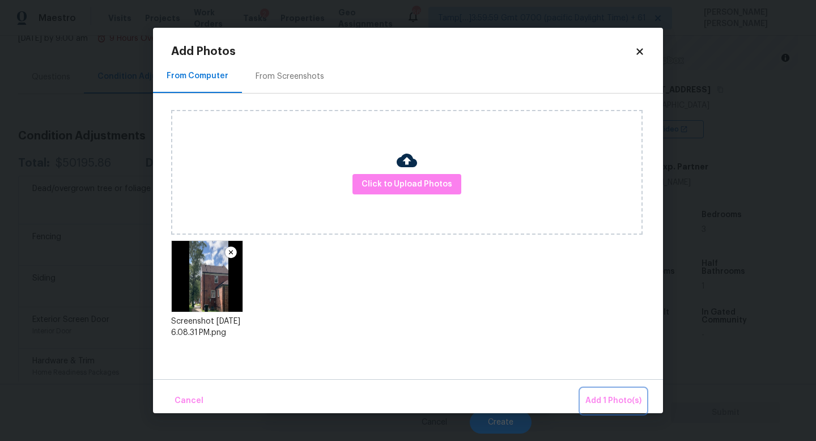
click at [612, 390] on button "Add 1 Photo(s)" at bounding box center [613, 401] width 65 height 24
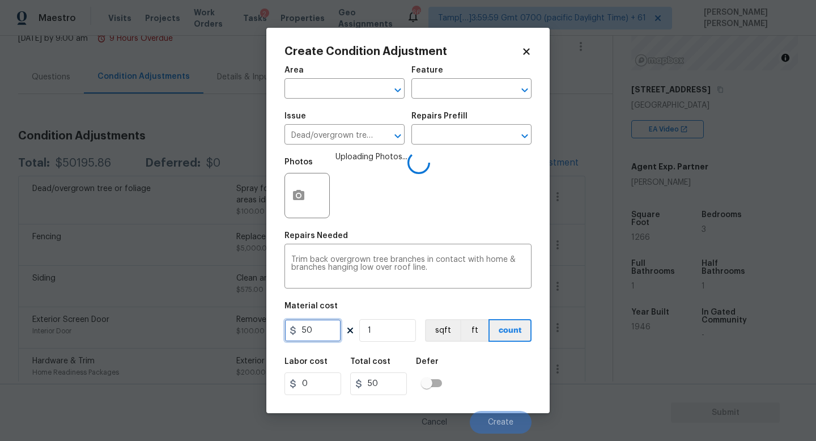
drag, startPoint x: 320, startPoint y: 334, endPoint x: 61, endPoint y: 334, distance: 258.8
click at [61, 334] on div "Create Condition Adjustment Area ​ Feature ​ Issue Dead/overgrown tree or folia…" at bounding box center [408, 220] width 816 height 441
type input "100"
click at [482, 364] on div "Labor cost 0 Total cost 100 Defer" at bounding box center [407, 376] width 247 height 51
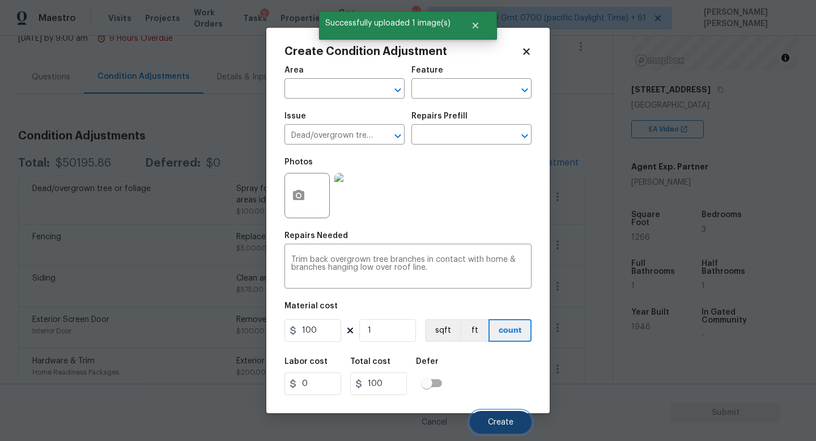
click at [489, 417] on button "Create" at bounding box center [501, 422] width 62 height 23
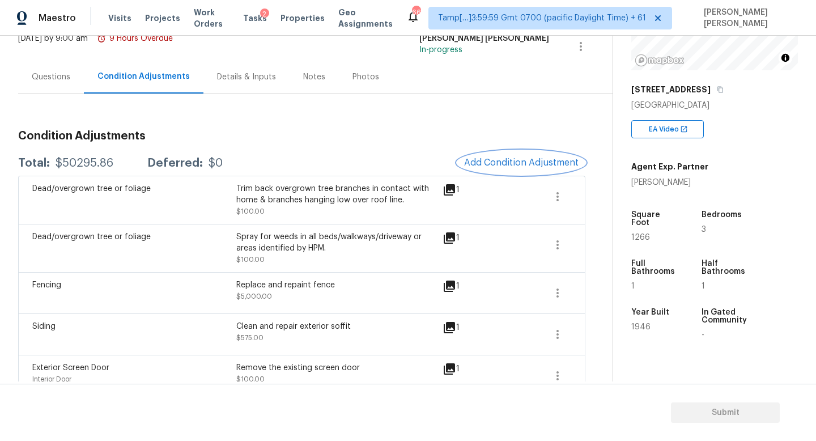
click at [518, 161] on span "Add Condition Adjustment" at bounding box center [521, 162] width 114 height 10
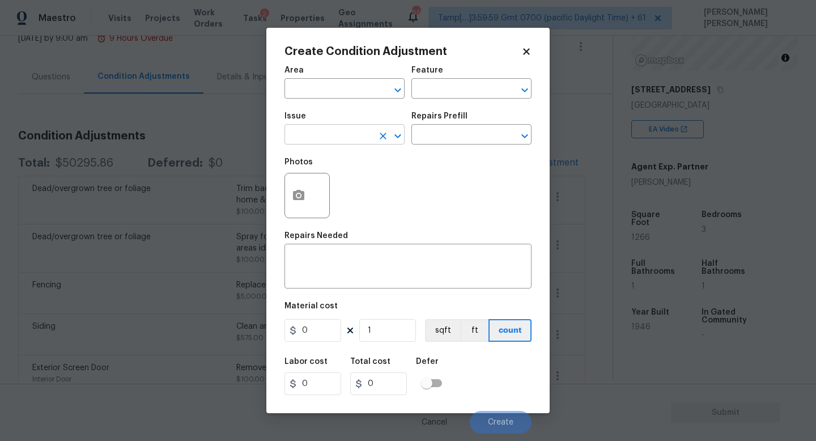
click at [346, 133] on input "text" at bounding box center [328, 136] width 88 height 18
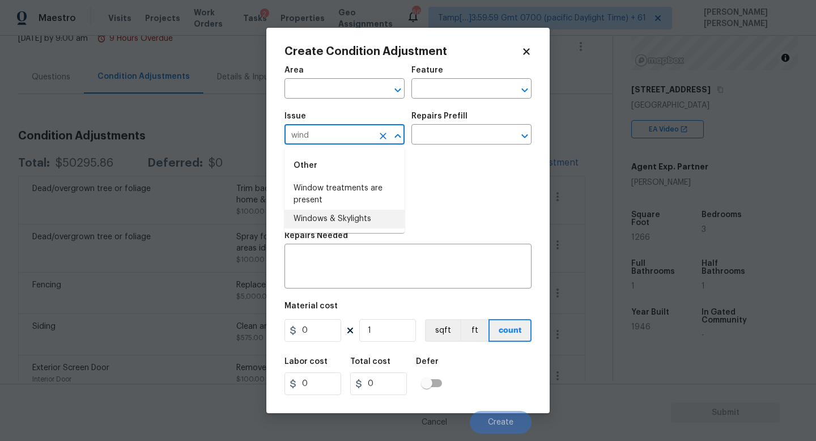
click at [338, 223] on li "Windows & Skylights" at bounding box center [344, 219] width 120 height 19
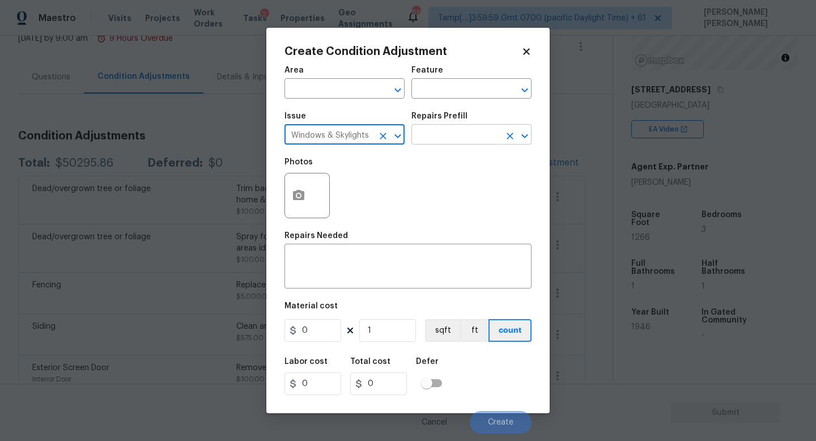
type input "Windows & Skylights"
click at [463, 127] on input "text" at bounding box center [455, 136] width 88 height 18
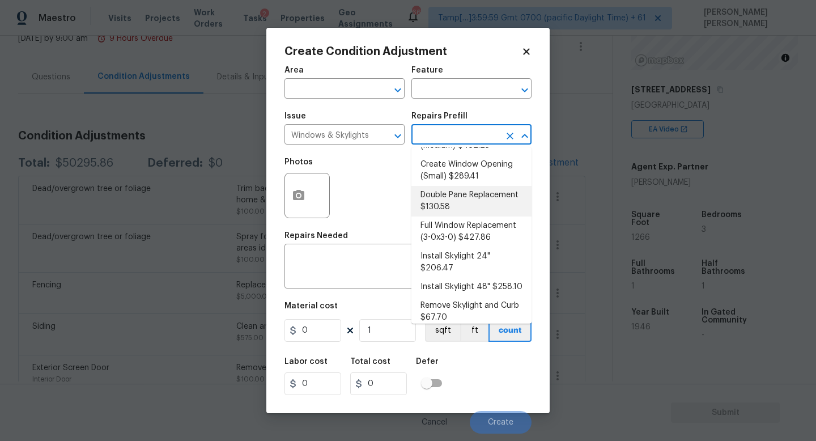
scroll to position [77, 0]
click at [468, 227] on li "Full Window Replacement (3-0x3-0) $427.86" at bounding box center [471, 231] width 120 height 31
type textarea "Remove and replace the 3-0 x 3-0 vinyl double hung, dual pane window with new. …"
type input "427.86"
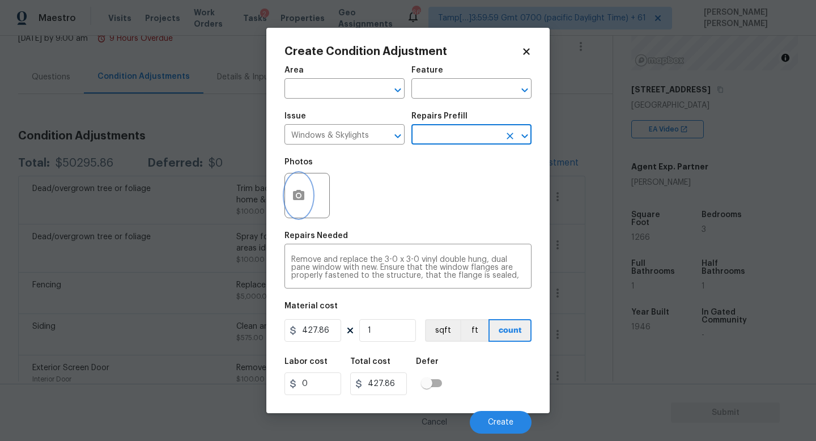
click at [301, 201] on icon "button" at bounding box center [299, 196] width 14 height 14
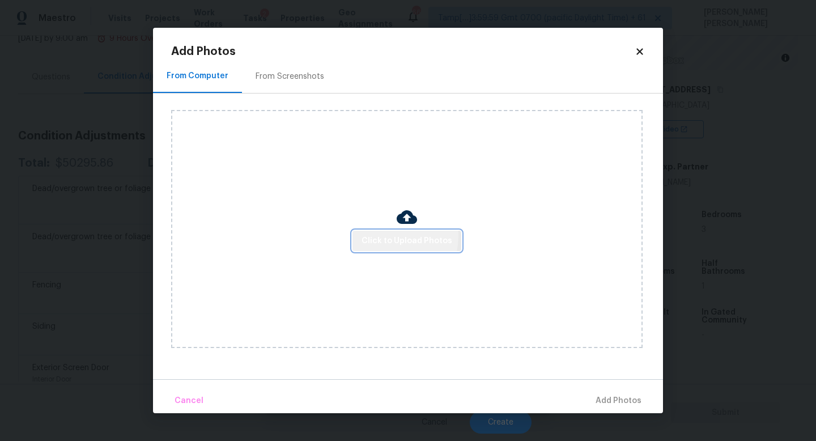
click at [381, 235] on span "Click to Upload Photos" at bounding box center [406, 241] width 91 height 14
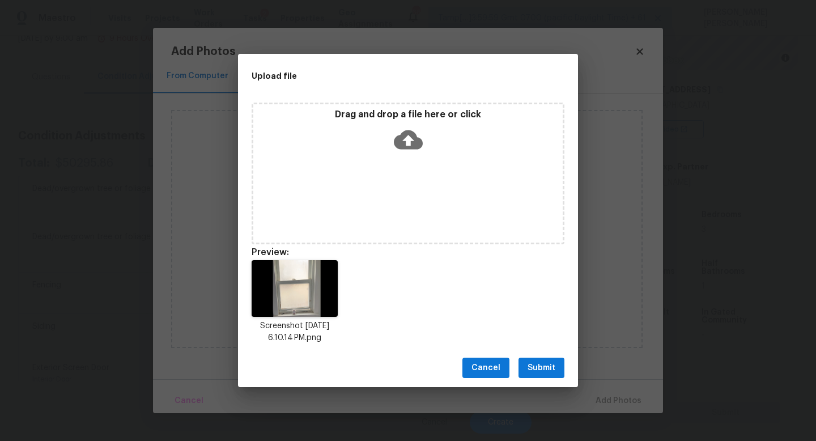
click at [540, 365] on span "Submit" at bounding box center [541, 368] width 28 height 14
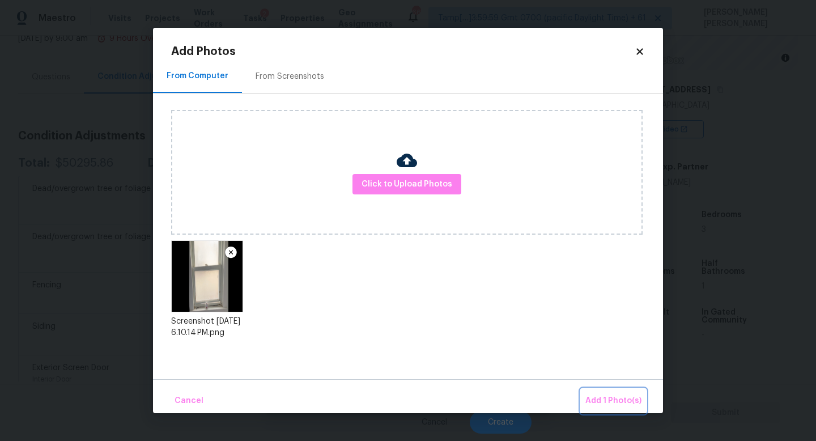
click at [614, 401] on span "Add 1 Photo(s)" at bounding box center [613, 401] width 56 height 14
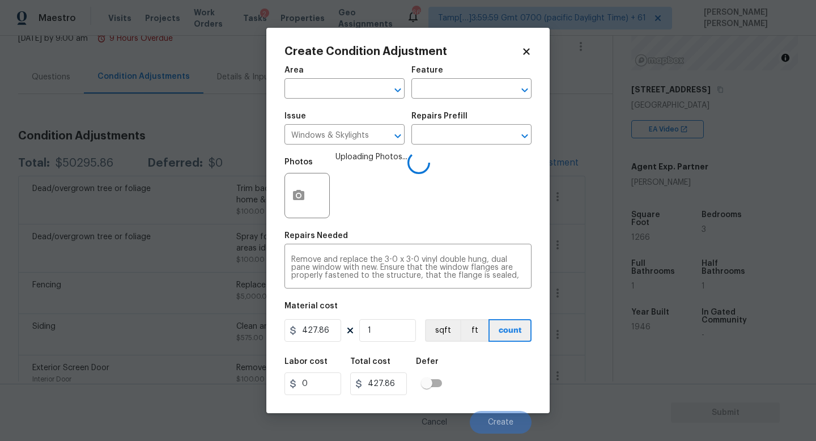
click at [530, 50] on icon at bounding box center [526, 51] width 10 height 10
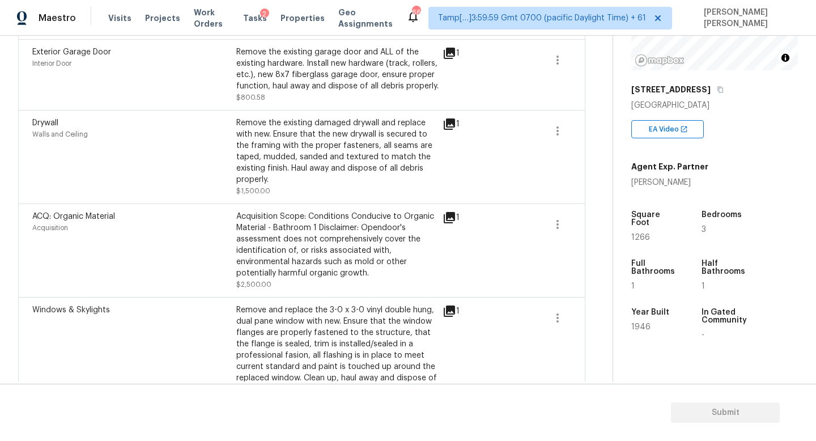
scroll to position [1348, 0]
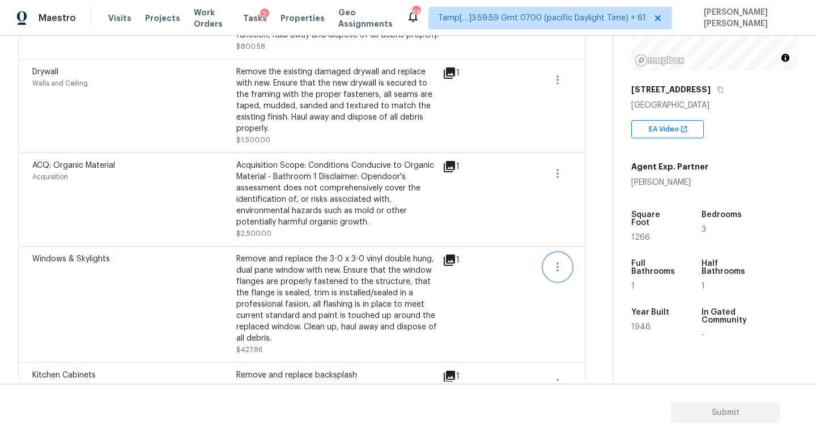
click at [561, 260] on icon "button" at bounding box center [557, 267] width 14 height 14
click at [612, 259] on div "Edit" at bounding box center [622, 256] width 88 height 11
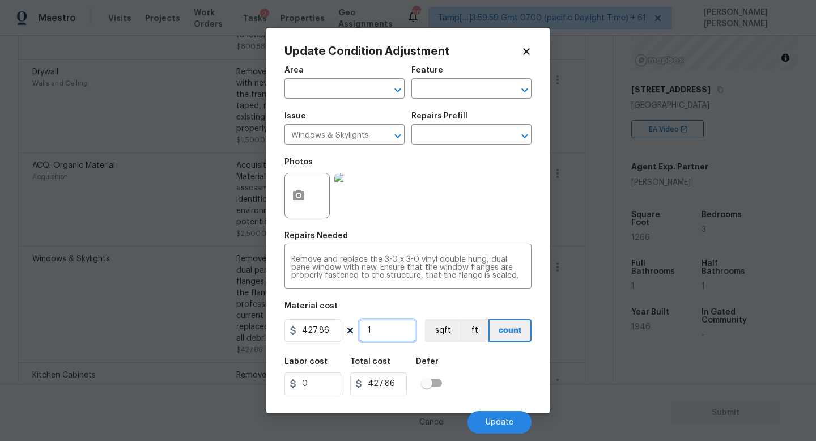
drag, startPoint x: 385, startPoint y: 325, endPoint x: 363, endPoint y: 323, distance: 21.6
click at [367, 325] on input "1" at bounding box center [387, 330] width 57 height 23
type input "2"
type input "855.72"
type input "2"
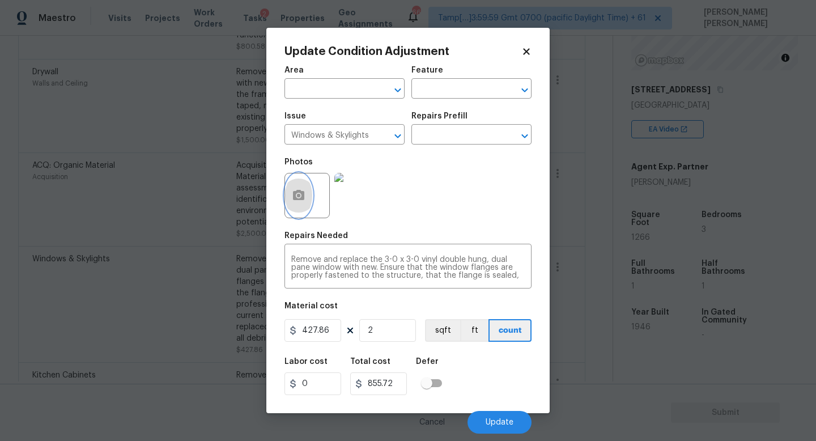
click at [298, 180] on button "button" at bounding box center [298, 195] width 27 height 44
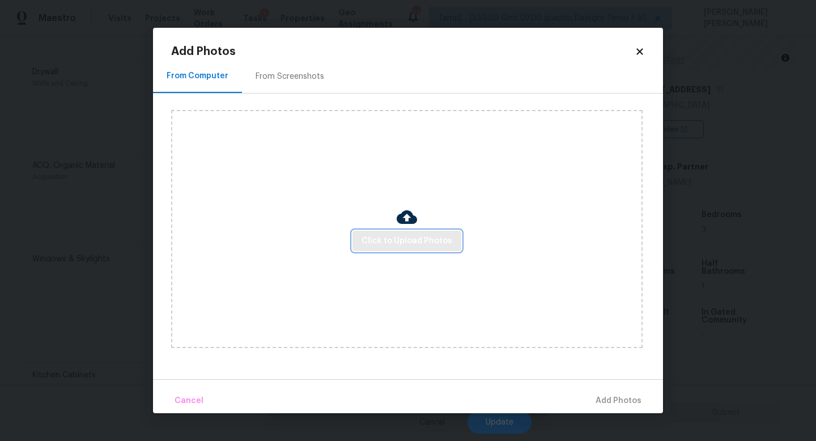
click at [406, 242] on span "Click to Upload Photos" at bounding box center [406, 241] width 91 height 14
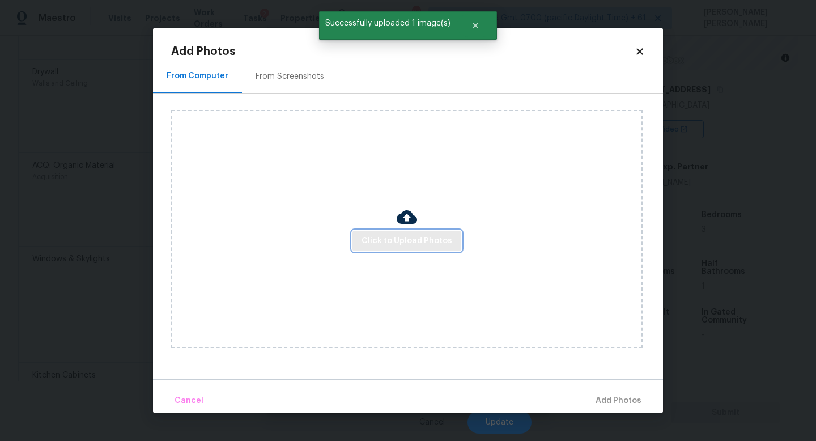
click at [431, 243] on span "Click to Upload Photos" at bounding box center [406, 241] width 91 height 14
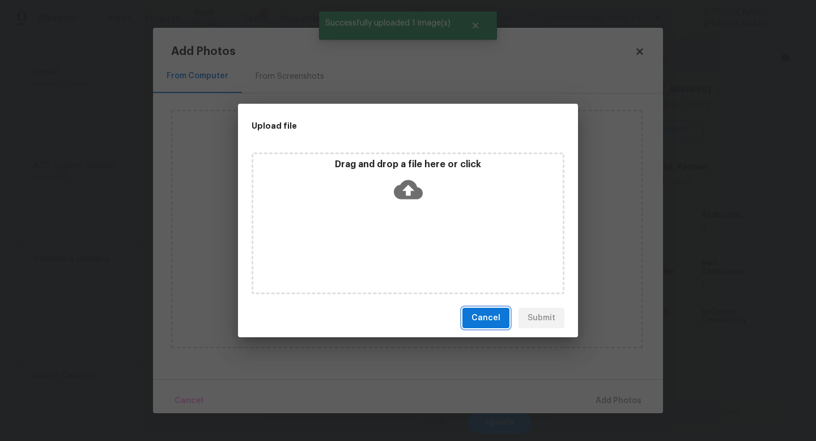
click at [492, 318] on span "Cancel" at bounding box center [485, 318] width 29 height 14
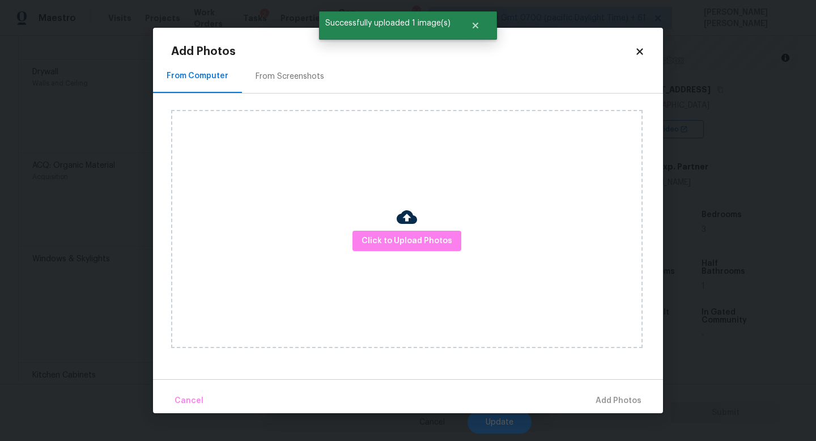
click at [642, 53] on icon at bounding box center [639, 51] width 10 height 10
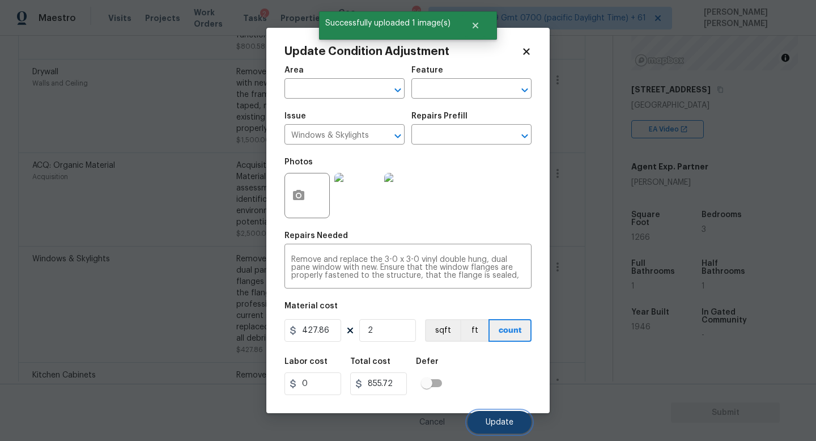
click at [505, 421] on span "Update" at bounding box center [499, 422] width 28 height 8
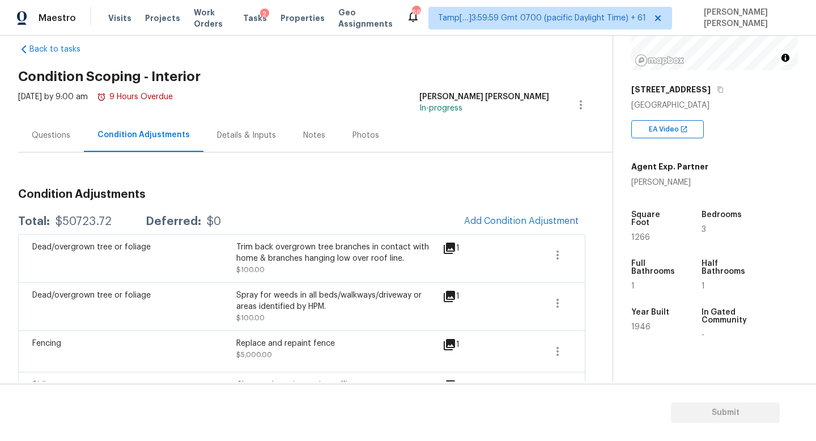
scroll to position [21, 0]
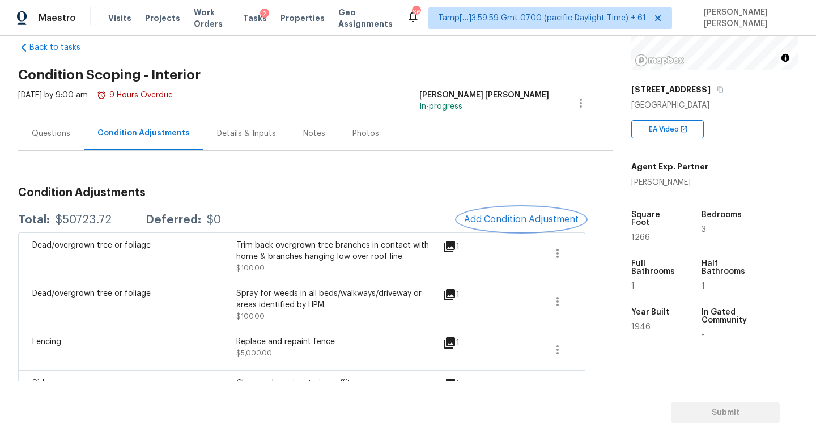
click at [518, 215] on span "Add Condition Adjustment" at bounding box center [521, 219] width 114 height 10
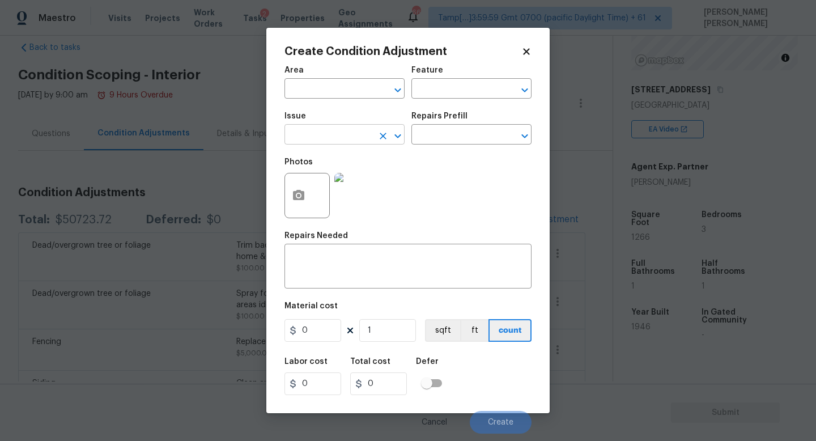
click at [308, 133] on input "text" at bounding box center [328, 136] width 88 height 18
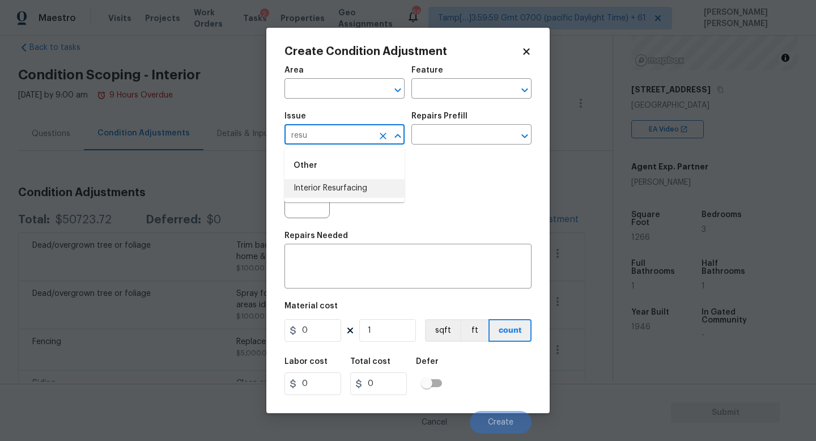
click at [349, 184] on li "Interior Resurfacing" at bounding box center [344, 188] width 120 height 19
type input "Interior Resurfacing"
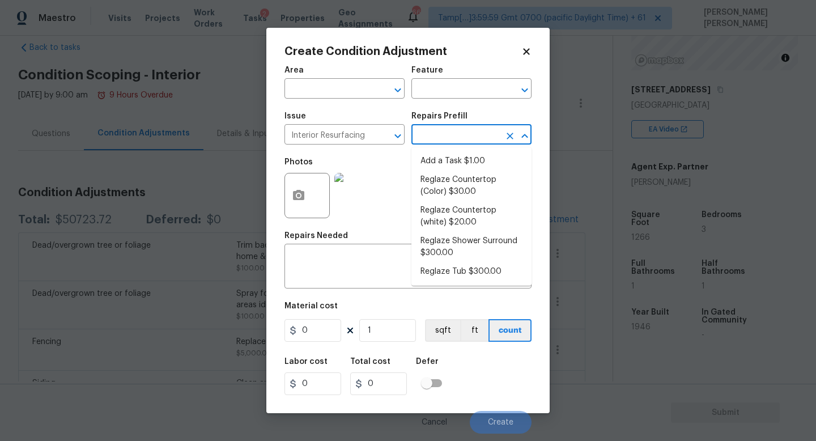
click at [446, 131] on input "text" at bounding box center [455, 136] width 88 height 18
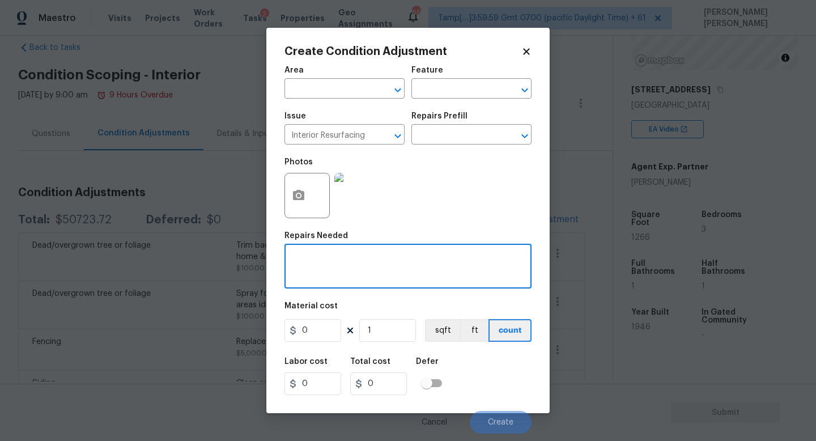
click at [373, 265] on textarea at bounding box center [407, 267] width 233 height 24
type textarea "Reglaze sink"
drag, startPoint x: 316, startPoint y: 332, endPoint x: 0, endPoint y: 271, distance: 321.9
click at [0, 293] on div "Create Condition Adjustment Area ​ Feature ​ Issue Interior Resurfacing ​ Repai…" at bounding box center [408, 220] width 816 height 441
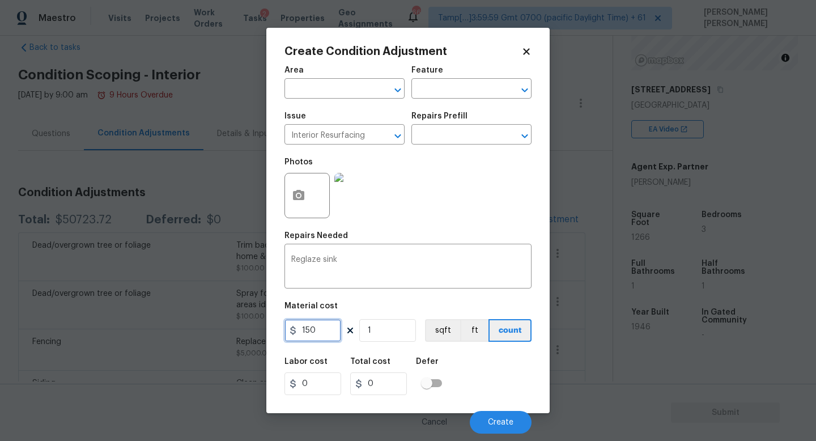
type input "150"
click at [300, 192] on icon "button" at bounding box center [298, 195] width 11 height 10
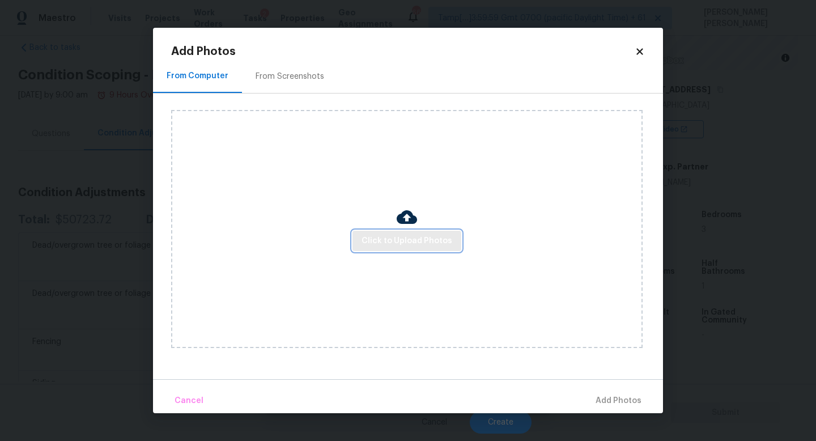
click at [437, 245] on span "Click to Upload Photos" at bounding box center [406, 241] width 91 height 14
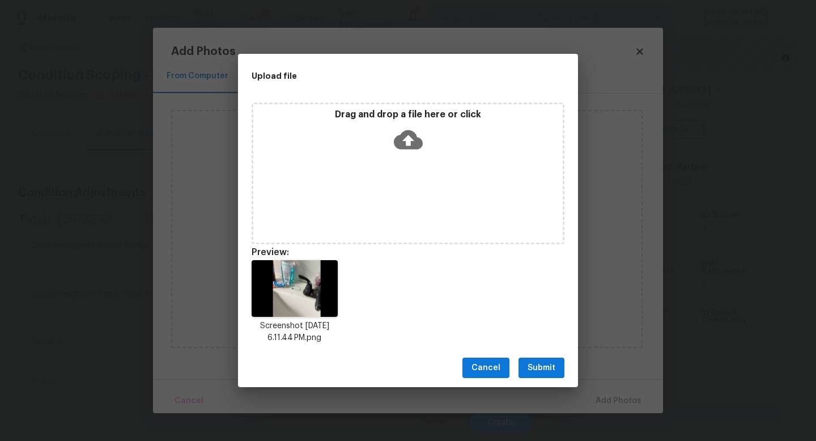
click at [545, 364] on span "Submit" at bounding box center [541, 368] width 28 height 14
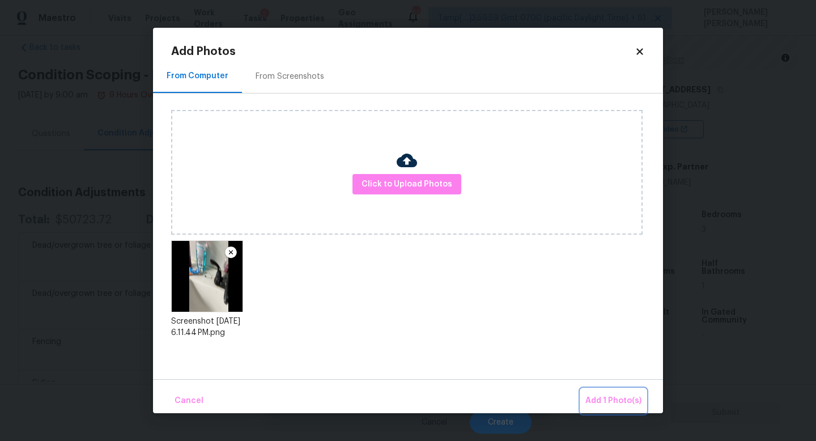
click at [604, 396] on span "Add 1 Photo(s)" at bounding box center [613, 401] width 56 height 14
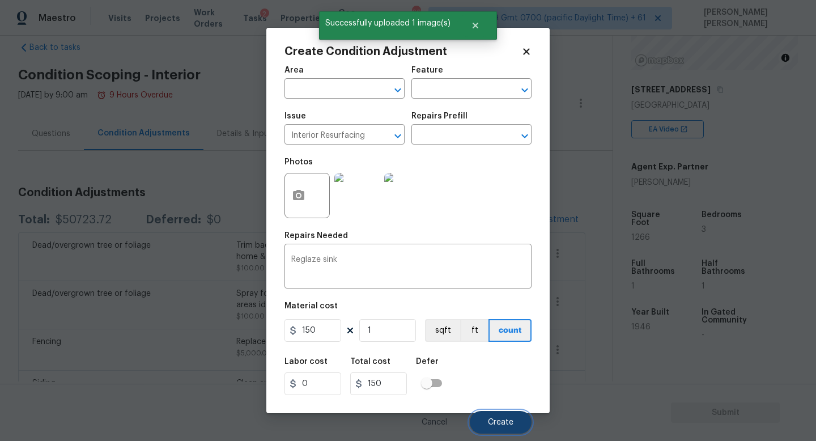
click at [497, 419] on span "Create" at bounding box center [500, 422] width 25 height 8
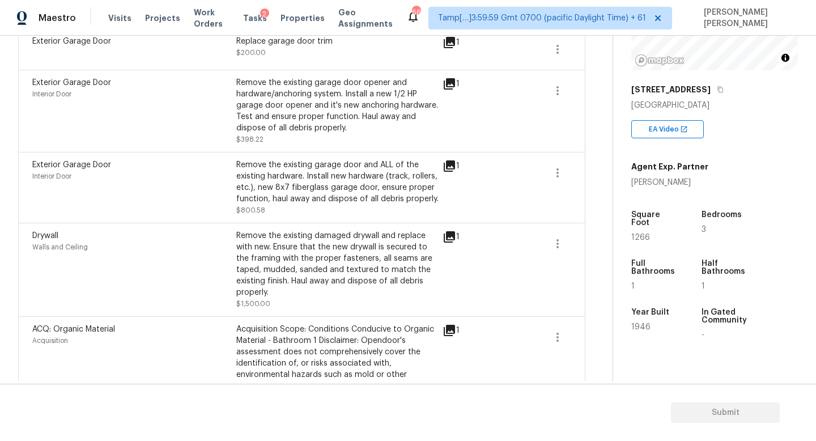
scroll to position [1219, 0]
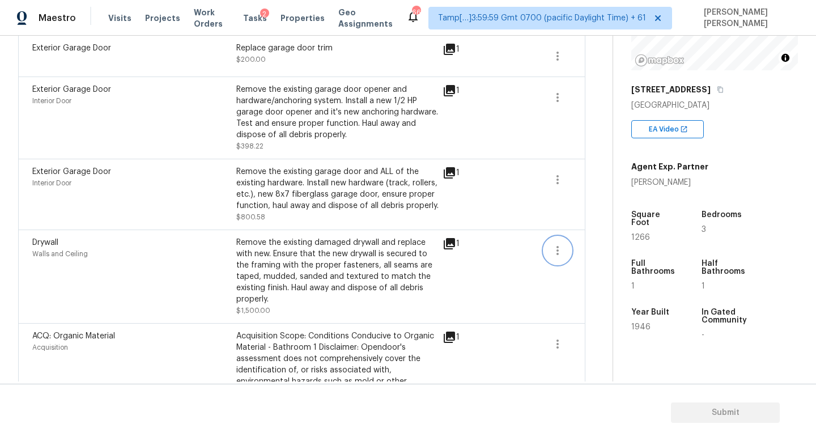
click at [557, 255] on icon "button" at bounding box center [557, 250] width 2 height 9
click at [592, 255] on div "Edit" at bounding box center [622, 251] width 88 height 11
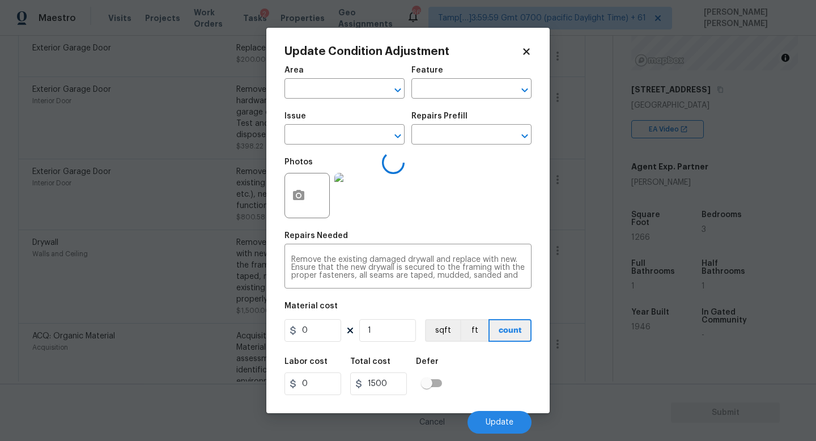
type input "Walls and Ceiling"
type input "Drywall"
type input "1500"
click at [302, 191] on icon "button" at bounding box center [298, 195] width 11 height 10
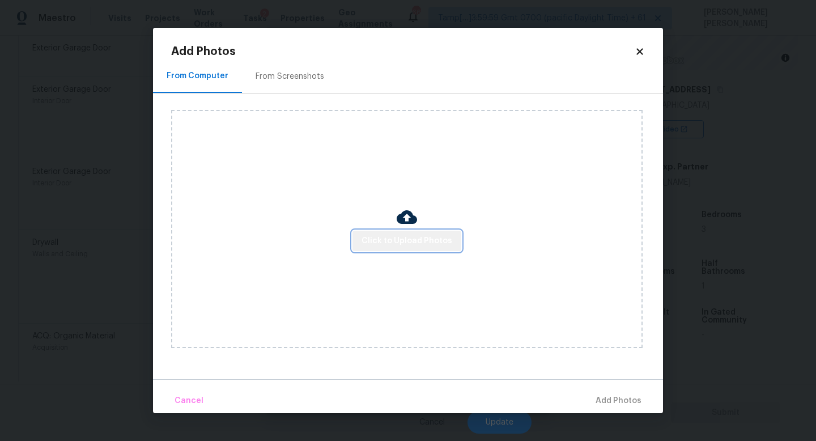
click at [434, 236] on span "Click to Upload Photos" at bounding box center [406, 241] width 91 height 14
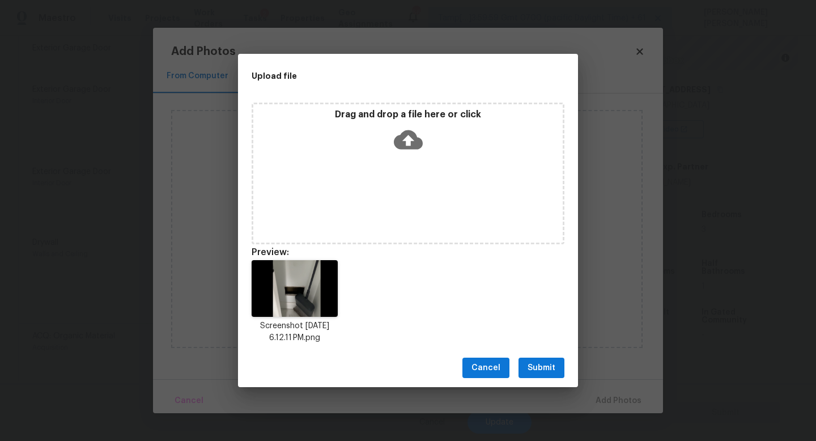
click at [542, 362] on span "Submit" at bounding box center [541, 368] width 28 height 14
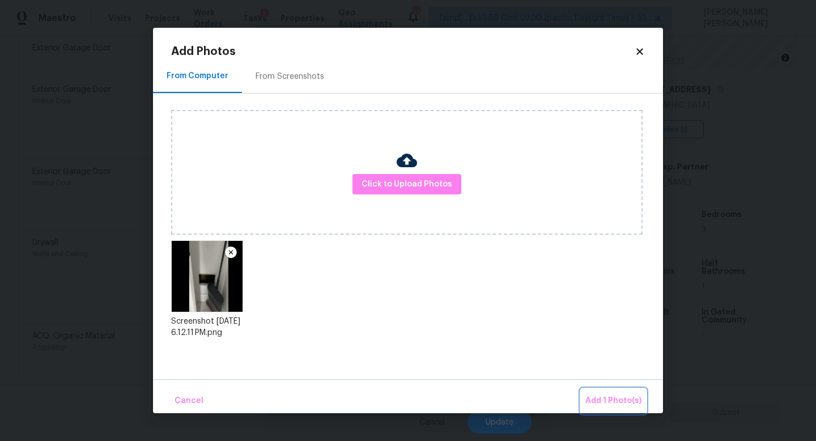
click at [608, 395] on span "Add 1 Photo(s)" at bounding box center [613, 401] width 56 height 14
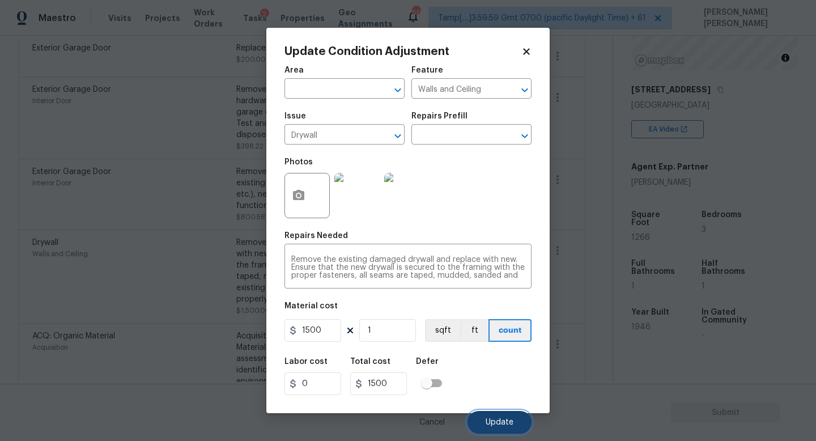
click at [503, 419] on span "Update" at bounding box center [499, 422] width 28 height 8
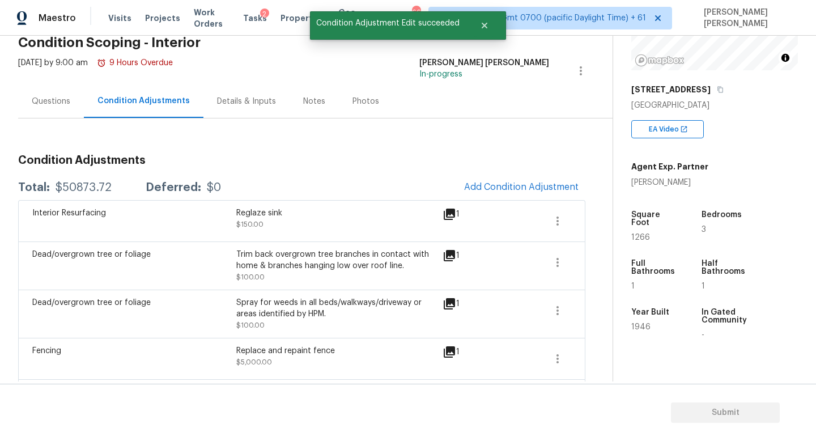
scroll to position [0, 0]
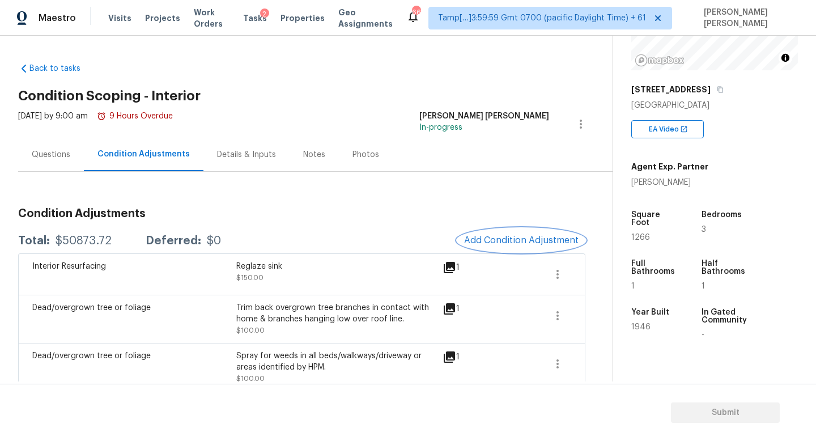
click at [501, 241] on span "Add Condition Adjustment" at bounding box center [521, 240] width 114 height 10
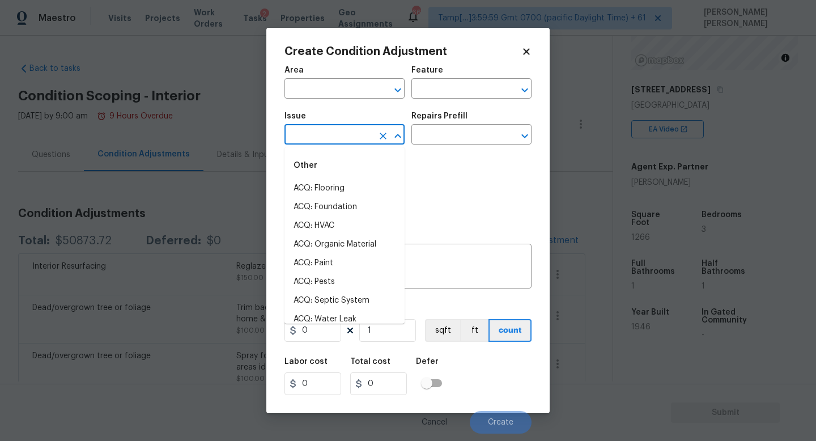
click at [315, 129] on input "text" at bounding box center [328, 136] width 88 height 18
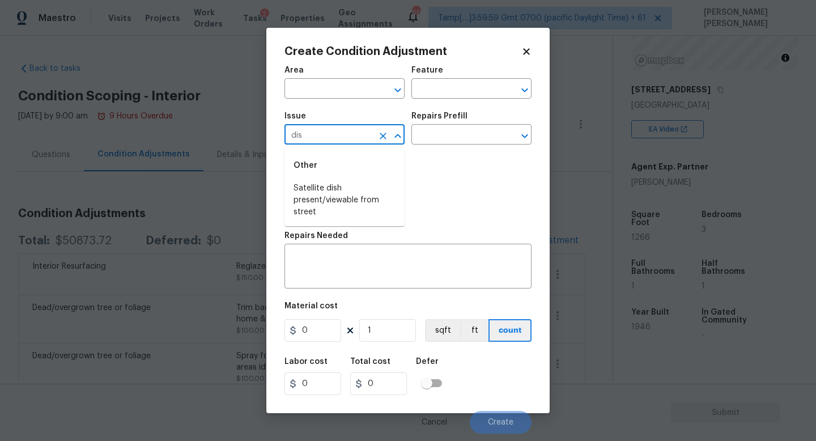
type input "dish"
click at [362, 202] on li "Appliances" at bounding box center [344, 207] width 120 height 19
type input "Appliances"
click at [457, 136] on input "text" at bounding box center [455, 136] width 88 height 18
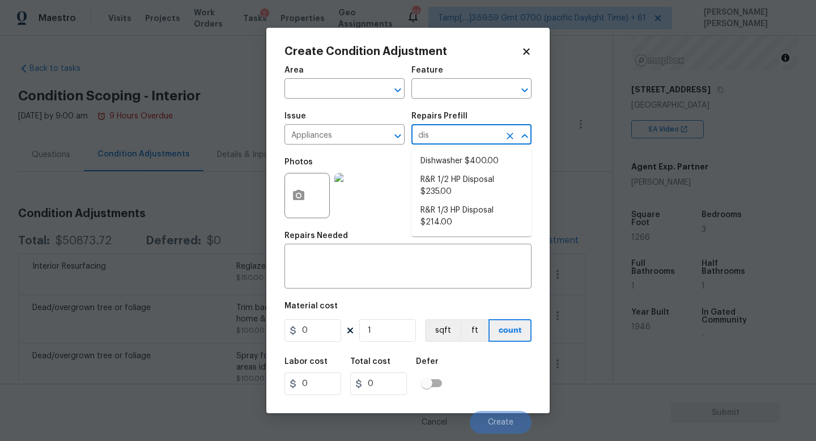
type input "dish"
click at [480, 153] on li "Dishwasher $400.00" at bounding box center [471, 161] width 120 height 19
type input "Appliances"
type textarea "Remove the existing dishwasher and prep the area for a new unit. Install a new …"
type input "400"
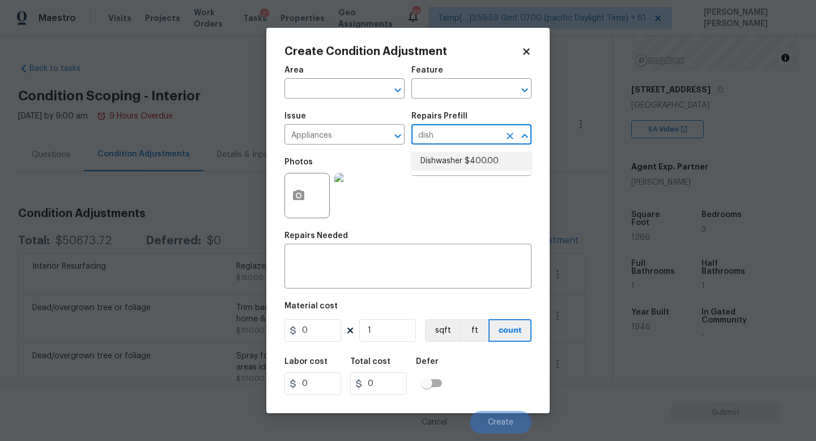
type input "400"
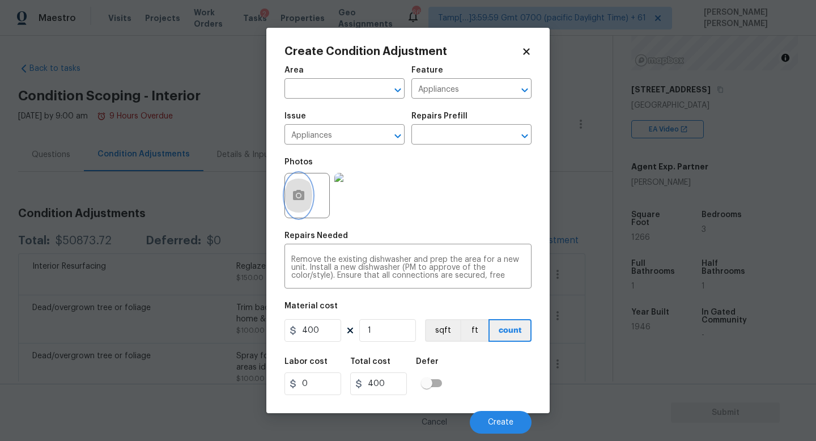
click at [297, 195] on circle "button" at bounding box center [298, 195] width 3 height 3
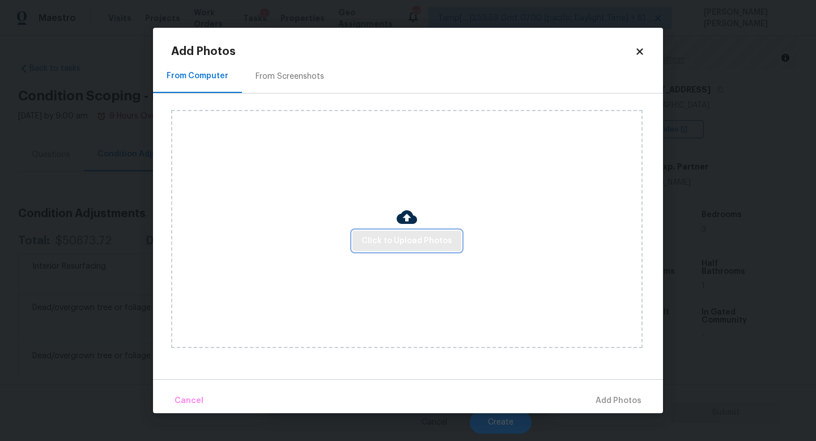
click at [406, 234] on span "Click to Upload Photos" at bounding box center [406, 241] width 91 height 14
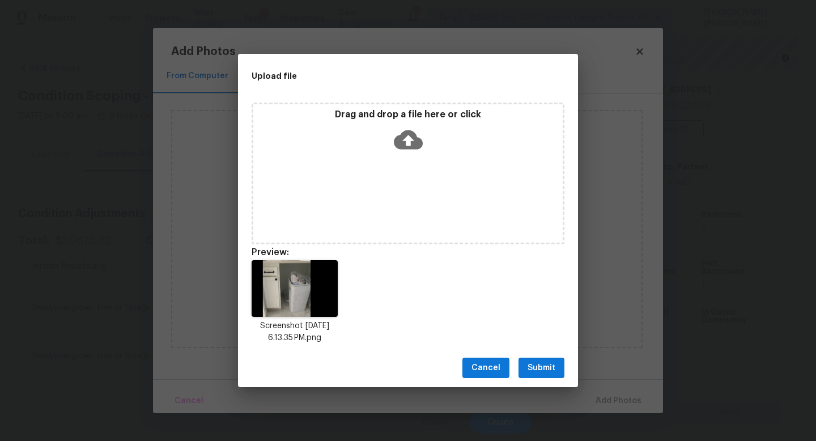
click at [554, 365] on button "Submit" at bounding box center [541, 367] width 46 height 21
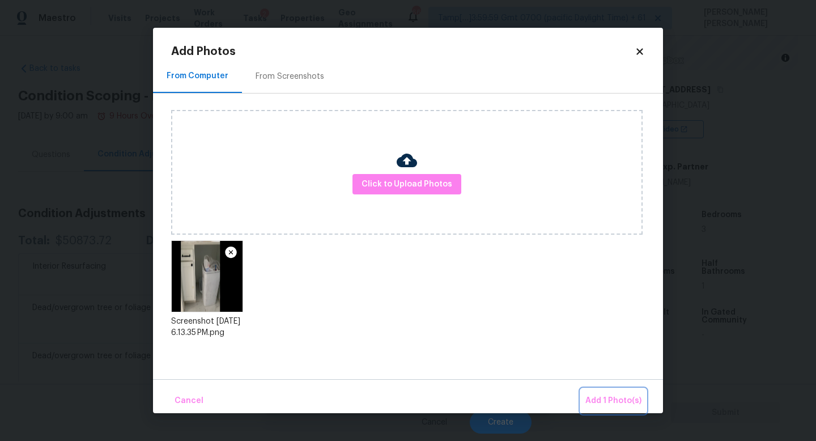
click at [607, 393] on button "Add 1 Photo(s)" at bounding box center [613, 401] width 65 height 24
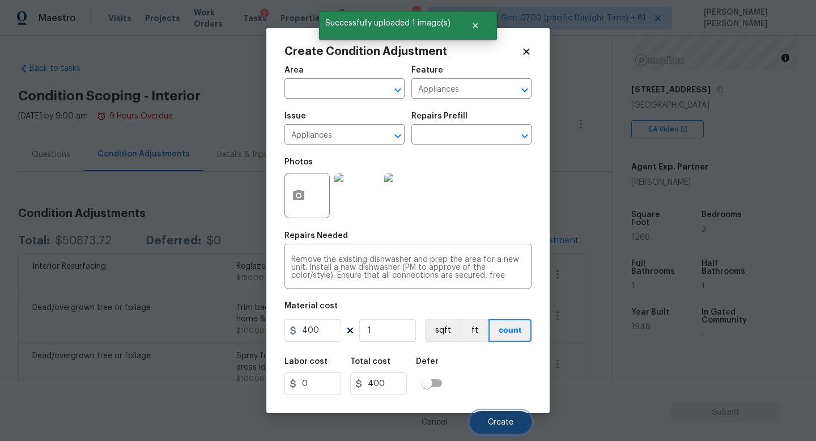
click at [494, 420] on span "Create" at bounding box center [500, 422] width 25 height 8
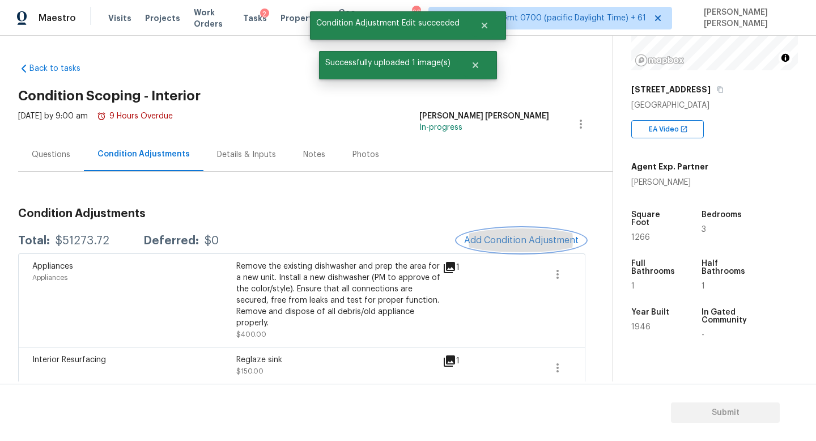
click at [478, 243] on span "Add Condition Adjustment" at bounding box center [521, 240] width 114 height 10
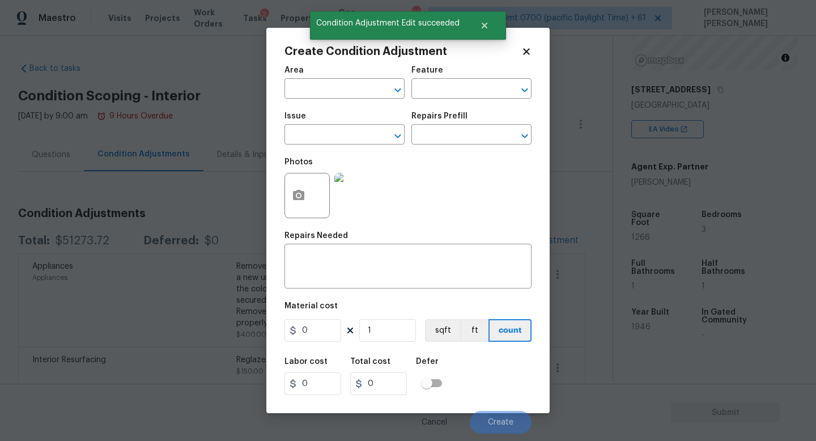
click at [327, 146] on span "Issue ​" at bounding box center [344, 128] width 120 height 46
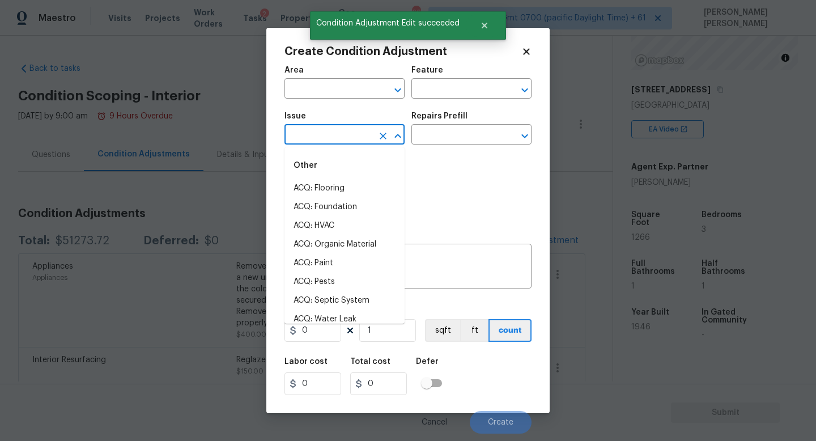
click at [311, 143] on input "text" at bounding box center [328, 136] width 88 height 18
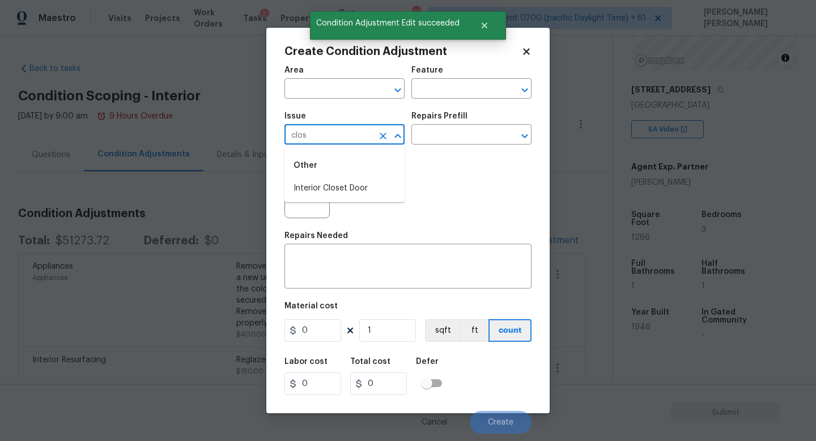
click at [325, 173] on div "Other" at bounding box center [344, 165] width 120 height 27
click at [339, 184] on li "Interior Closet Door" at bounding box center [344, 188] width 120 height 19
type input "Interior Closet Door"
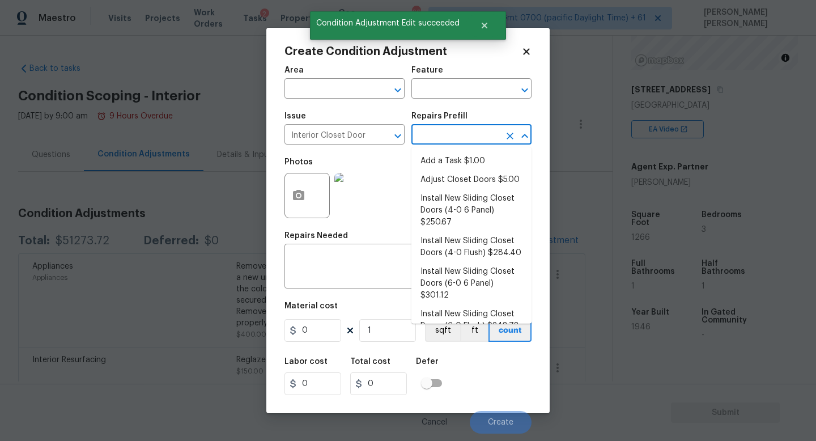
click at [444, 132] on input "text" at bounding box center [455, 136] width 88 height 18
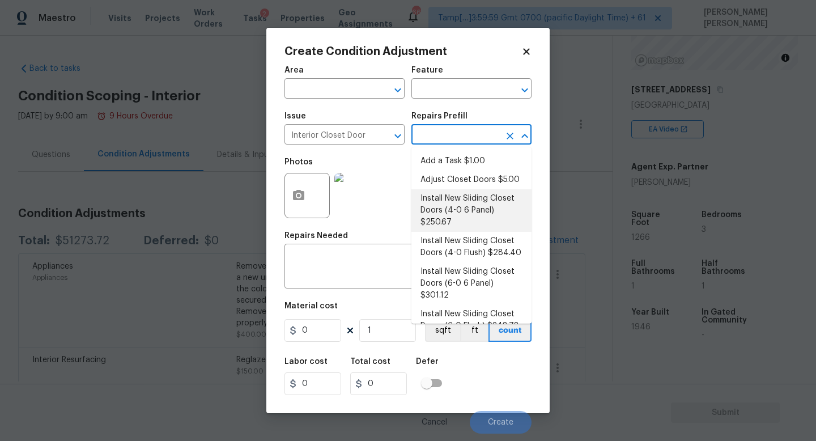
click at [464, 225] on li "Install New Sliding Closet Doors (4-0 6 Panel) $250.67" at bounding box center [471, 210] width 120 height 42
type input "Interior Door"
type textarea "Remove the existing door (if present). Install a new 4-0 bi-fold 6 panel interi…"
type input "250.67"
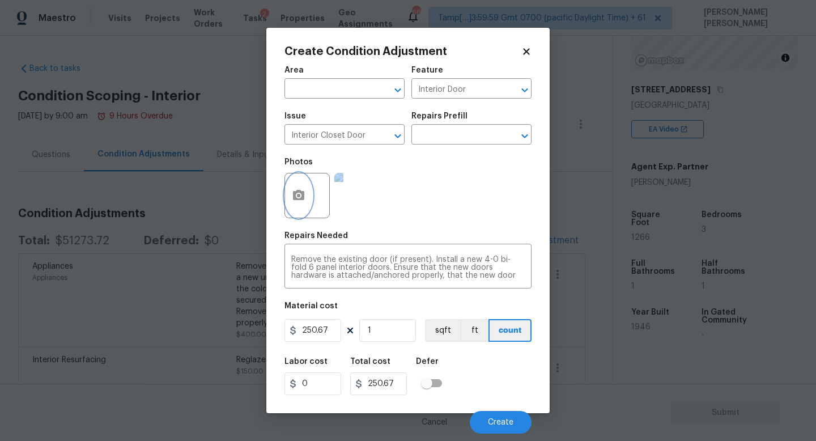
click at [302, 198] on icon "button" at bounding box center [298, 195] width 11 height 10
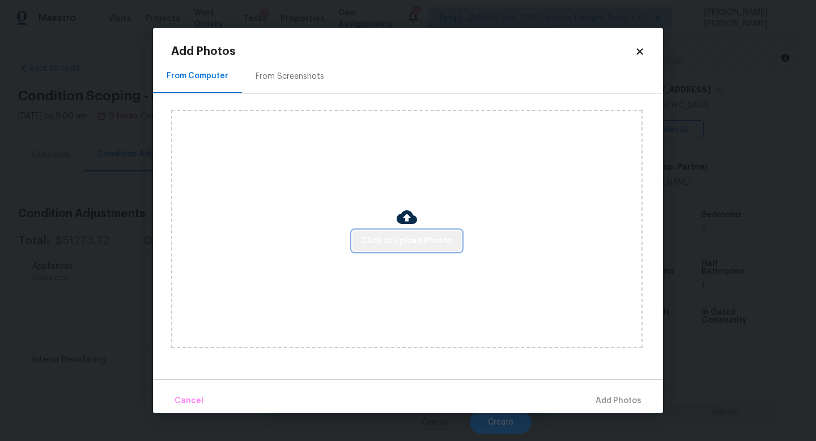
click at [434, 237] on span "Click to Upload Photos" at bounding box center [406, 241] width 91 height 14
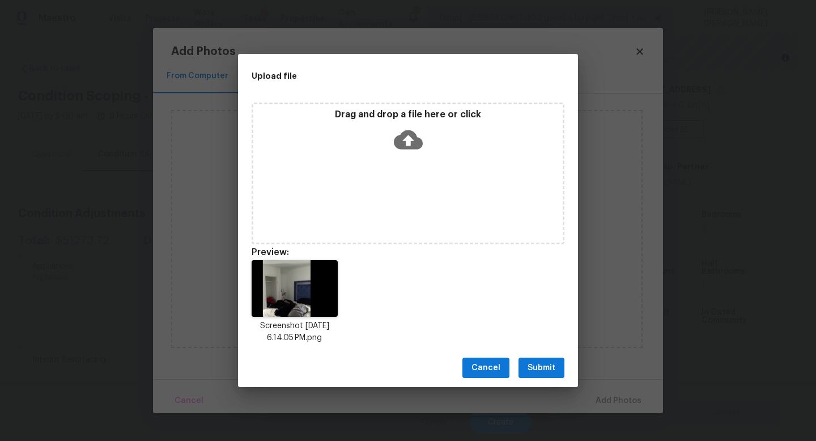
click at [545, 371] on span "Submit" at bounding box center [541, 368] width 28 height 14
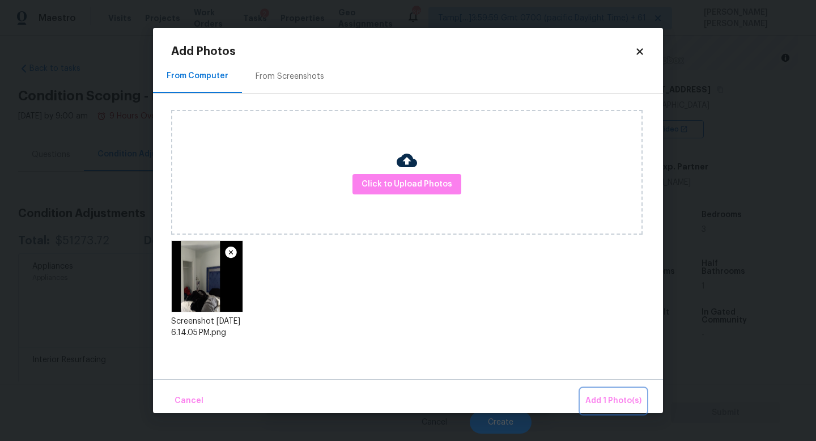
click at [600, 395] on span "Add 1 Photo(s)" at bounding box center [613, 401] width 56 height 14
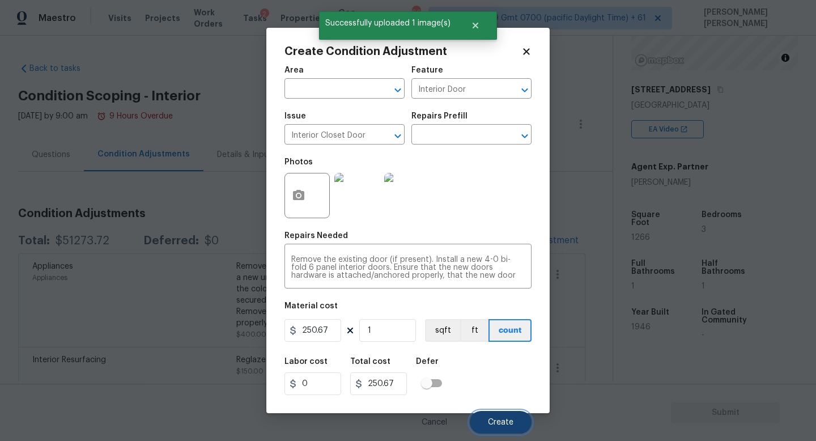
click at [498, 418] on span "Create" at bounding box center [500, 422] width 25 height 8
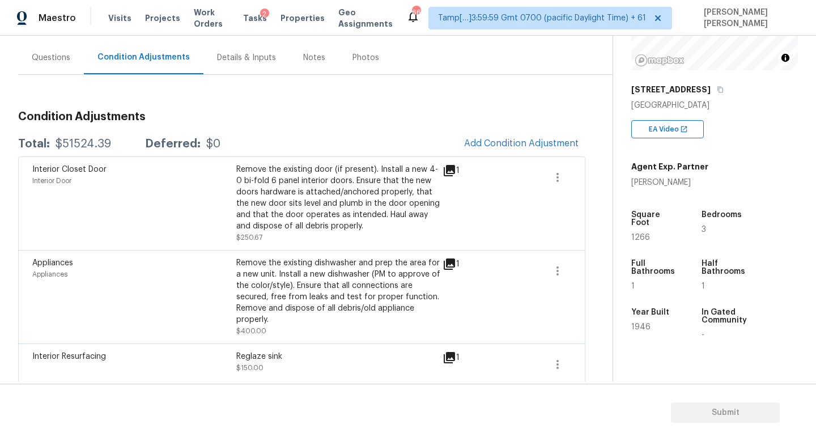
scroll to position [69, 0]
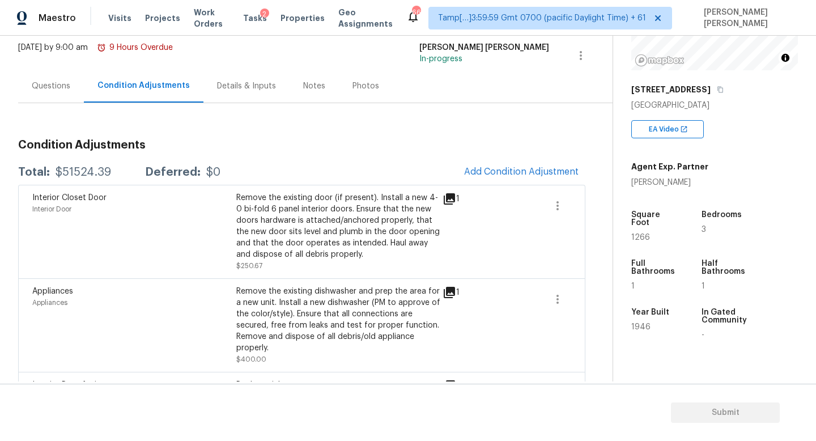
click at [489, 189] on div "Interior Closet Door Interior Door Remove the existing door (if present). Insta…" at bounding box center [301, 231] width 567 height 93
click at [503, 165] on button "Add Condition Adjustment" at bounding box center [521, 172] width 128 height 24
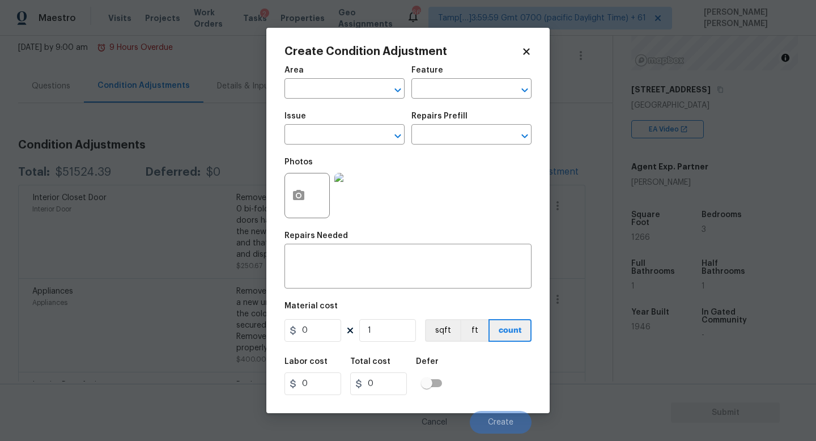
click at [314, 117] on div "Issue" at bounding box center [344, 119] width 120 height 15
click at [314, 125] on div "Issue" at bounding box center [344, 119] width 120 height 15
click at [322, 137] on input "text" at bounding box center [328, 136] width 88 height 18
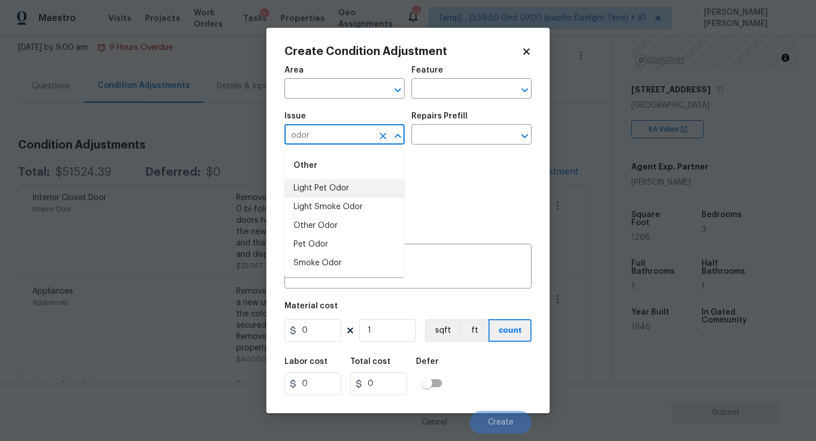
click at [332, 179] on li "Light Pet Odor" at bounding box center [344, 188] width 120 height 19
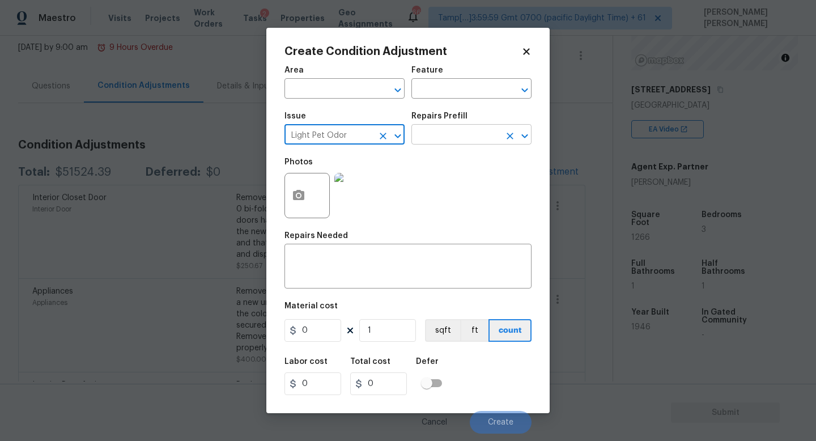
type input "Light Pet Odor"
click at [434, 132] on input "text" at bounding box center [455, 136] width 88 height 18
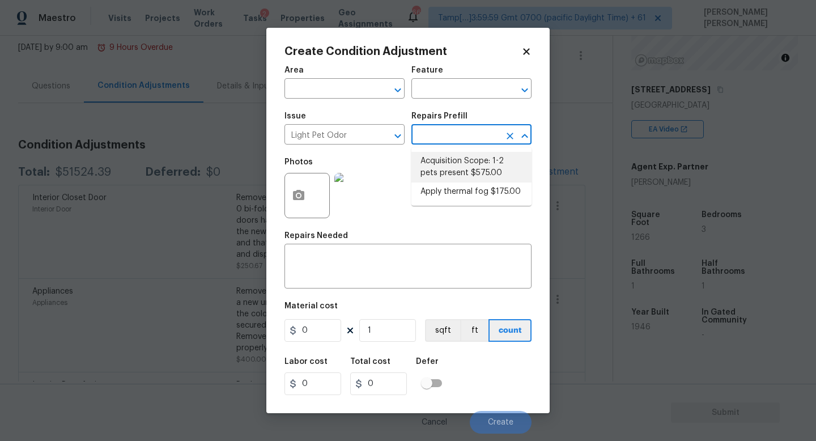
click at [464, 177] on li "Acquisition Scope: 1-2 pets present $575.00" at bounding box center [471, 167] width 120 height 31
type textarea "Acquisition Scope: 1-2 pets present"
type input "575"
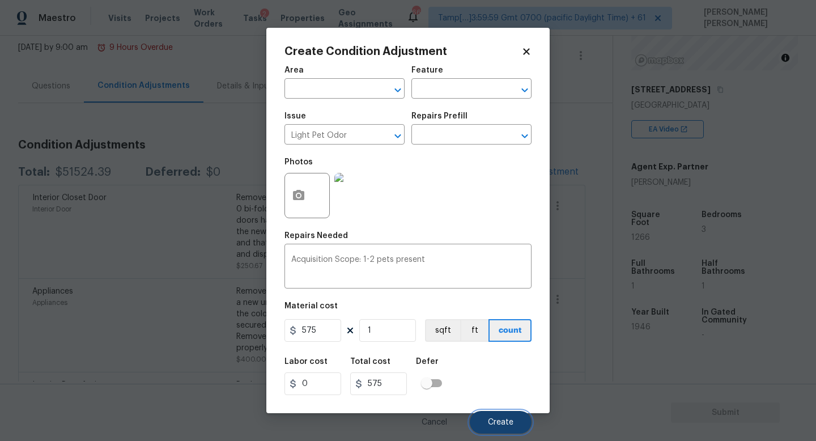
click at [494, 423] on span "Create" at bounding box center [500, 422] width 25 height 8
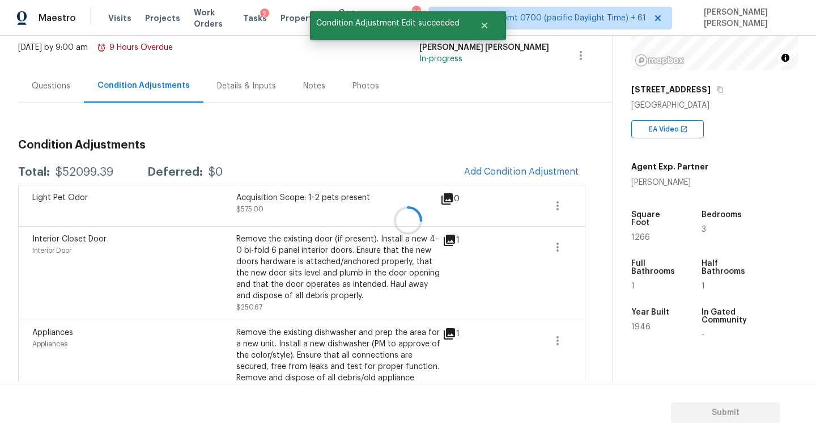
click at [517, 161] on div at bounding box center [408, 220] width 816 height 441
click at [500, 170] on div at bounding box center [408, 220] width 816 height 441
click at [497, 176] on span "Add Condition Adjustment" at bounding box center [521, 172] width 114 height 10
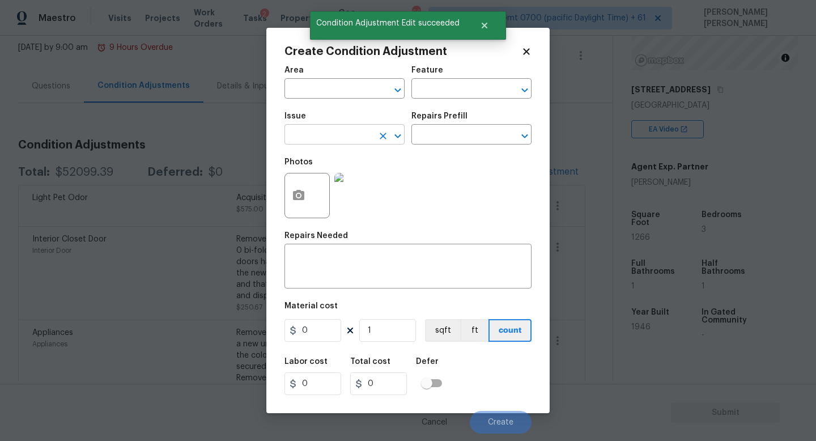
click at [339, 130] on input "text" at bounding box center [328, 136] width 88 height 18
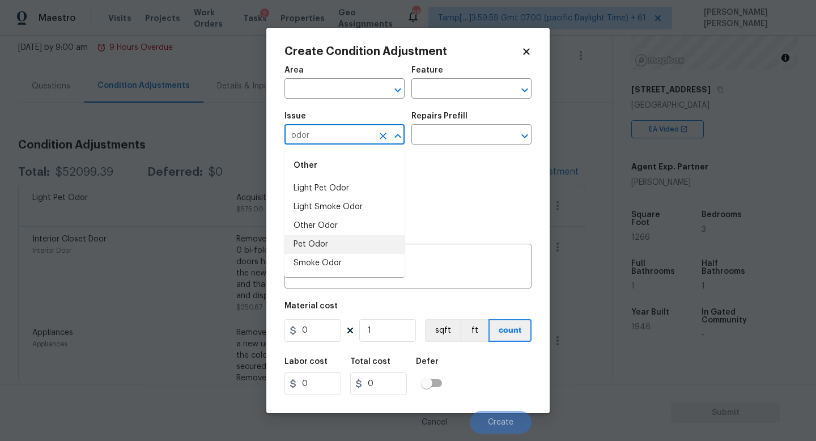
click at [349, 258] on li "Smoke Odor" at bounding box center [344, 263] width 120 height 19
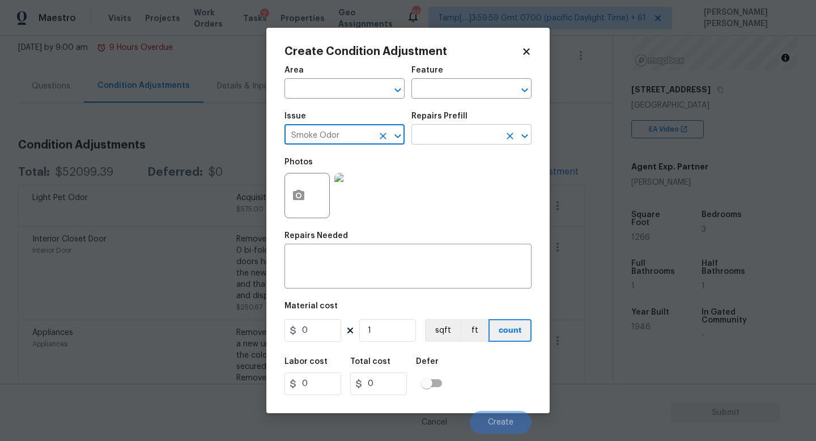
type input "Smoke Odor"
click at [453, 133] on input "text" at bounding box center [455, 136] width 88 height 18
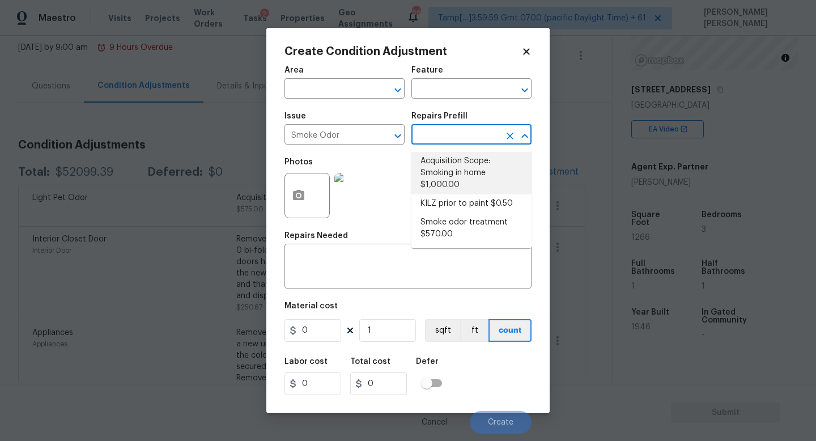
click at [474, 175] on li "Acquisition Scope: Smoking in home $1,000.00" at bounding box center [471, 173] width 120 height 42
type textarea "Acquisition Scope: Smoking in home"
type input "1000"
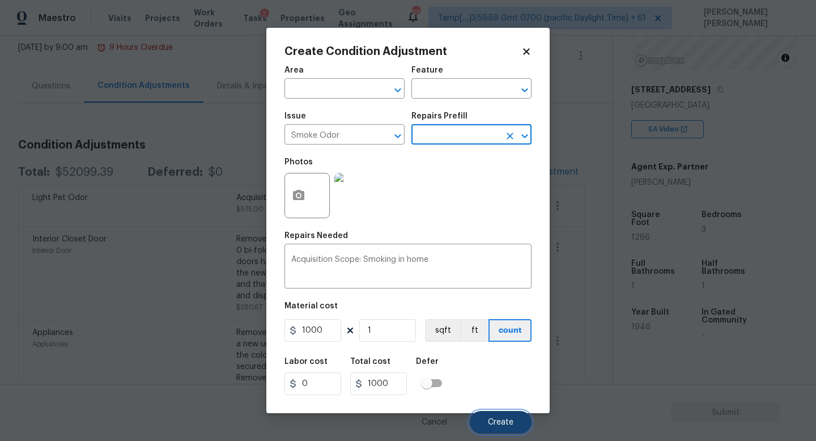
click at [496, 419] on span "Create" at bounding box center [500, 422] width 25 height 8
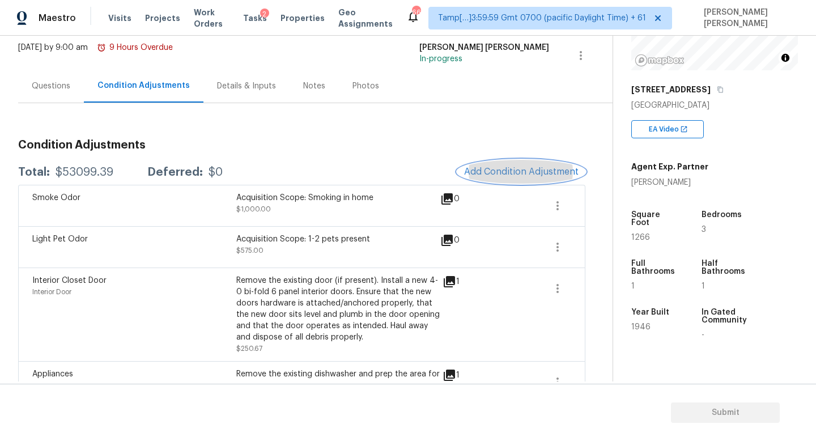
click at [468, 170] on span "Add Condition Adjustment" at bounding box center [521, 172] width 114 height 10
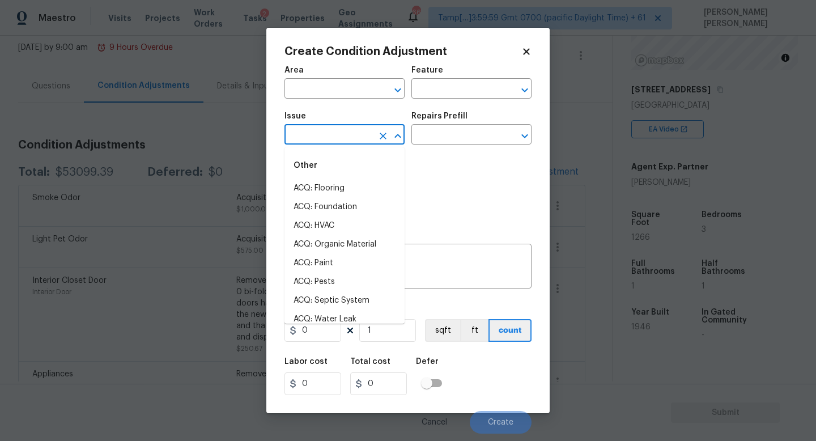
click at [319, 140] on input "text" at bounding box center [328, 136] width 88 height 18
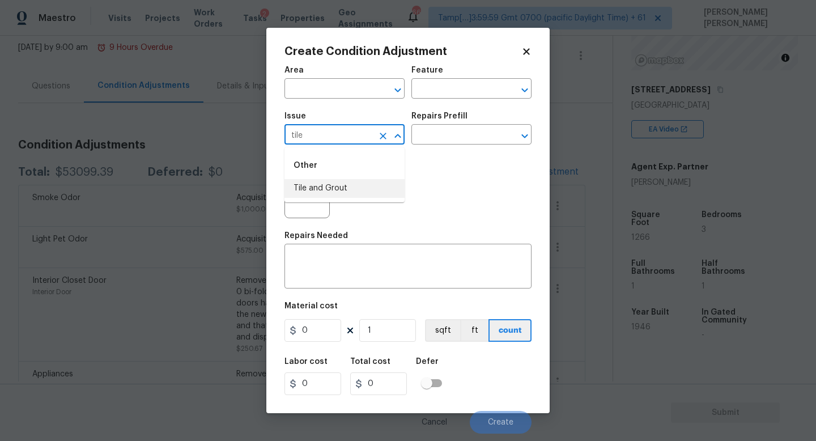
type input "tile"
click at [352, 224] on li "Bathroom Plumbing" at bounding box center [344, 225] width 120 height 19
type input "Bathroom Plumbing"
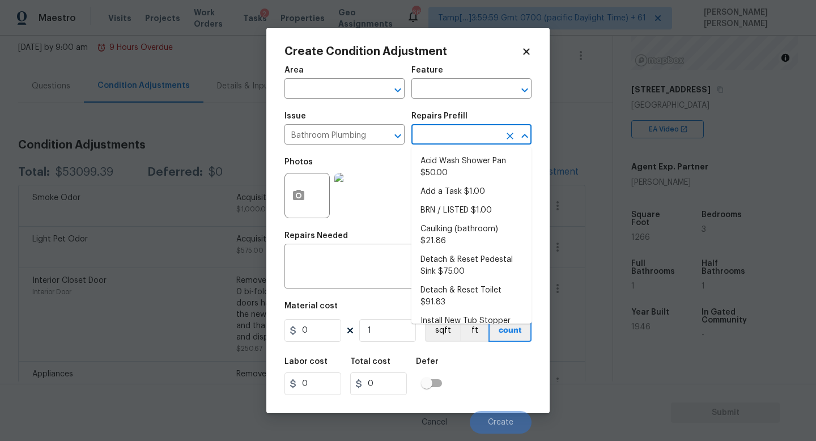
click at [446, 136] on input "text" at bounding box center [455, 136] width 88 height 18
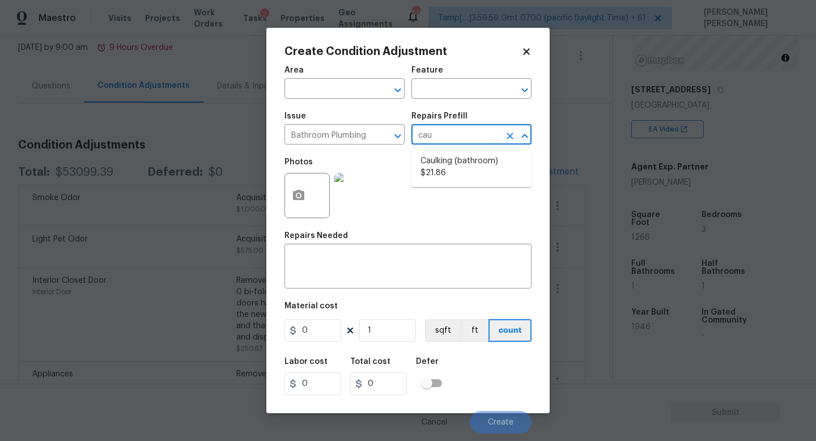
type input "caul"
click at [445, 162] on li "Caulking (bathroom) $21.86" at bounding box center [471, 167] width 120 height 31
type input "Plumbing"
type textarea "Overall Interior Caulking Package (Wet Areas) to include sinks, bathtubs, showe…"
type input "21.86"
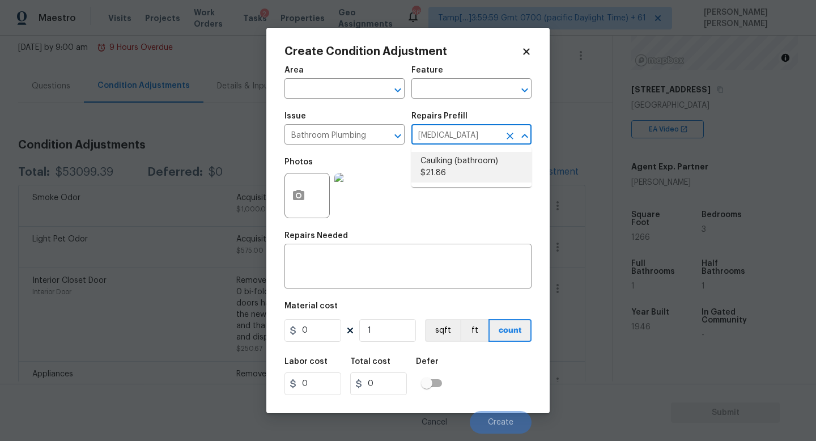
type input "21.86"
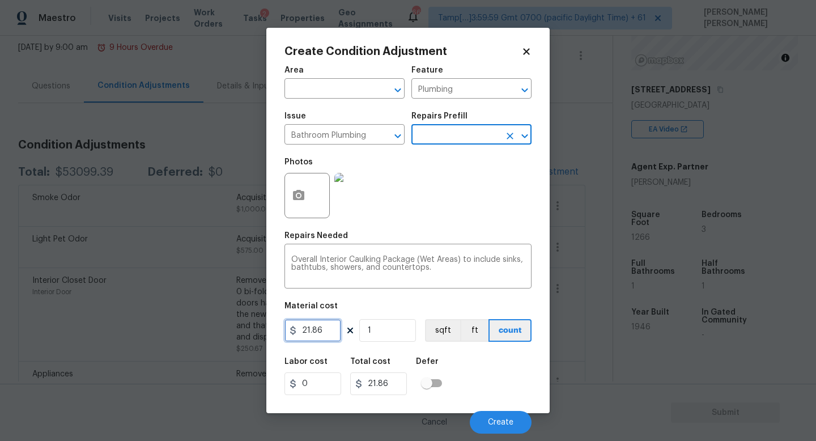
drag, startPoint x: 331, startPoint y: 327, endPoint x: 45, endPoint y: 311, distance: 285.9
click at [45, 311] on div "Create Condition Adjustment Area ​ Feature Plumbing ​ Issue Bathroom Plumbing ​…" at bounding box center [408, 220] width 816 height 441
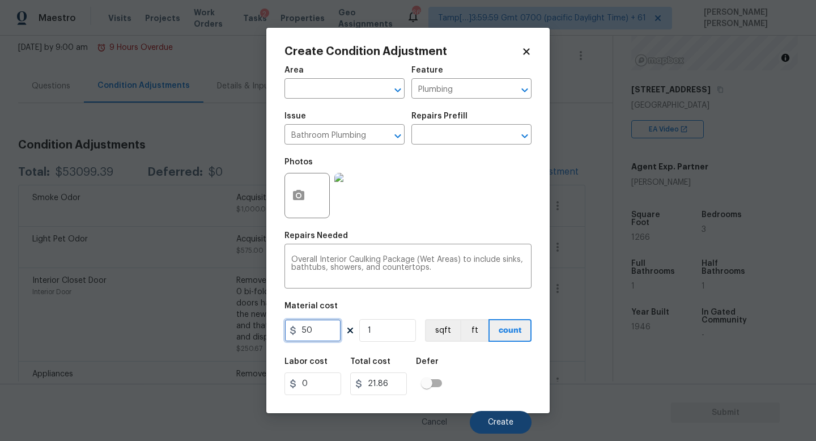
type input "50"
click at [500, 420] on span "Create" at bounding box center [500, 422] width 25 height 8
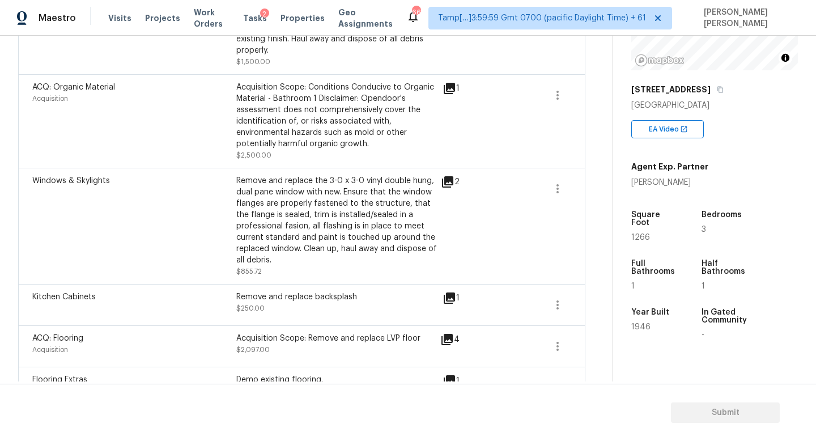
scroll to position [1851, 0]
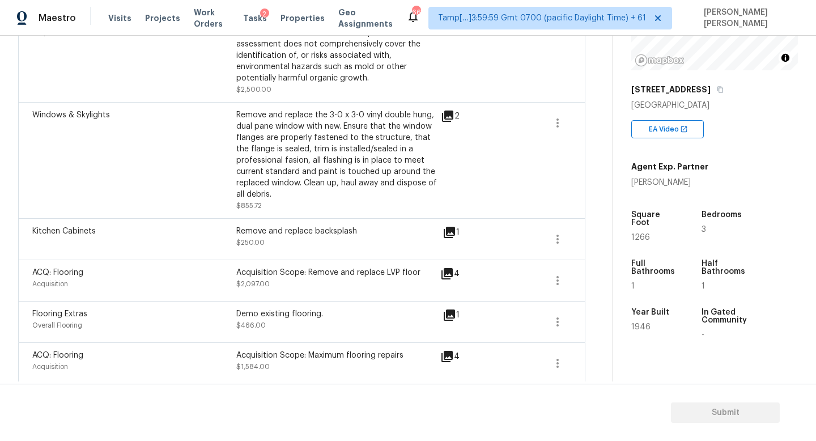
click at [571, 359] on div "ACQ: Flooring Acquisition Acquisition Scope: Maximum flooring repairs $1,584.00…" at bounding box center [301, 363] width 567 height 42
click at [553, 356] on icon "button" at bounding box center [557, 363] width 14 height 14
click at [597, 355] on div "Edit" at bounding box center [622, 354] width 88 height 11
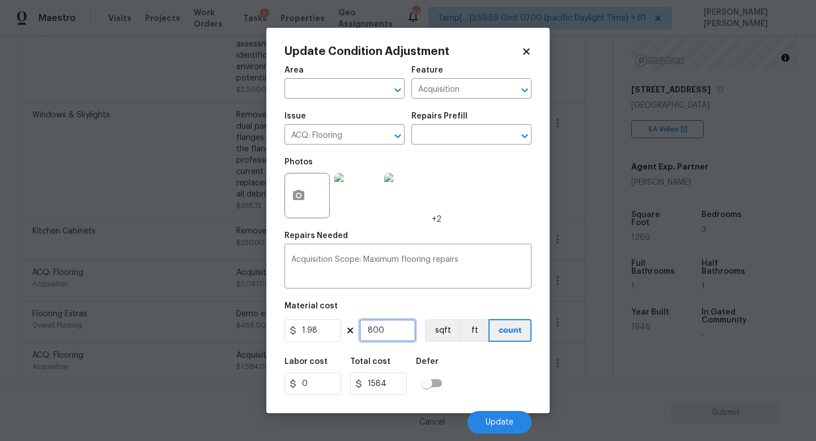
click at [391, 327] on input "800" at bounding box center [387, 330] width 57 height 23
type input "80"
type input "158.4"
type input "8"
type input "15.84"
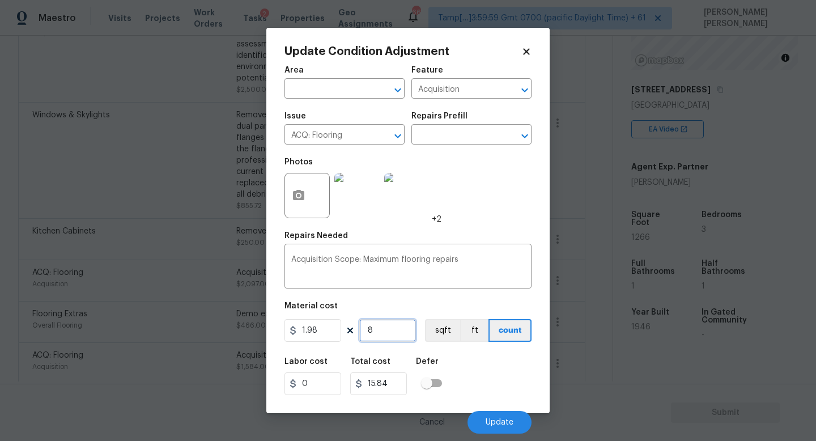
type input "0"
type input "6"
type input "11.88"
type input "60"
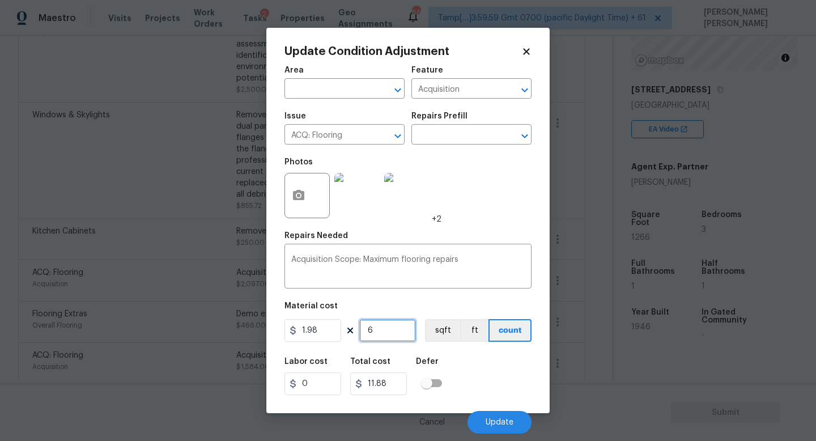
type input "118.8"
type input "600"
type input "1188"
type input "600"
click at [496, 383] on div "Labor cost 0 Total cost 1188 Defer" at bounding box center [407, 376] width 247 height 51
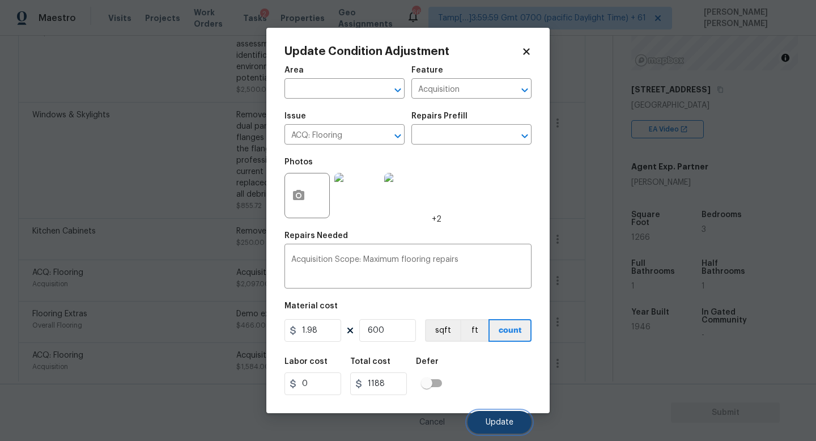
click at [490, 420] on span "Update" at bounding box center [499, 422] width 28 height 8
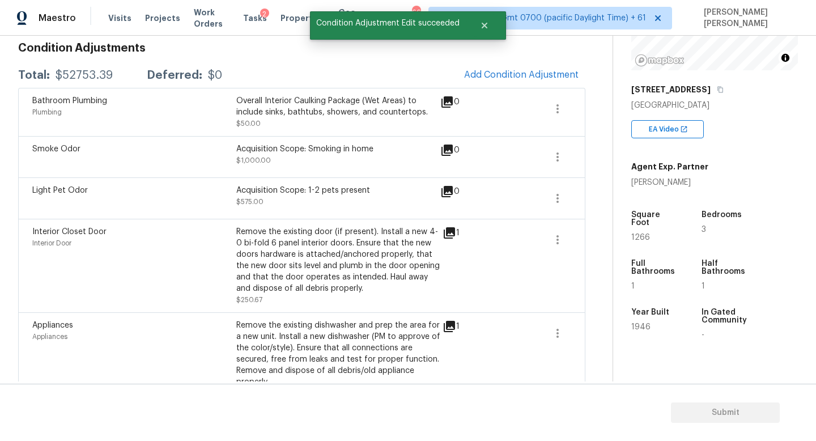
scroll to position [0, 0]
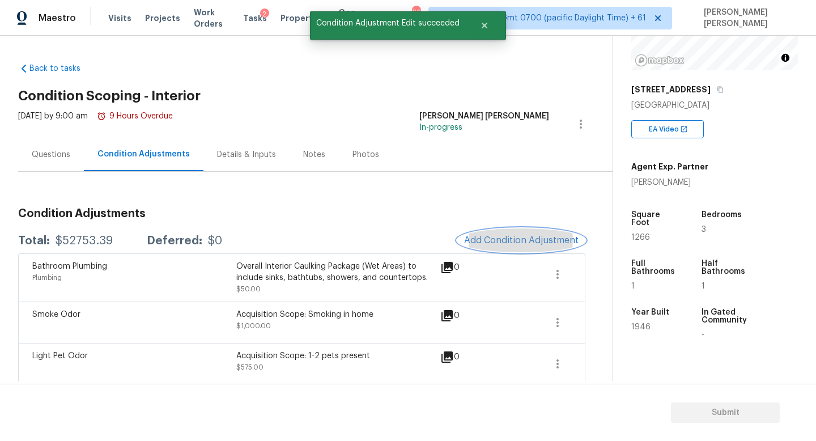
click at [506, 232] on button "Add Condition Adjustment" at bounding box center [521, 240] width 128 height 24
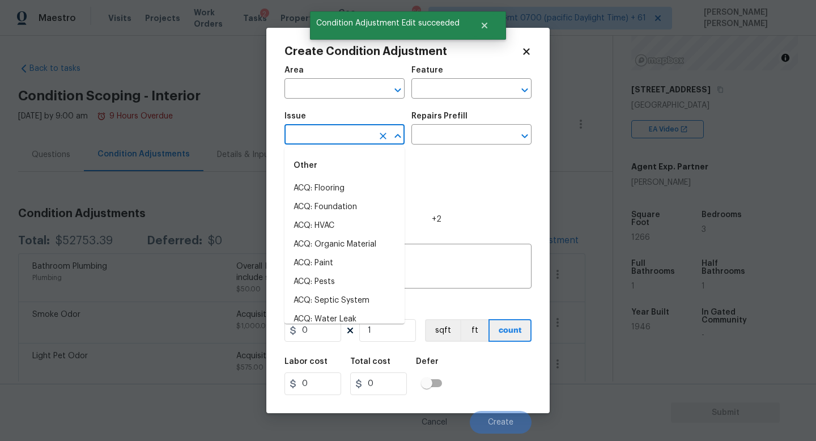
click at [354, 136] on input "text" at bounding box center [328, 136] width 88 height 18
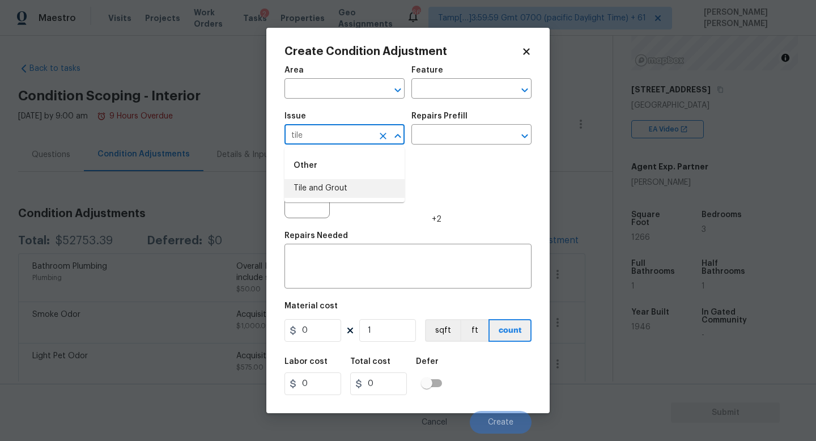
click at [353, 178] on div "Other" at bounding box center [344, 165] width 120 height 27
click at [353, 183] on li "Tile and Grout" at bounding box center [344, 188] width 120 height 19
type input "Tile and Grout"
click at [438, 138] on input "text" at bounding box center [455, 136] width 88 height 18
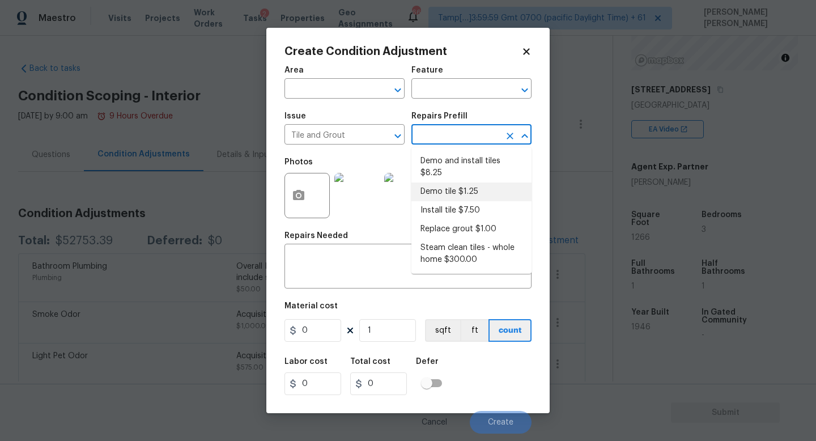
click at [466, 185] on li "Demo tile $1.25" at bounding box center [471, 191] width 120 height 19
type input "Overall Flooring"
type textarea "Demo tile and thinset"
type input "1.25"
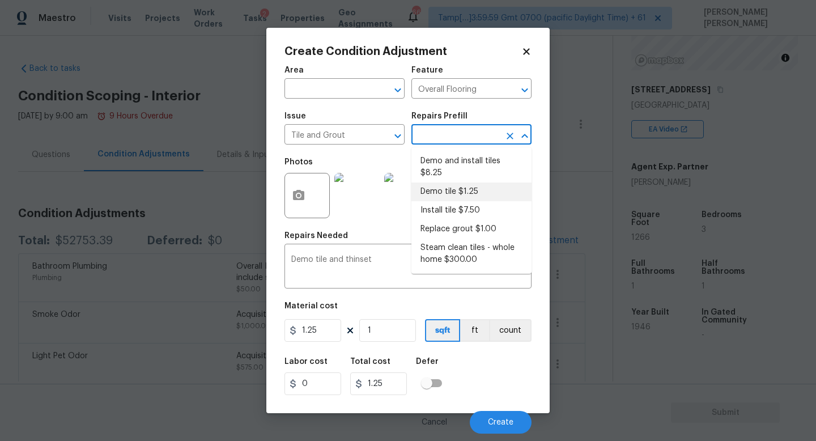
click at [461, 128] on input "text" at bounding box center [455, 136] width 88 height 18
click at [460, 159] on li "Demo and install tiles $8.25" at bounding box center [471, 167] width 120 height 31
type textarea "Demo damaged tile and trowel thinset. Install tile flooring, float (level), and…"
type input "8.25"
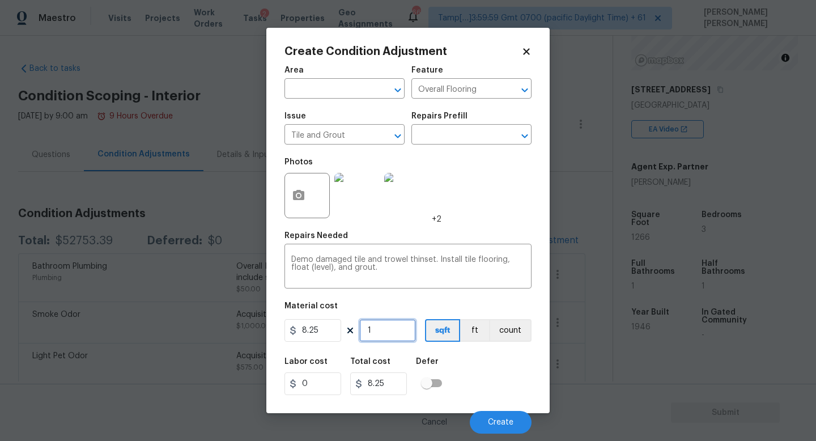
drag, startPoint x: 378, startPoint y: 328, endPoint x: 343, endPoint y: 329, distance: 35.1
click at [372, 329] on input "1" at bounding box center [387, 330] width 57 height 23
type input "12"
type input "99"
type input "120"
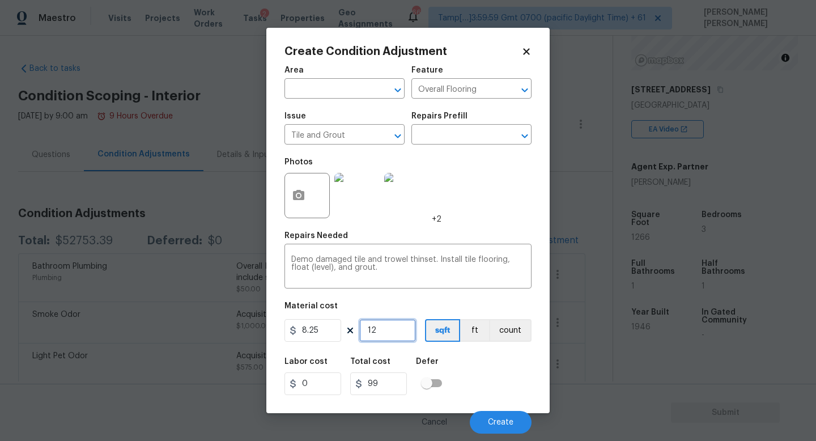
type input "990"
type input "1200"
type input "9900"
type input "120"
type input "990"
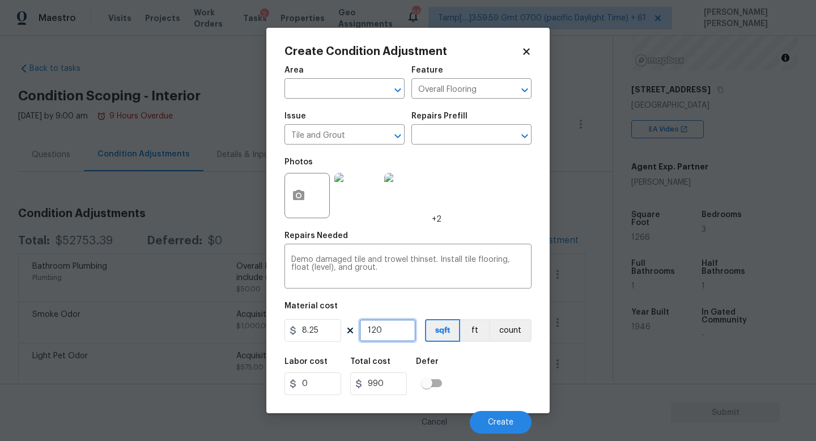
type input "12"
type input "99"
type input "1"
type input "8.25"
type input "0"
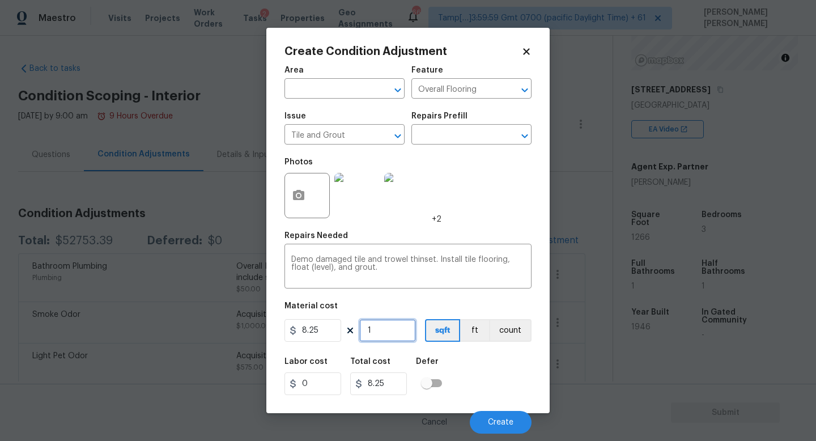
type input "0"
type input "2"
type input "16.5"
type input "20"
type input "165"
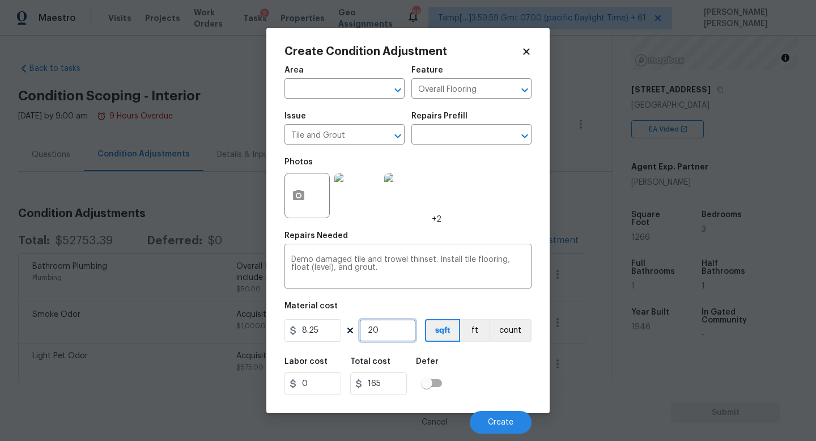
type input "200"
type input "1650"
type input "200"
click at [299, 193] on icon "button" at bounding box center [298, 195] width 11 height 10
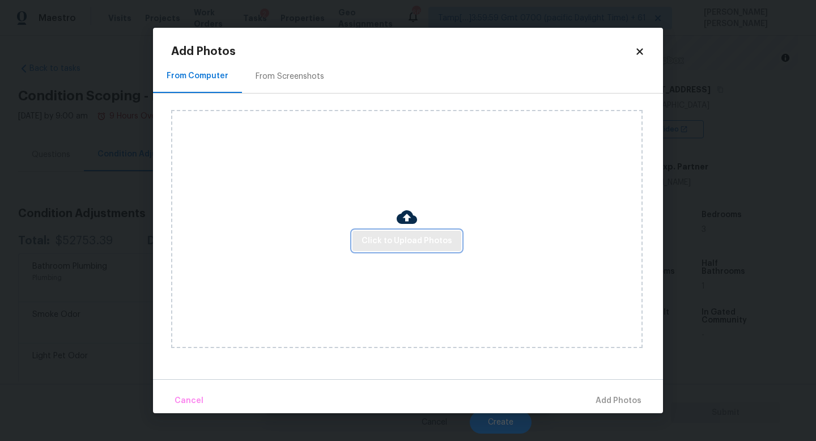
click at [420, 248] on button "Click to Upload Photos" at bounding box center [406, 241] width 109 height 21
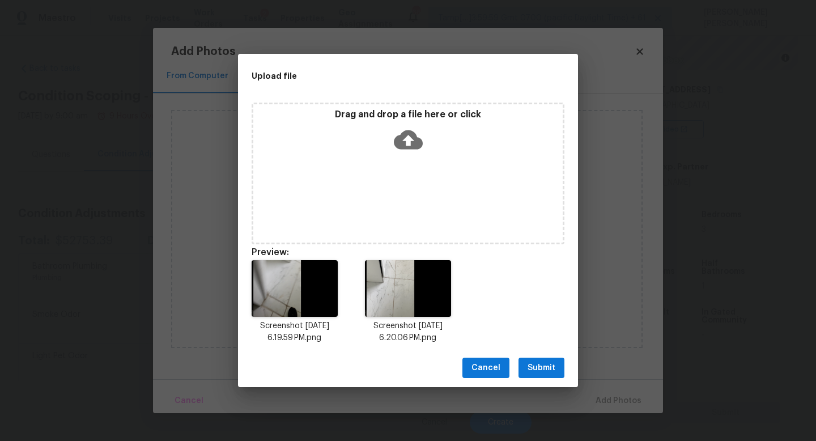
click at [543, 360] on button "Submit" at bounding box center [541, 367] width 46 height 21
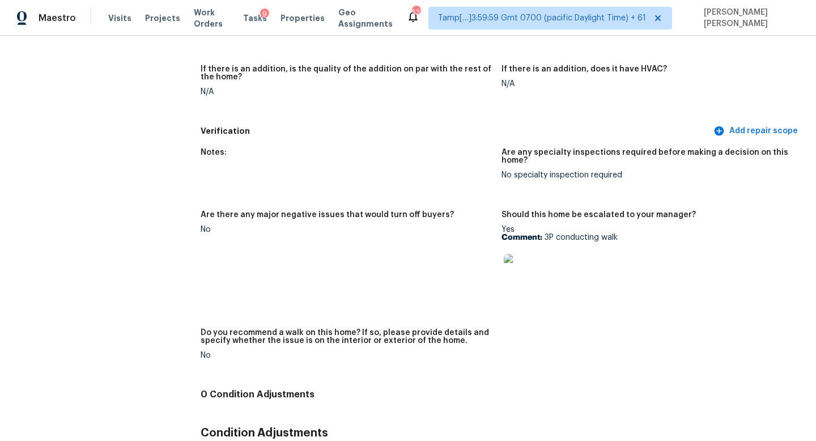
scroll to position [2793, 0]
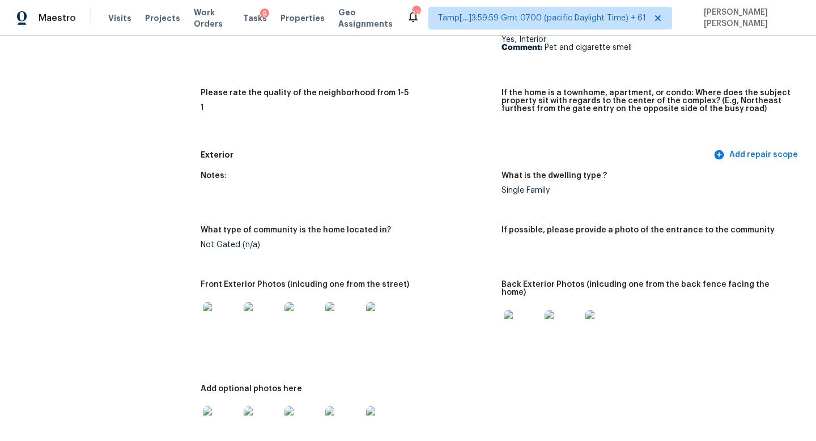
scroll to position [251, 0]
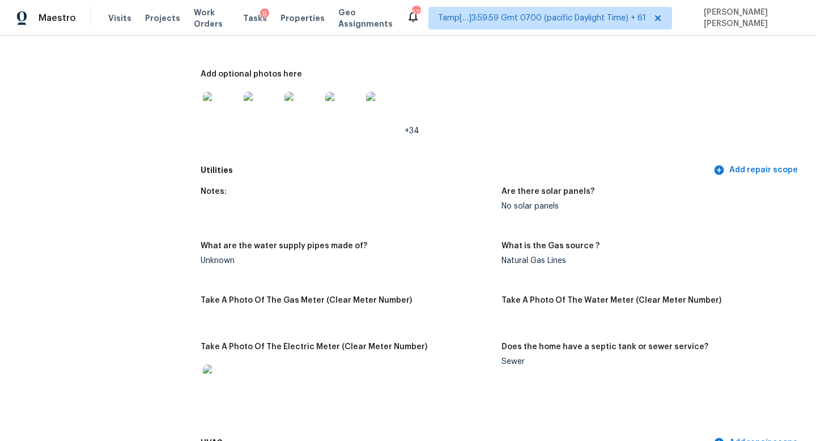
scroll to position [0, 0]
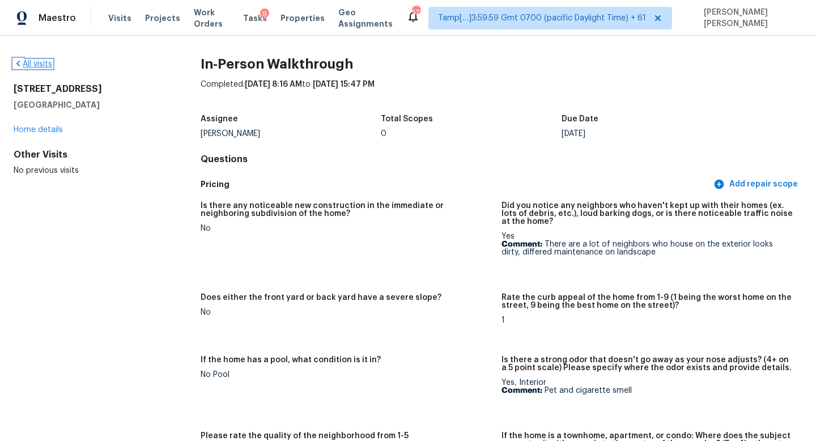
click at [44, 61] on link "All visits" at bounding box center [33, 64] width 39 height 8
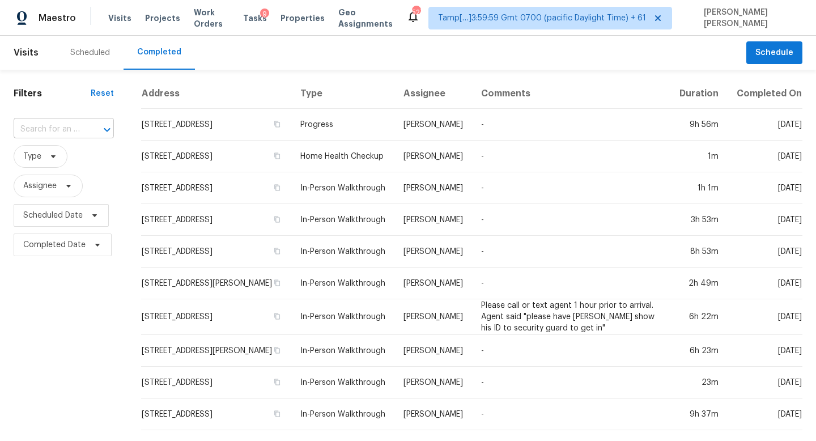
click at [63, 126] on input "text" at bounding box center [48, 130] width 69 height 18
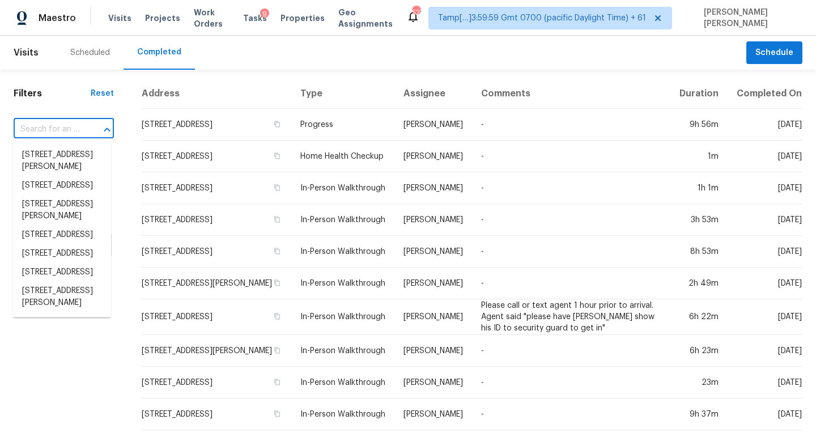
paste input "[STREET_ADDRESS]"
type input "[STREET_ADDRESS]"
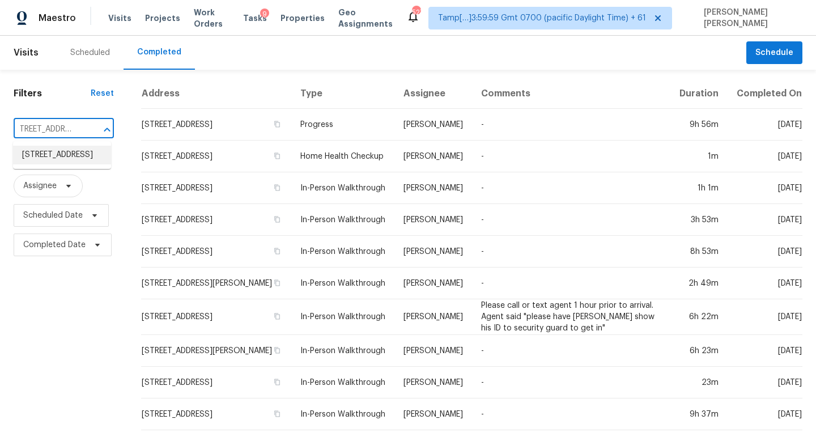
click at [81, 156] on li "[STREET_ADDRESS]" at bounding box center [62, 155] width 98 height 19
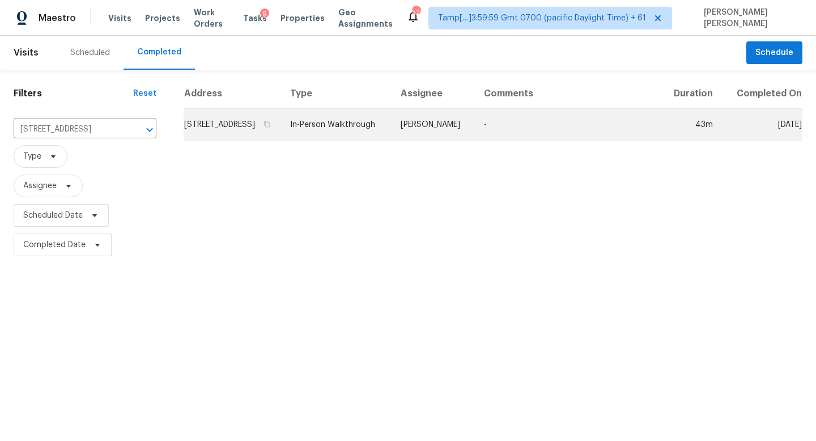
click at [424, 121] on td "[PERSON_NAME]" at bounding box center [432, 125] width 83 height 32
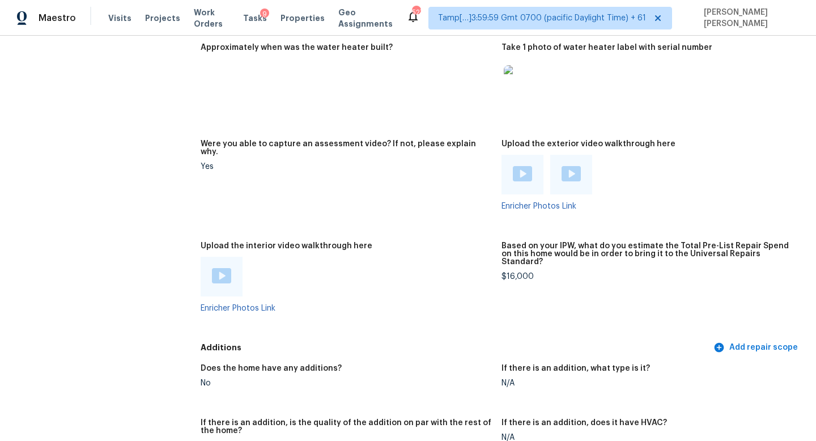
scroll to position [1955, 0]
click at [234, 256] on div at bounding box center [221, 276] width 42 height 40
click at [212, 267] on img at bounding box center [221, 274] width 19 height 15
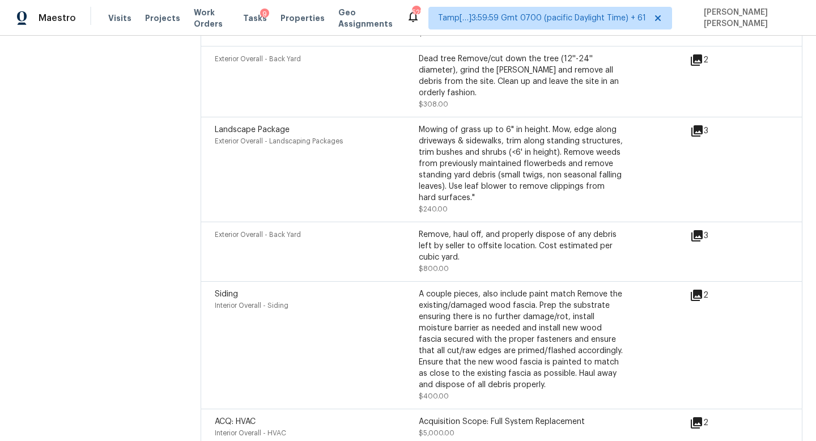
scroll to position [1389, 0]
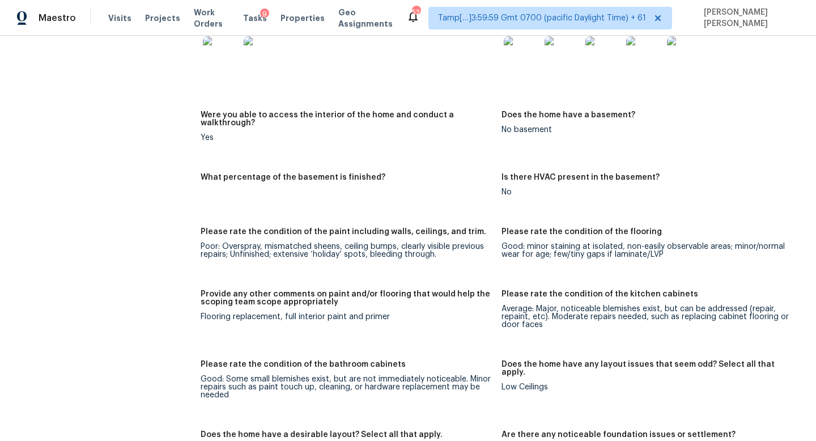
click at [151, 210] on div "All visits [STREET_ADDRESS] Home details Other Visits No previous visits" at bounding box center [89, 256] width 151 height 3172
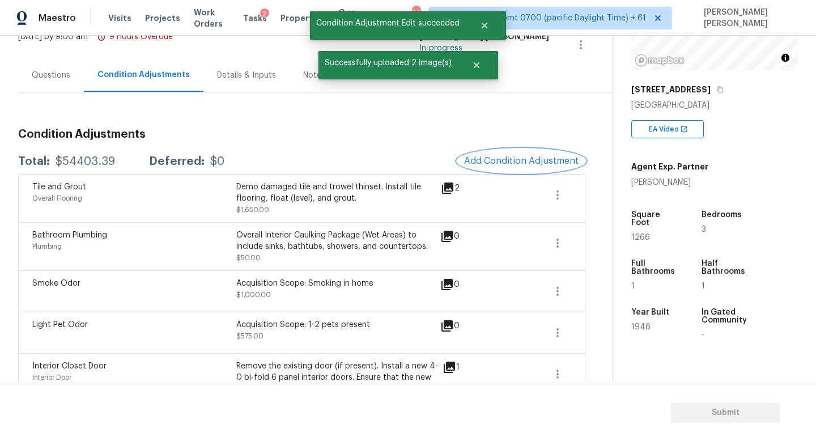
scroll to position [80, 0]
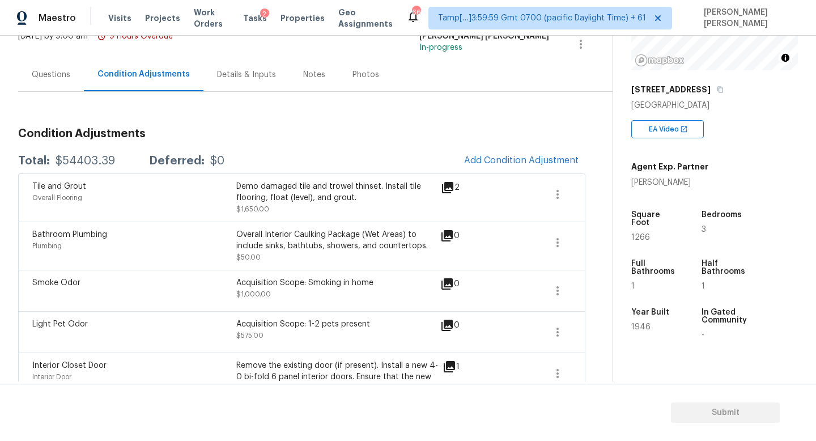
click at [51, 78] on div "Questions" at bounding box center [51, 74] width 39 height 11
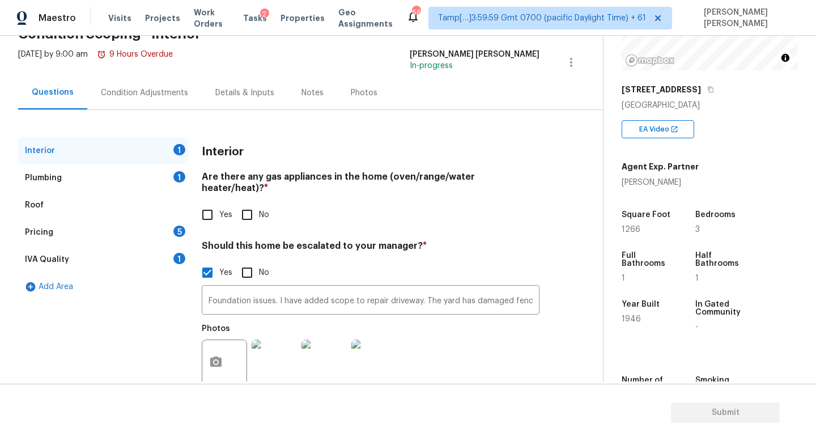
scroll to position [78, 0]
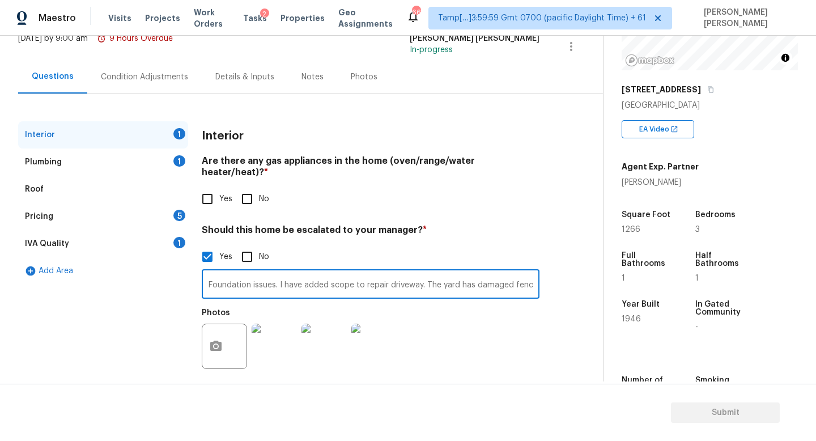
drag, startPoint x: 203, startPoint y: 270, endPoint x: 314, endPoint y: 271, distance: 111.6
click at [314, 272] on input "Foundation issues. I have added scope to repair driveway. The yard has damaged …" at bounding box center [371, 285] width 338 height 27
click at [330, 272] on input "ded Foundation issues. I have adscope to repair driveway. The yard has damaged …" at bounding box center [371, 285] width 338 height 27
click at [383, 275] on input "ded Foundation issues. I have adscope to repair driveway. The yard has damaged …" at bounding box center [371, 285] width 338 height 27
drag, startPoint x: 291, startPoint y: 275, endPoint x: 177, endPoint y: 272, distance: 113.9
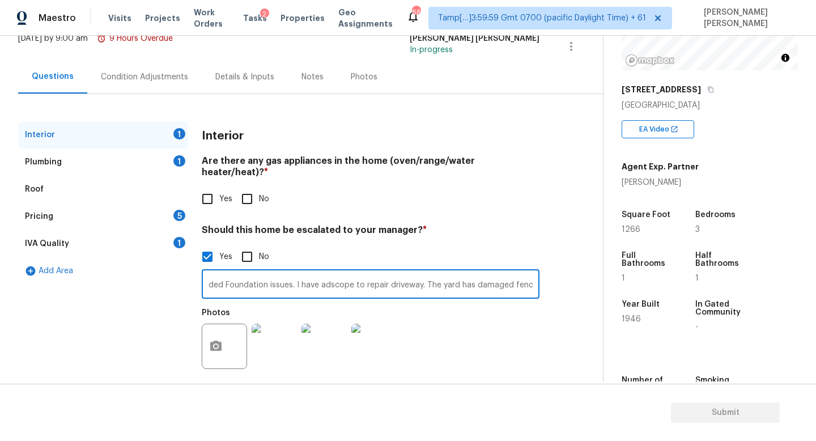
click at [177, 272] on div "Interior 1 Plumbing 1 Roof Pricing 5 IVA Quality 1 Add Area Interior Are there …" at bounding box center [296, 255] width 557 height 268
type input "Foundation issues. I have added scope to repair driveway. The yard has damaged …"
click at [260, 275] on input "Foundation issues. I have added scope to repair driveway. The yard has damaged …" at bounding box center [371, 285] width 338 height 27
drag, startPoint x: 327, startPoint y: 274, endPoint x: 553, endPoint y: 275, distance: 226.5
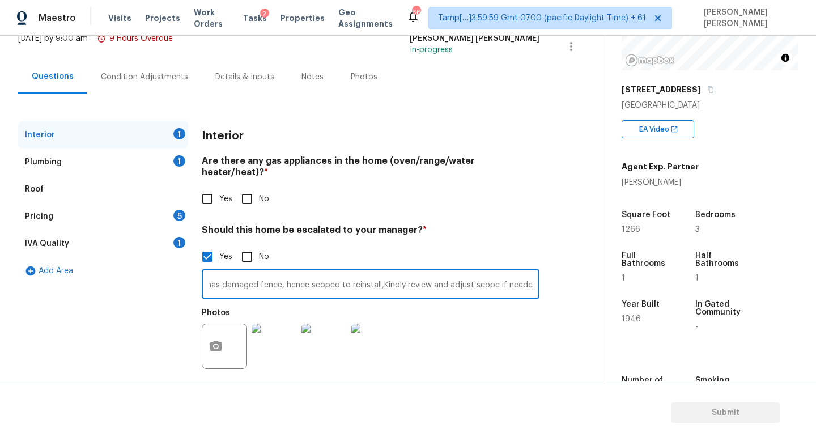
click at [553, 275] on div "Interior 1 Plumbing 1 Roof Pricing 5 IVA Quality 1 Add Area Interior Are there …" at bounding box center [296, 255] width 557 height 268
click at [271, 272] on input "Foundation issues. I have added scope to repair driveway. The yard has damaged …" at bounding box center [371, 285] width 338 height 27
click at [282, 272] on input "Foundation issues. I have added scope to repair driveway. The yard has damaged …" at bounding box center [371, 285] width 338 height 27
drag, startPoint x: 394, startPoint y: 275, endPoint x: 454, endPoint y: 275, distance: 60.6
click at [454, 275] on input "Foundation issues. I have added scope to repair driveway. The yard has damaged …" at bounding box center [371, 285] width 338 height 27
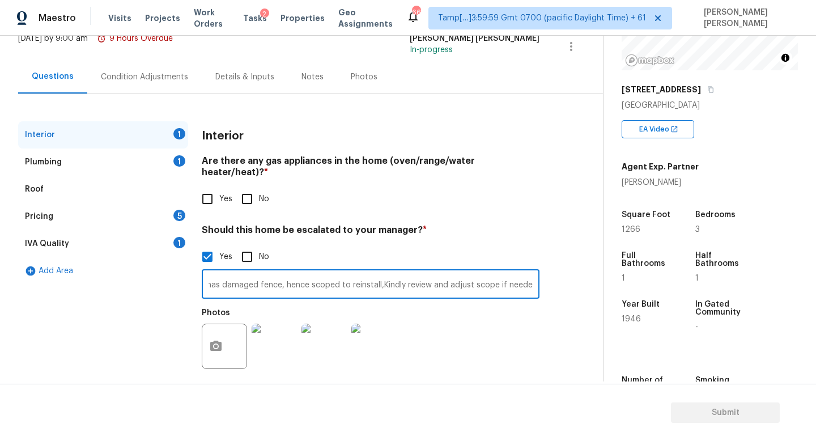
click at [454, 275] on input "Foundation issues. I have added scope to repair driveway. The yard has damaged …" at bounding box center [371, 285] width 338 height 27
click at [109, 163] on div "Plumbing 1" at bounding box center [103, 161] width 170 height 27
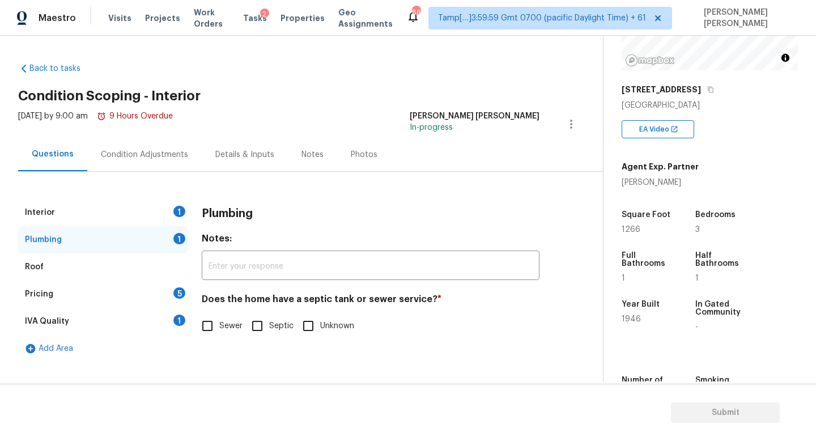
scroll to position [0, 0]
click at [200, 336] on input "Sewer" at bounding box center [207, 326] width 24 height 24
checkbox input "true"
click at [159, 288] on div "Pricing 5" at bounding box center [103, 293] width 170 height 27
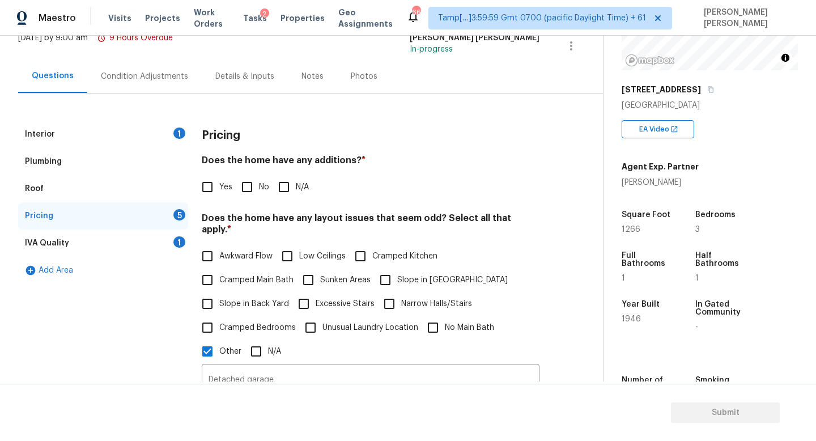
click at [249, 176] on input "No" at bounding box center [247, 187] width 24 height 24
checkbox input "true"
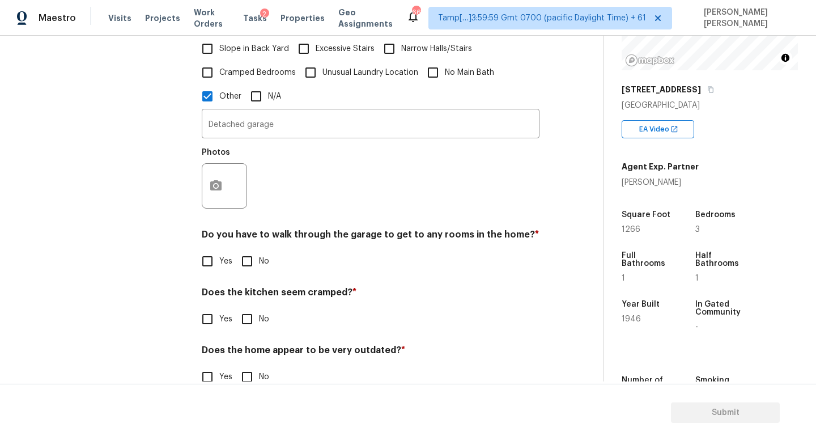
scroll to position [346, 0]
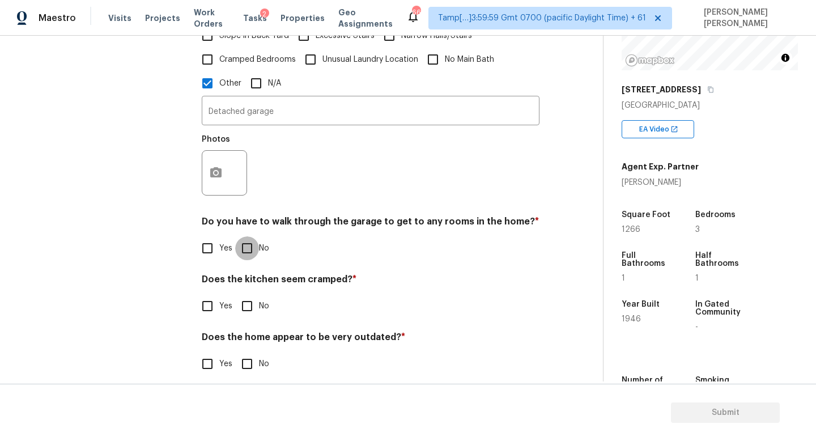
click at [242, 243] on input "No" at bounding box center [247, 248] width 24 height 24
checkbox input "true"
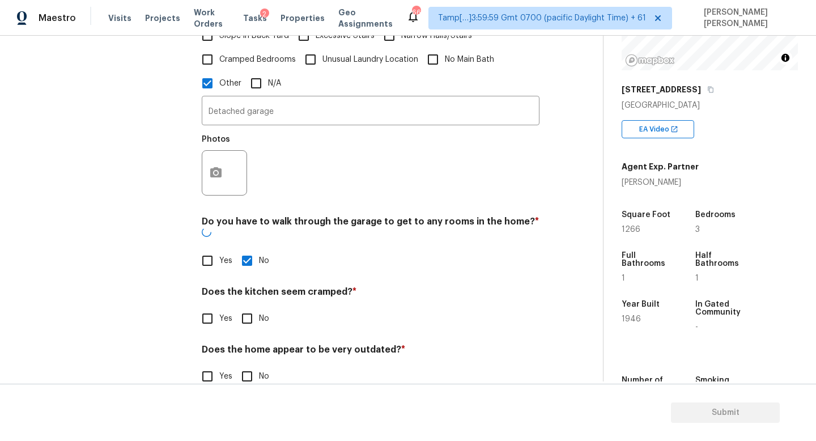
click at [258, 306] on label "No" at bounding box center [252, 318] width 34 height 24
click at [258, 306] on input "No" at bounding box center [247, 318] width 24 height 24
checkbox input "true"
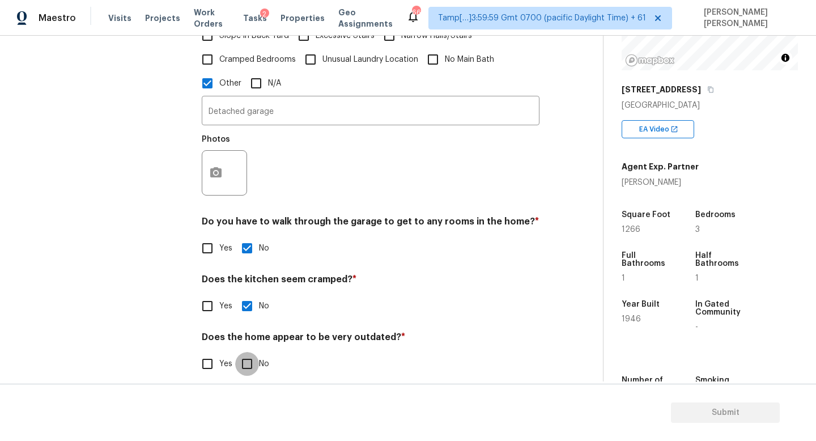
click at [253, 357] on input "No" at bounding box center [247, 364] width 24 height 24
checkbox input "true"
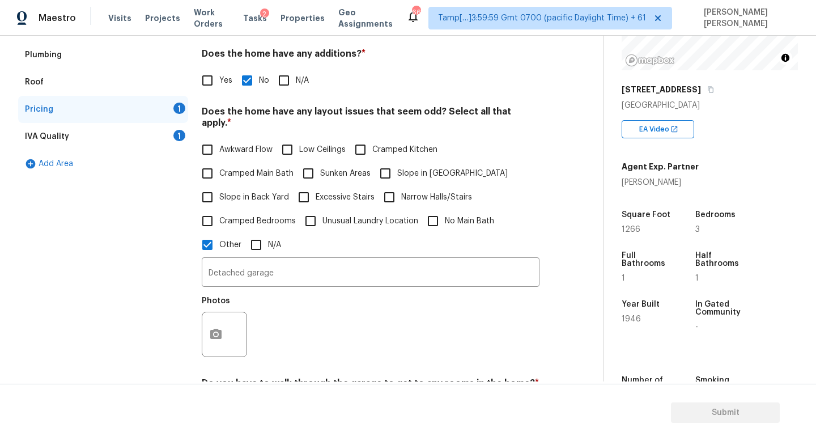
scroll to position [190, 0]
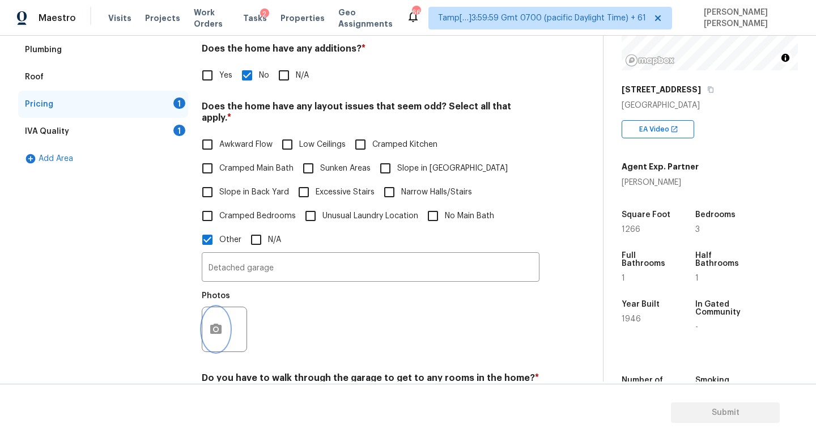
click at [210, 307] on button "button" at bounding box center [215, 329] width 27 height 44
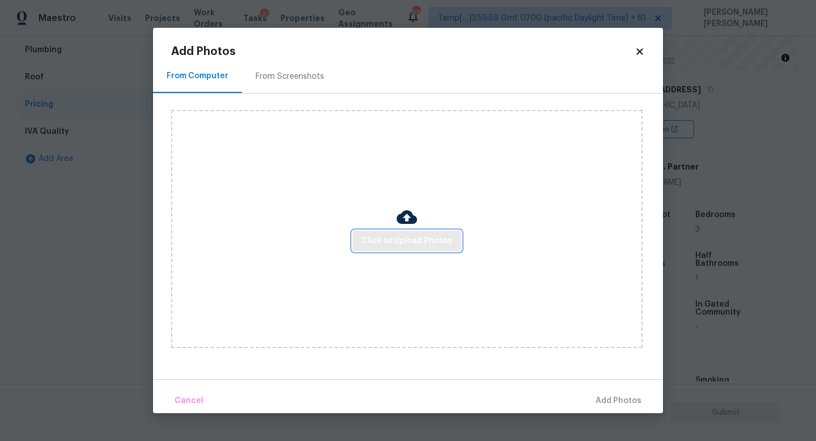
click at [379, 238] on span "Click to Upload Photos" at bounding box center [406, 241] width 91 height 14
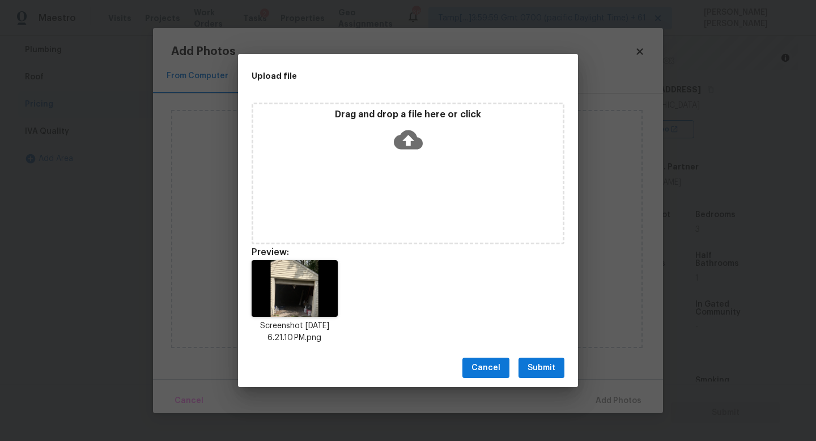
click at [543, 362] on span "Submit" at bounding box center [541, 368] width 28 height 14
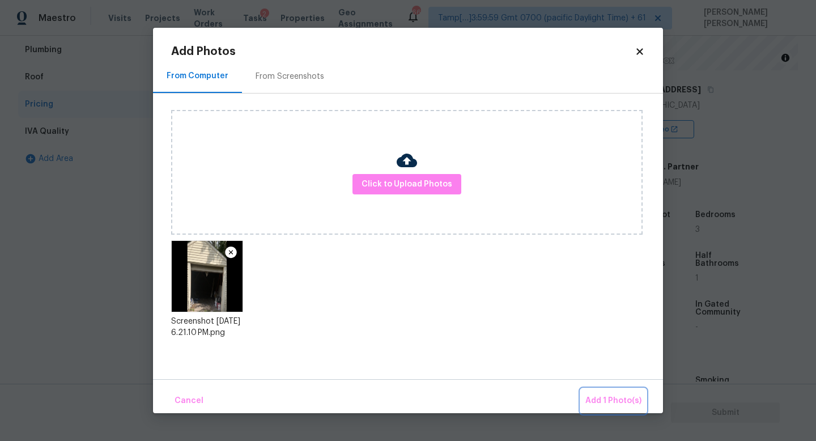
click at [608, 396] on span "Add 1 Photo(s)" at bounding box center [613, 401] width 56 height 14
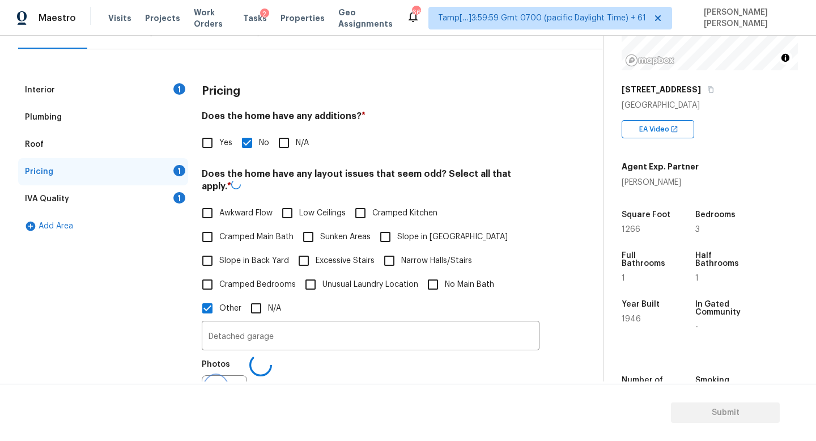
scroll to position [133, 0]
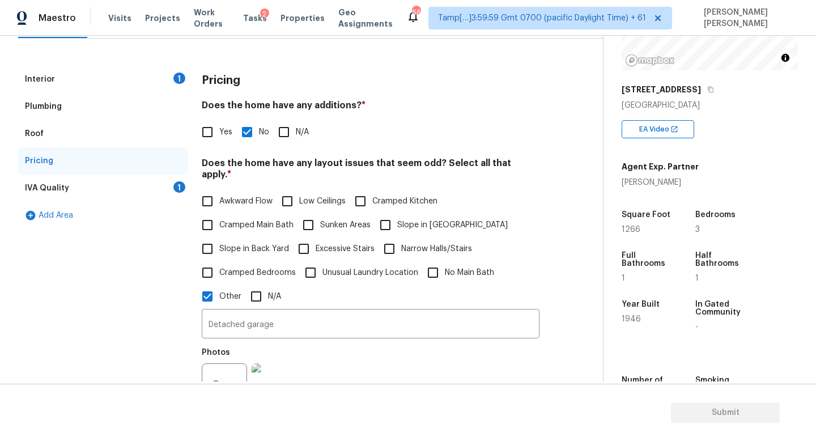
click at [129, 184] on div "IVA Quality 1" at bounding box center [103, 187] width 170 height 27
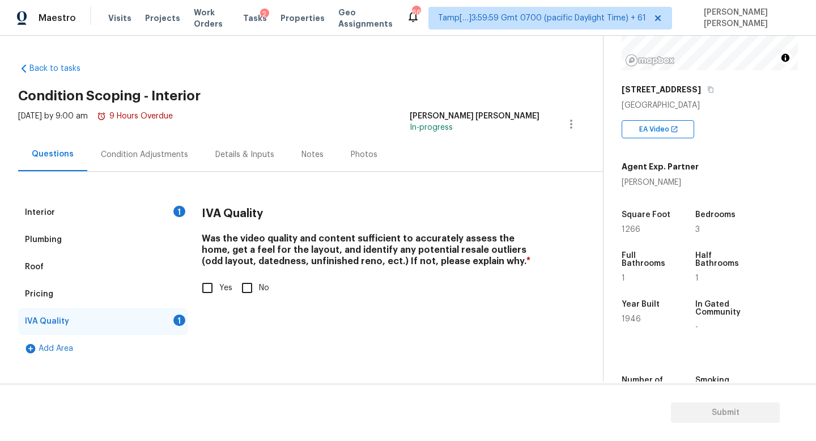
click at [230, 283] on span "Yes" at bounding box center [225, 288] width 13 height 12
click at [219, 283] on input "Yes" at bounding box center [207, 288] width 24 height 24
checkbox input "true"
click at [139, 200] on div "Interior 1" at bounding box center [103, 212] width 170 height 27
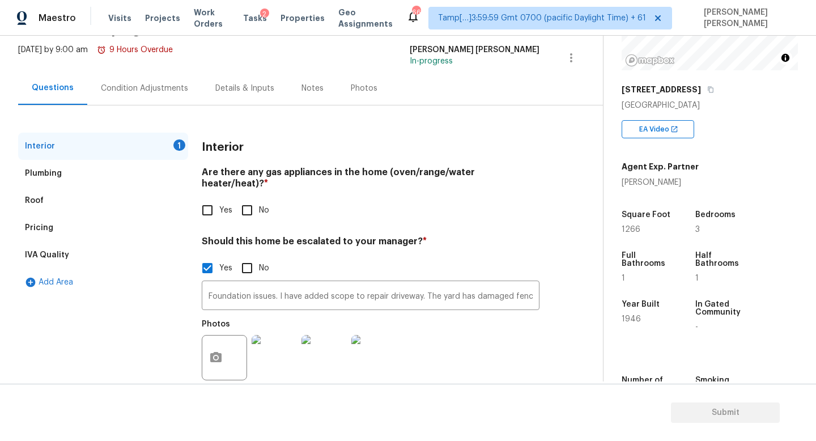
scroll to position [78, 0]
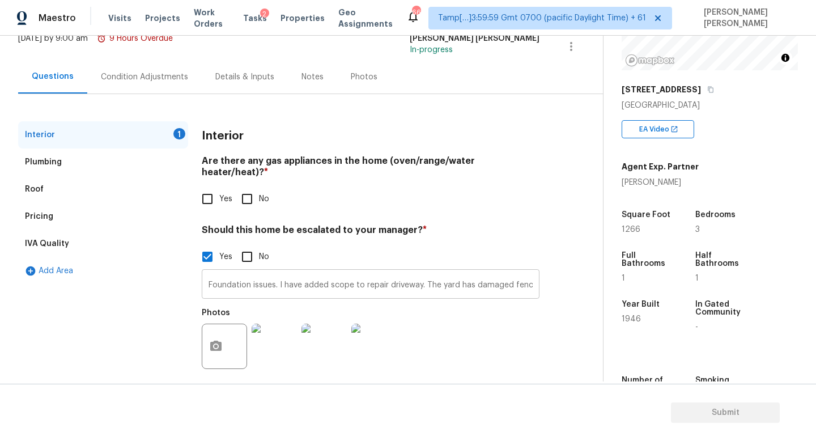
click at [288, 281] on input "Foundation issues. I have added scope to repair driveway. The yard has damaged …" at bounding box center [371, 285] width 338 height 27
click at [129, 321] on div "Interior 1 Plumbing Roof Pricing IVA Quality Add Area" at bounding box center [103, 255] width 170 height 269
click at [296, 272] on input "Foundation issues. I have added scope to repair driveway. The yard has damaged …" at bounding box center [371, 285] width 338 height 27
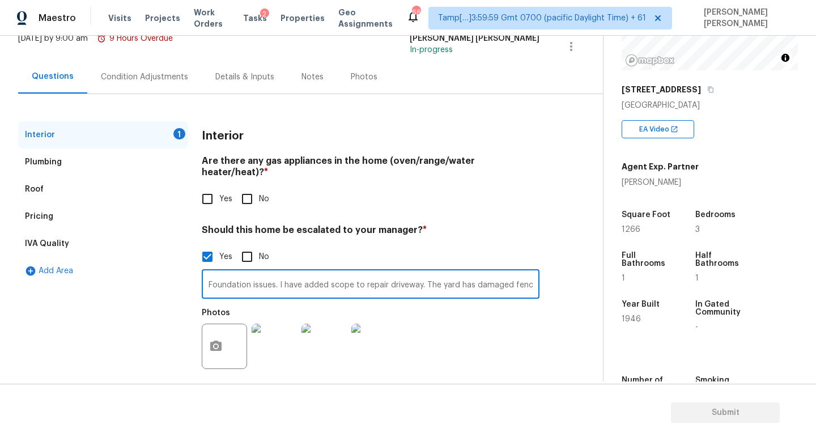
click at [296, 272] on input "Foundation issues. I have added scope to repair driveway. The yard has damaged …" at bounding box center [371, 285] width 338 height 27
click at [365, 127] on div "Interior" at bounding box center [371, 135] width 338 height 29
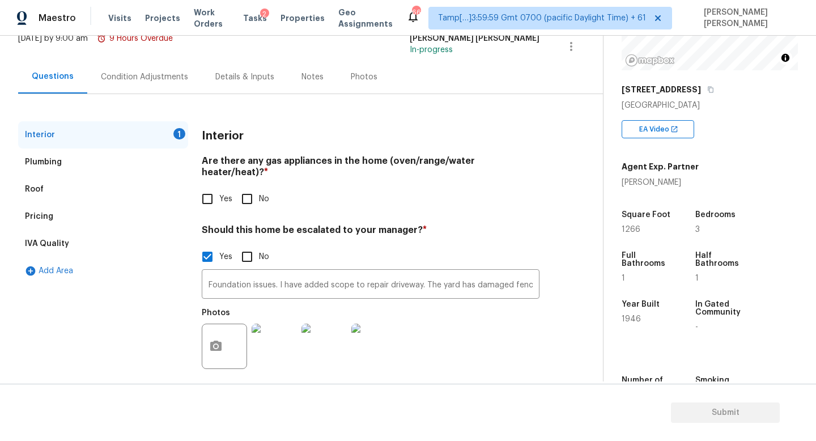
click at [107, 153] on div "Plumbing" at bounding box center [103, 161] width 170 height 27
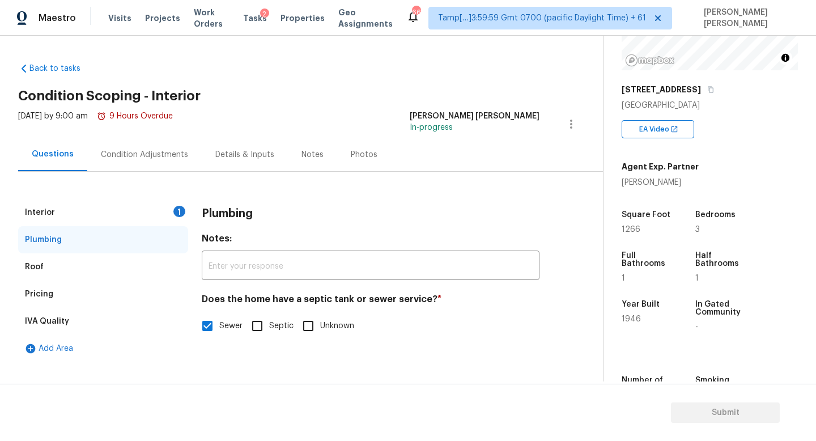
scroll to position [0, 0]
click at [122, 206] on div "Interior 1" at bounding box center [103, 212] width 170 height 27
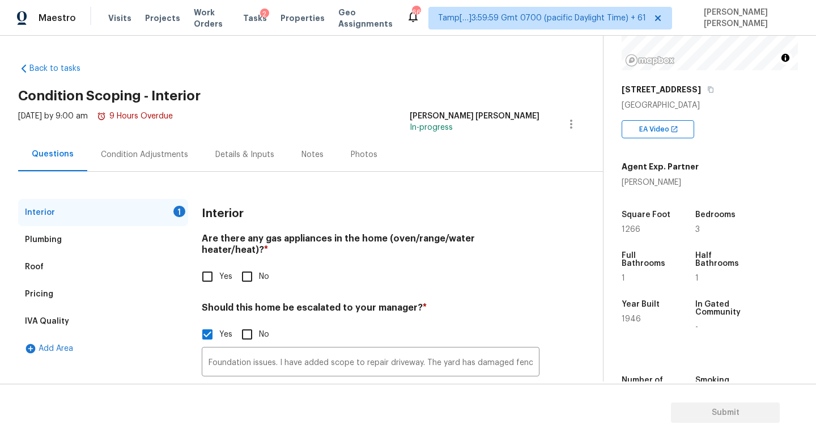
scroll to position [78, 0]
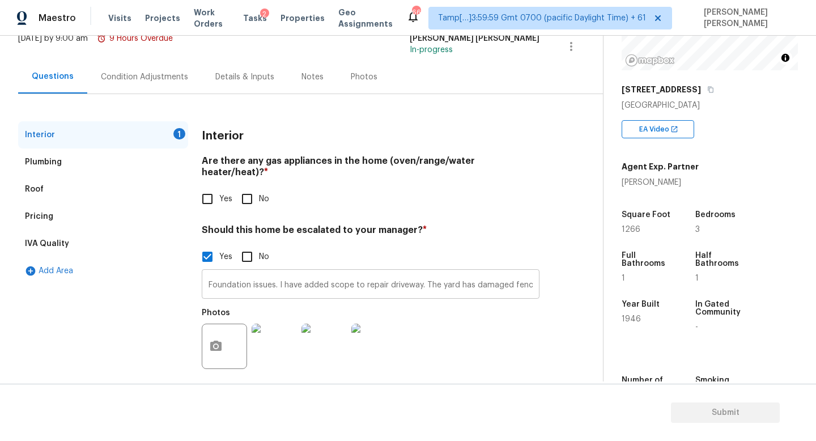
click at [327, 275] on input "Foundation issues. I have added scope to repair driveway. The yard has damaged …" at bounding box center [371, 285] width 338 height 27
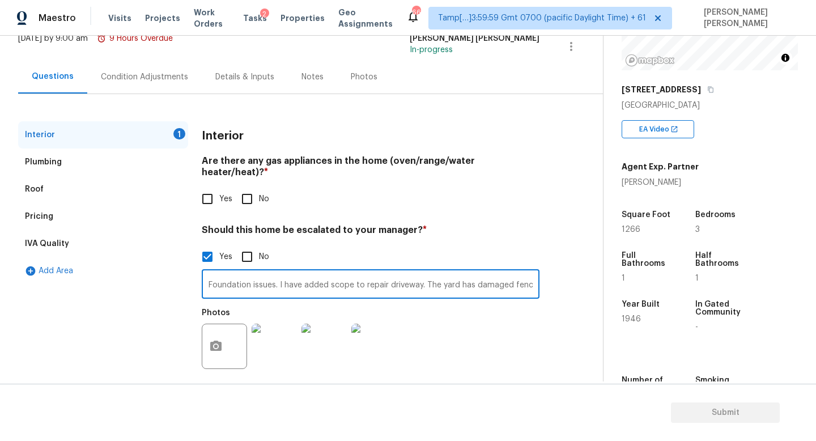
click at [445, 272] on input "Foundation issues. I have added scope to repair driveway. The yard has damaged …" at bounding box center [371, 285] width 338 height 27
click at [304, 274] on input "Foundation issues. I have added scope to repair driveway. The yard has damaged …" at bounding box center [371, 285] width 338 height 27
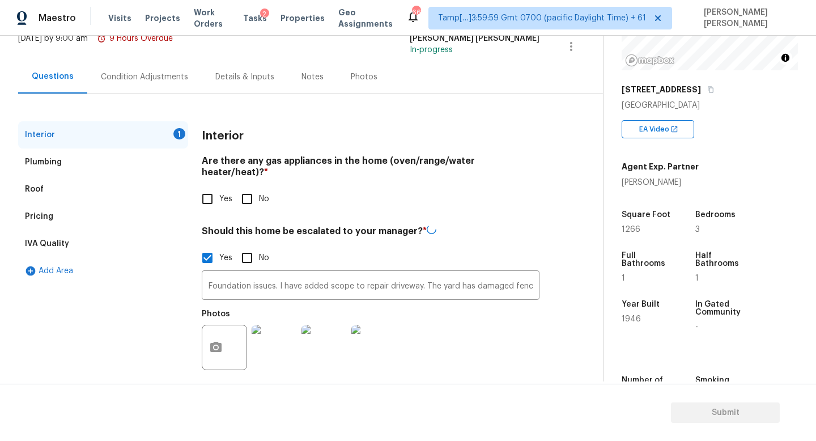
click at [124, 69] on div "Condition Adjustments" at bounding box center [144, 76] width 114 height 33
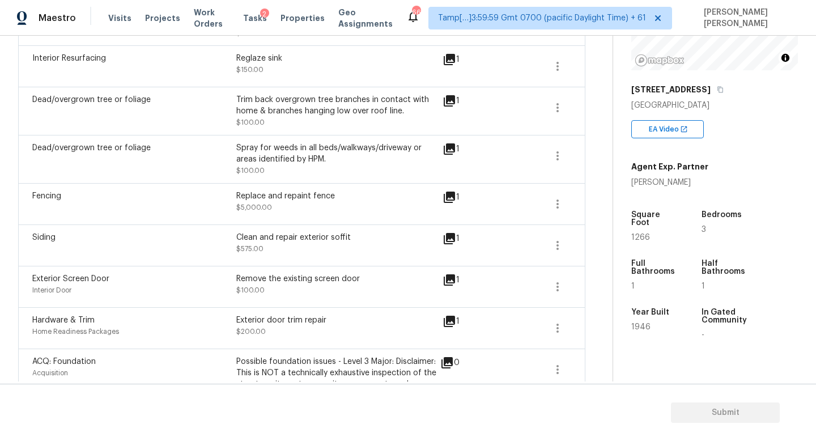
scroll to position [574, 0]
click at [554, 207] on icon "button" at bounding box center [557, 204] width 14 height 14
click at [588, 205] on div "Edit" at bounding box center [622, 202] width 88 height 11
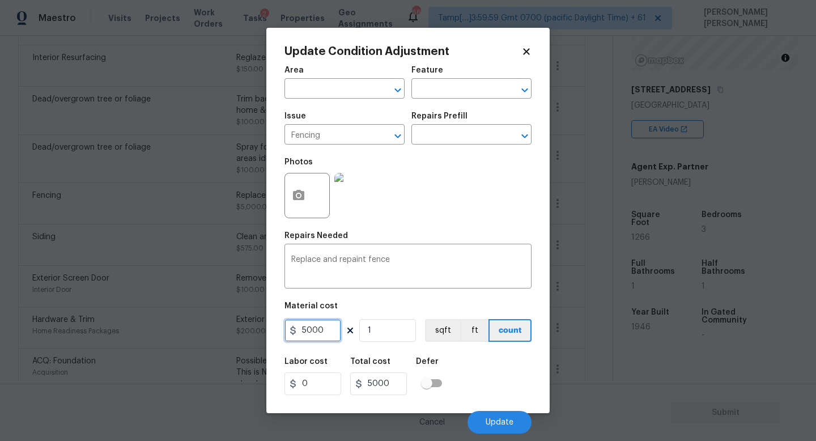
drag, startPoint x: 330, startPoint y: 333, endPoint x: 145, endPoint y: 325, distance: 184.8
click at [145, 325] on div "Update Condition Adjustment Area ​ Feature ​ Issue Fencing ​ Repairs Prefill ​ …" at bounding box center [408, 220] width 816 height 441
type input "2500"
click at [515, 422] on button "Update" at bounding box center [499, 422] width 64 height 23
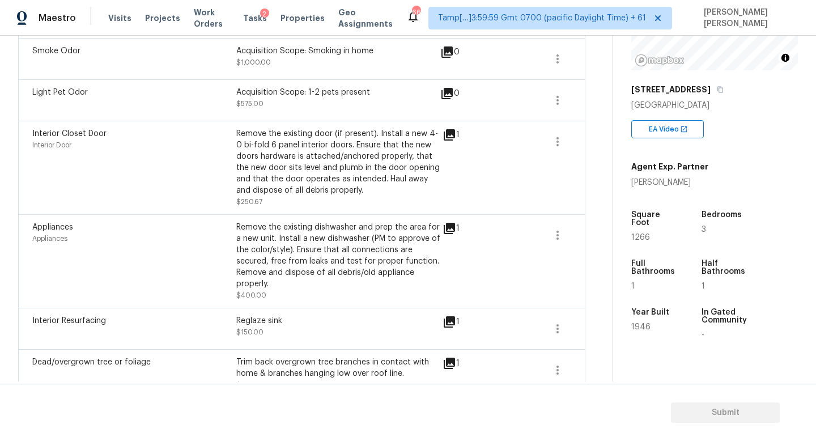
scroll to position [0, 0]
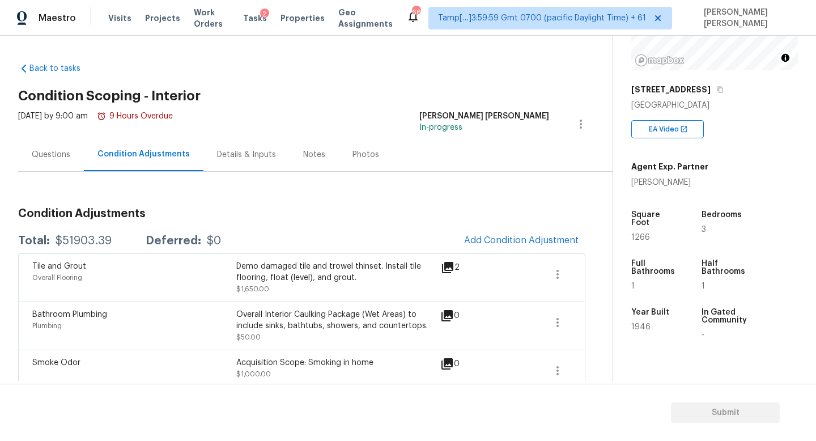
click at [80, 242] on div "$51903.39" at bounding box center [84, 240] width 56 height 11
copy div "$51903.39"
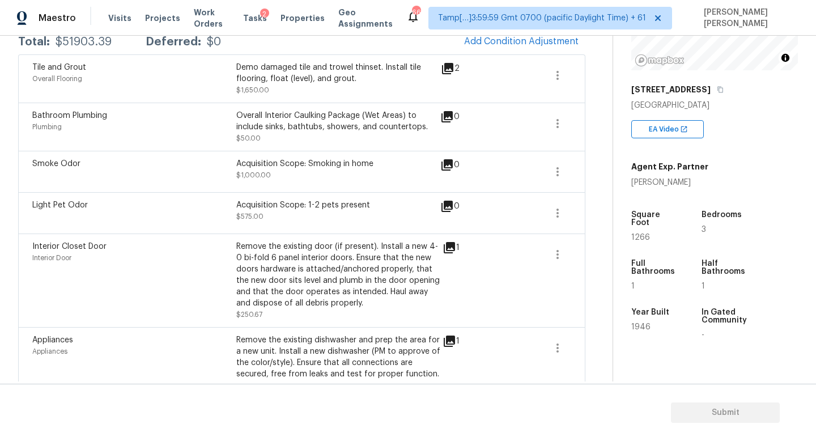
scroll to position [32, 0]
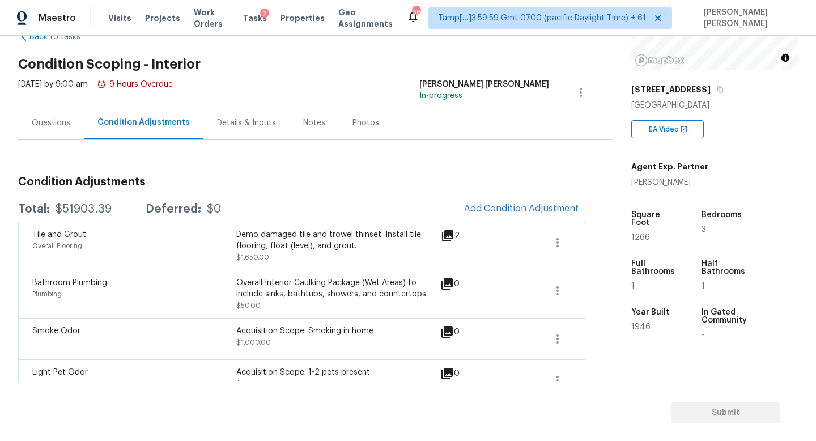
click at [49, 118] on div "Questions" at bounding box center [51, 122] width 39 height 11
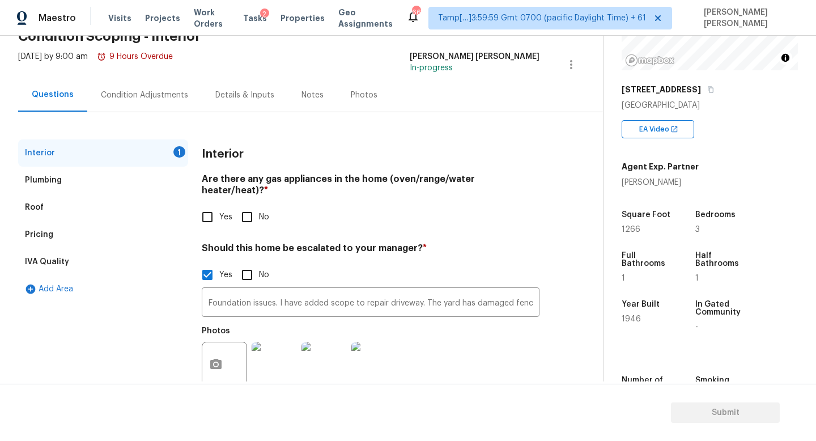
scroll to position [78, 0]
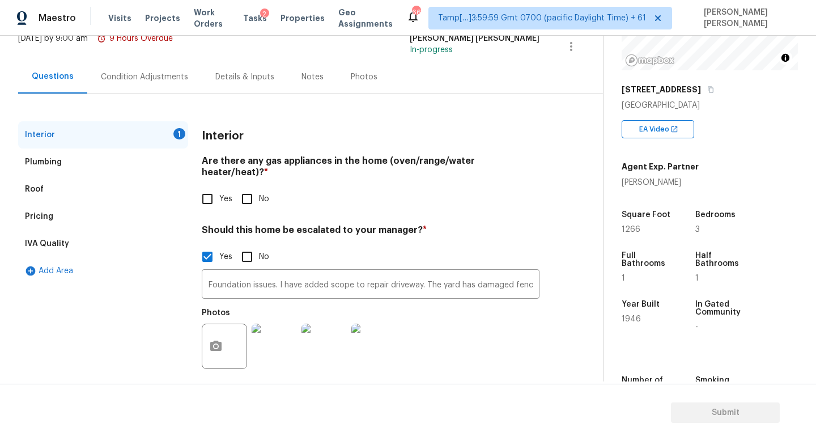
click at [207, 187] on input "Yes" at bounding box center [207, 199] width 24 height 24
checkbox input "true"
click at [728, 409] on span "Submit" at bounding box center [725, 413] width 91 height 14
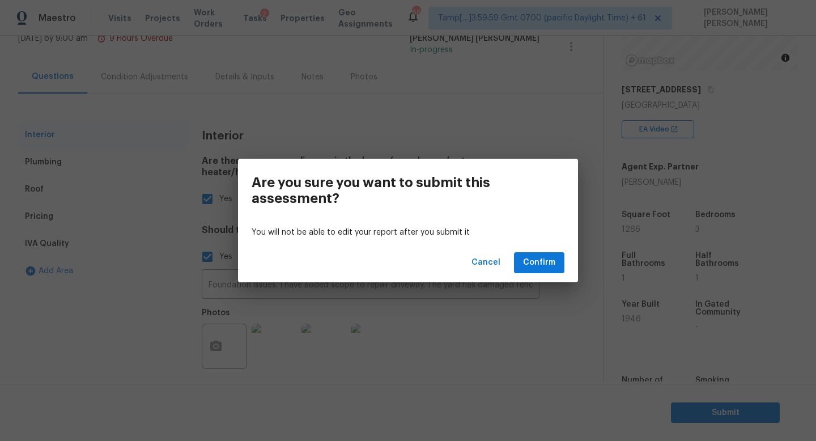
click at [539, 250] on div "Cancel Confirm" at bounding box center [408, 262] width 340 height 39
click at [536, 258] on span "Confirm" at bounding box center [539, 262] width 32 height 14
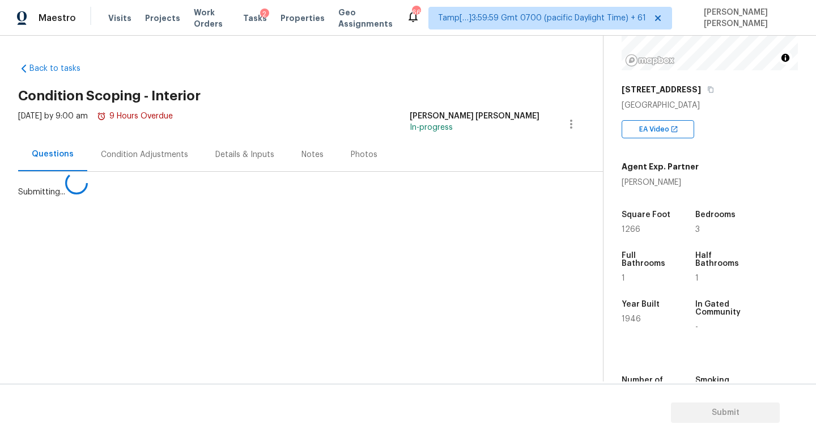
scroll to position [0, 0]
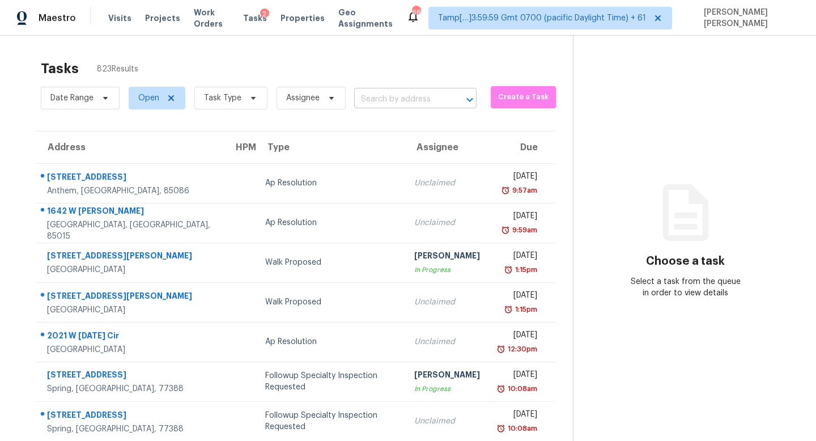
click at [408, 100] on input "text" at bounding box center [399, 100] width 91 height 18
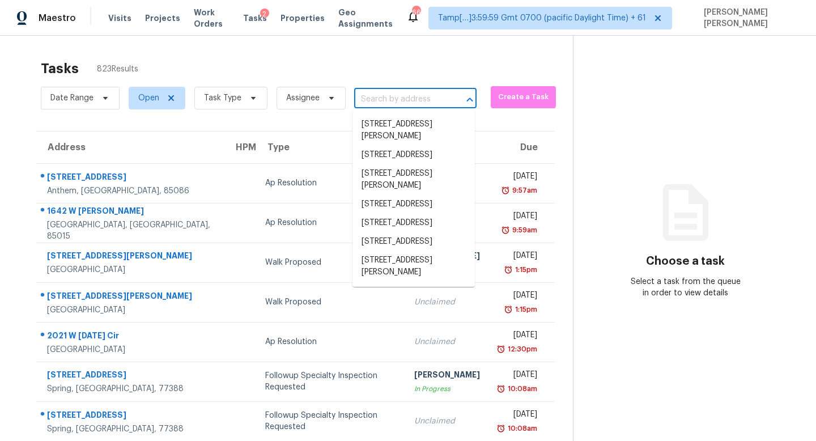
paste input "12230 N 47th Ln, Glendale, AZ 85304"
type input "12230 N 47th Ln, Glendale, AZ 85304"
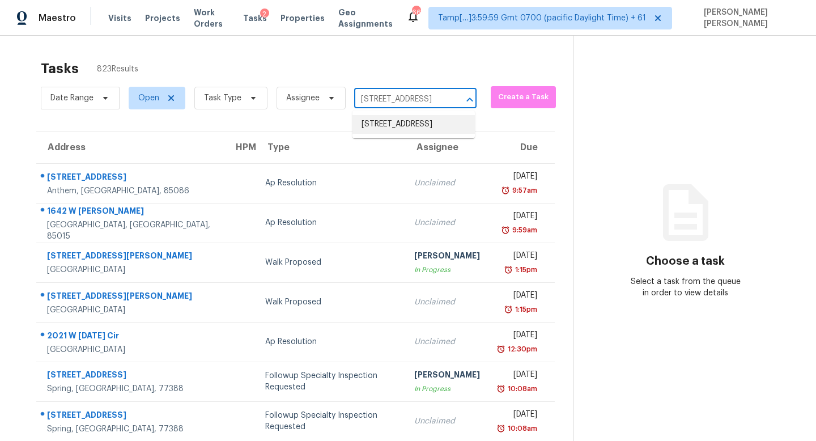
click at [416, 125] on li "12230 N 47th Ln, Glendale, AZ 85304" at bounding box center [413, 124] width 122 height 19
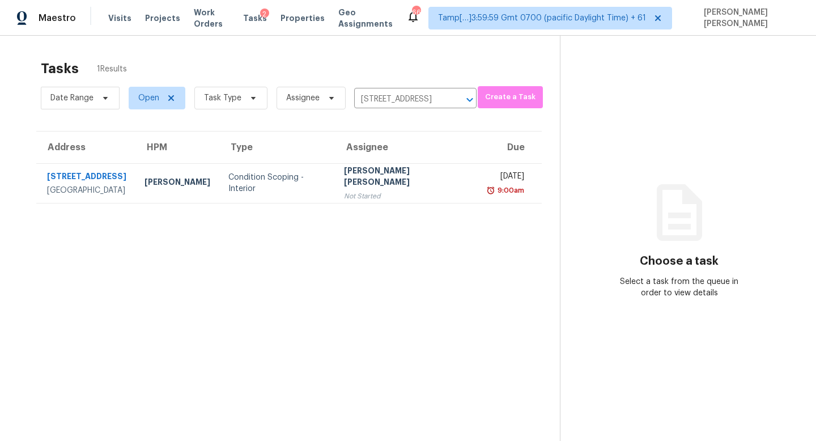
click at [401, 192] on div "Not Started" at bounding box center [407, 195] width 126 height 11
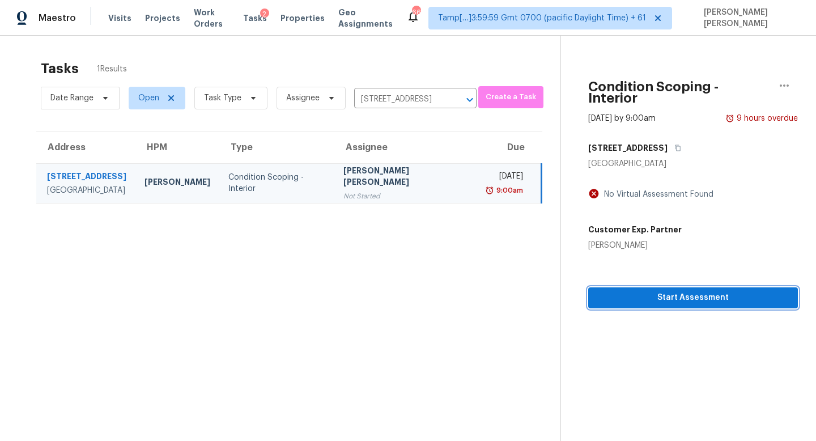
click at [731, 291] on span "Start Assessment" at bounding box center [692, 298] width 191 height 14
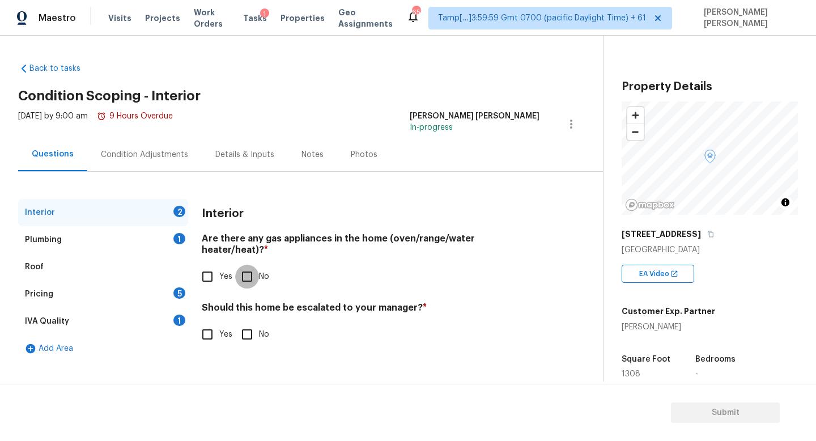
click at [249, 272] on input "No" at bounding box center [247, 276] width 24 height 24
checkbox input "true"
click at [135, 258] on div "Roof" at bounding box center [103, 266] width 170 height 27
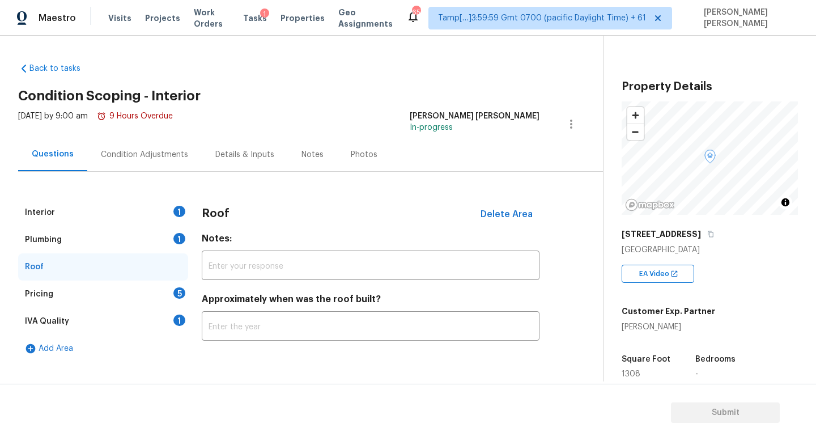
click at [138, 237] on div "Plumbing 1" at bounding box center [103, 239] width 170 height 27
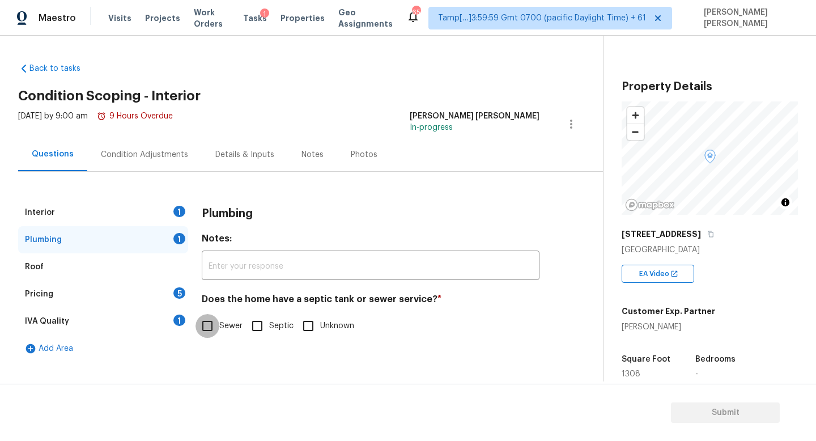
click at [206, 331] on input "Sewer" at bounding box center [207, 326] width 24 height 24
checkbox input "true"
click at [127, 147] on div "Condition Adjustments" at bounding box center [144, 154] width 114 height 33
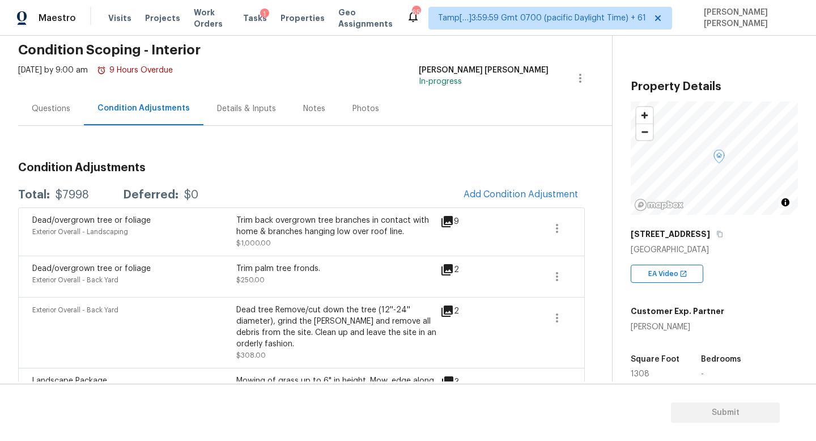
scroll to position [46, 0]
click at [526, 193] on span "Add Condition Adjustment" at bounding box center [520, 194] width 114 height 10
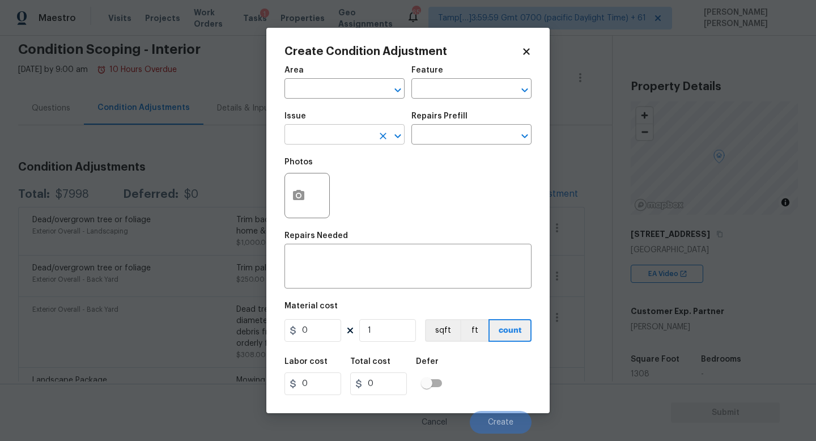
click at [322, 144] on body "Maestro Visits Projects Work Orders Tasks 1 Properties Geo Assignments 654 Tamp…" at bounding box center [408, 220] width 816 height 441
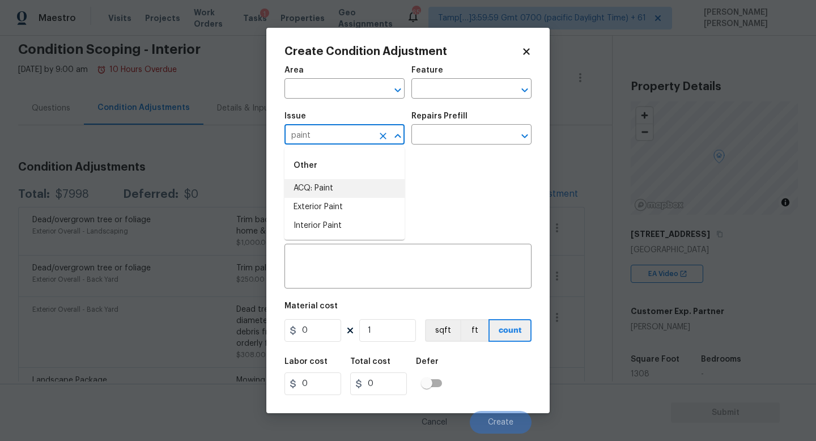
click at [334, 192] on li "ACQ: Paint" at bounding box center [344, 188] width 120 height 19
type input "ACQ: Paint"
click at [448, 128] on input "text" at bounding box center [455, 136] width 88 height 18
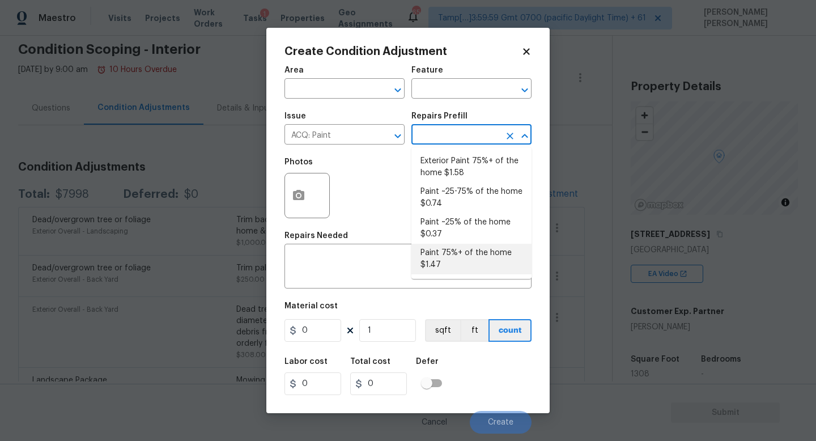
click at [468, 251] on li "Paint 75%+ of the home $1.47" at bounding box center [471, 259] width 120 height 31
type input "Acquisition"
type textarea "Acquisition Scope: 75%+ of the home will likely require interior paint"
type input "1.47"
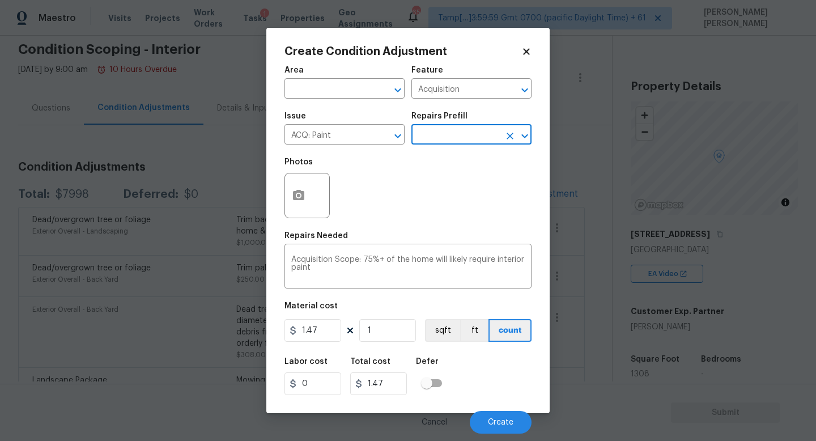
click at [390, 319] on figure "Material cost 1.47 1 sqft ft count" at bounding box center [407, 323] width 247 height 42
click at [390, 329] on input "1" at bounding box center [387, 330] width 57 height 23
type input "13"
type input "19.11"
type input "130"
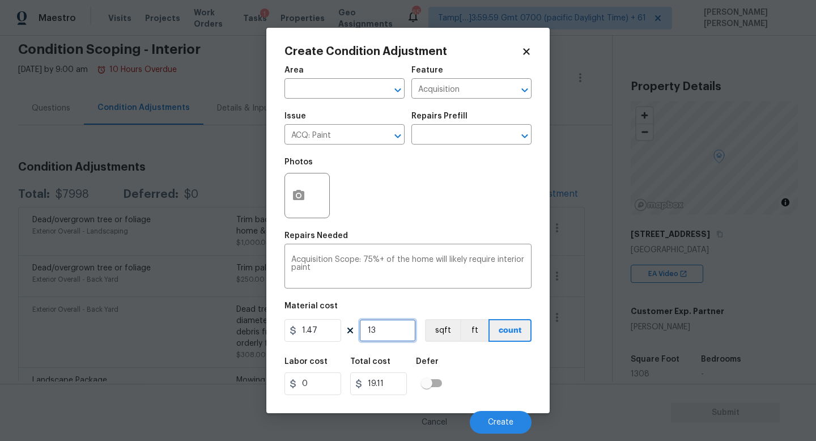
type input "191.1"
type input "1308"
type input "1922.76"
type input "1308"
click at [492, 371] on div "Labor cost 0 Total cost 1922.76 Defer" at bounding box center [407, 376] width 247 height 51
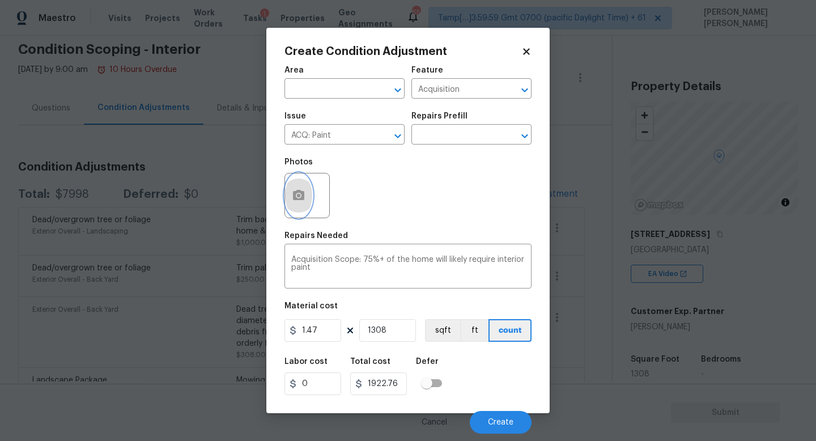
click at [297, 195] on circle "button" at bounding box center [298, 195] width 3 height 3
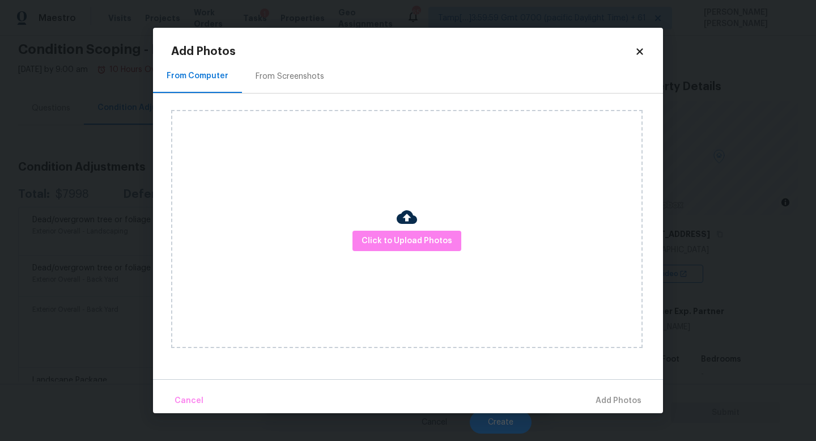
click at [419, 255] on div "Click to Upload Photos" at bounding box center [406, 229] width 471 height 238
click at [428, 243] on span "Click to Upload Photos" at bounding box center [406, 241] width 91 height 14
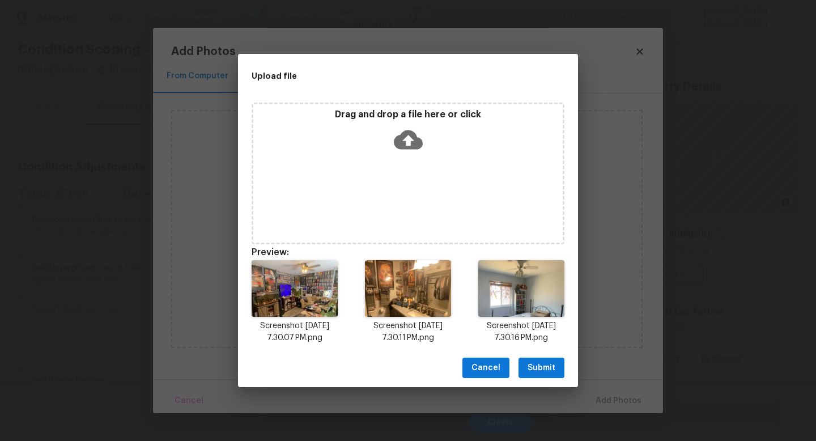
click at [543, 362] on span "Submit" at bounding box center [541, 368] width 28 height 14
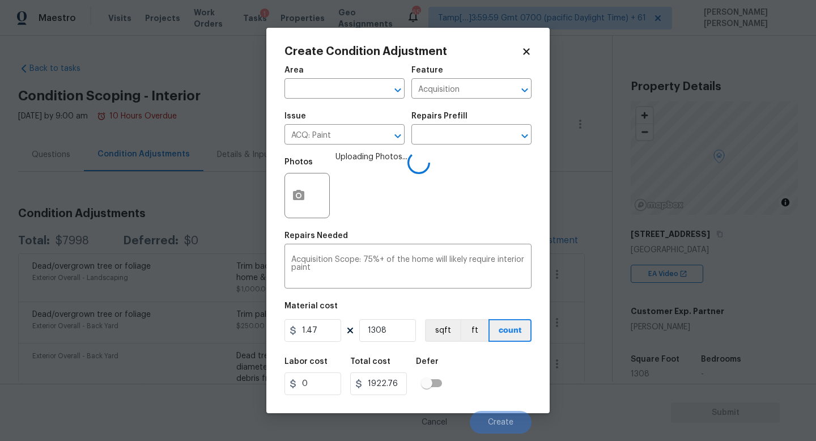
scroll to position [46, 0]
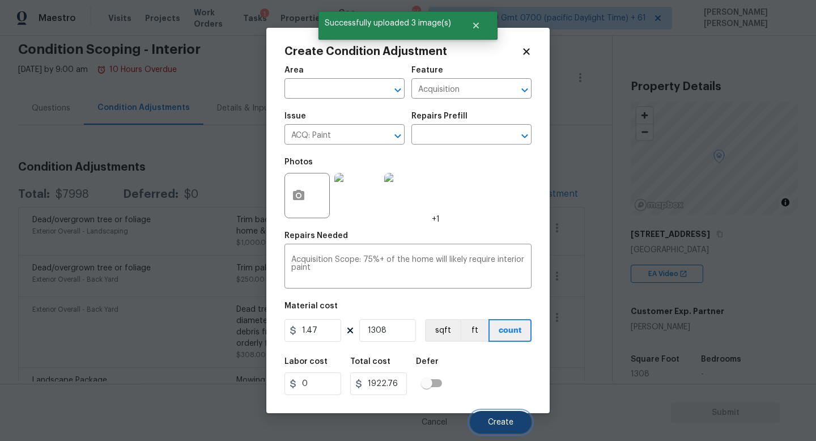
click at [500, 417] on button "Create" at bounding box center [501, 422] width 62 height 23
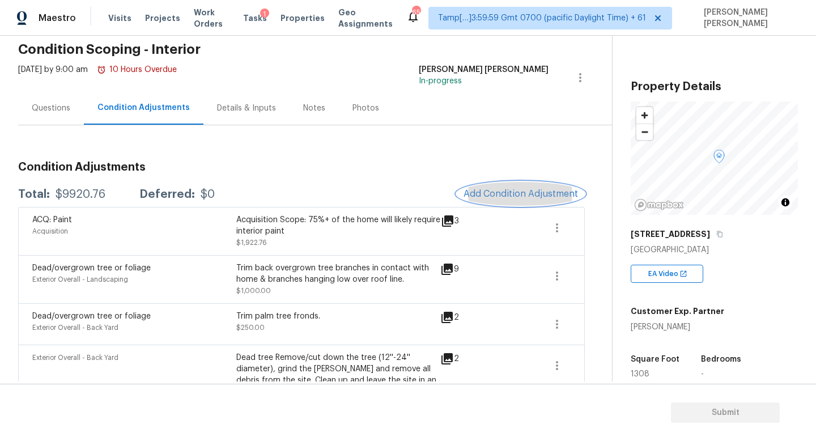
click at [492, 189] on span "Add Condition Adjustment" at bounding box center [520, 194] width 114 height 10
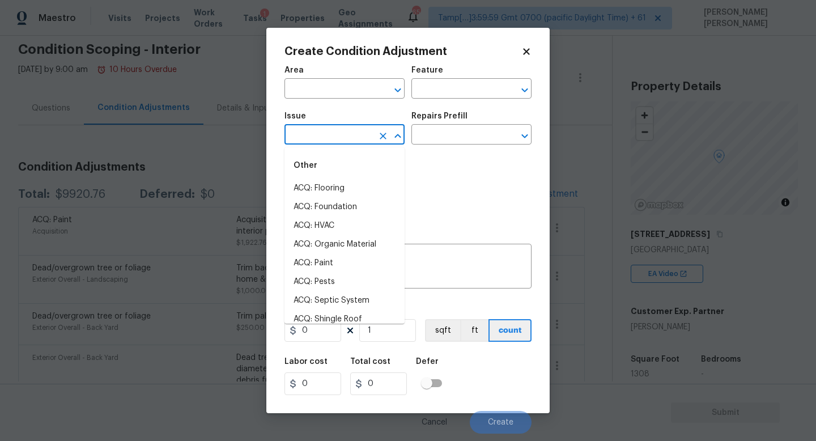
click at [318, 134] on input "text" at bounding box center [328, 136] width 88 height 18
click at [189, 170] on body "Maestro Visits Projects Work Orders Tasks 1 Properties Geo Assignments 654 Tamp…" at bounding box center [408, 220] width 816 height 441
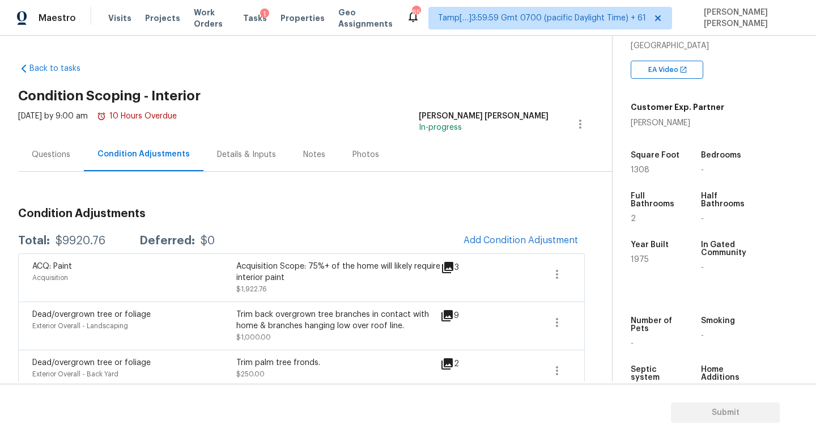
scroll to position [238, 0]
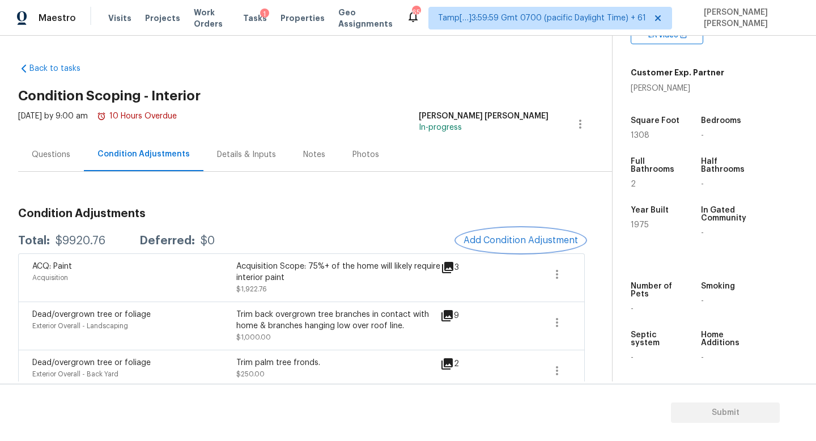
click at [550, 235] on span "Add Condition Adjustment" at bounding box center [520, 240] width 114 height 10
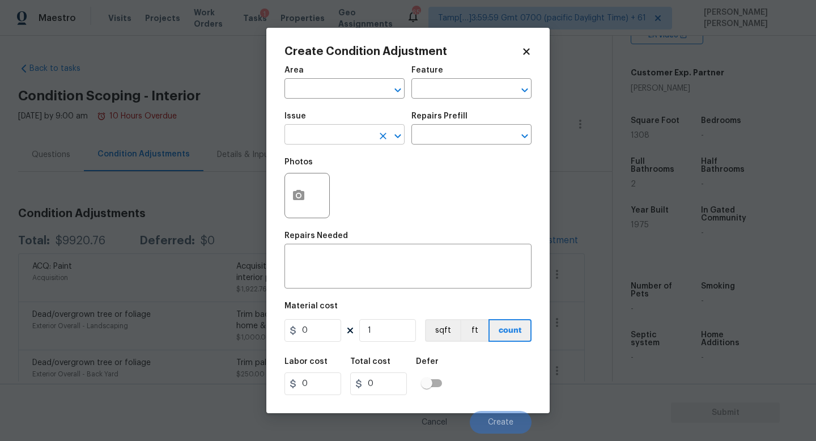
click at [327, 131] on input "text" at bounding box center [328, 136] width 88 height 18
type input "a"
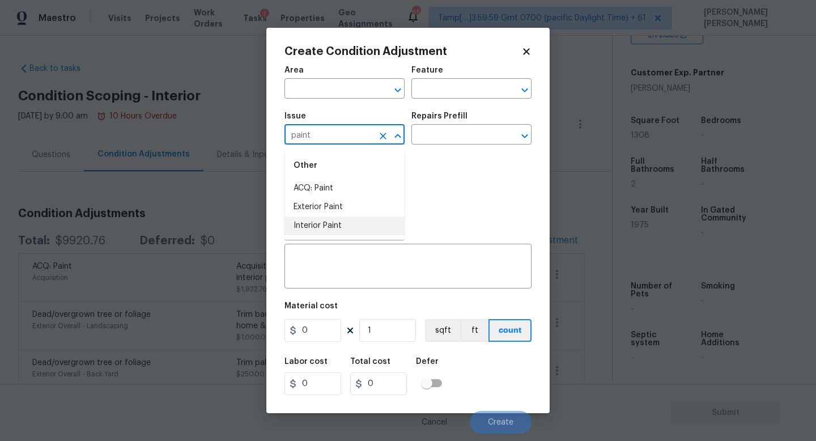
click at [344, 219] on li "Interior Paint" at bounding box center [344, 225] width 120 height 19
type input "Interior Paint"
click at [451, 139] on input "text" at bounding box center [455, 136] width 88 height 18
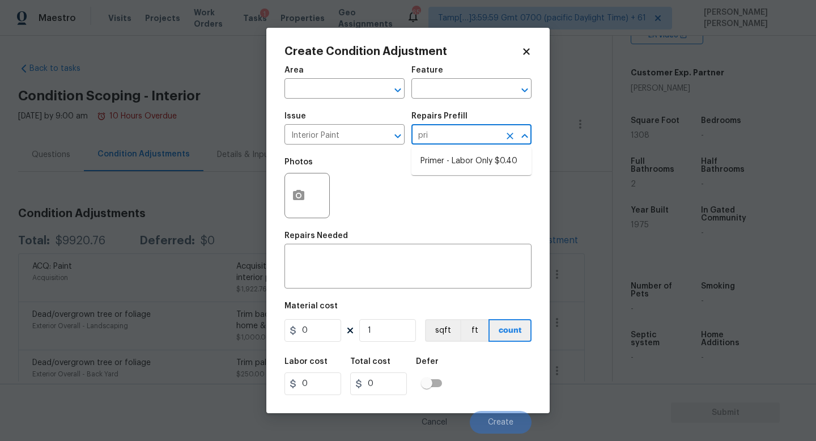
type input "prim"
click at [477, 161] on li "Primer - Labor Only $0.40" at bounding box center [471, 161] width 120 height 19
type input "Overall Paint"
type textarea "Interior primer - PRIMER PROVIDED BY OPENDOOR - All nails, screws, drywall anch…"
type input "0.4"
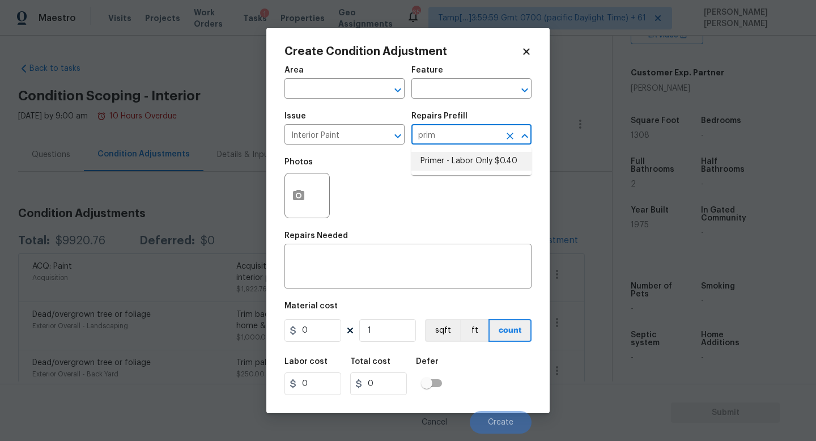
type input "0.4"
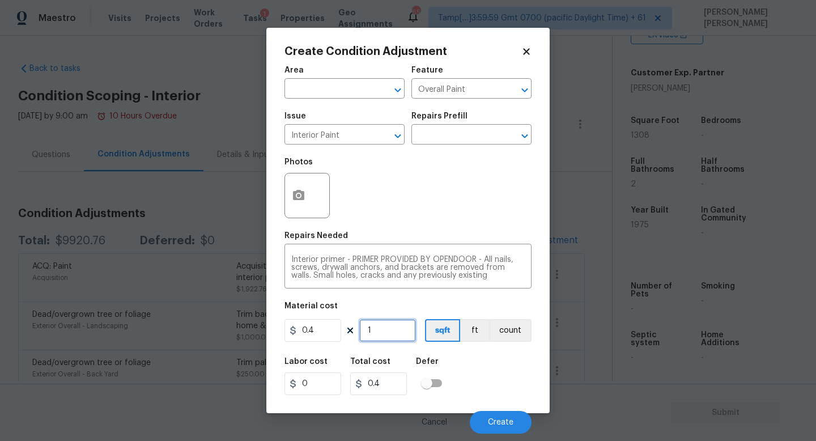
click at [387, 326] on input "1" at bounding box center [387, 330] width 57 height 23
type input "0"
type input "1"
type input "0.4"
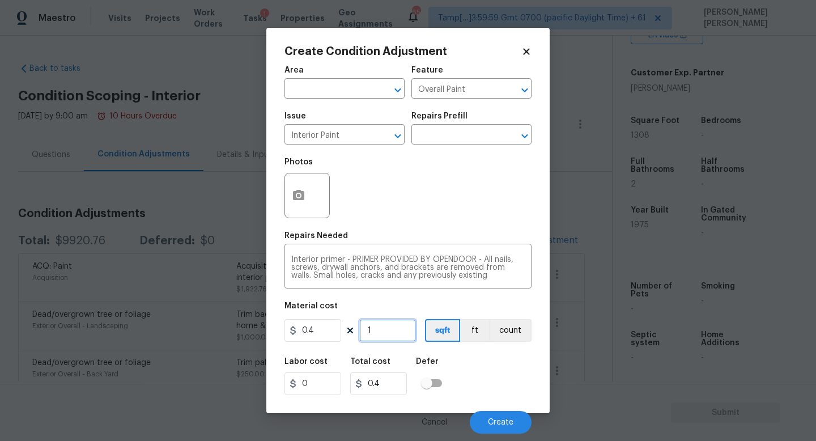
type input "13"
type input "5.2"
type input "130"
type input "52"
type input "1308"
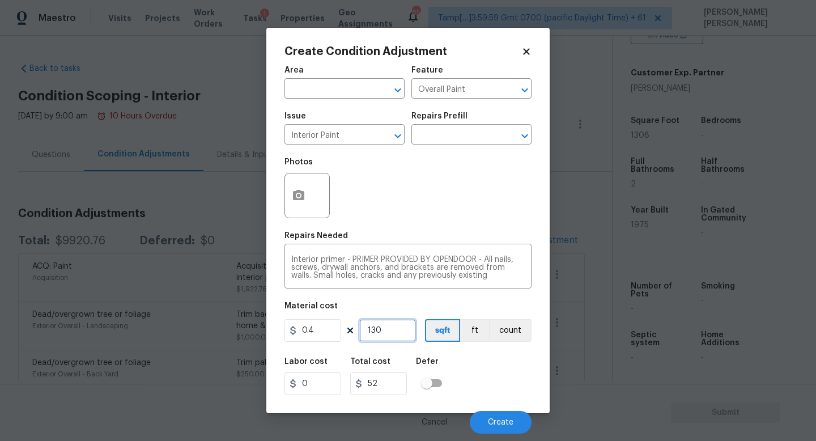
type input "523.2"
type input "1308"
click at [501, 416] on button "Create" at bounding box center [501, 422] width 62 height 23
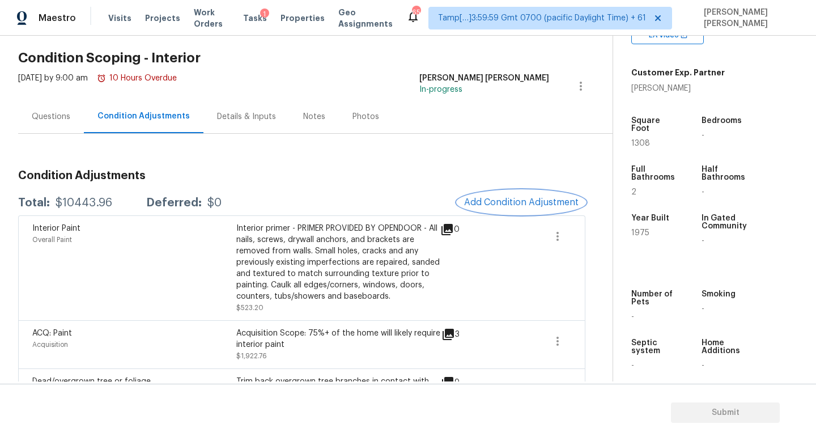
scroll to position [44, 0]
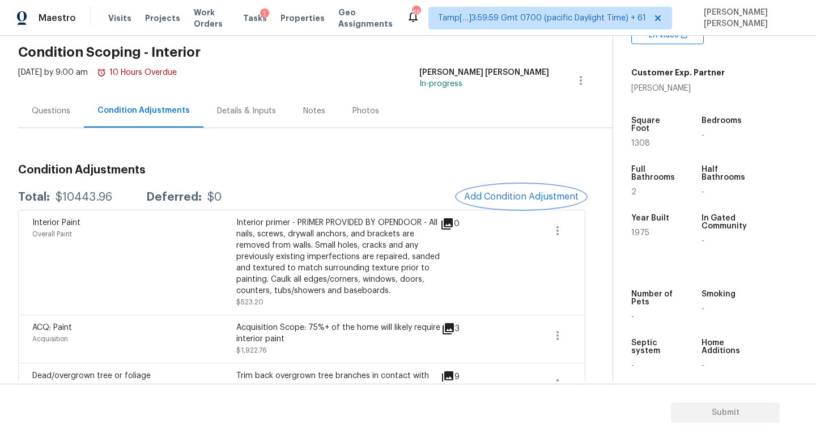
click at [493, 206] on button "Add Condition Adjustment" at bounding box center [521, 197] width 128 height 24
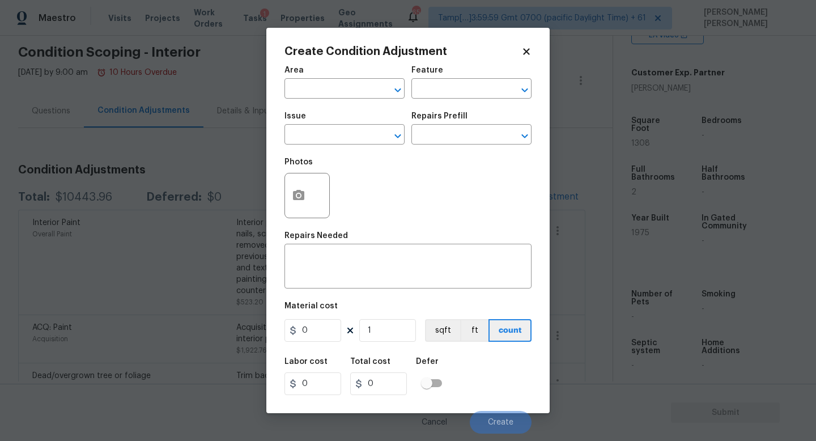
click at [321, 123] on div "Issue" at bounding box center [344, 119] width 120 height 15
click at [324, 136] on input "text" at bounding box center [328, 136] width 88 height 18
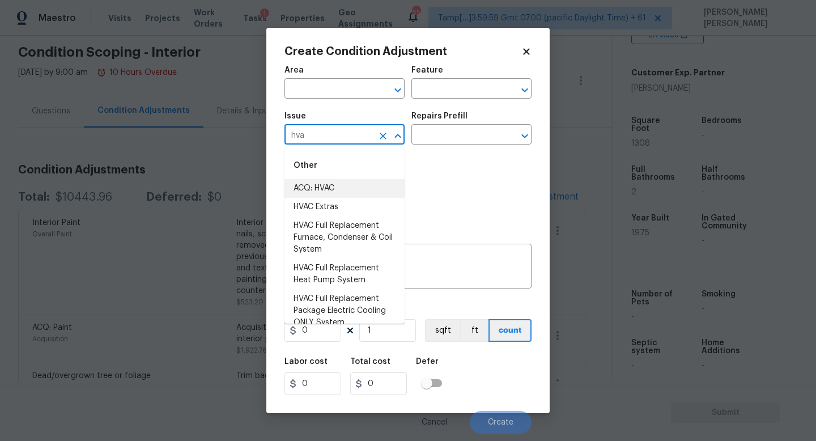
click at [341, 186] on li "ACQ: HVAC" at bounding box center [344, 188] width 120 height 19
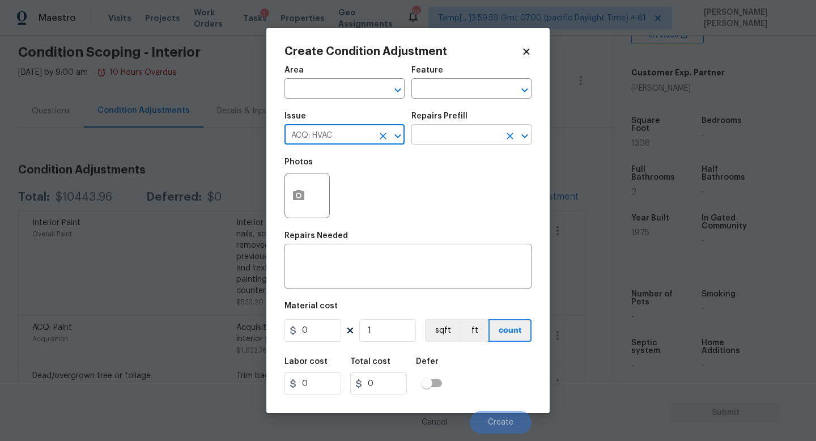
type input "ACQ: HVAC"
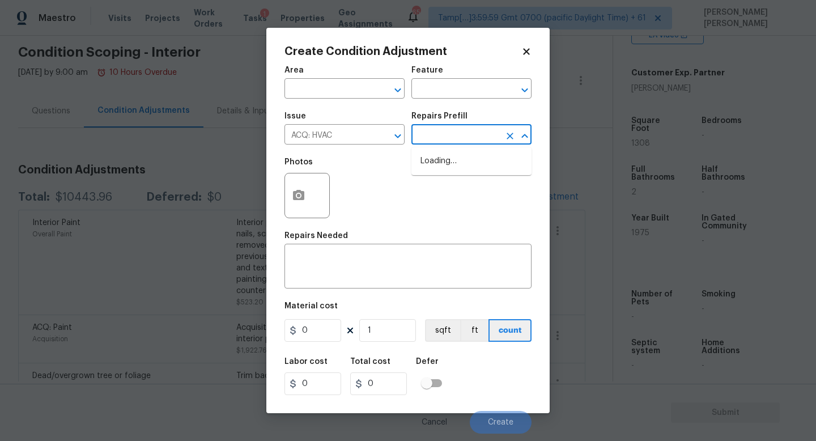
click at [432, 143] on input "text" at bounding box center [455, 136] width 88 height 18
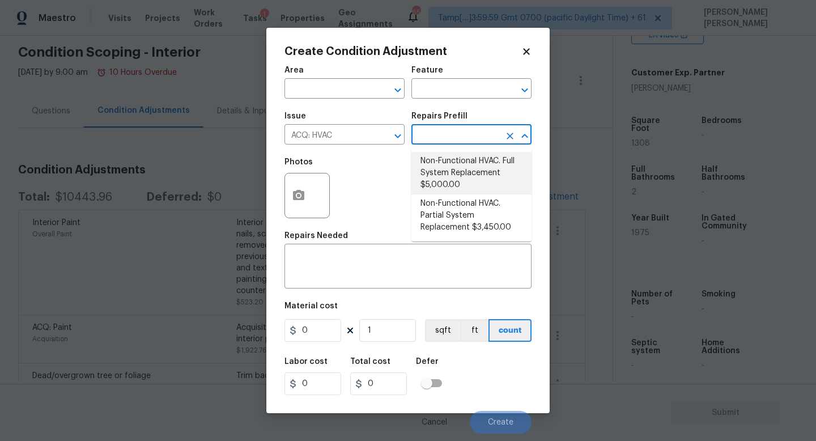
click at [478, 179] on li "Non-Functional HVAC. Full System Replacement $5,000.00" at bounding box center [471, 173] width 120 height 42
type input "Acquisition"
type textarea "Acquisition Scope: Full System Replacement"
type input "5000"
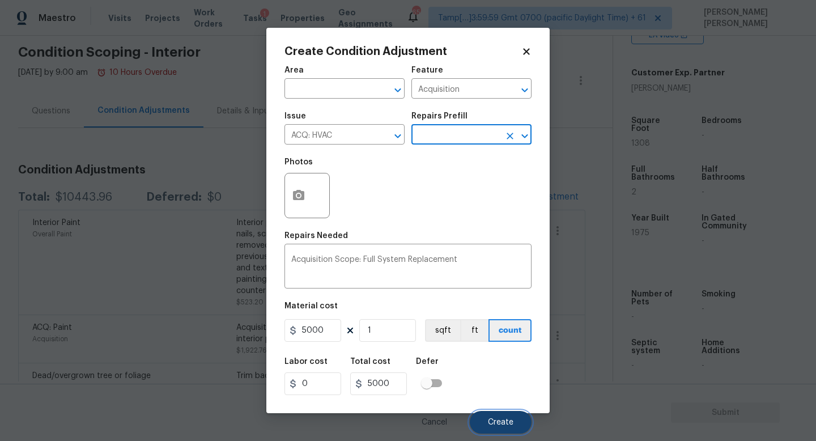
click at [513, 413] on button "Create" at bounding box center [501, 422] width 62 height 23
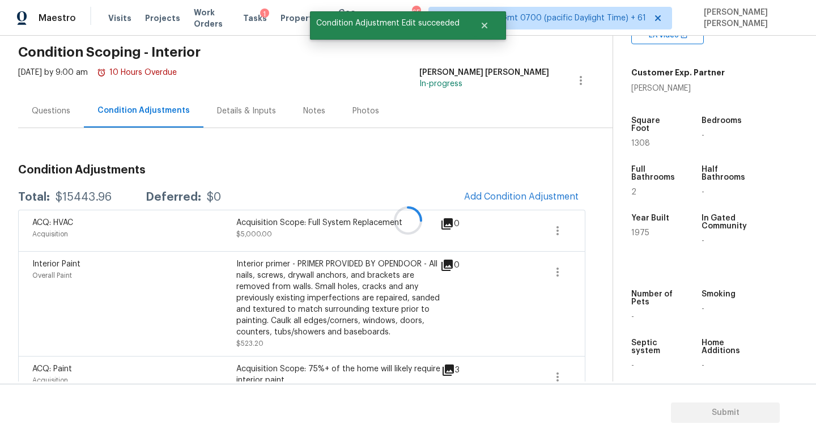
click at [51, 117] on div at bounding box center [408, 220] width 816 height 441
click at [50, 112] on div "Questions" at bounding box center [51, 110] width 39 height 11
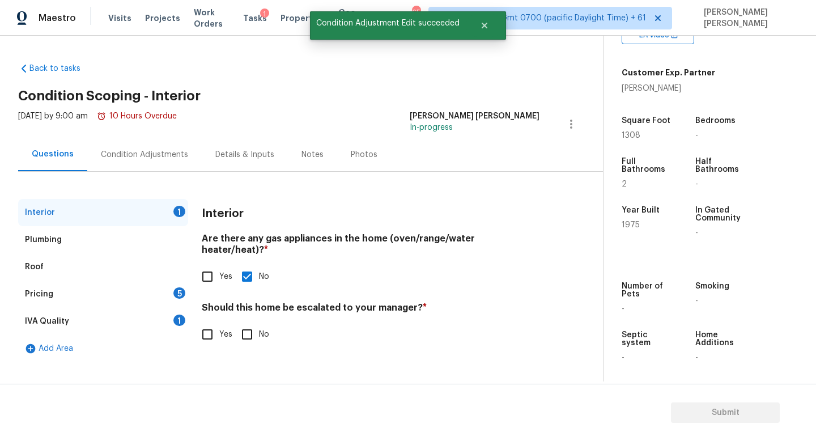
click at [212, 328] on input "Yes" at bounding box center [207, 334] width 24 height 24
checkbox input "true"
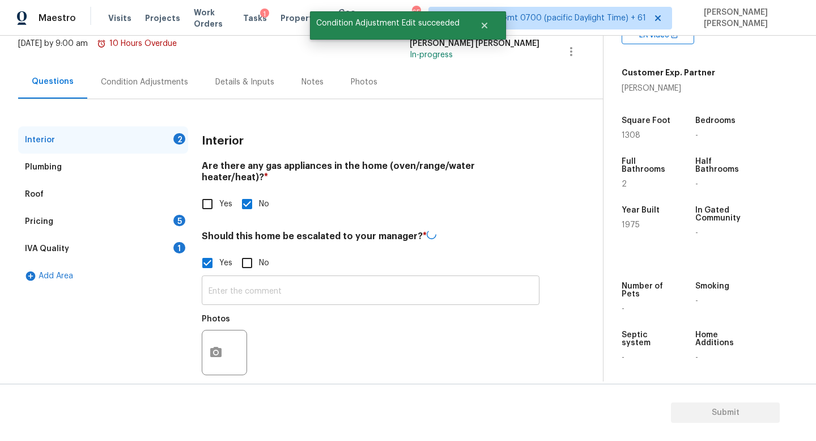
click at [298, 289] on input "text" at bounding box center [371, 291] width 338 height 27
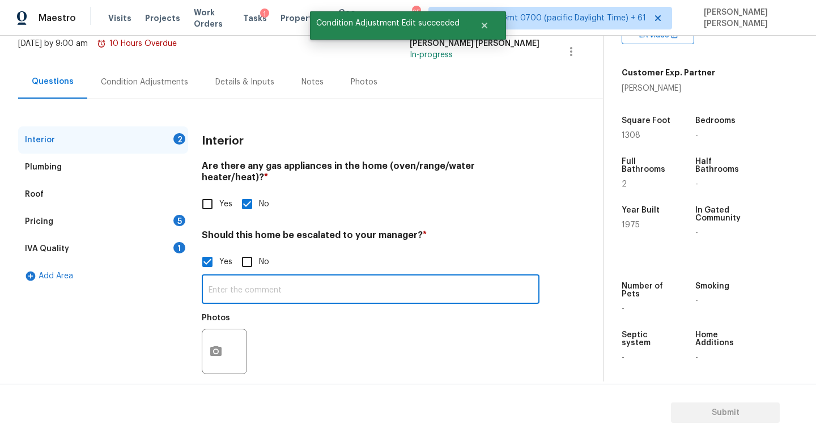
type input "N"
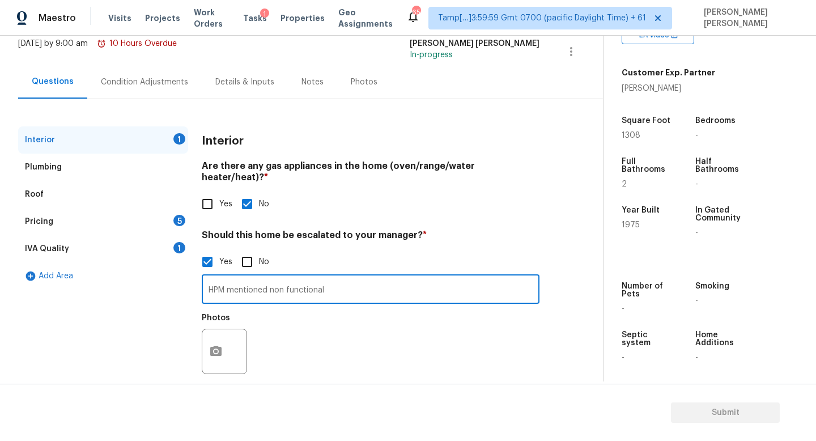
drag, startPoint x: 271, startPoint y: 278, endPoint x: 467, endPoint y: 278, distance: 195.4
click at [467, 278] on input "HPM mentioned non functional" at bounding box center [371, 290] width 338 height 27
type input "HPM mentioned AC doesn’t work. I have scoped for replacement."
click at [137, 84] on div "Condition Adjustments" at bounding box center [144, 81] width 87 height 11
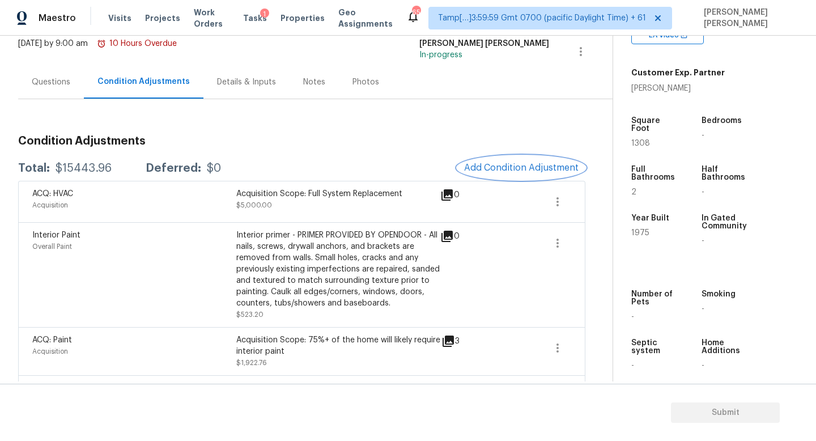
click at [549, 163] on span "Add Condition Adjustment" at bounding box center [521, 168] width 114 height 10
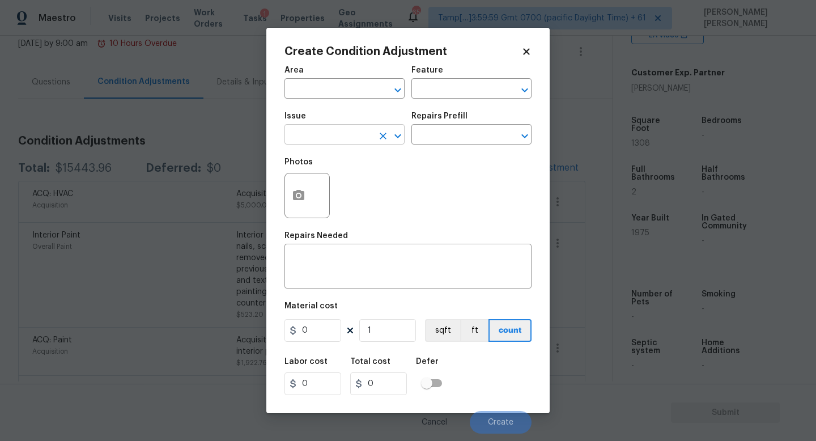
click at [341, 137] on input "text" at bounding box center [328, 136] width 88 height 18
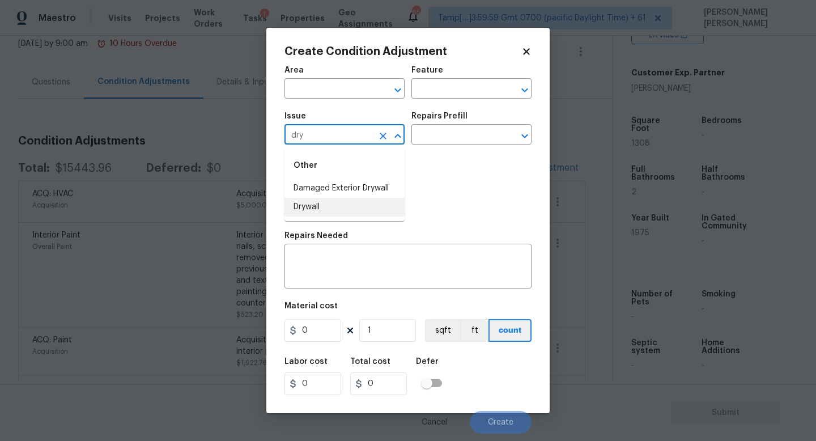
click at [367, 218] on ul "Other Damaged Exterior Drywall Drywall" at bounding box center [344, 184] width 120 height 74
click at [370, 213] on li "Drywall" at bounding box center [344, 207] width 120 height 19
type input "Drywall"
click at [464, 127] on input "text" at bounding box center [455, 136] width 88 height 18
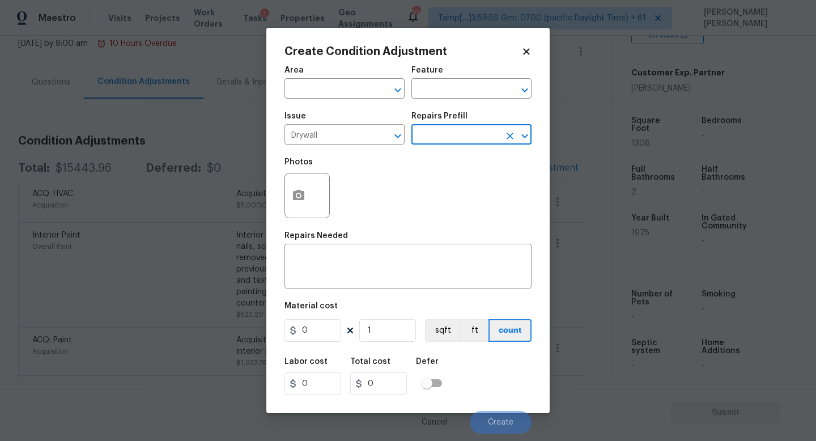
click at [460, 137] on input "text" at bounding box center [455, 136] width 88 height 18
click at [460, 138] on input "text" at bounding box center [455, 136] width 88 height 18
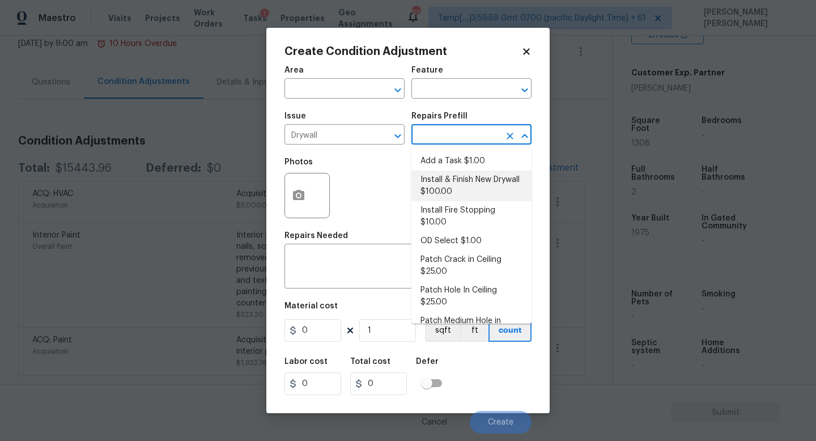
click at [462, 189] on li "Install & Finish New Drywall $100.00" at bounding box center [471, 185] width 120 height 31
type input "Walls and Ceiling"
type textarea "Remove the existing damaged drywall and replace with new. Ensure that the new d…"
type input "100"
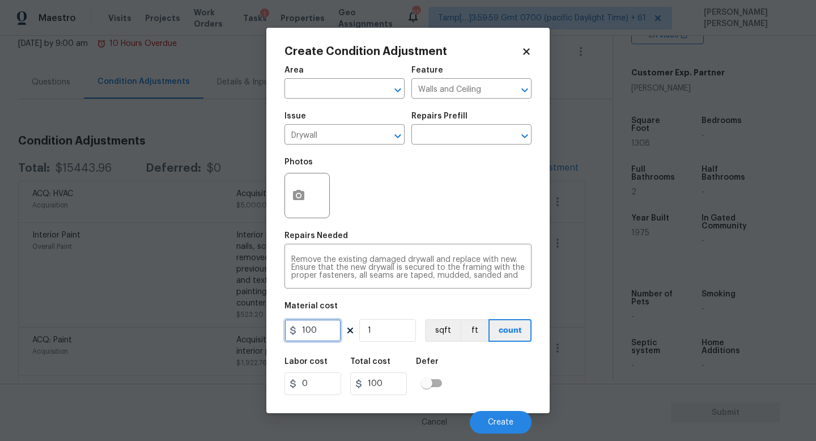
drag, startPoint x: 323, startPoint y: 328, endPoint x: 169, endPoint y: 328, distance: 154.0
click at [169, 328] on div "Create Condition Adjustment Area ​ Feature Walls and Ceiling ​ Issue Drywall ​ …" at bounding box center [408, 220] width 816 height 441
type input "300"
click at [505, 421] on span "Create" at bounding box center [500, 422] width 25 height 8
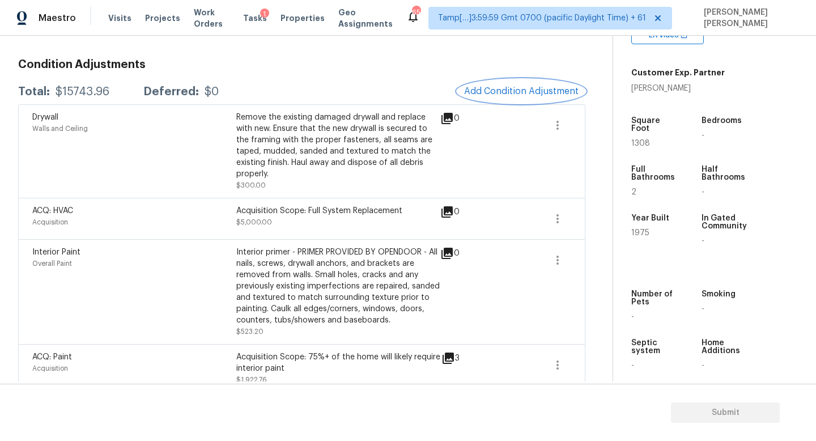
scroll to position [151, 0]
click at [539, 93] on span "Add Condition Adjustment" at bounding box center [521, 89] width 114 height 10
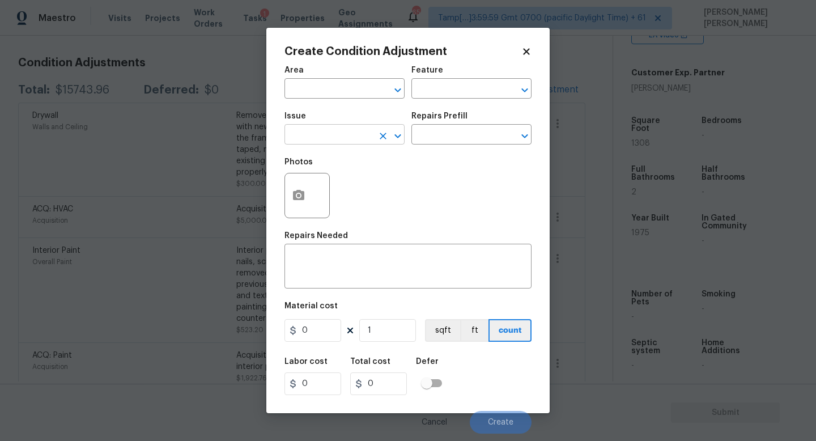
click at [343, 136] on input "text" at bounding box center [328, 136] width 88 height 18
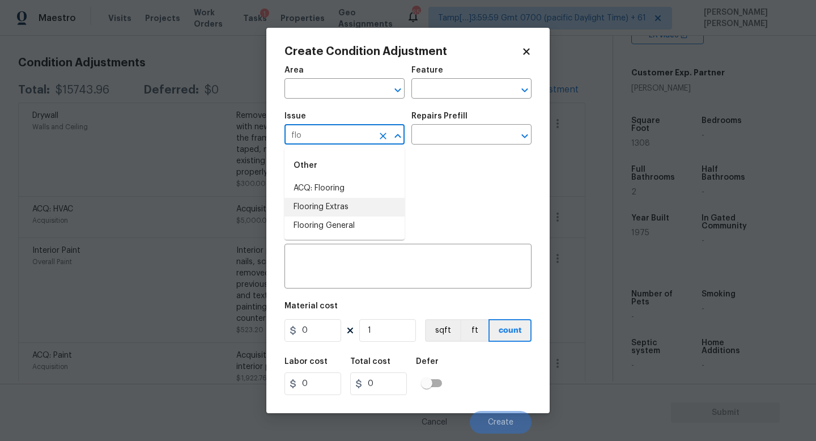
click at [359, 187] on li "ACQ: Flooring" at bounding box center [344, 188] width 120 height 19
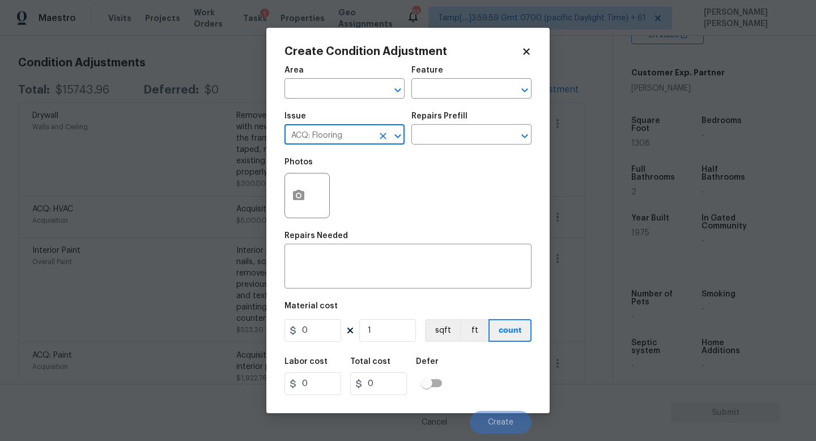
type input "ACQ: Flooring"
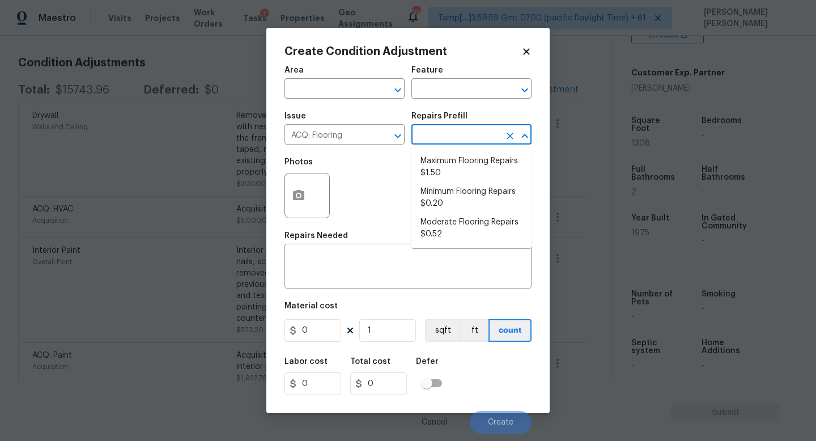
click at [428, 140] on input "text" at bounding box center [455, 136] width 88 height 18
click at [464, 169] on li "Maximum Flooring Repairs $1.50" at bounding box center [471, 167] width 120 height 31
type input "Acquisition"
type textarea "Acquisition Scope: Maximum flooring repairs"
type input "1.5"
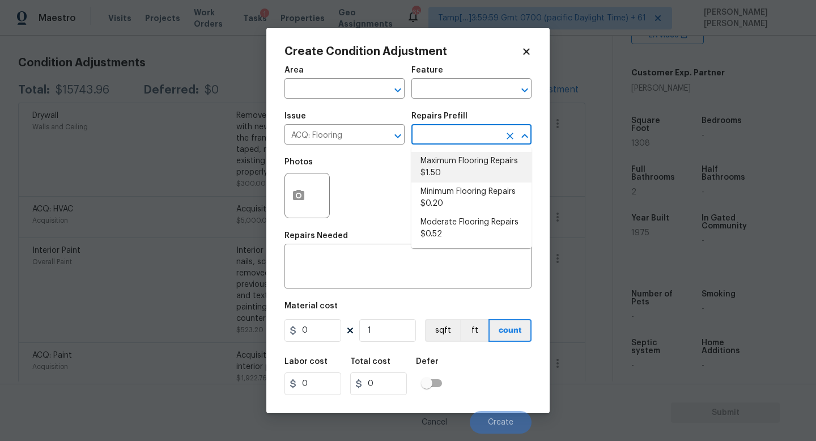
type input "1.5"
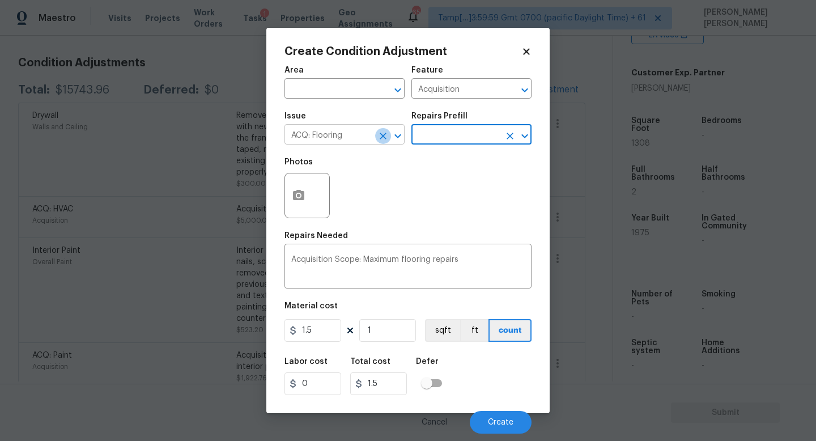
click at [379, 133] on icon "Clear" at bounding box center [382, 135] width 11 height 11
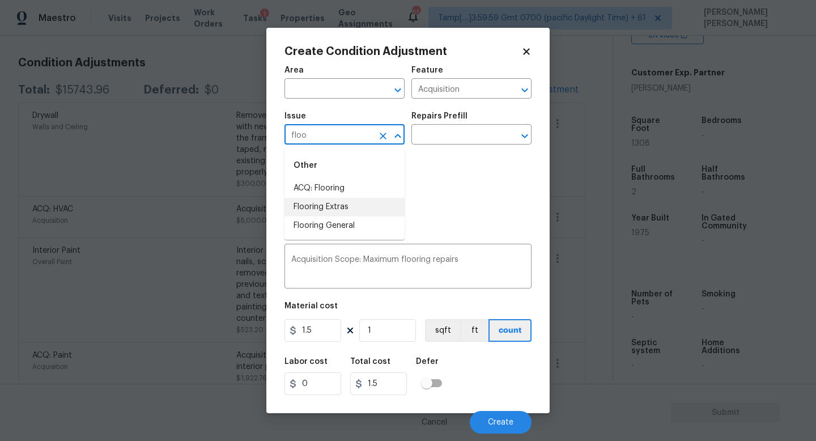
click at [355, 205] on li "Flooring Extras" at bounding box center [344, 207] width 120 height 19
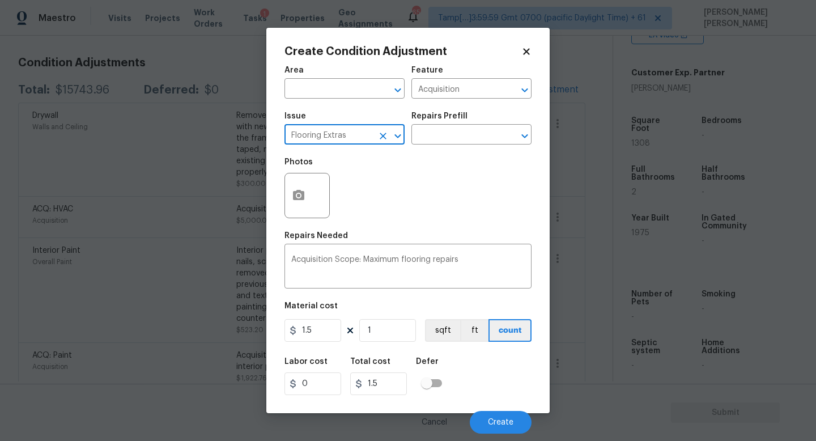
type input "Flooring Extras"
click at [453, 123] on div "Repairs Prefill" at bounding box center [471, 119] width 120 height 15
click at [453, 134] on input "text" at bounding box center [455, 136] width 88 height 18
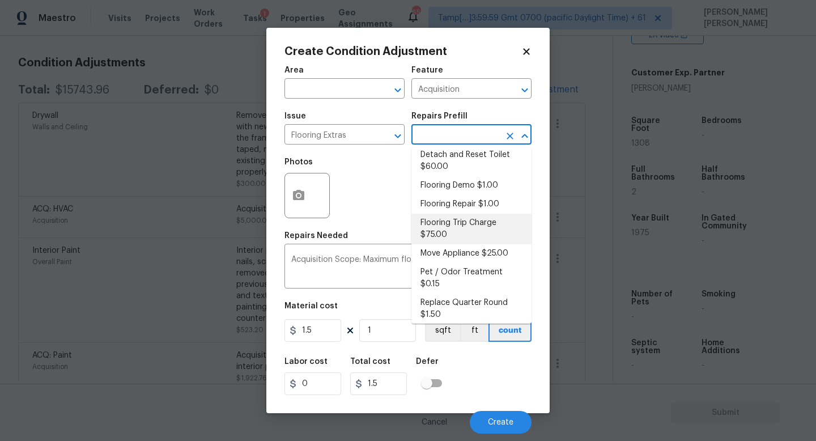
scroll to position [32, 0]
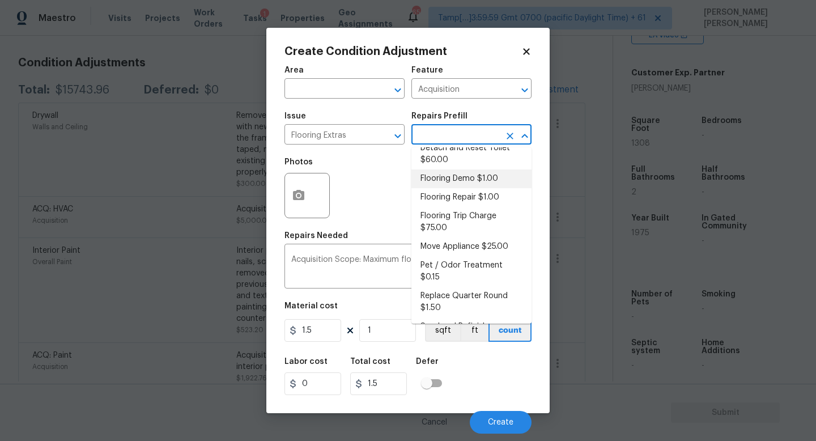
click at [483, 184] on li "Flooring Demo $1.00" at bounding box center [471, 178] width 120 height 19
type input "Overall Flooring"
type textarea "Demo existing flooring."
type input "1"
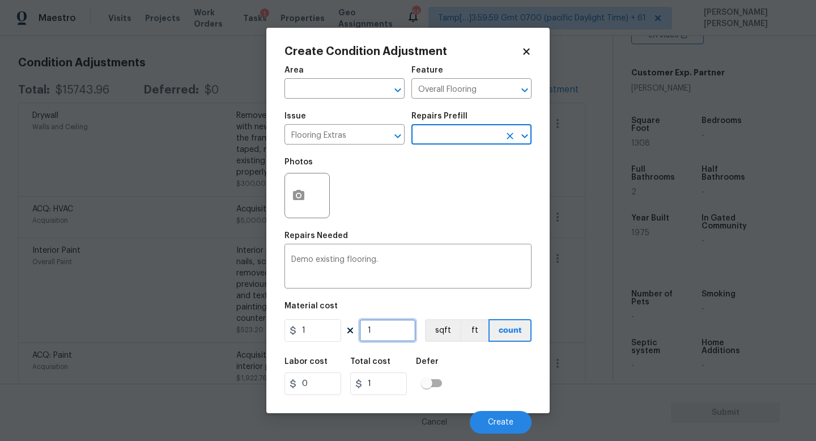
click at [387, 326] on input "1" at bounding box center [387, 330] width 57 height 23
type input "13"
type input "130"
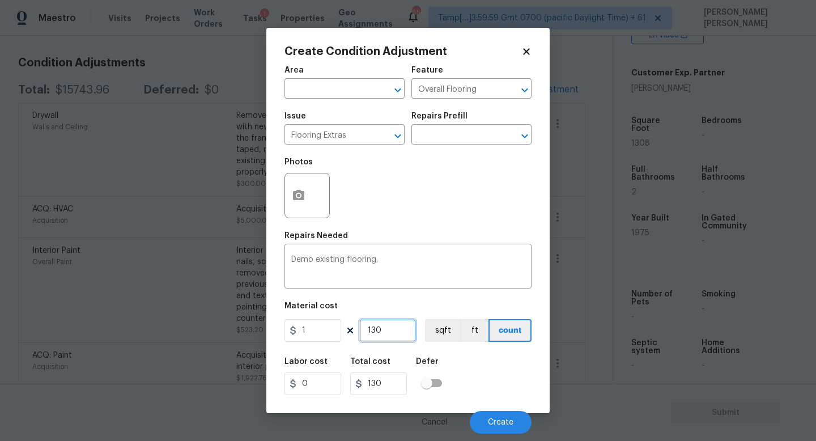
type input "1308"
click at [505, 419] on span "Create" at bounding box center [500, 422] width 25 height 8
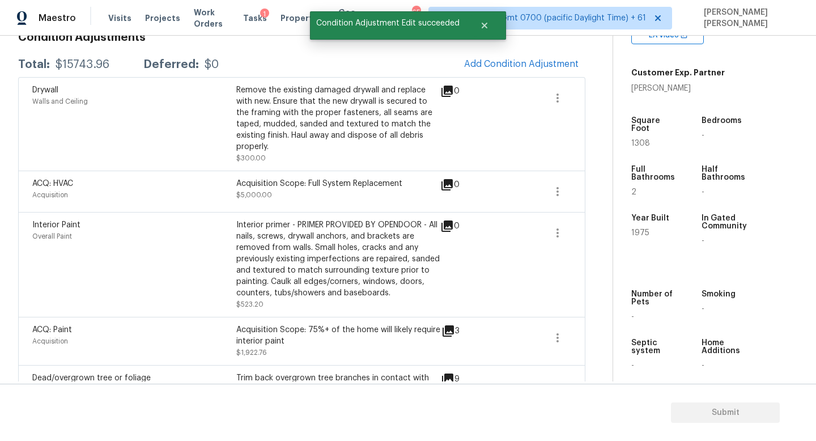
scroll to position [151, 0]
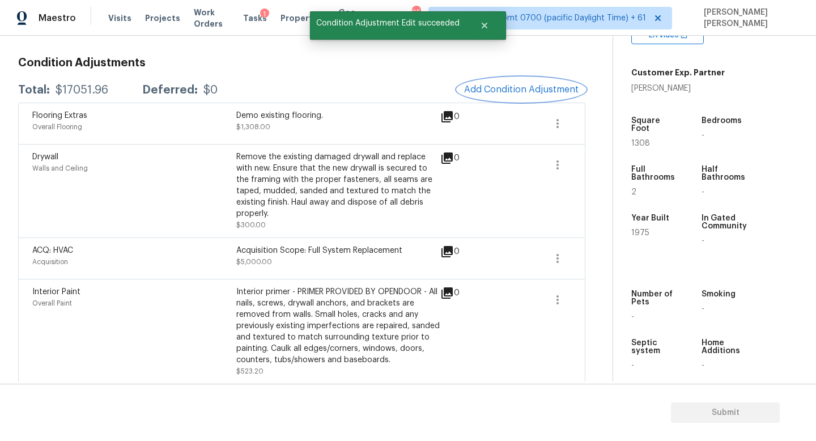
click at [529, 89] on span "Add Condition Adjustment" at bounding box center [521, 89] width 114 height 10
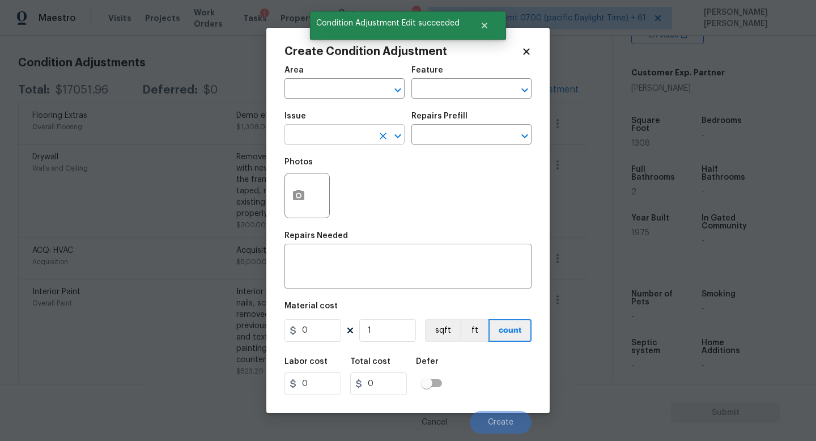
click at [319, 137] on input "text" at bounding box center [328, 136] width 88 height 18
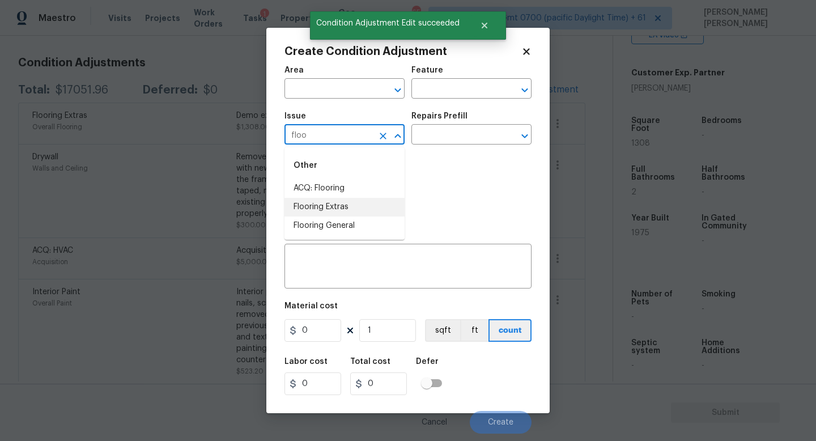
click at [330, 206] on li "Flooring Extras" at bounding box center [344, 207] width 120 height 19
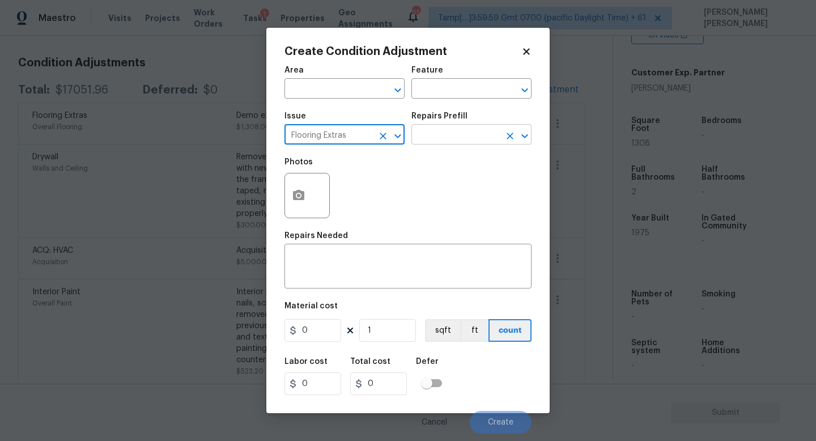
type input "Flooring Extras"
click at [447, 132] on input "text" at bounding box center [455, 136] width 88 height 18
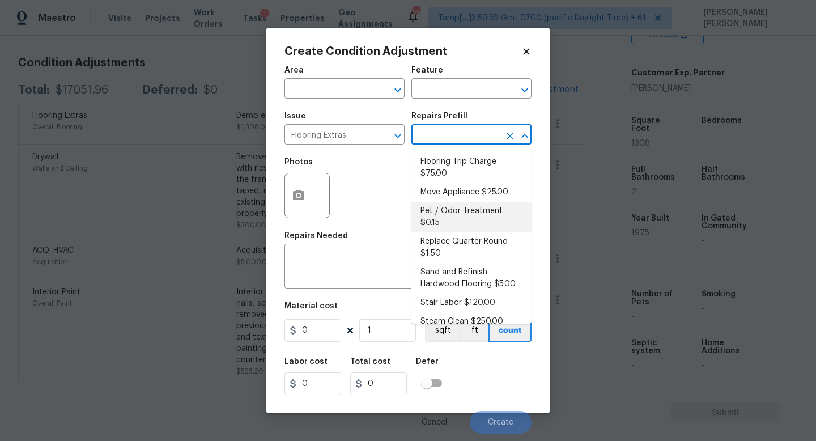
scroll to position [67, 0]
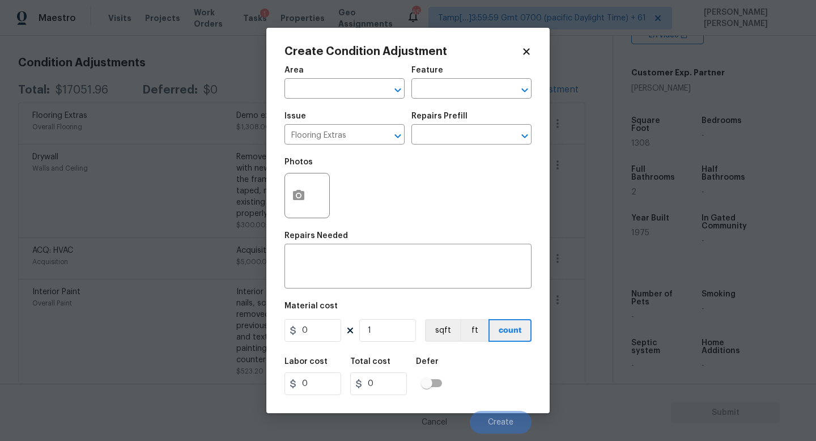
click at [365, 191] on div "Photos" at bounding box center [407, 188] width 247 height 74
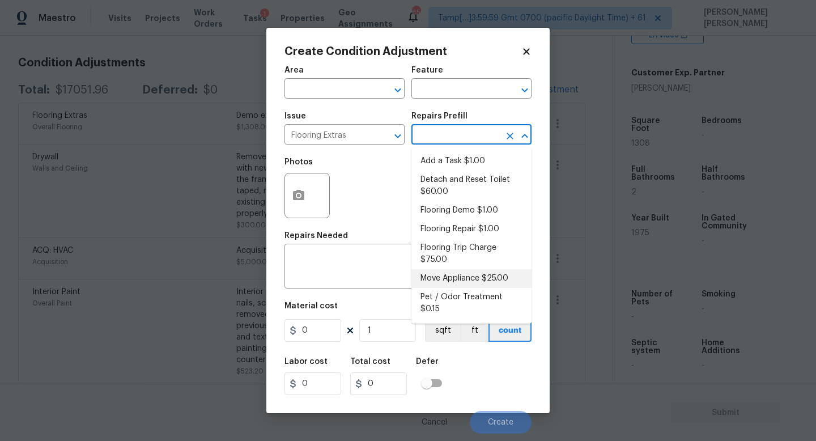
click at [459, 133] on input "text" at bounding box center [455, 136] width 88 height 18
click at [358, 195] on div "Photos" at bounding box center [407, 188] width 247 height 74
click at [449, 131] on input "text" at bounding box center [455, 136] width 88 height 18
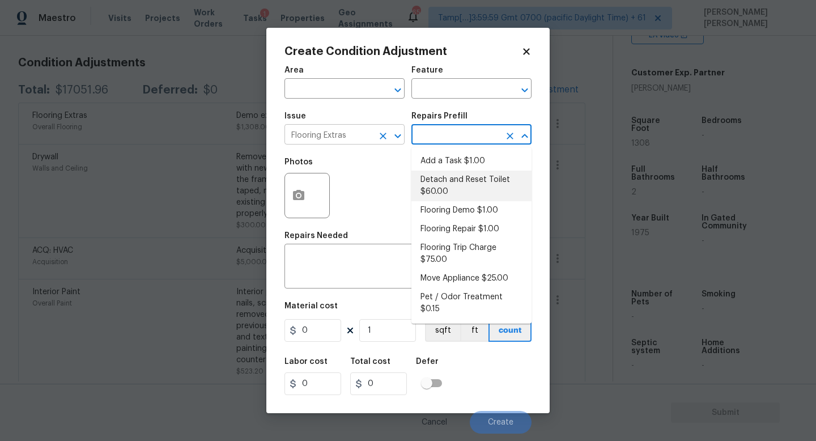
click at [372, 132] on input "Flooring Extras" at bounding box center [328, 136] width 88 height 18
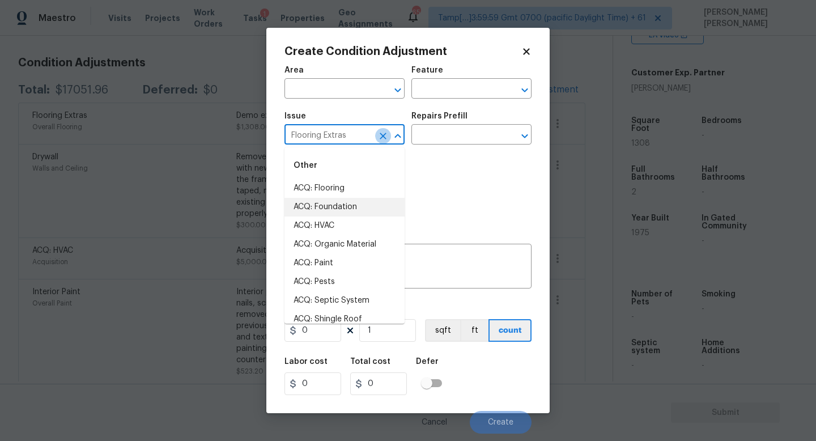
click at [383, 136] on icon "Clear" at bounding box center [382, 136] width 7 height 7
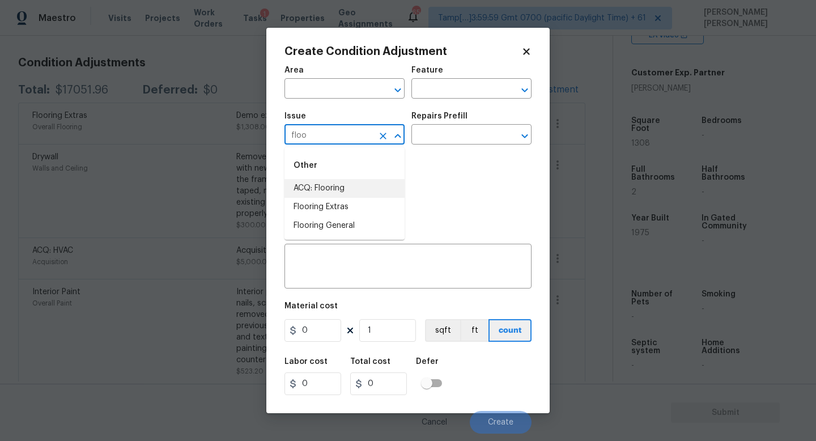
click at [361, 185] on li "ACQ: Flooring" at bounding box center [344, 188] width 120 height 19
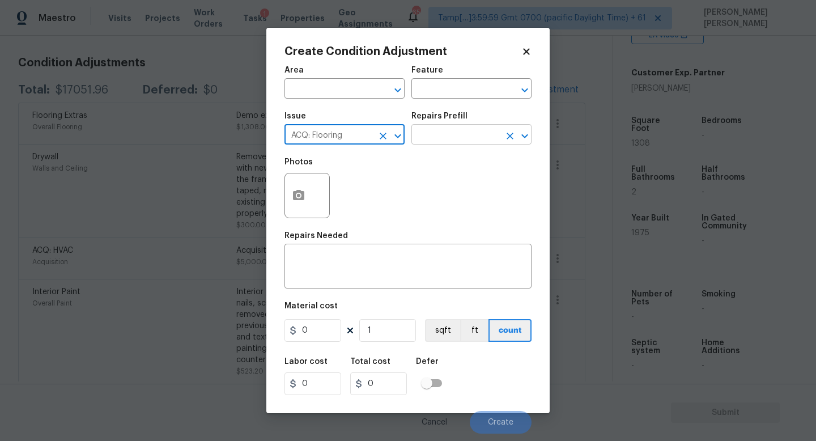
type input "ACQ: Flooring"
click at [428, 136] on input "text" at bounding box center [455, 136] width 88 height 18
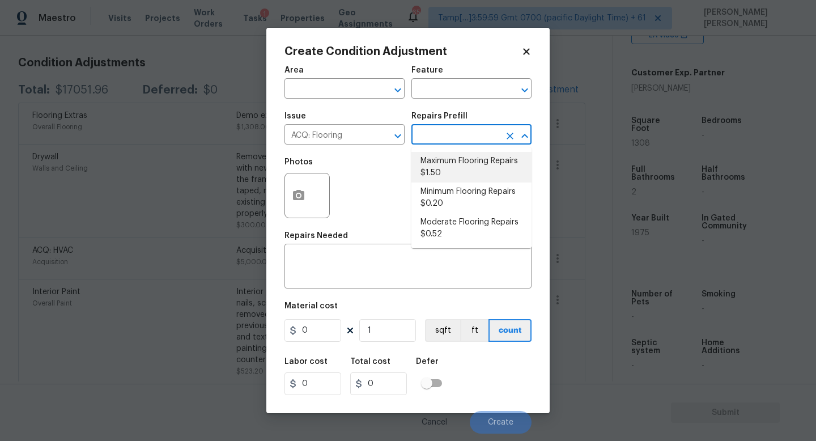
click at [454, 156] on li "Maximum Flooring Repairs $1.50" at bounding box center [471, 167] width 120 height 31
type input "Acquisition"
type textarea "Acquisition Scope: Maximum flooring repairs"
type input "1.5"
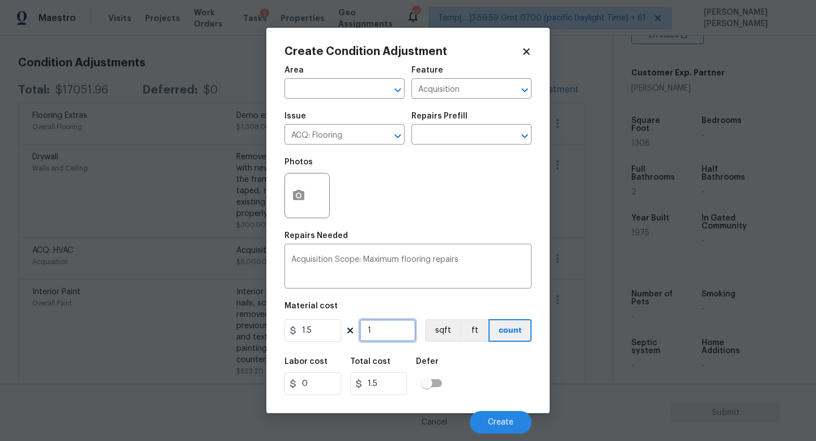
click at [388, 335] on input "1" at bounding box center [387, 330] width 57 height 23
type input "0"
type input "1"
type input "1.5"
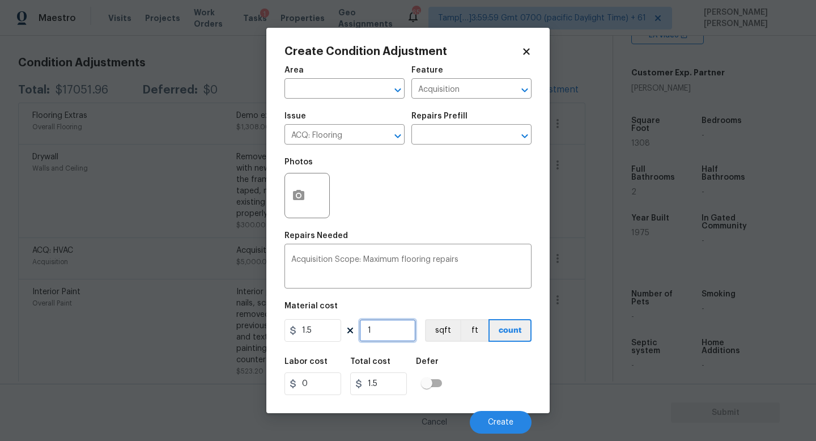
type input "13"
type input "19.5"
type input "130"
type input "195"
type input "1308"
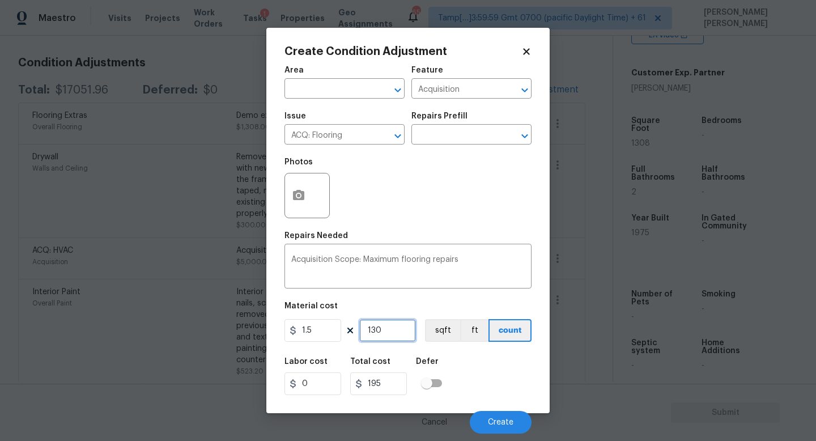
type input "1962"
type input "1308"
drag, startPoint x: 338, startPoint y: 332, endPoint x: 167, endPoint y: 332, distance: 171.0
click at [167, 332] on div "Create Condition Adjustment Area ​ Feature Acquisition ​ Issue ACQ: Flooring ​ …" at bounding box center [408, 220] width 816 height 441
type input "4.5"
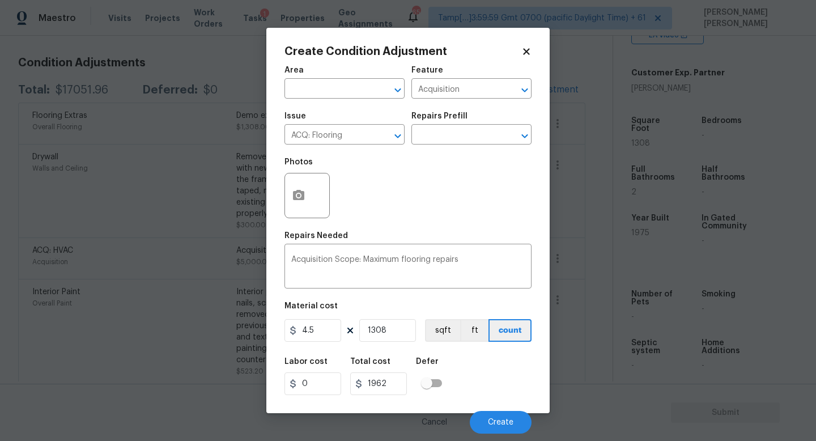
type input "5886"
click at [394, 318] on figure "Material cost 4.5 1308 sqft ft count" at bounding box center [407, 323] width 247 height 42
click at [293, 208] on button "button" at bounding box center [298, 195] width 27 height 44
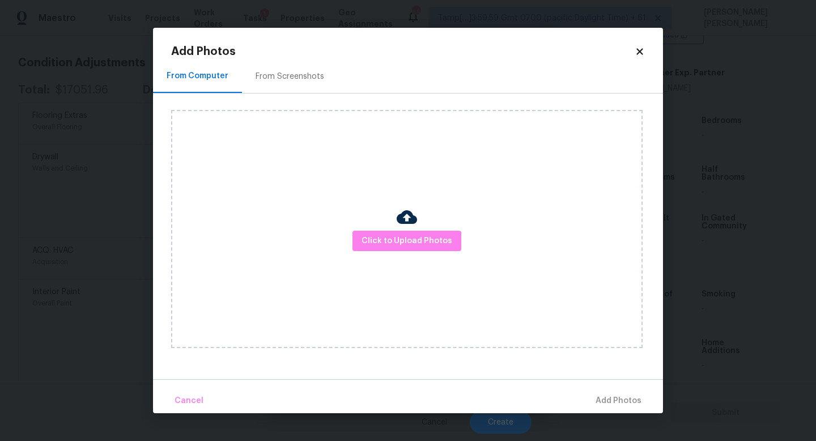
click at [420, 256] on div "Click to Upload Photos" at bounding box center [406, 229] width 471 height 238
click at [428, 231] on button "Click to Upload Photos" at bounding box center [406, 241] width 109 height 21
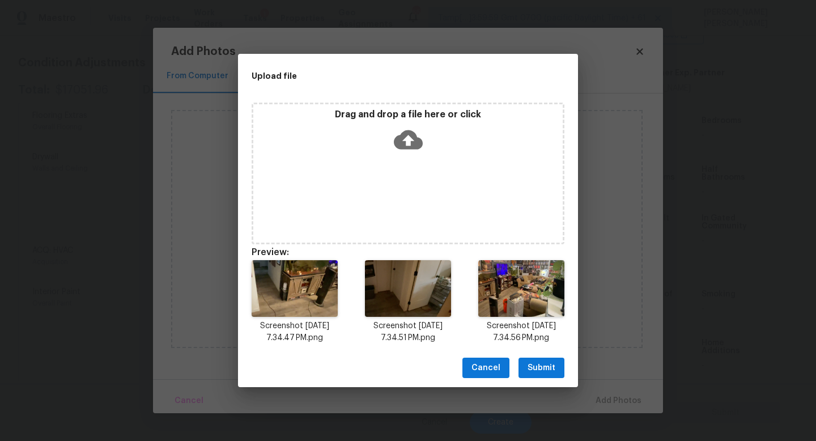
click at [390, 203] on div "Drag and drop a file here or click" at bounding box center [407, 174] width 313 height 142
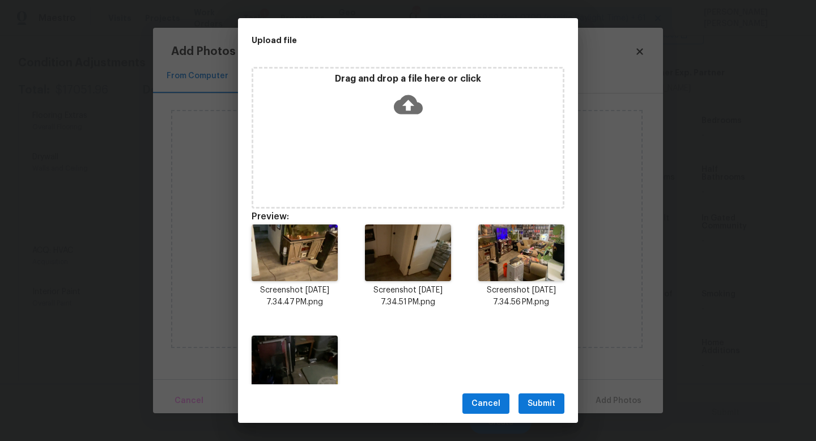
click at [537, 405] on span "Submit" at bounding box center [541, 403] width 28 height 14
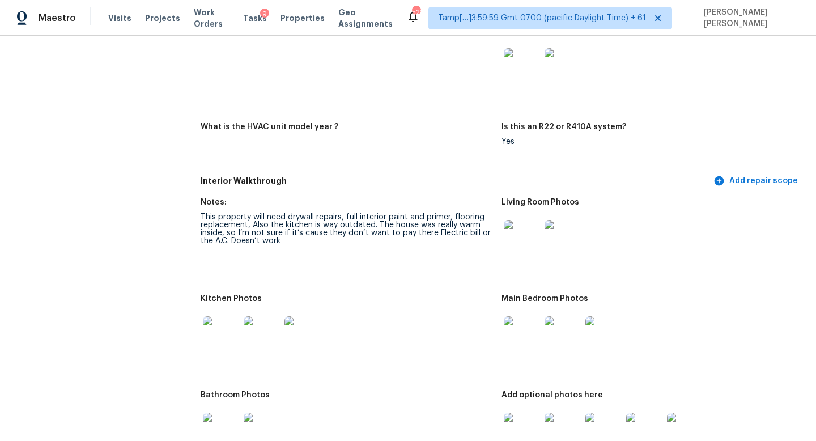
scroll to position [1014, 0]
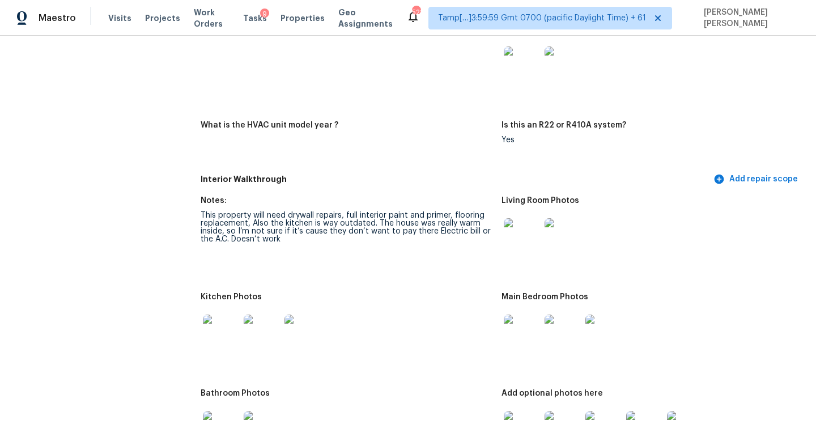
click at [263, 144] on figure "What is the HVAC unit model year ?" at bounding box center [350, 141] width 301 height 41
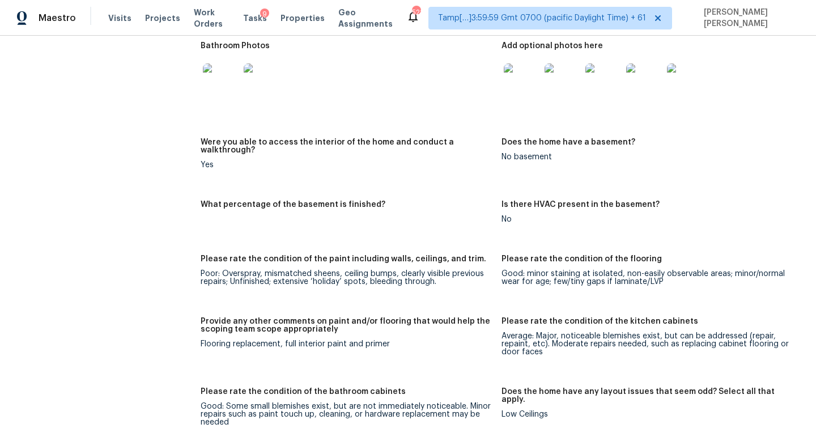
scroll to position [1360, 0]
click at [237, 322] on div "Provide any other comments on paint and/or flooring that would help the scoping…" at bounding box center [346, 329] width 292 height 23
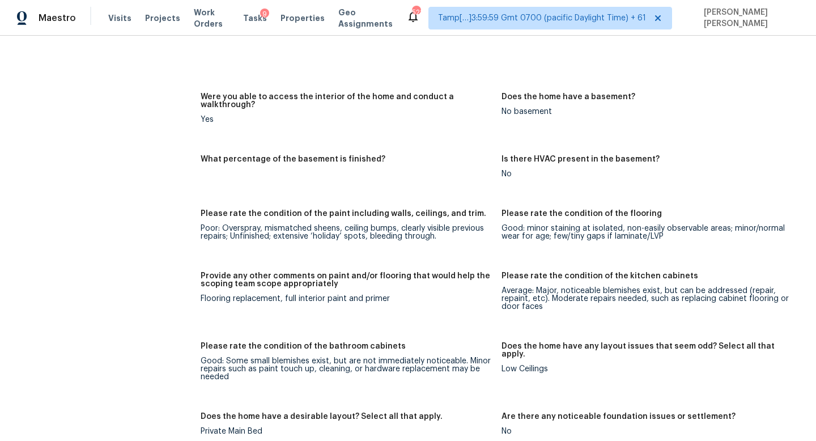
scroll to position [1411, 0]
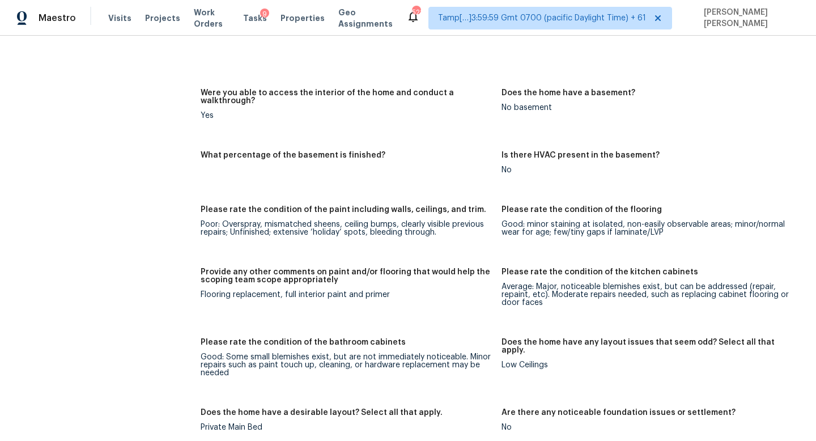
click at [78, 203] on div "All visits [STREET_ADDRESS] Home details Other Visits No previous visits" at bounding box center [89, 234] width 151 height 3172
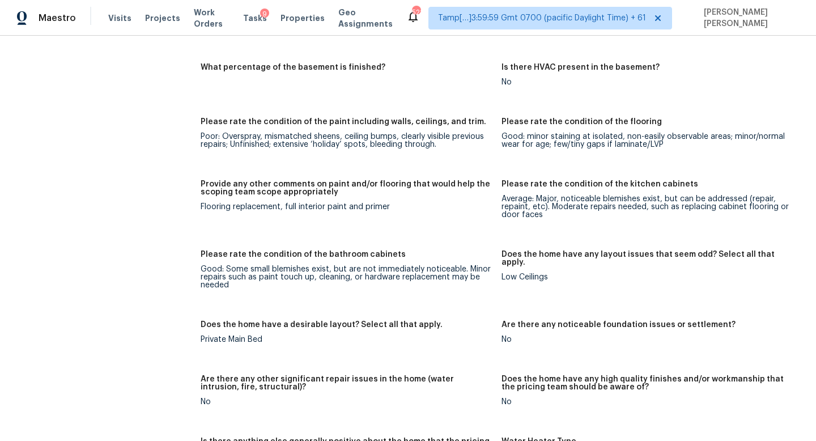
scroll to position [100, 0]
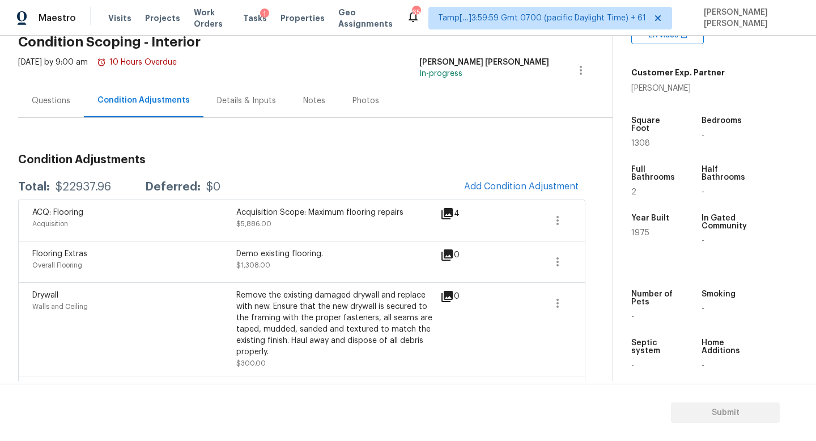
scroll to position [72, 0]
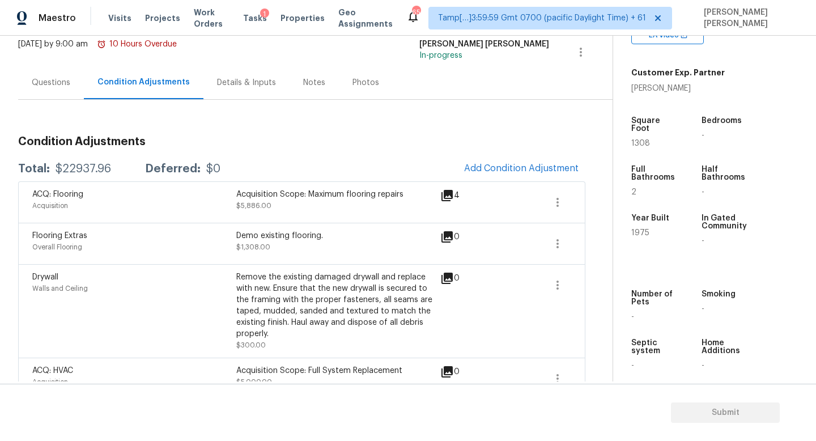
click at [258, 228] on div "Flooring Extras Overall Flooring Demo existing flooring. $1,308.00 0" at bounding box center [301, 243] width 567 height 41
click at [48, 76] on div "Questions" at bounding box center [51, 82] width 66 height 33
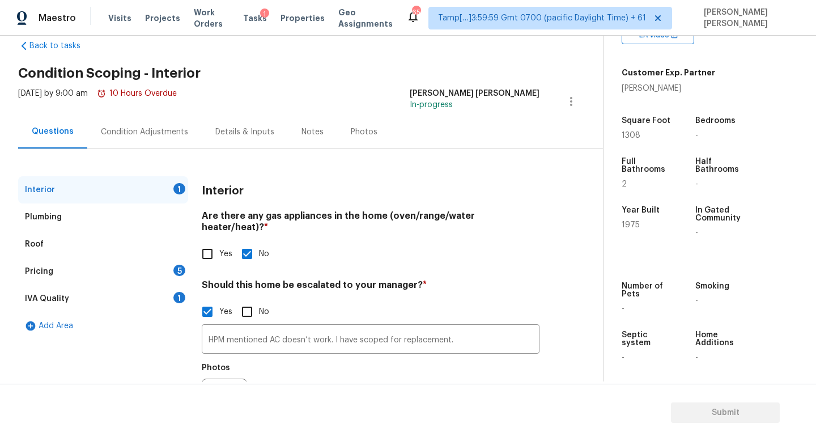
scroll to position [25, 0]
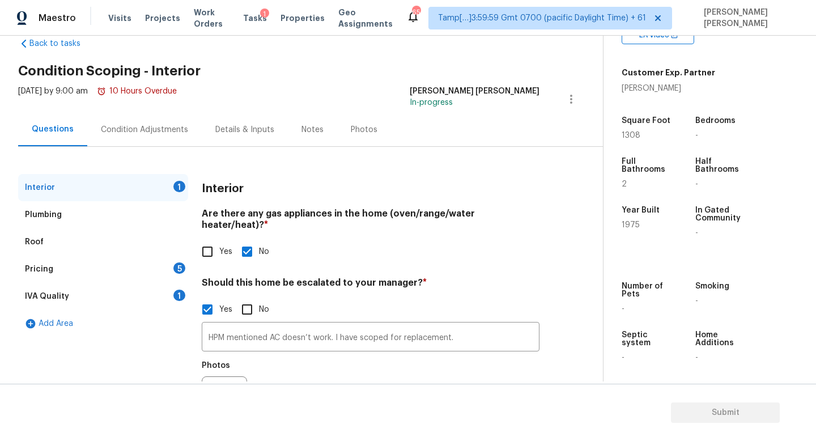
click at [72, 273] on div "Pricing 5" at bounding box center [103, 268] width 170 height 27
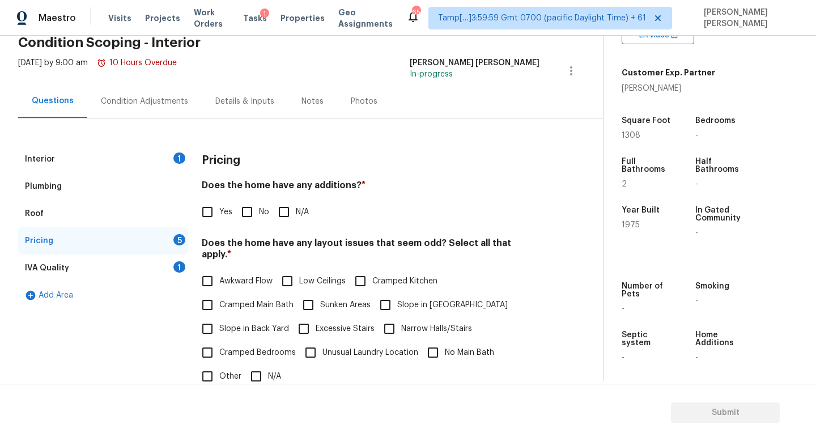
scroll to position [68, 0]
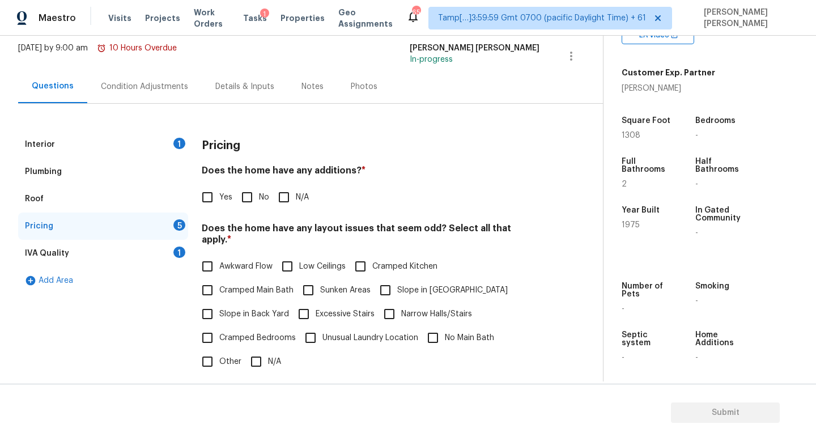
click at [251, 194] on input "No" at bounding box center [247, 197] width 24 height 24
checkbox input "true"
click at [290, 255] on input "Low Ceilings" at bounding box center [287, 267] width 24 height 24
checkbox input "true"
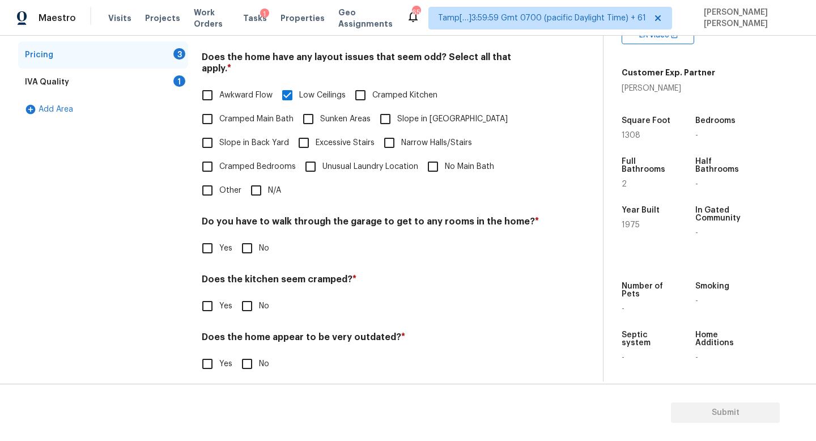
click at [250, 243] on input "No" at bounding box center [247, 248] width 24 height 24
checkbox input "true"
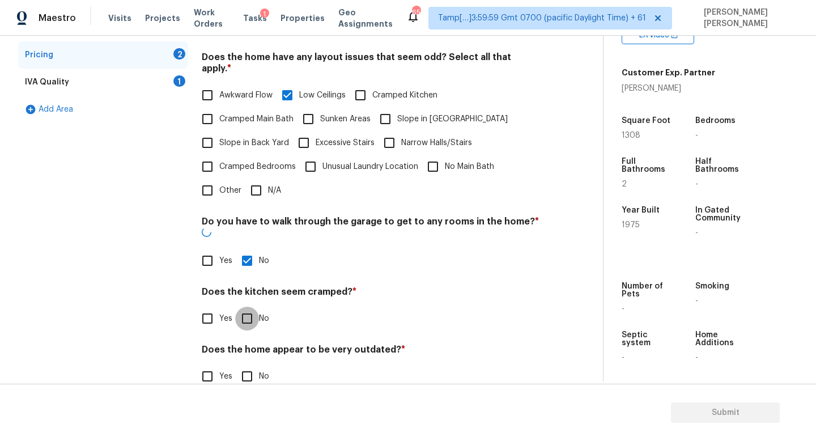
click at [249, 306] on input "No" at bounding box center [247, 318] width 24 height 24
checkbox input "true"
click at [249, 365] on input "No" at bounding box center [247, 377] width 24 height 24
checkbox input "true"
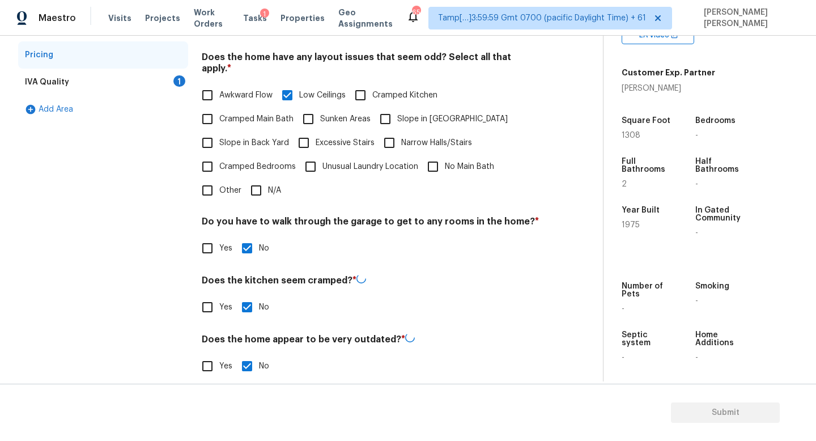
scroll to position [0, 0]
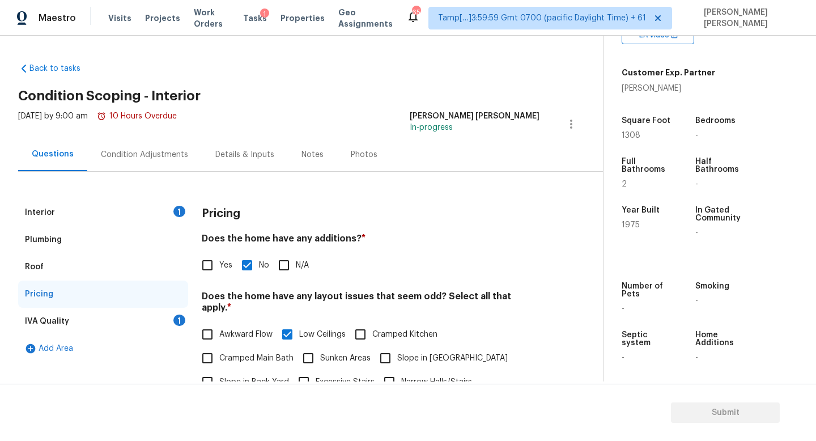
click at [157, 314] on div "IVA Quality 1" at bounding box center [103, 321] width 170 height 27
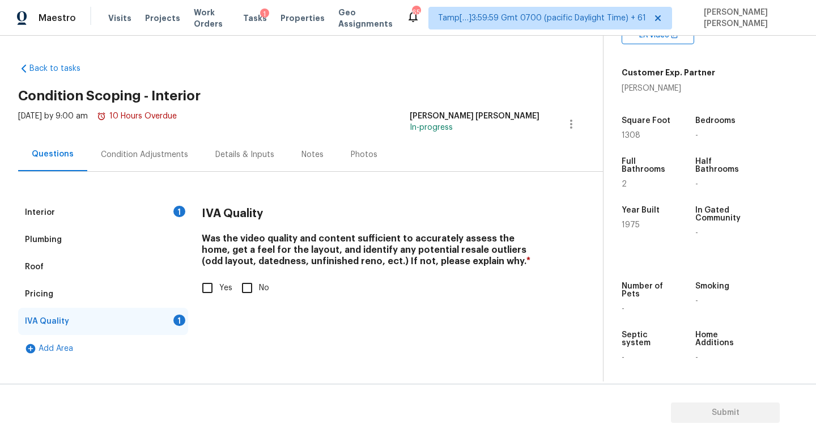
click at [221, 293] on span "Yes" at bounding box center [225, 288] width 13 height 12
click at [219, 293] on input "Yes" at bounding box center [207, 288] width 24 height 24
checkbox input "true"
click at [157, 210] on div "Interior 1" at bounding box center [103, 212] width 170 height 27
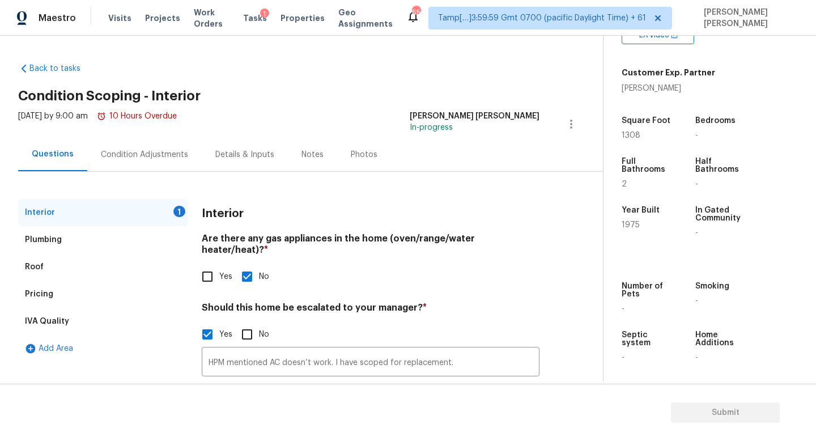
scroll to position [78, 0]
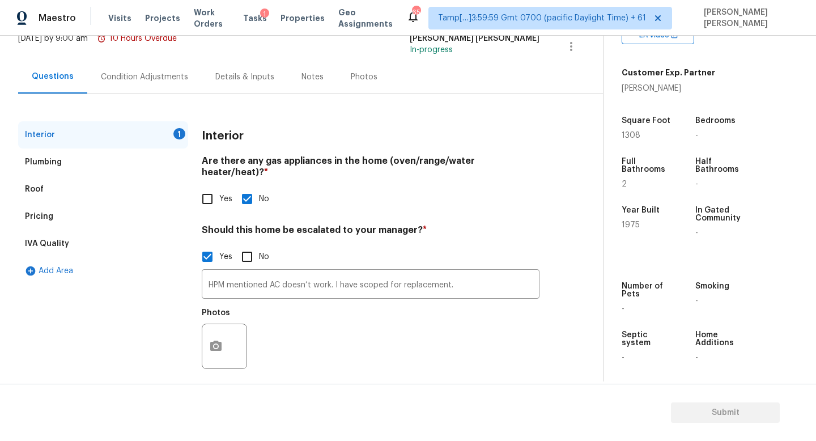
click at [208, 355] on div at bounding box center [224, 345] width 45 height 45
click at [214, 340] on icon "button" at bounding box center [215, 345] width 11 height 10
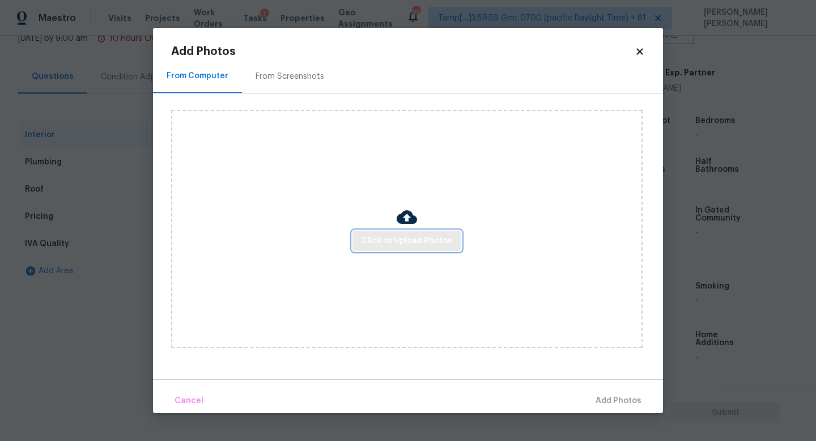
click at [379, 235] on span "Click to Upload Photos" at bounding box center [406, 241] width 91 height 14
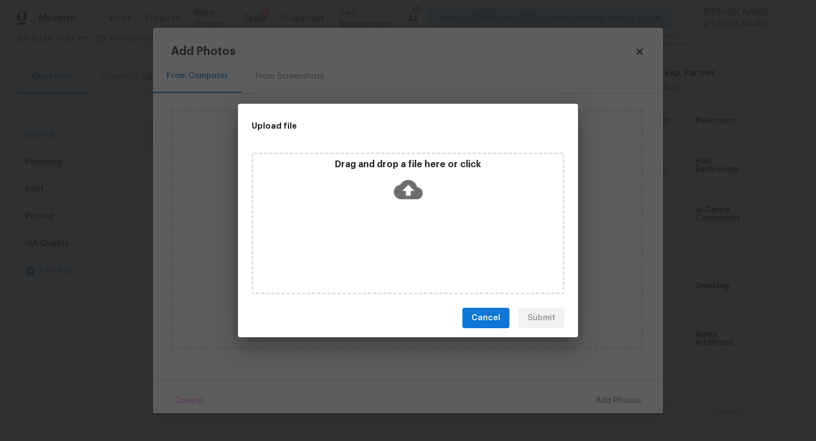
click at [400, 190] on icon at bounding box center [408, 189] width 29 height 19
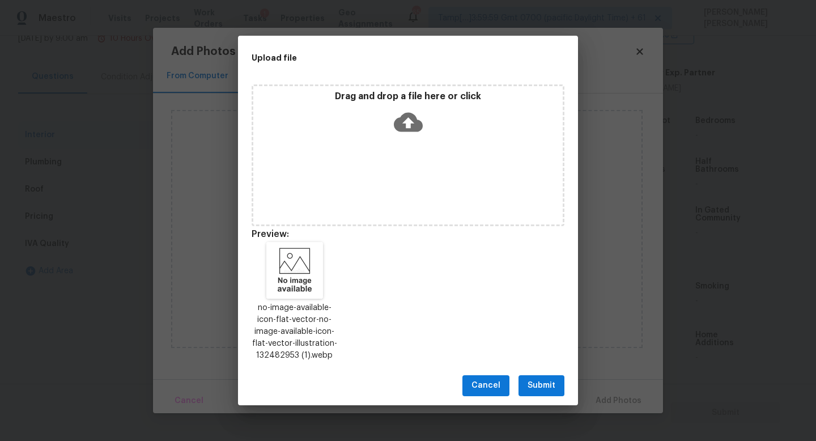
click at [541, 387] on span "Submit" at bounding box center [541, 385] width 28 height 14
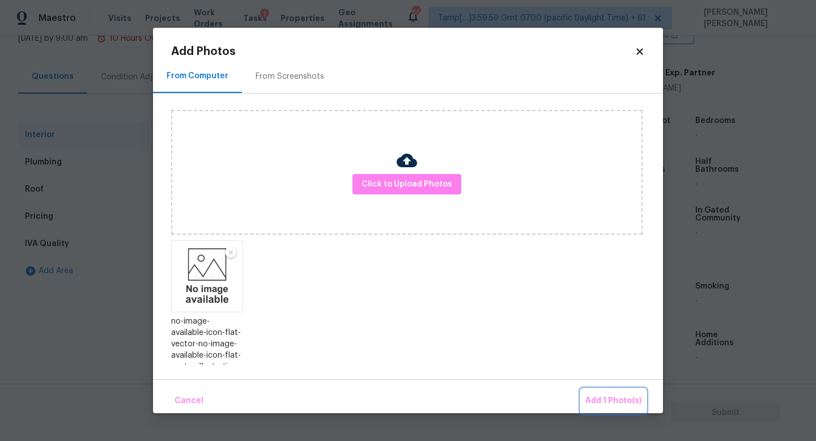
click at [595, 394] on span "Add 1 Photo(s)" at bounding box center [613, 401] width 56 height 14
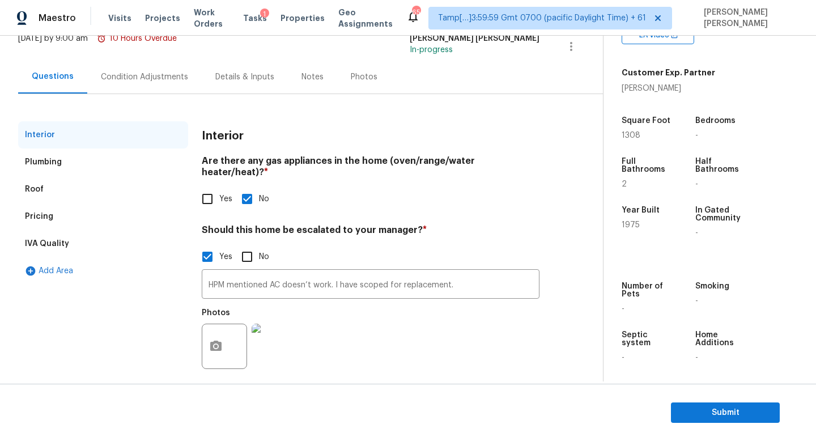
click at [144, 72] on div "Condition Adjustments" at bounding box center [144, 76] width 87 height 11
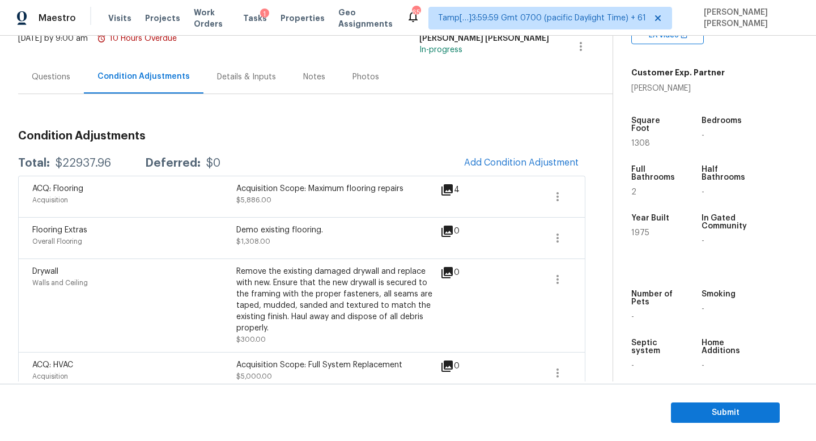
click at [70, 160] on div "$22937.96" at bounding box center [84, 162] width 56 height 11
copy div "$22937.96"
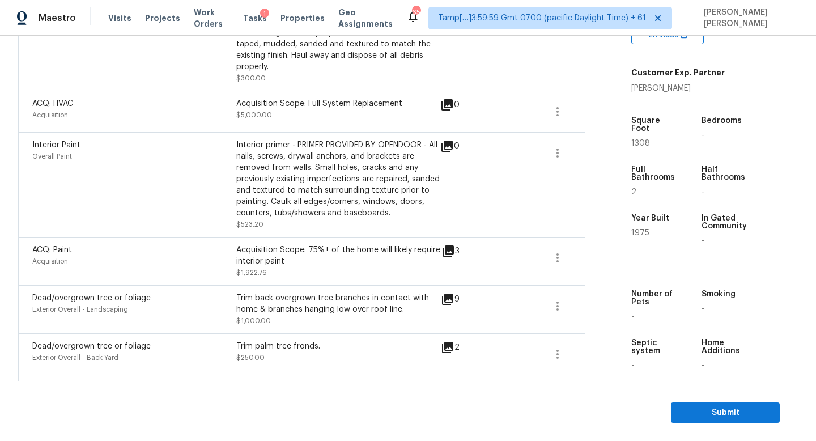
scroll to position [139, 0]
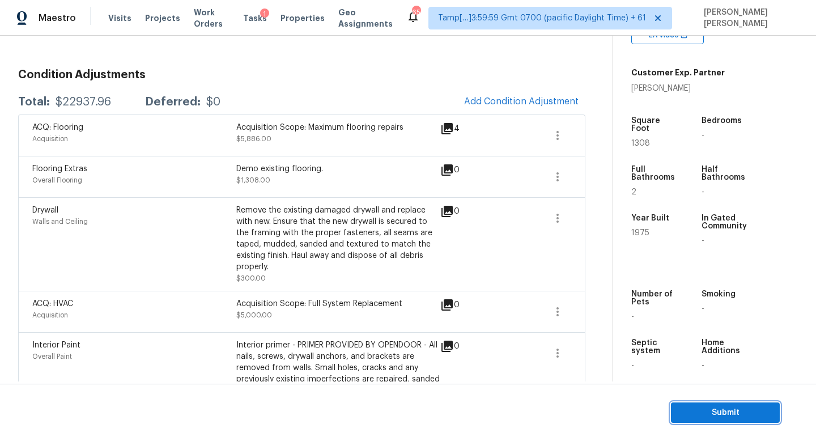
click at [727, 407] on span "Submit" at bounding box center [725, 413] width 91 height 14
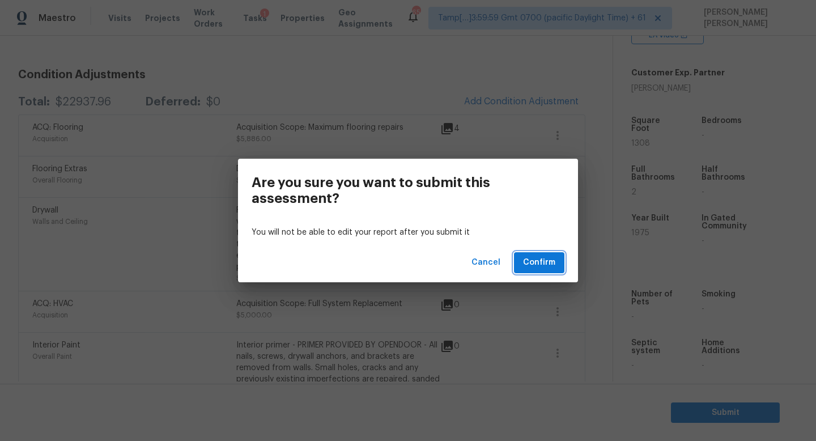
click at [537, 262] on span "Confirm" at bounding box center [539, 262] width 32 height 14
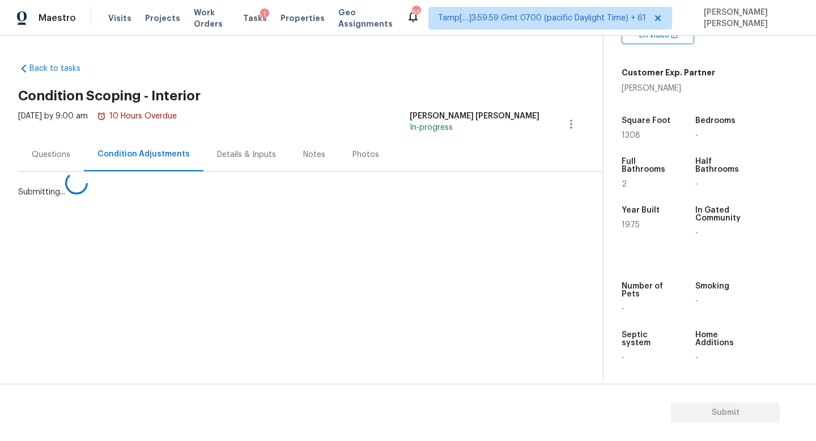
scroll to position [0, 0]
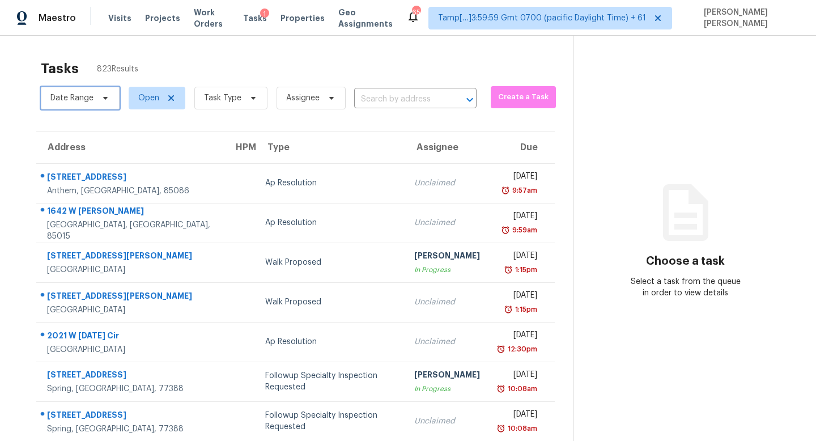
click at [101, 104] on span "Date Range" at bounding box center [80, 98] width 79 height 23
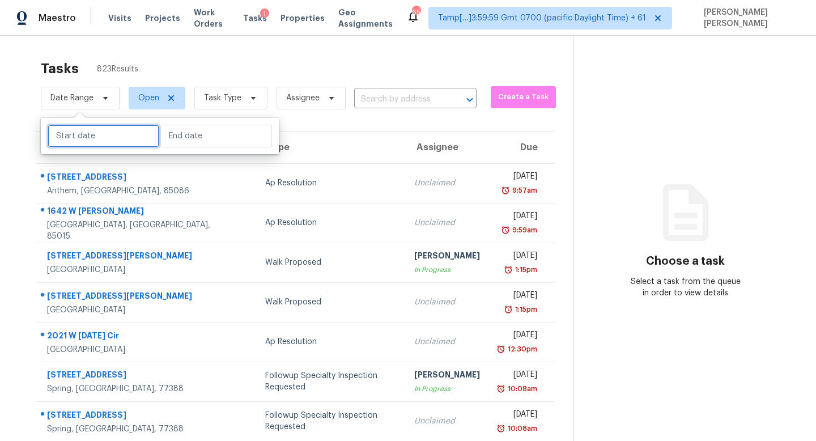
click at [88, 142] on input "text" at bounding box center [104, 136] width 112 height 23
select select "7"
select select "2025"
select select "8"
select select "2025"
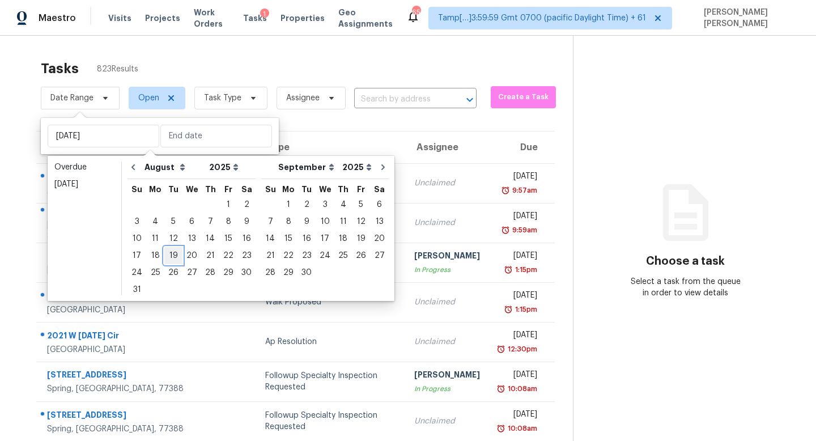
click at [174, 253] on div "19" at bounding box center [173, 255] width 18 height 16
type input "[DATE]"
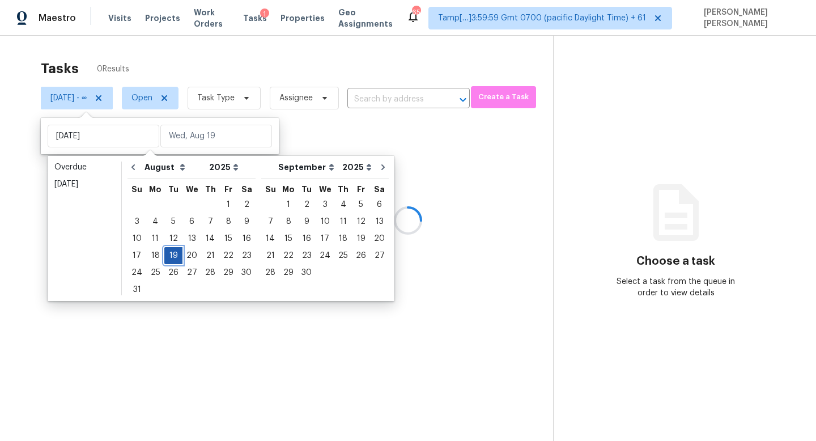
click at [174, 253] on div "19" at bounding box center [173, 255] width 18 height 16
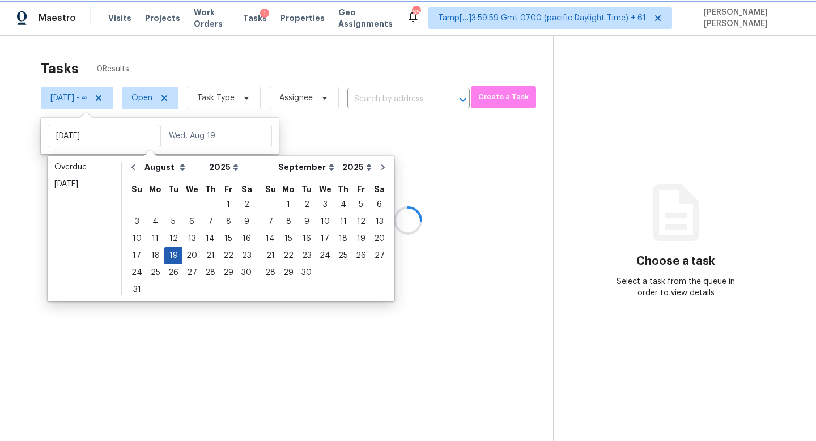
type input "[DATE]"
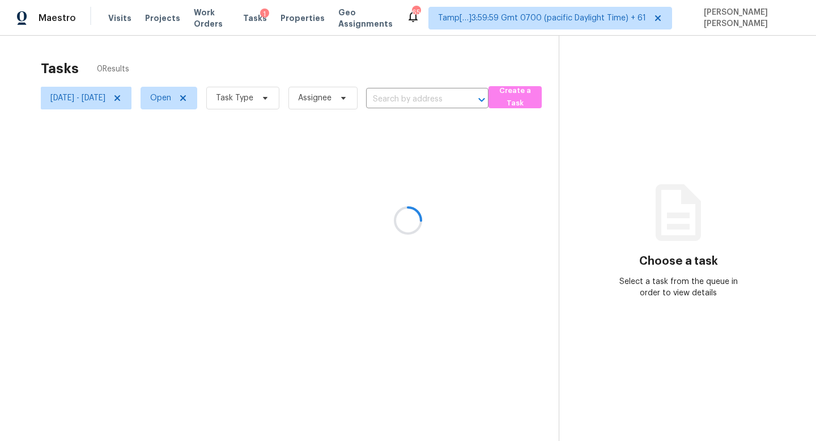
click at [292, 50] on div at bounding box center [408, 220] width 816 height 441
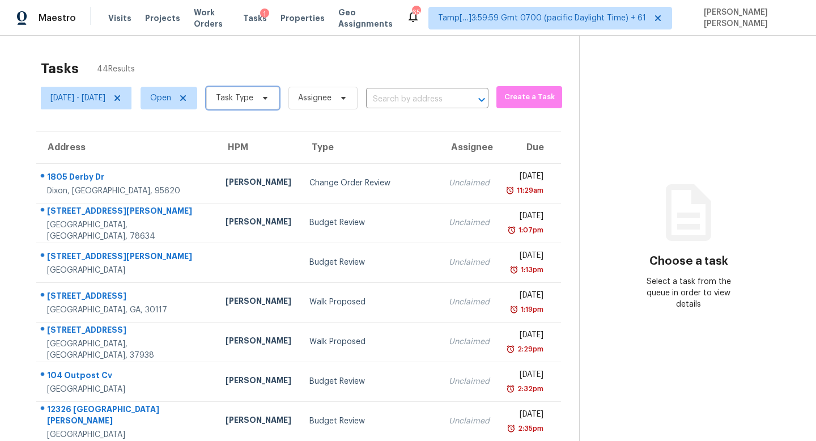
click at [253, 94] on span "Task Type" at bounding box center [234, 97] width 37 height 11
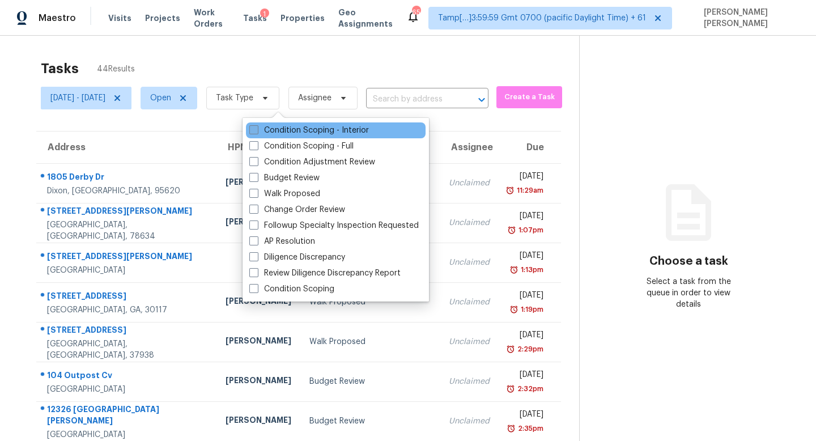
click at [288, 133] on label "Condition Scoping - Interior" at bounding box center [308, 130] width 119 height 11
click at [257, 132] on input "Condition Scoping - Interior" at bounding box center [252, 128] width 7 height 7
checkbox input "true"
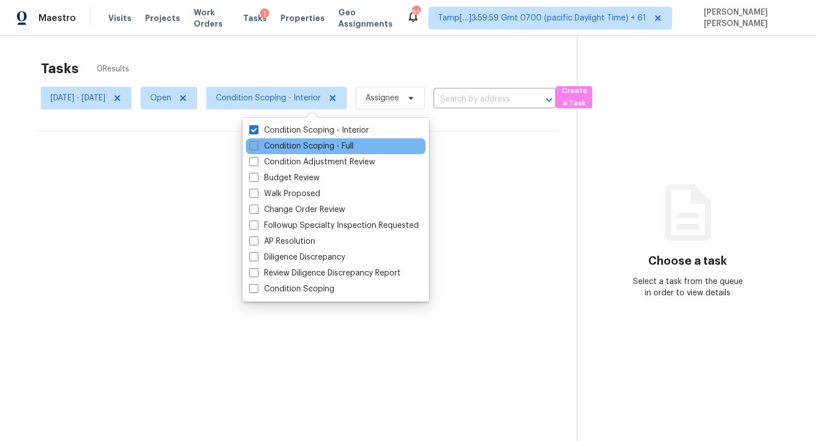
click at [287, 146] on label "Condition Scoping - Full" at bounding box center [301, 145] width 104 height 11
click at [257, 146] on input "Condition Scoping - Full" at bounding box center [252, 143] width 7 height 7
checkbox input "true"
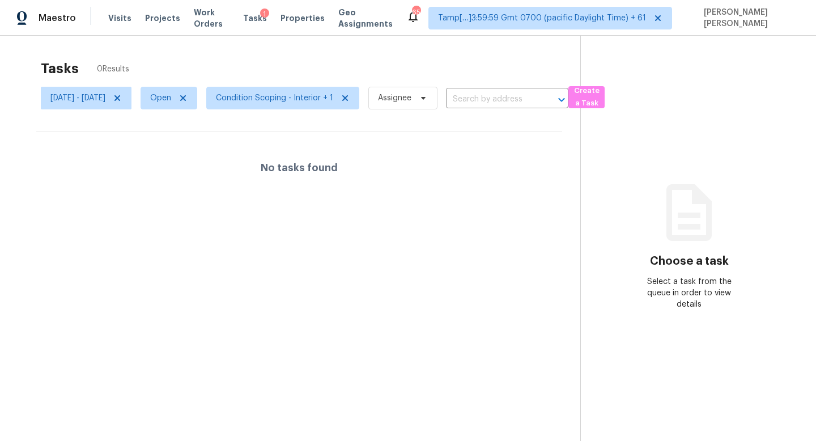
click at [292, 61] on div "Tasks 0 Results" at bounding box center [310, 68] width 539 height 29
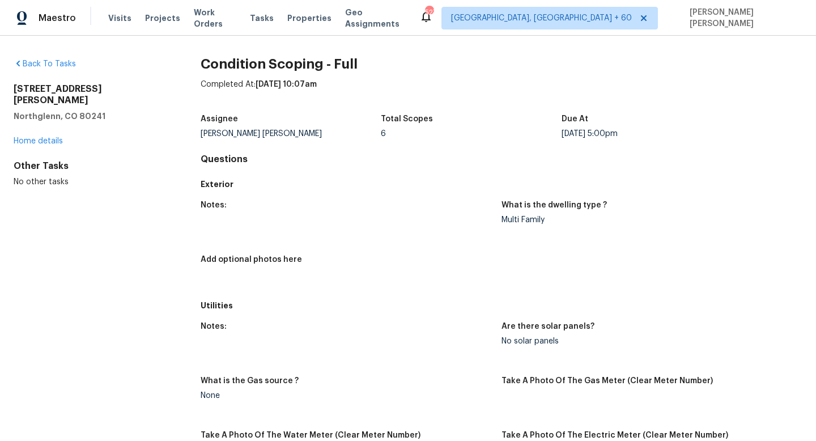
scroll to position [1352, 0]
